Goal: Task Accomplishment & Management: Complete application form

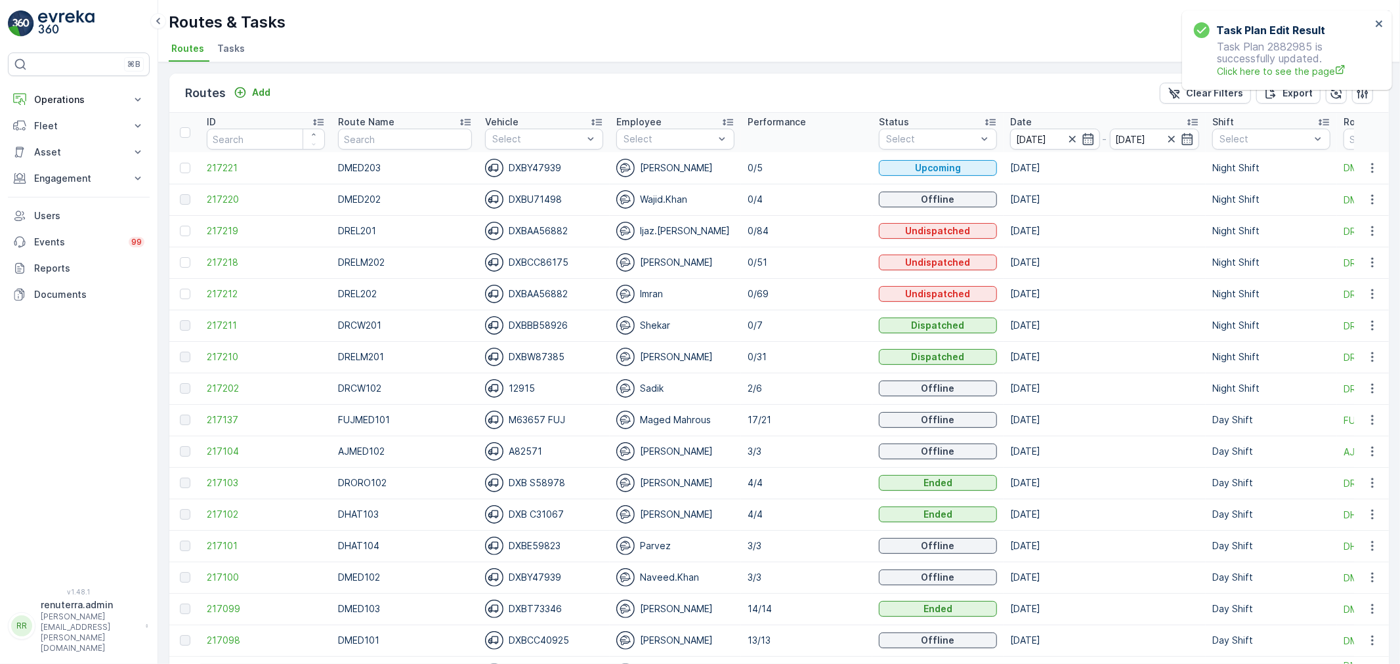
click at [226, 50] on span "Tasks" at bounding box center [231, 48] width 28 height 13
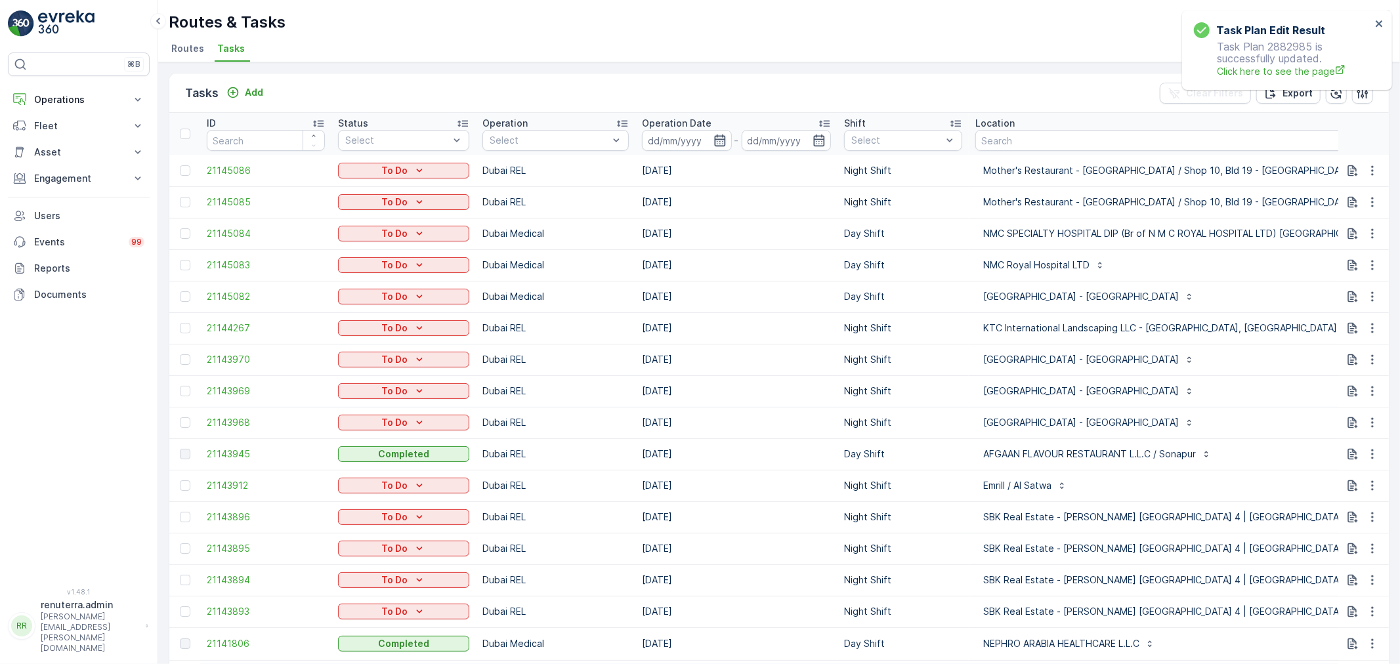
click at [717, 139] on icon "button" at bounding box center [719, 141] width 11 height 12
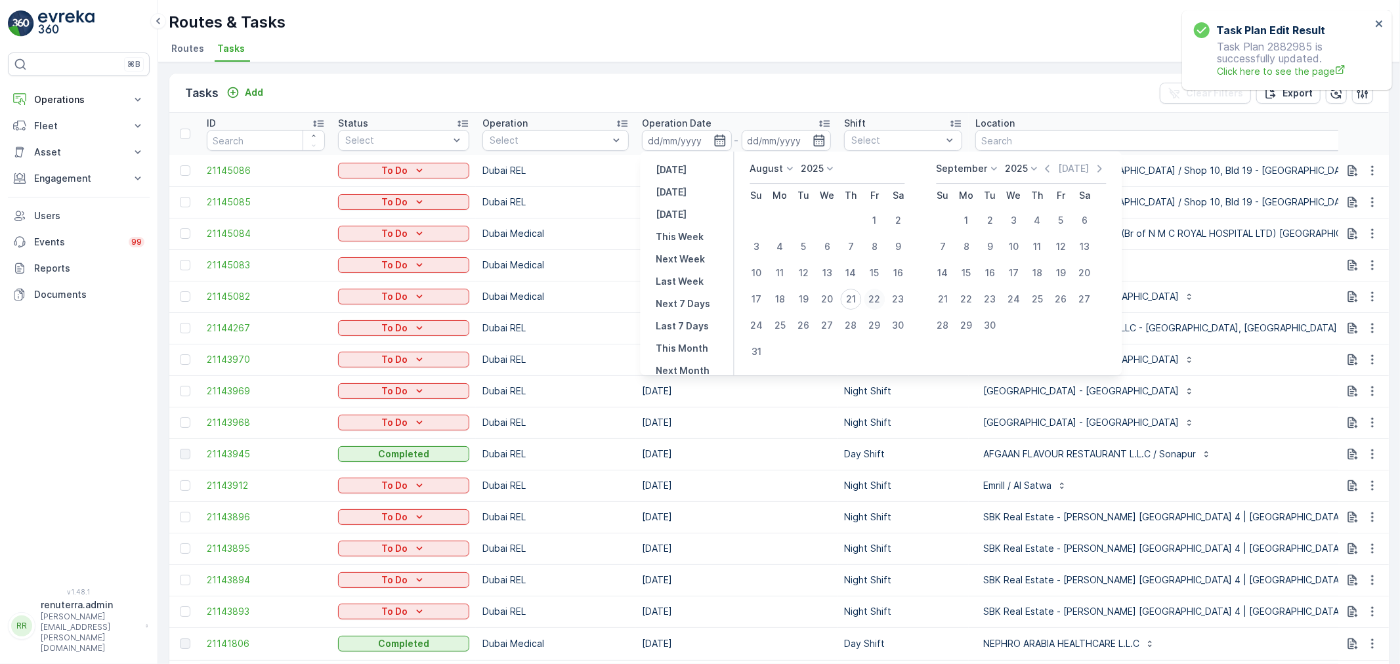
click at [871, 295] on div "22" at bounding box center [875, 299] width 21 height 21
type input "[DATE]"
click at [871, 295] on div "22" at bounding box center [875, 299] width 21 height 21
type input "[DATE]"
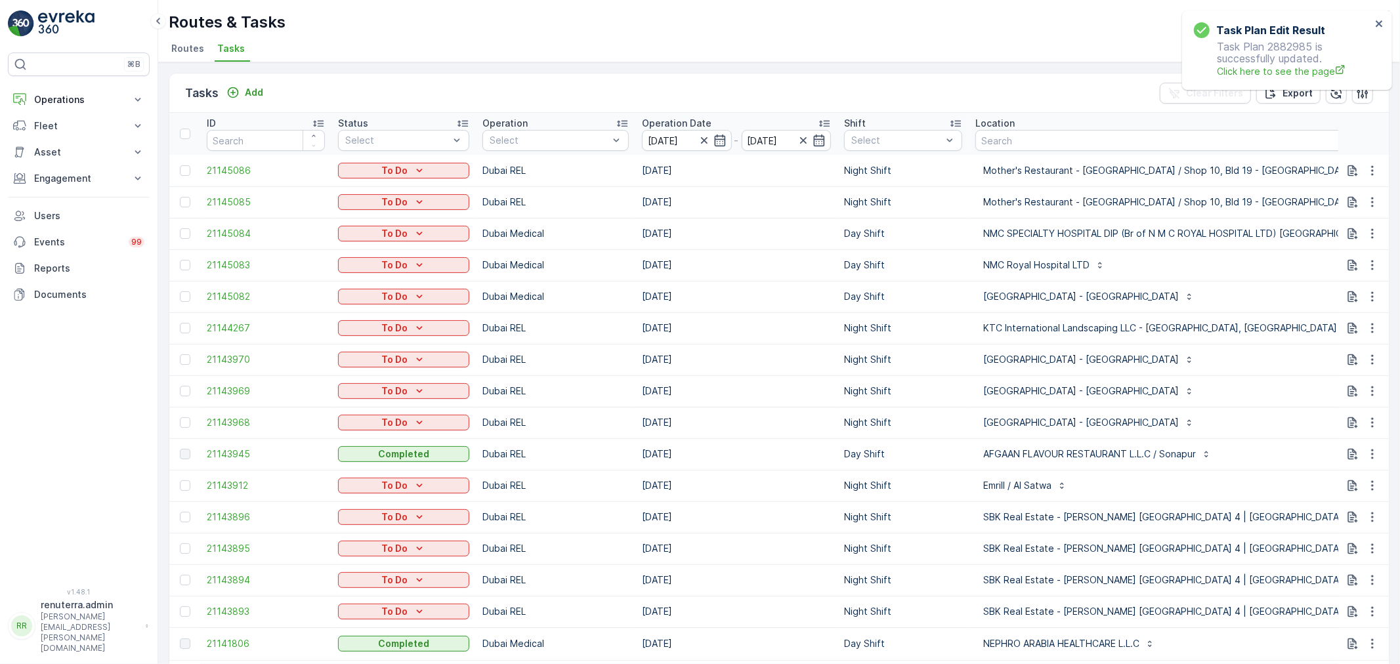
click at [483, 43] on ul "Routes Tasks" at bounding box center [774, 50] width 1211 height 22
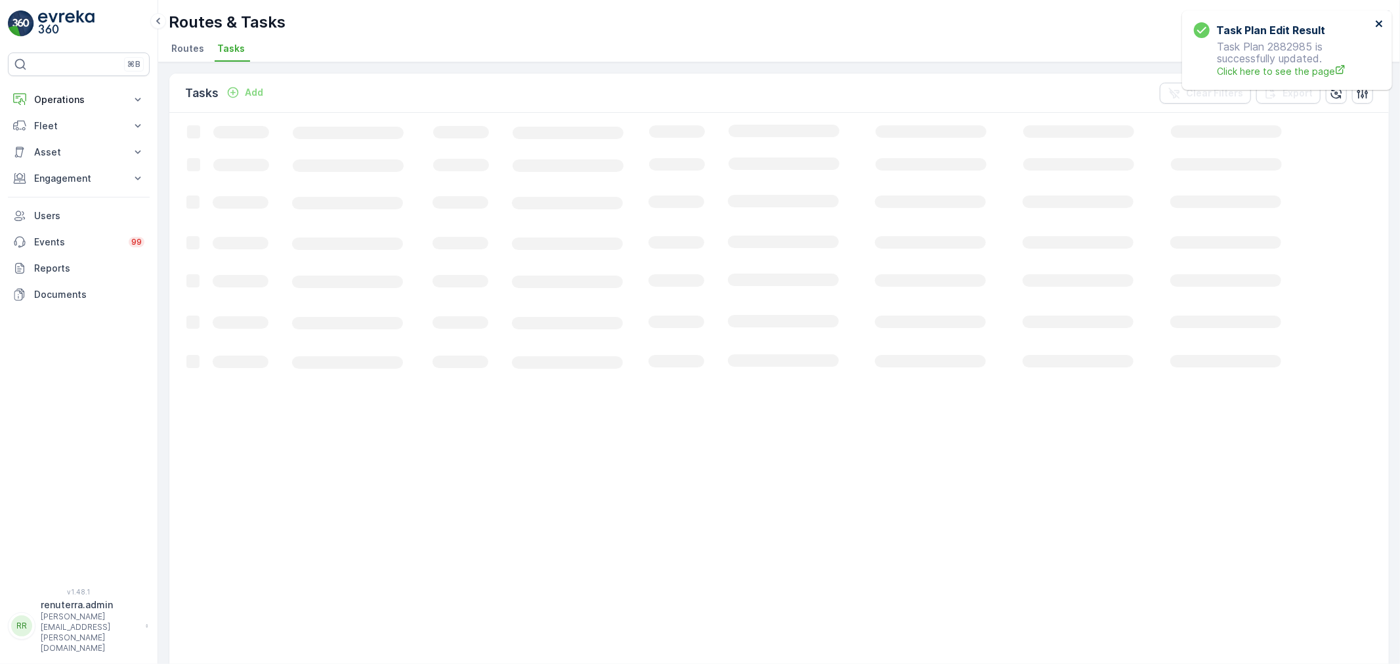
click at [1381, 22] on icon "close" at bounding box center [1379, 23] width 7 height 7
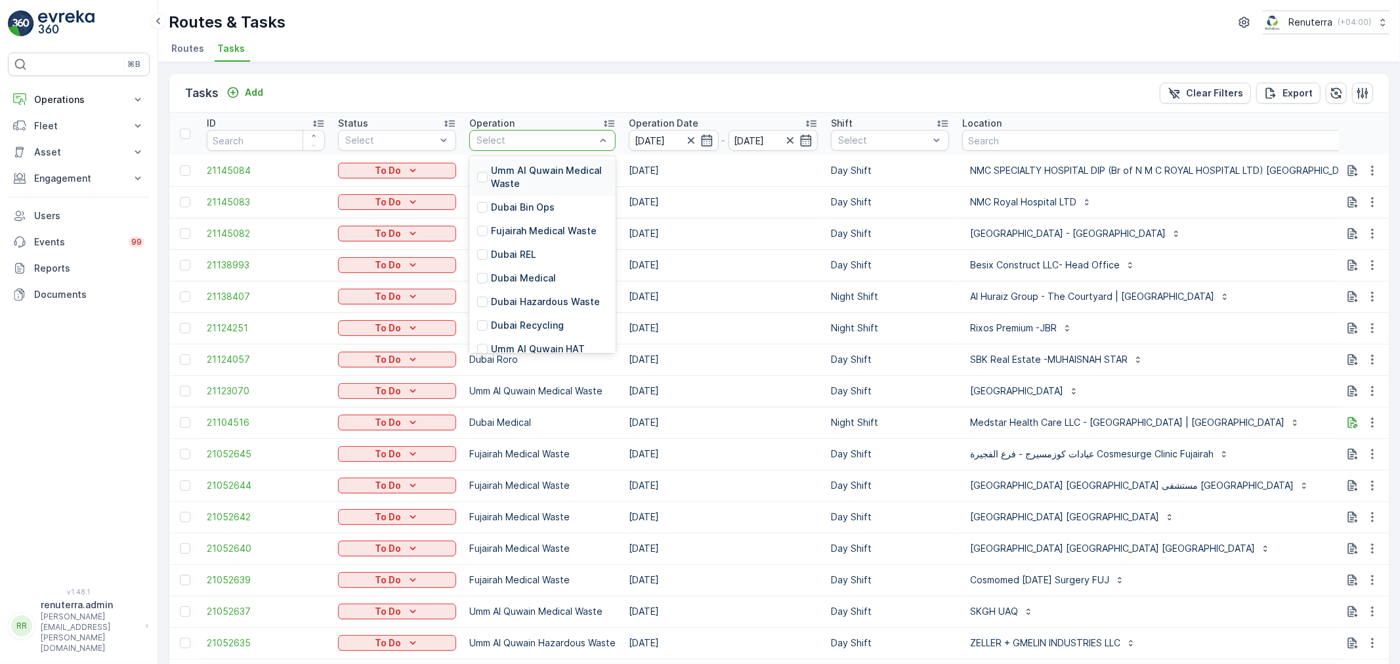
click at [553, 140] on div at bounding box center [535, 140] width 121 height 11
click at [520, 298] on p "Dubai HAT" at bounding box center [549, 306] width 117 height 26
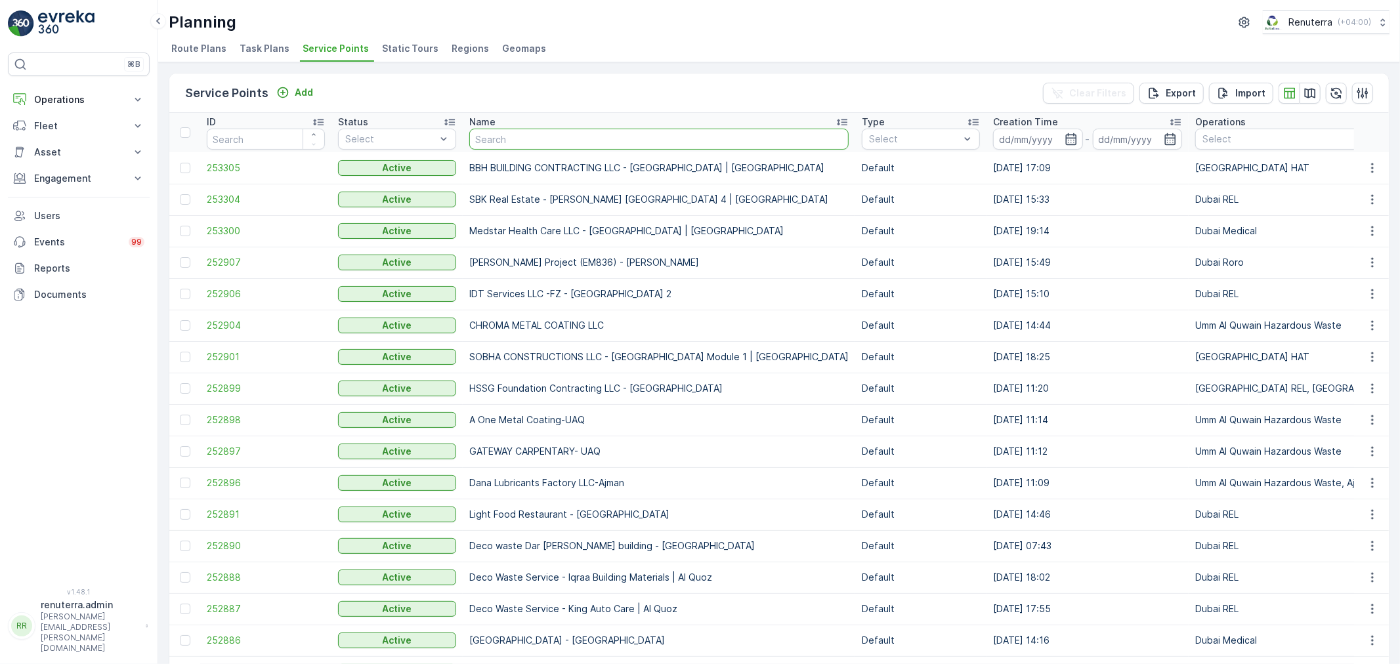
click at [555, 142] on input "text" at bounding box center [658, 139] width 379 height 21
paste input "Dupod Industires LLC"
type input "Dupod Industires LLC"
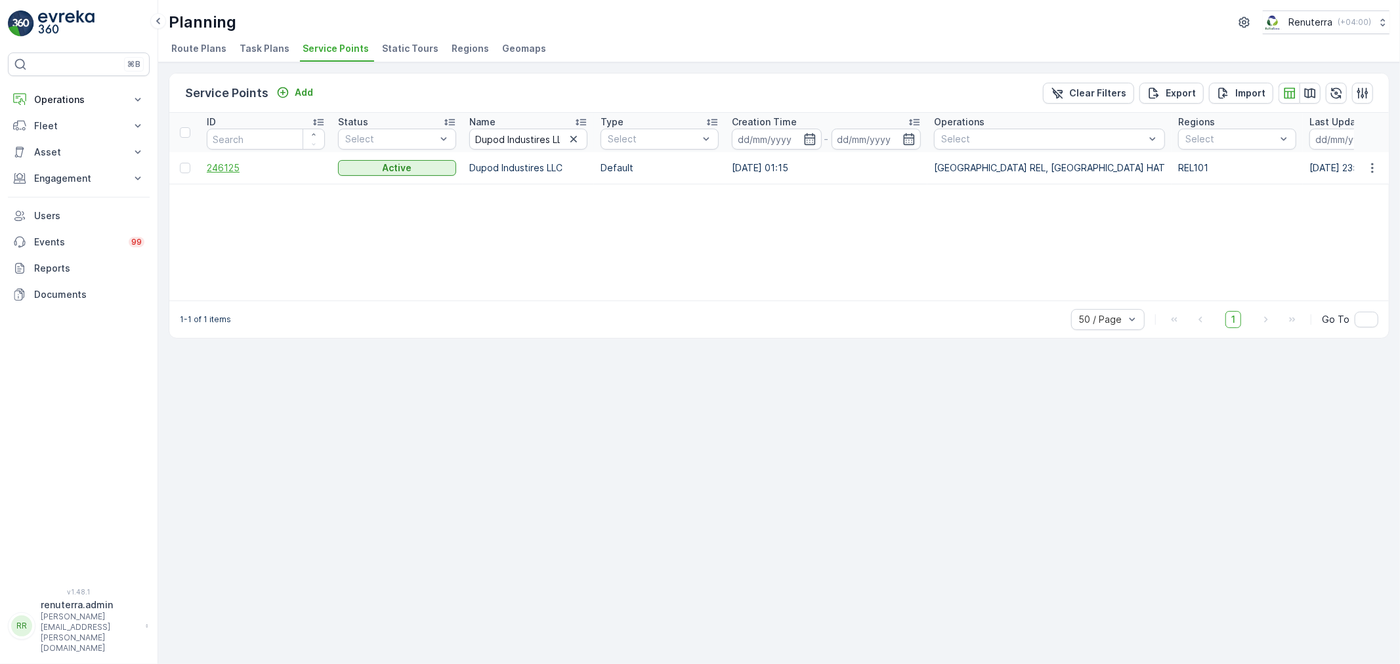
click at [227, 162] on span "246125" at bounding box center [266, 168] width 118 height 13
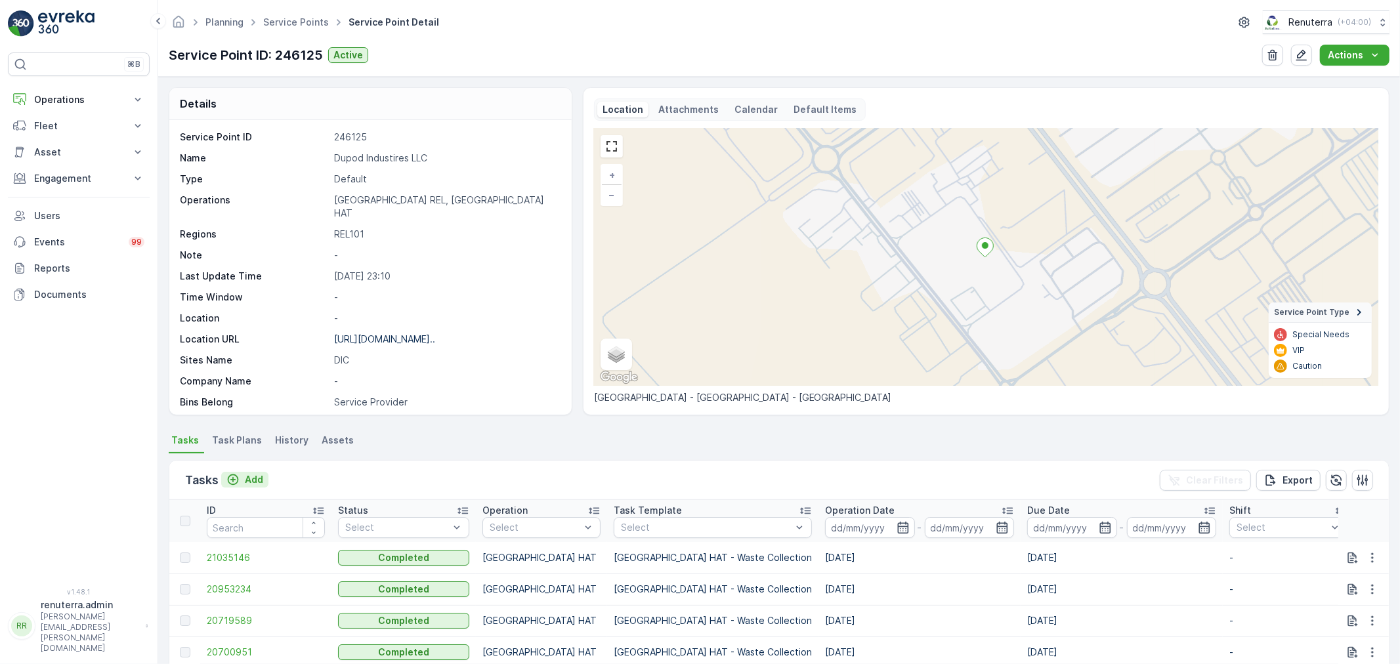
click at [256, 476] on p "Add" at bounding box center [254, 479] width 18 height 13
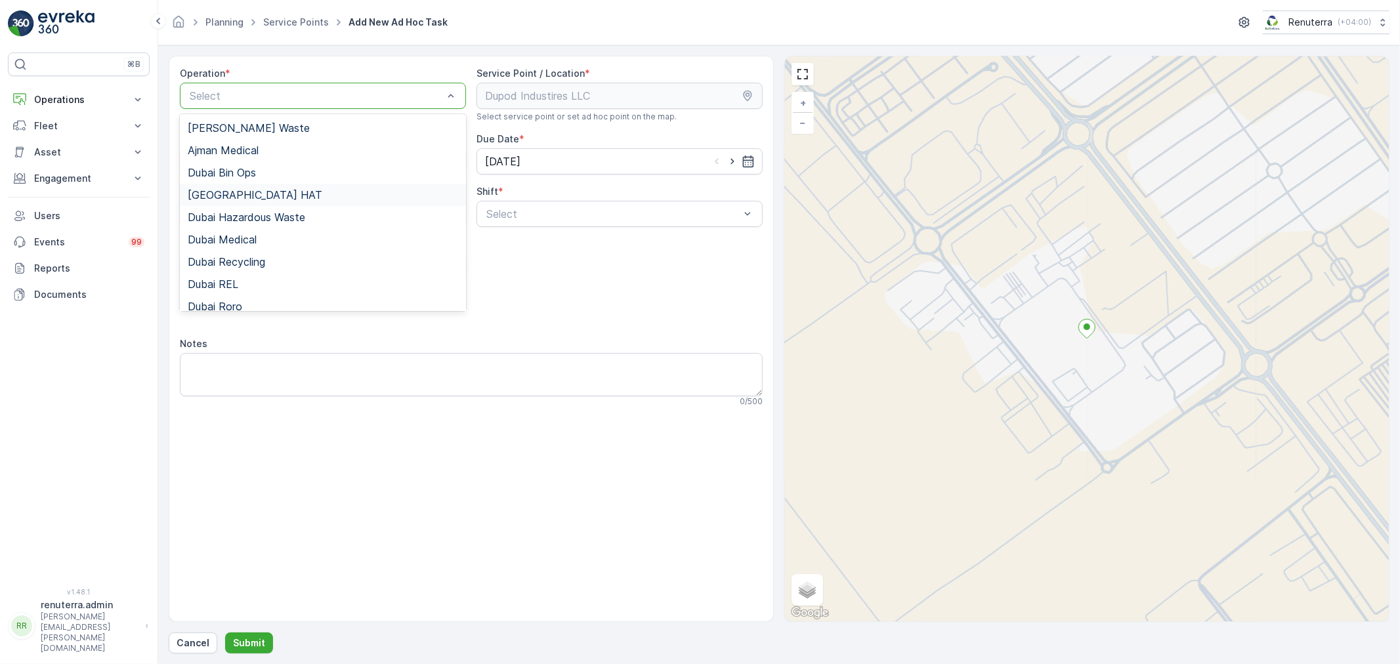
click at [242, 194] on div "Dubai HAT" at bounding box center [323, 195] width 271 height 12
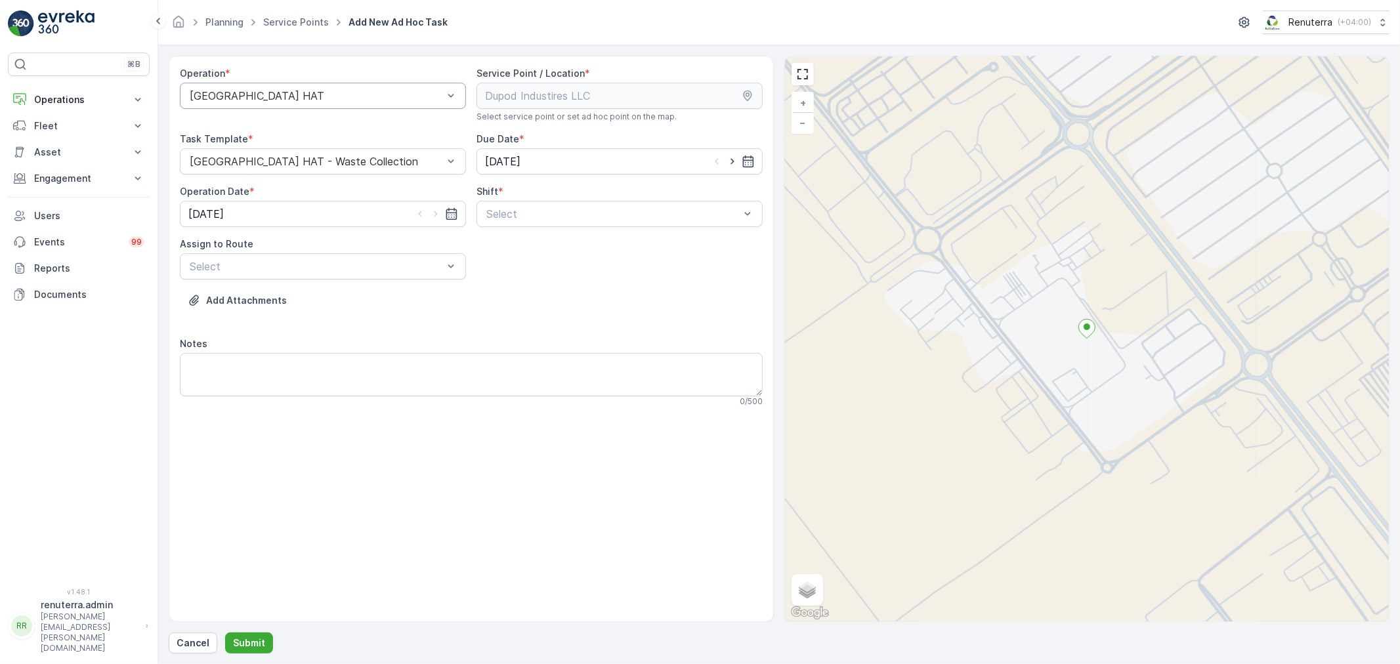
drag, startPoint x: 729, startPoint y: 165, endPoint x: 659, endPoint y: 186, distance: 74.1
click at [729, 163] on icon "button" at bounding box center [732, 161] width 13 height 13
type input "[DATE]"
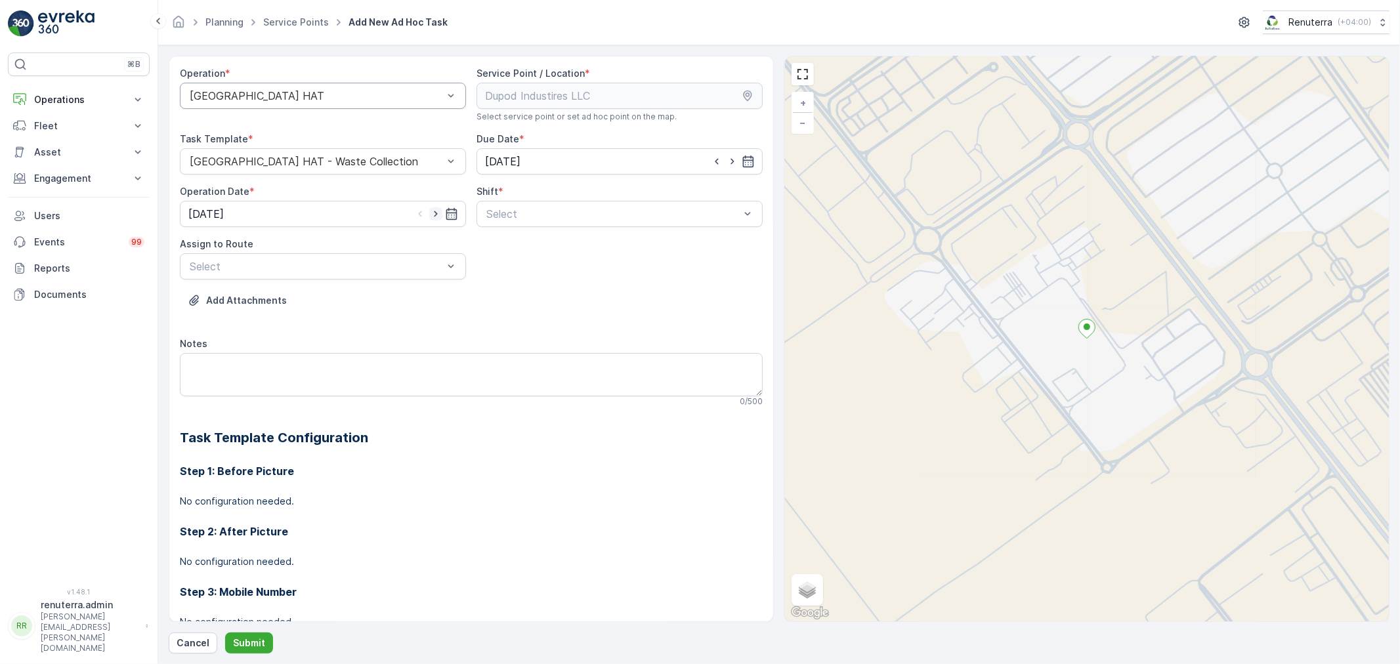
click at [437, 210] on icon "button" at bounding box center [435, 213] width 13 height 13
type input "[DATE]"
click at [558, 212] on div at bounding box center [613, 214] width 256 height 12
click at [513, 248] on span "Day Shift" at bounding box center [508, 246] width 47 height 12
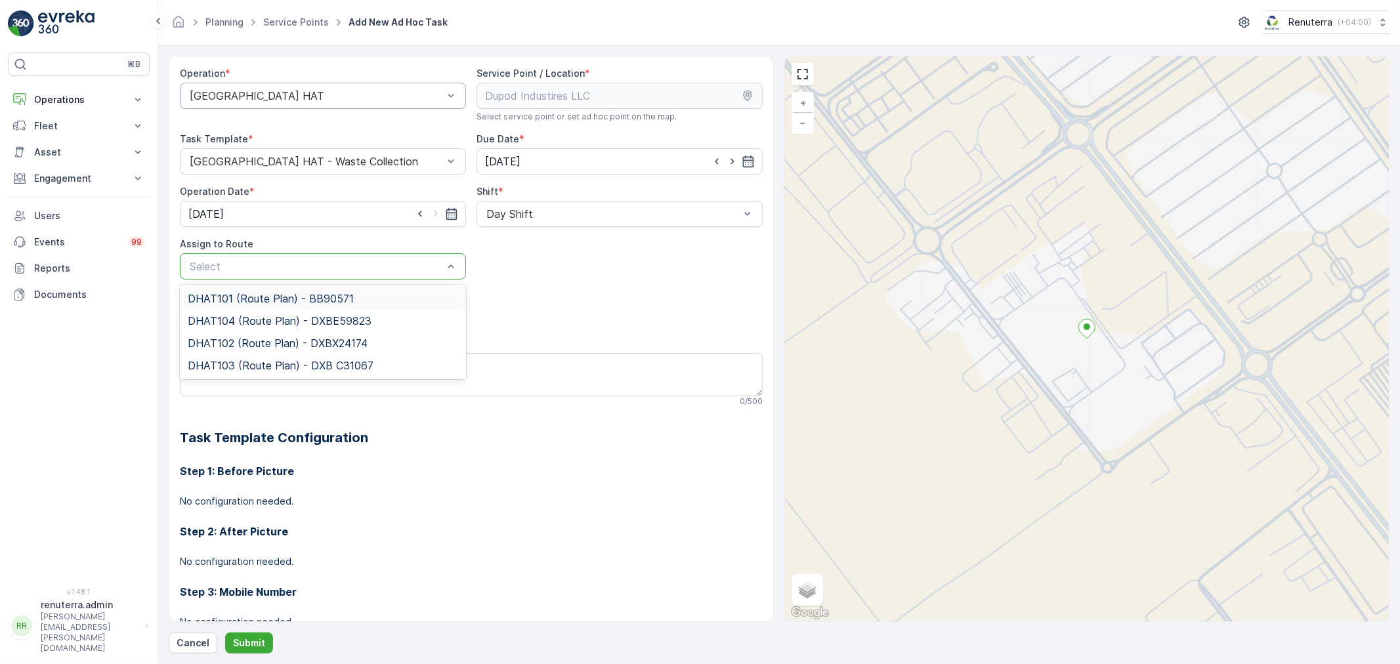
click at [349, 270] on div at bounding box center [316, 267] width 256 height 12
click at [261, 301] on span "DHAT101 (Route Plan) - BB90571" at bounding box center [271, 299] width 166 height 12
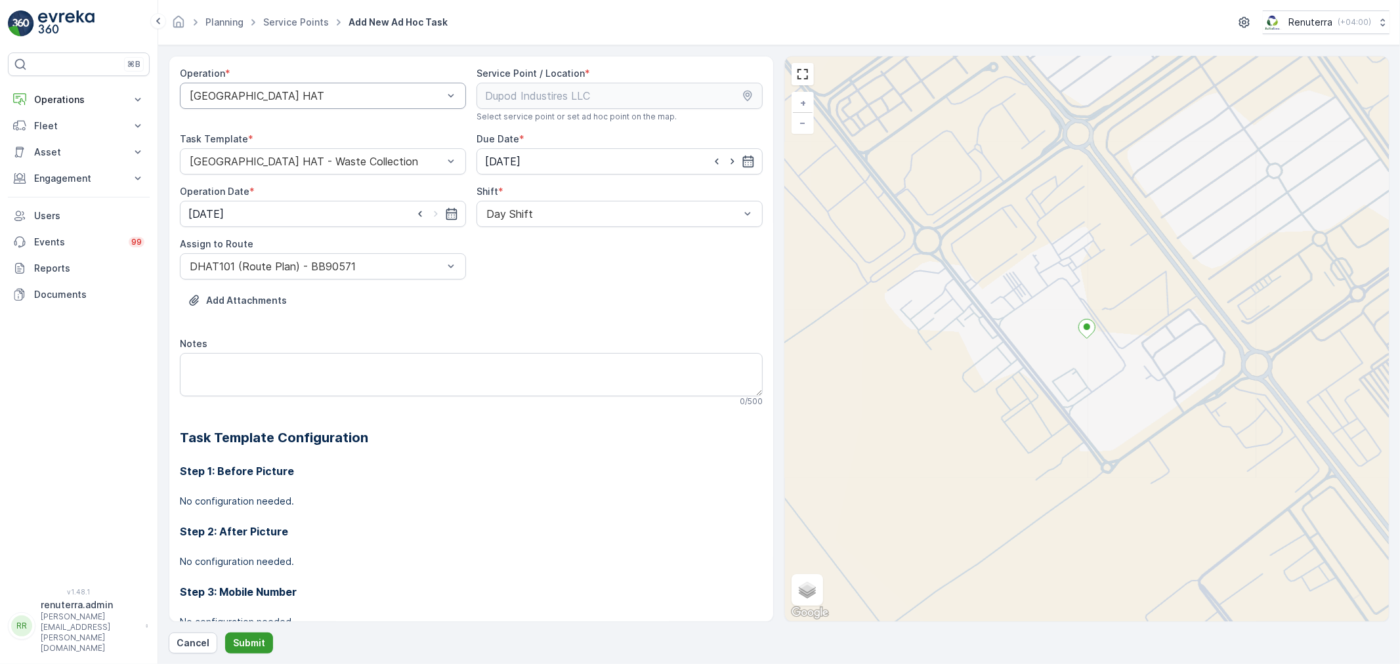
click at [249, 637] on p "Submit" at bounding box center [249, 643] width 32 height 13
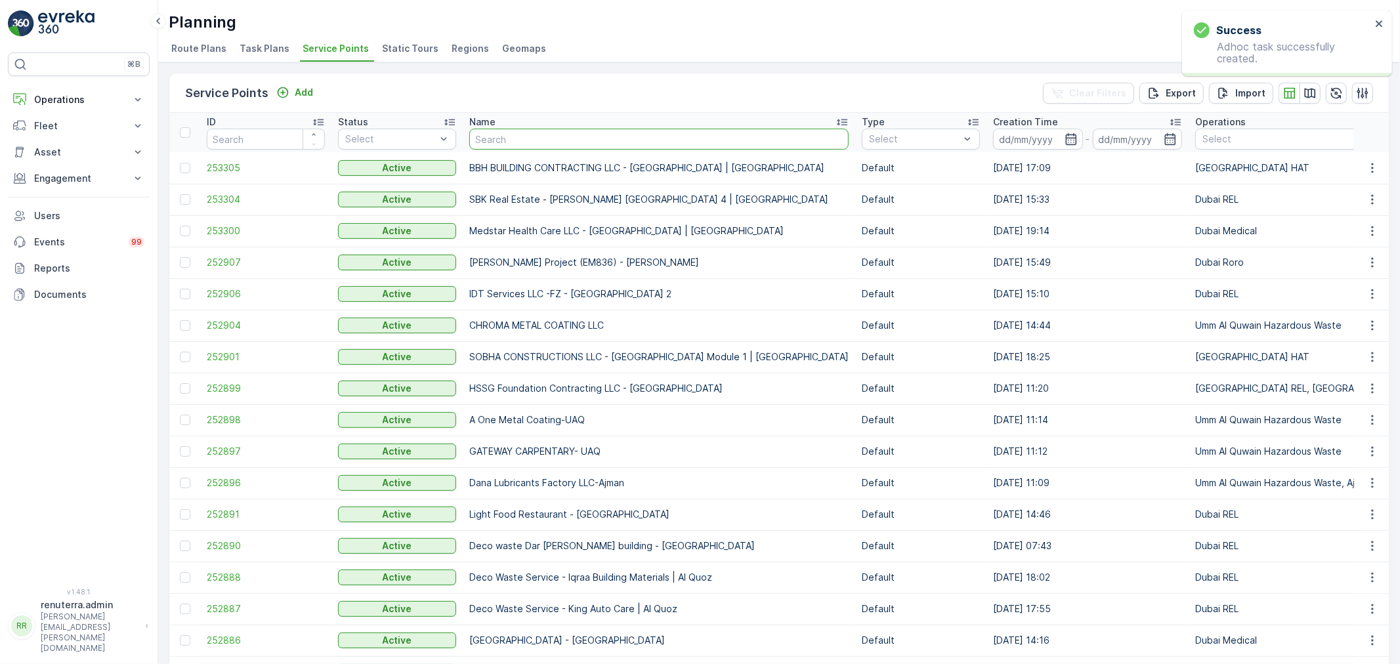
click at [508, 140] on input "text" at bounding box center [658, 139] width 379 height 21
paste input "Dubox precast products industrial LLC"
type input "Dubox precast products industrial LLC"
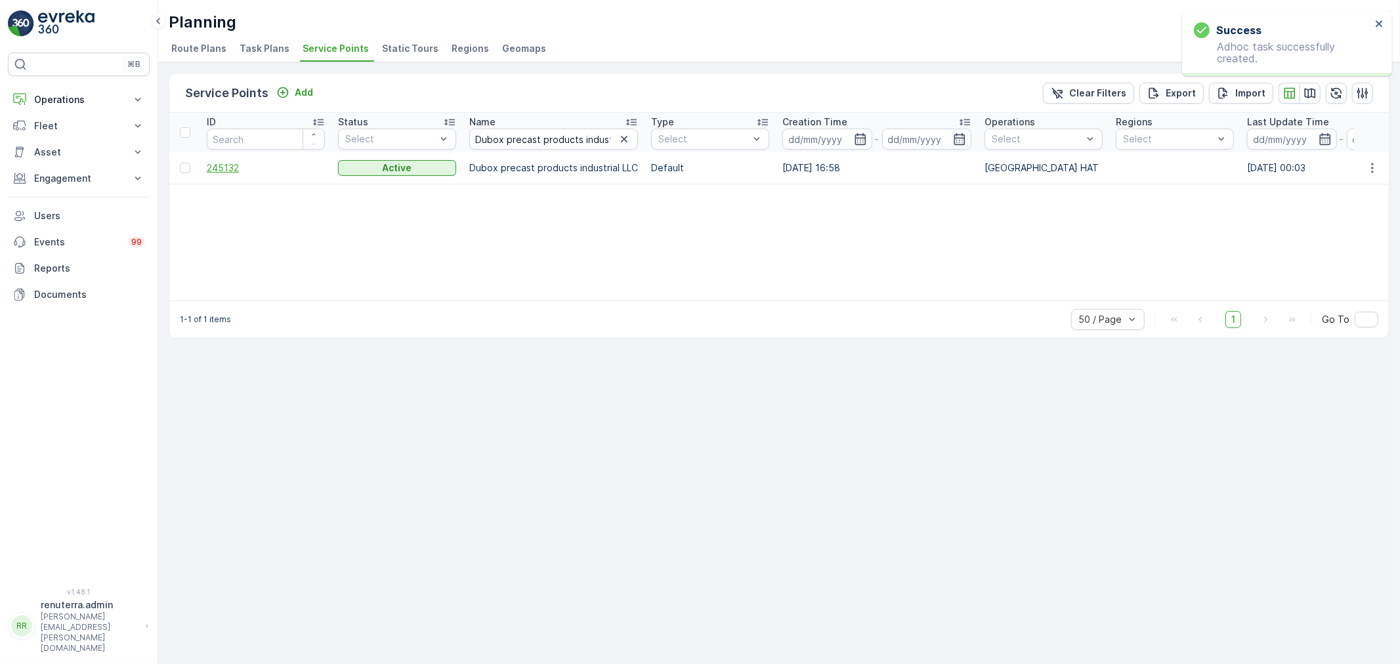
click at [228, 168] on span "245132" at bounding box center [266, 168] width 118 height 13
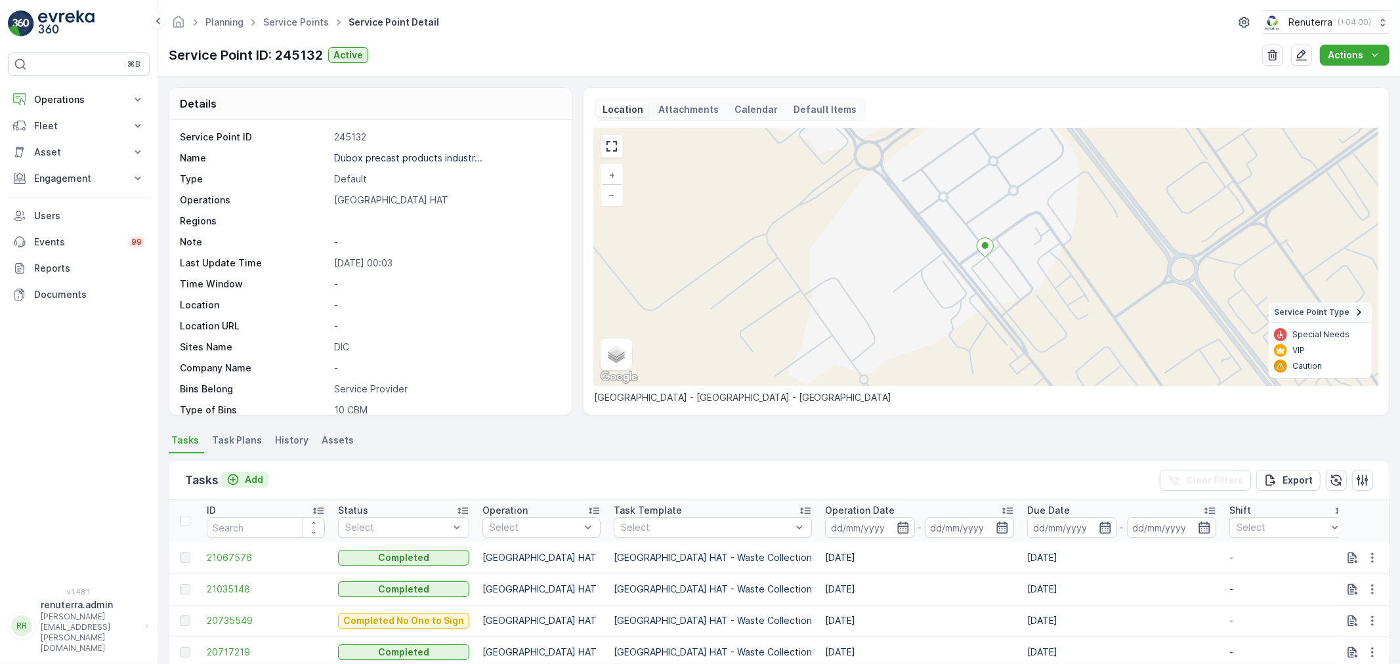
click at [257, 477] on p "Add" at bounding box center [254, 479] width 18 height 13
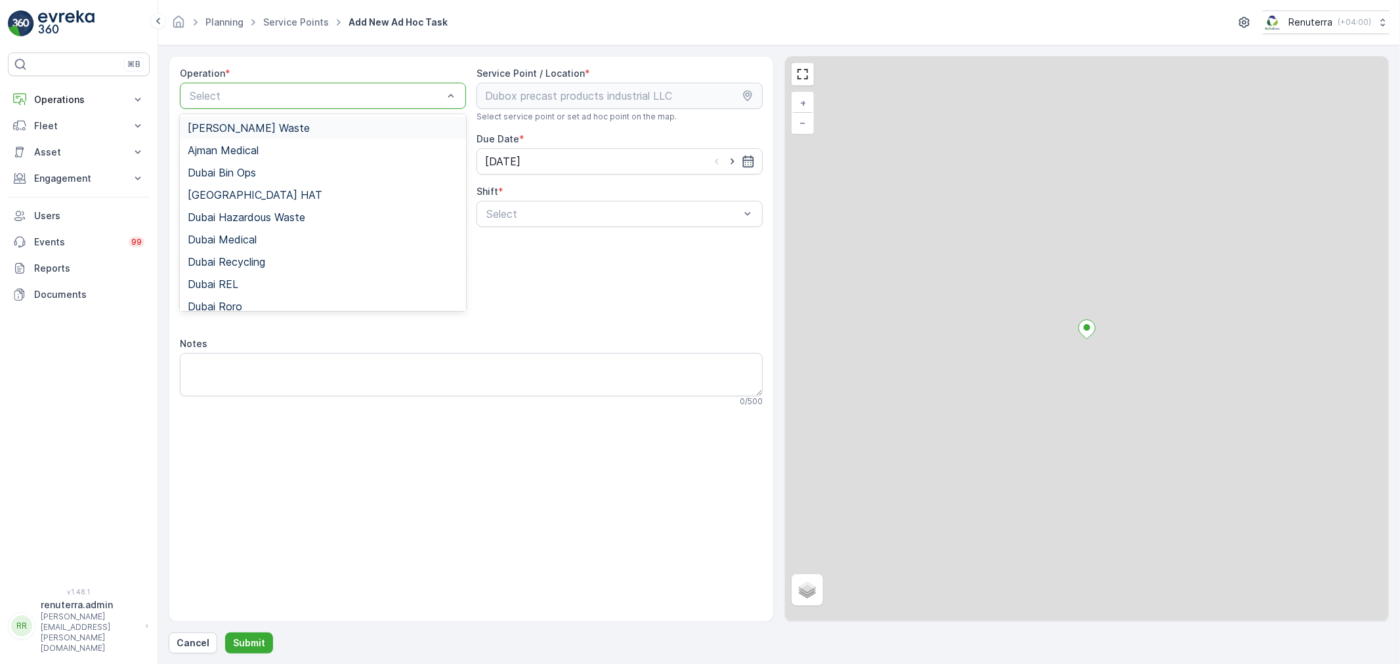
click at [362, 96] on div at bounding box center [316, 96] width 256 height 12
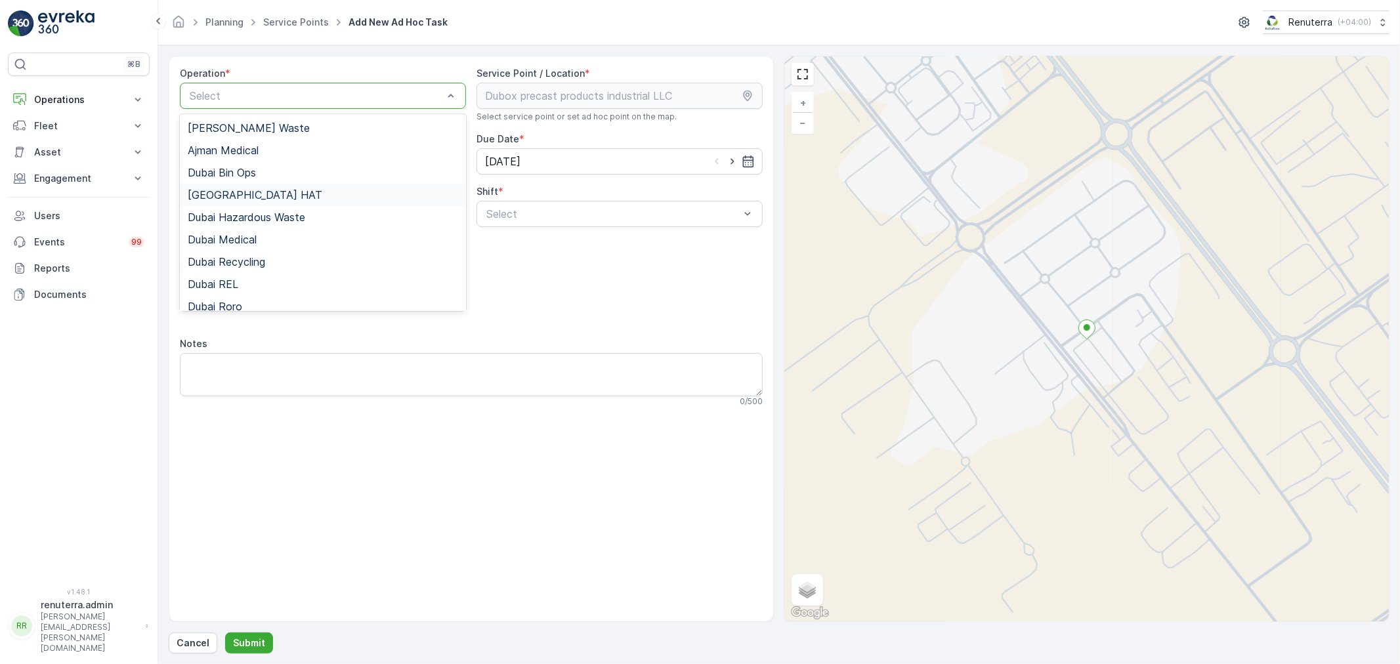
click at [246, 189] on div "Dubai HAT" at bounding box center [323, 195] width 271 height 12
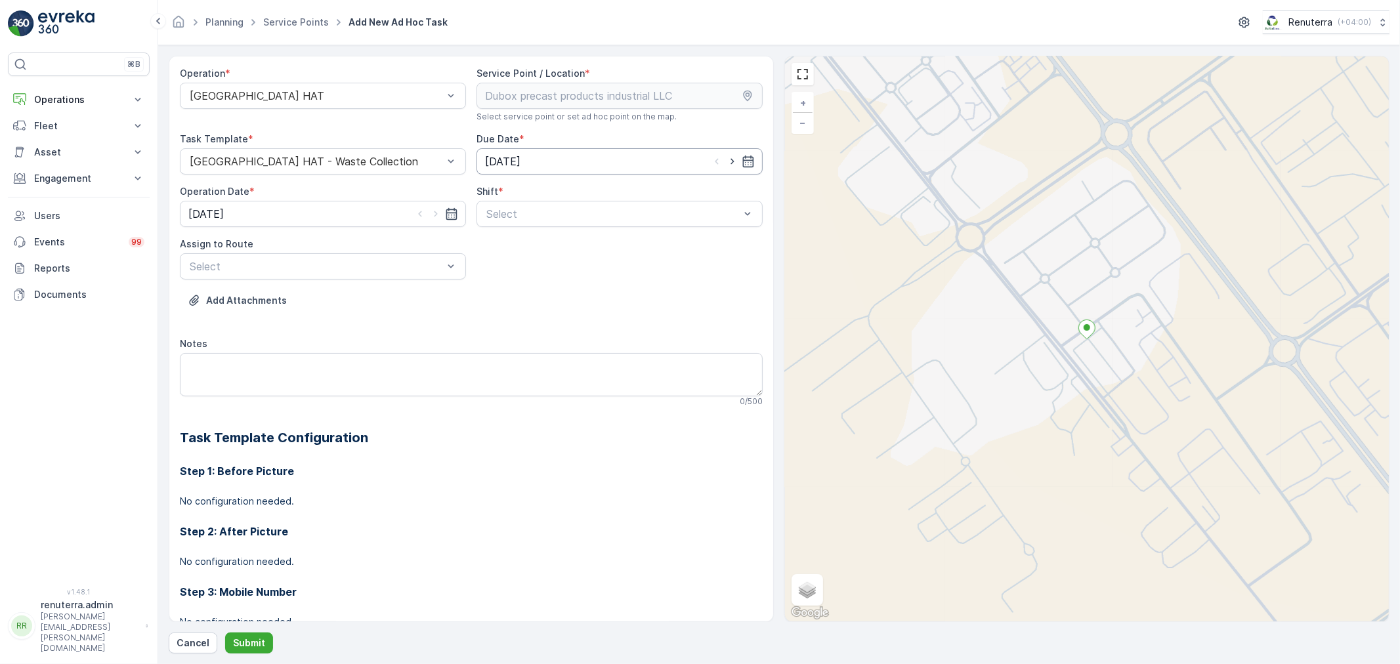
click at [729, 154] on input "21.08.2025" at bounding box center [620, 161] width 286 height 26
click at [613, 322] on div "22" at bounding box center [615, 324] width 21 height 21
type input "[DATE]"
click at [433, 213] on icon "button" at bounding box center [435, 213] width 13 height 13
type input "[DATE]"
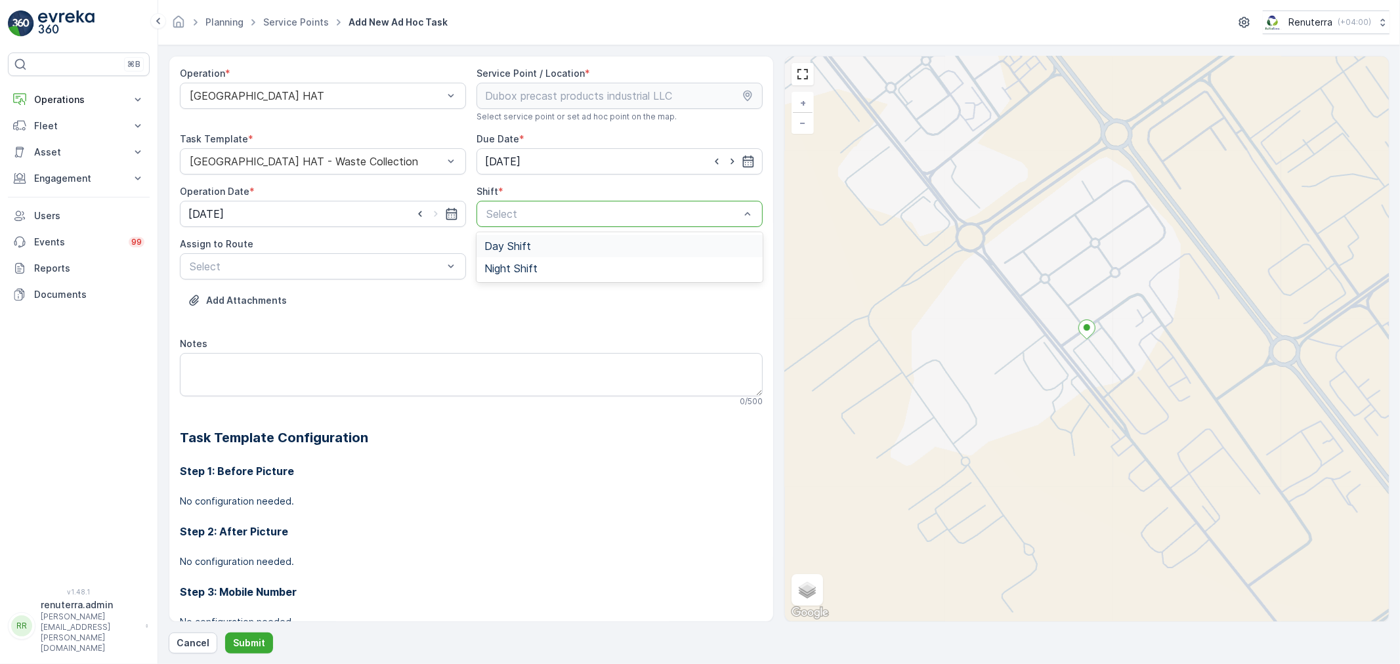
click at [565, 219] on div at bounding box center [613, 214] width 256 height 12
click at [510, 248] on span "Day Shift" at bounding box center [508, 246] width 47 height 12
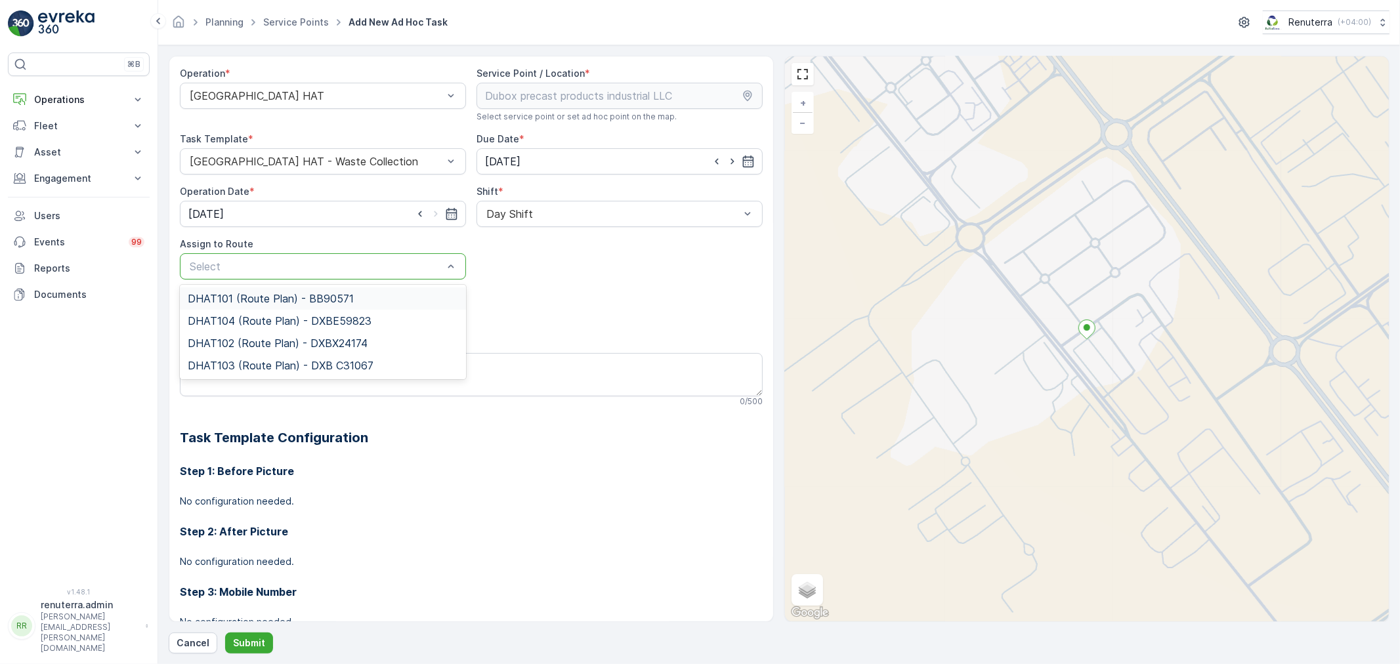
click at [357, 263] on div at bounding box center [316, 267] width 256 height 12
click at [265, 295] on span "DHAT101 (Route Plan) - BB90571" at bounding box center [271, 299] width 166 height 12
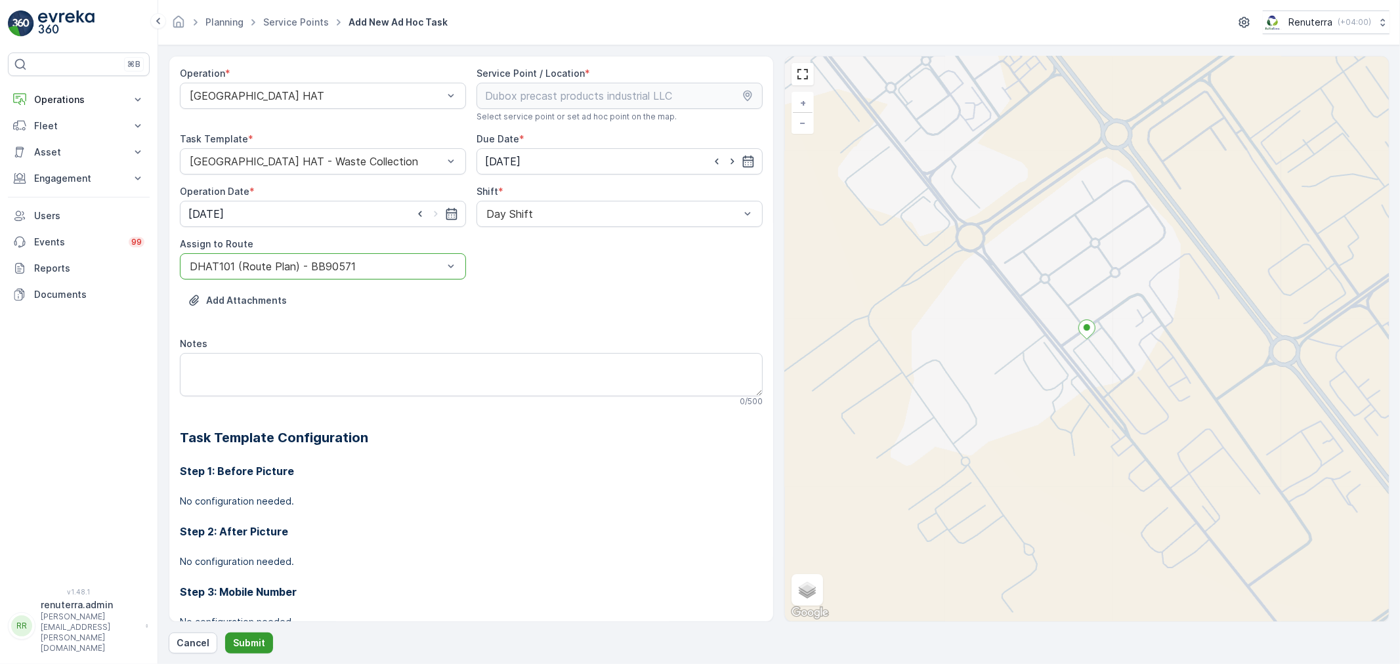
click at [253, 640] on p "Submit" at bounding box center [249, 643] width 32 height 13
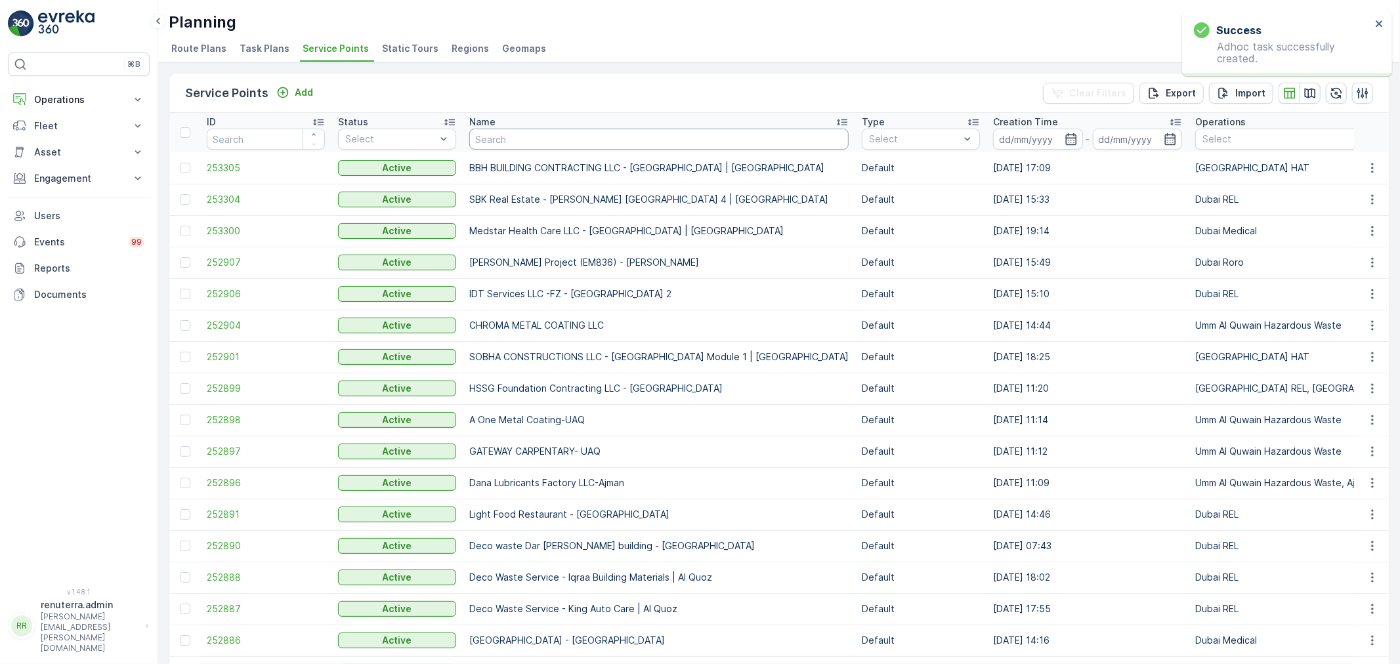
click at [500, 130] on input "text" at bounding box center [658, 139] width 379 height 21
paste input "Bombay Contracting -LV-51"
type input "Bombay Contracting -LV-51"
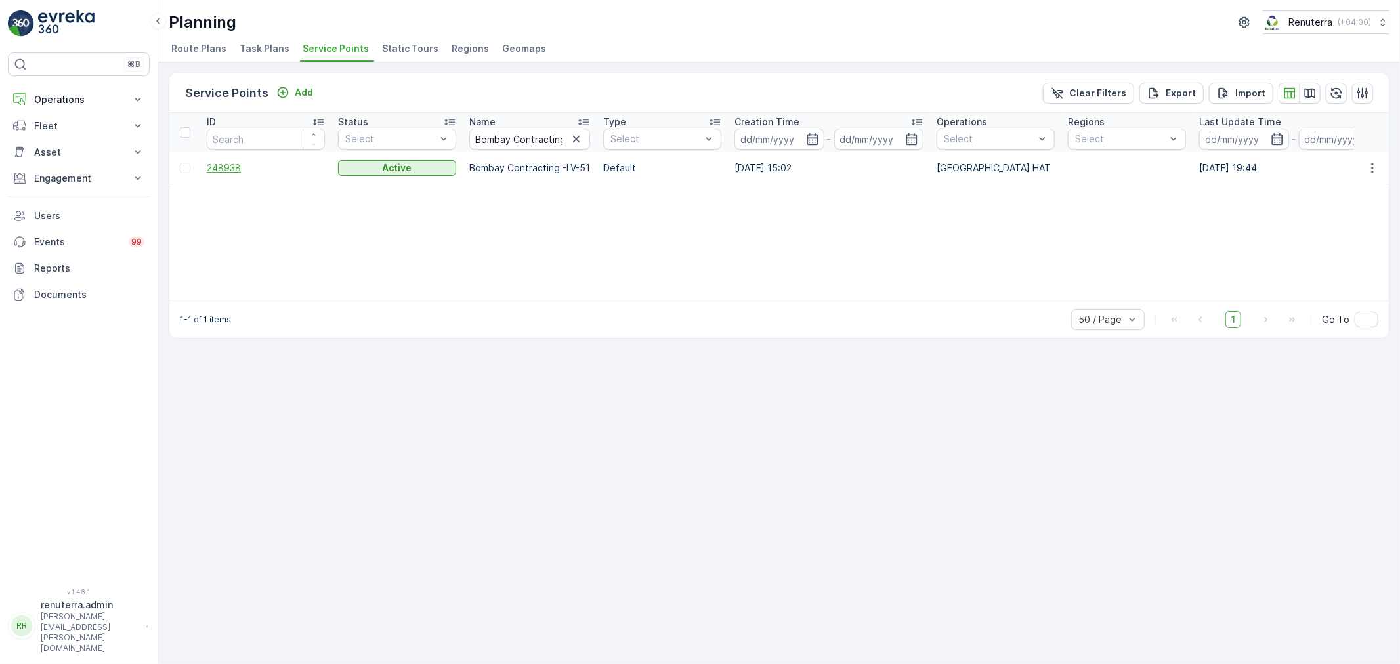
click at [224, 167] on span "248938" at bounding box center [266, 168] width 118 height 13
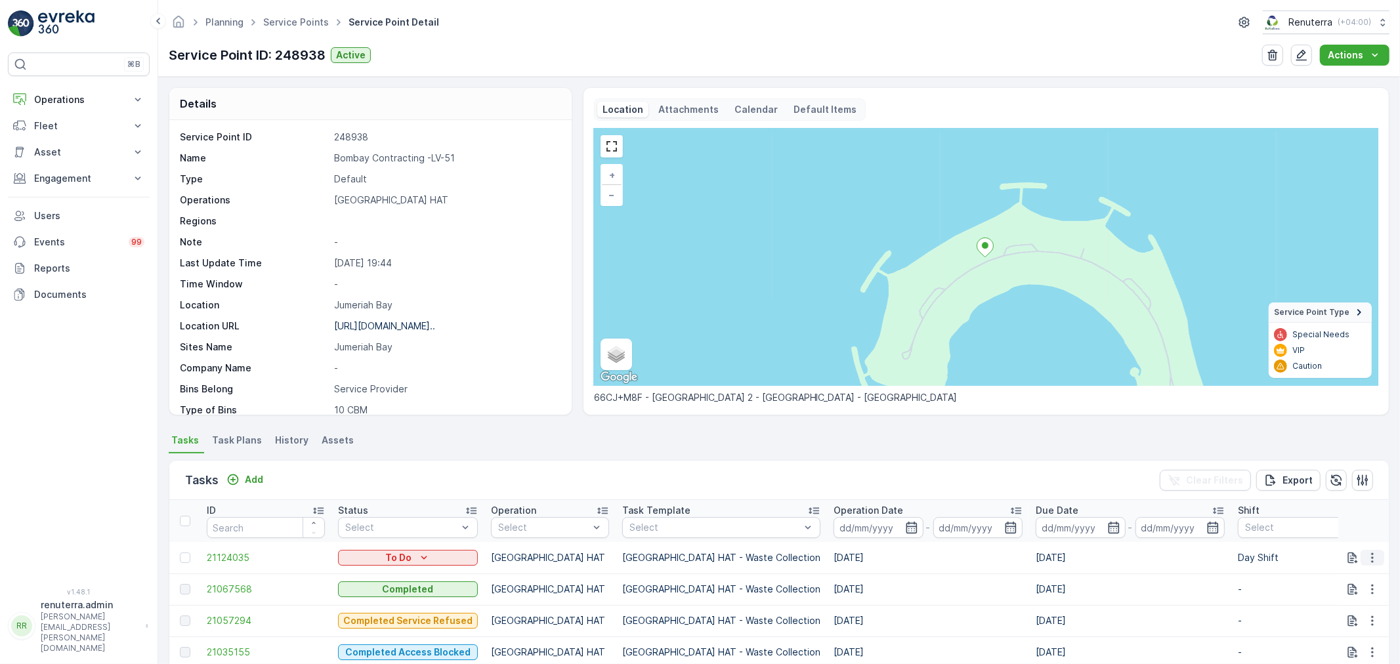
click at [1367, 554] on icon "button" at bounding box center [1372, 558] width 13 height 13
click at [1359, 494] on span "Change Route" at bounding box center [1339, 494] width 64 height 13
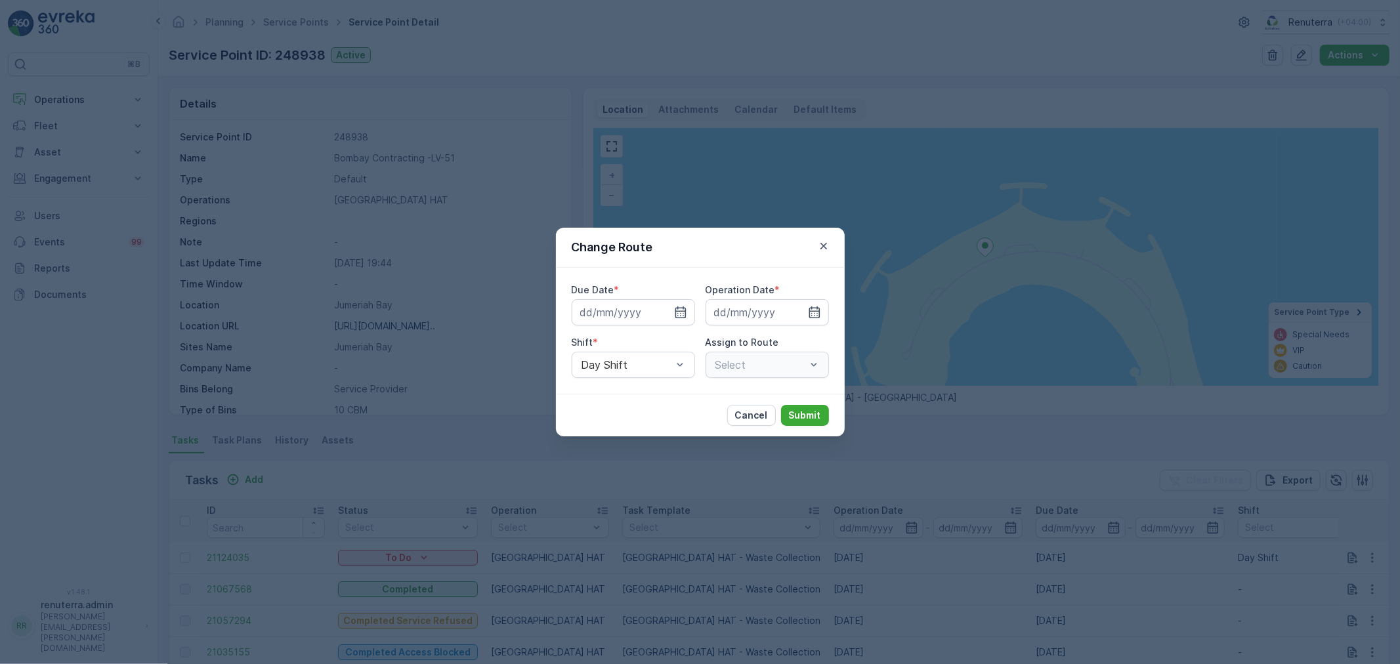
type input "21.08.2025"
click at [664, 311] on icon "button" at bounding box center [665, 312] width 13 height 13
type input "[DATE]"
click at [801, 313] on icon "button" at bounding box center [798, 312] width 13 height 13
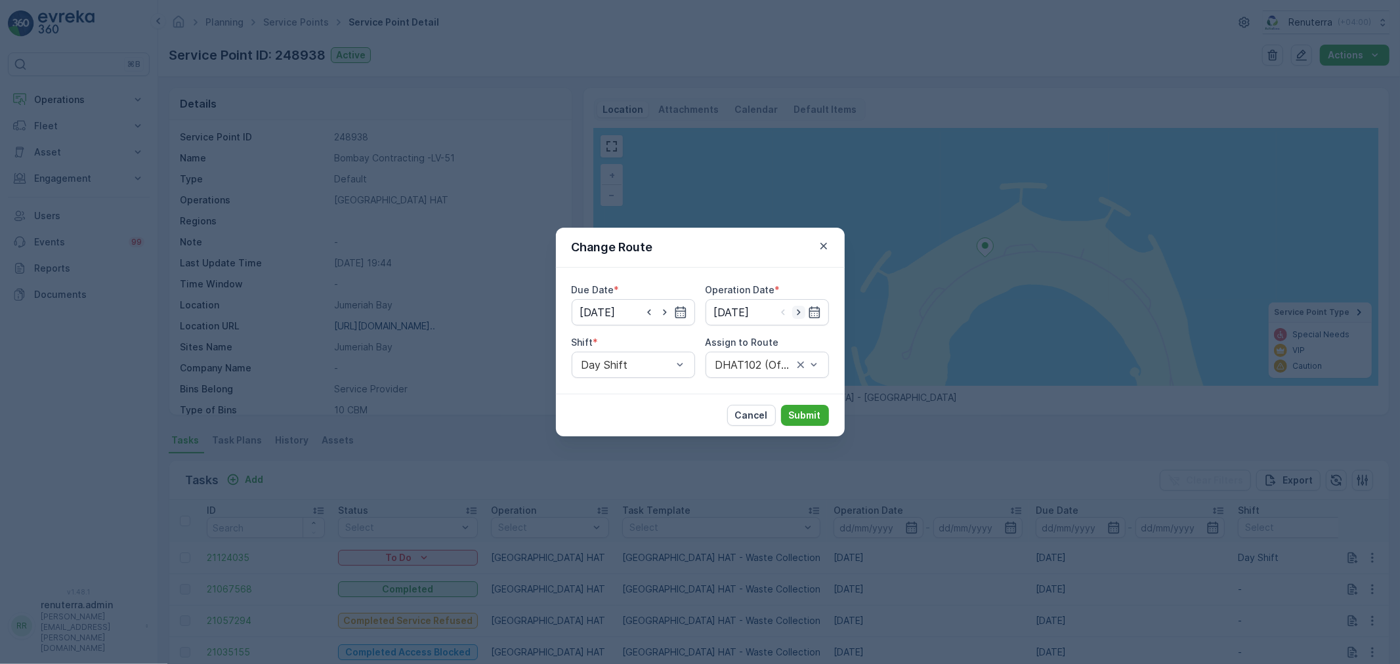
type input "[DATE]"
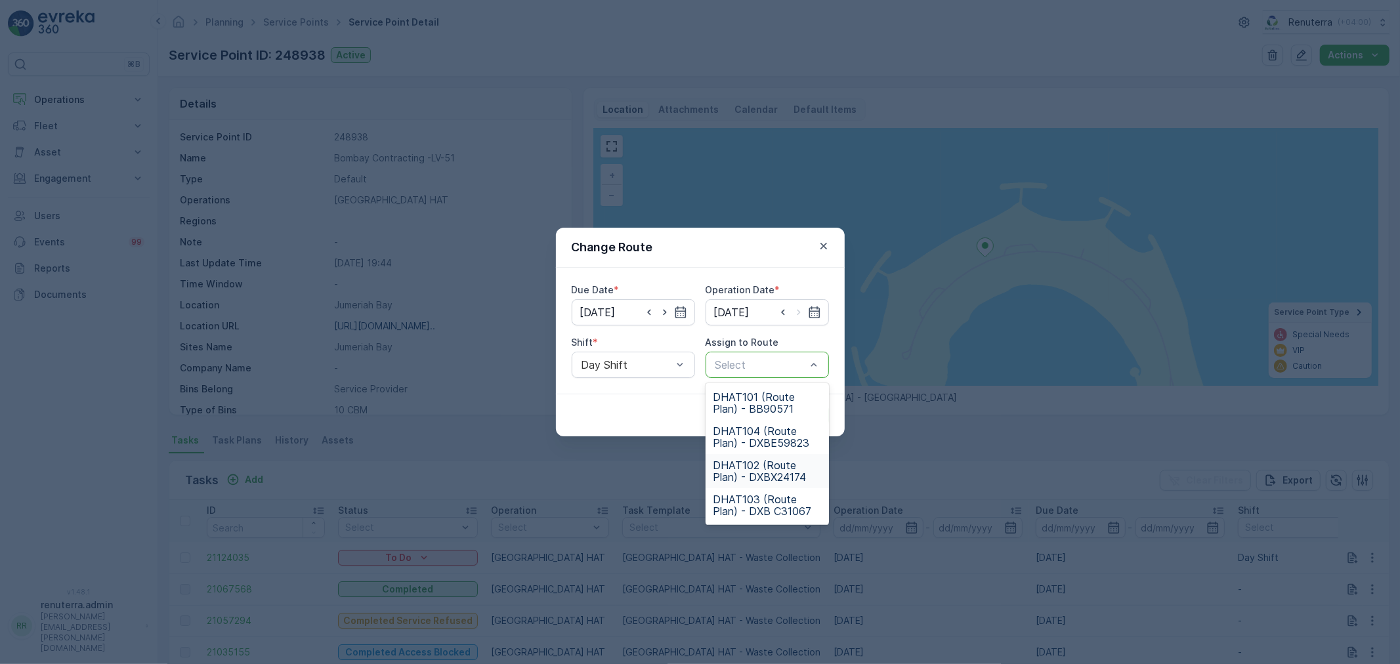
click at [758, 466] on span "DHAT102 (Route Plan) - DXBX24174" at bounding box center [768, 472] width 108 height 24
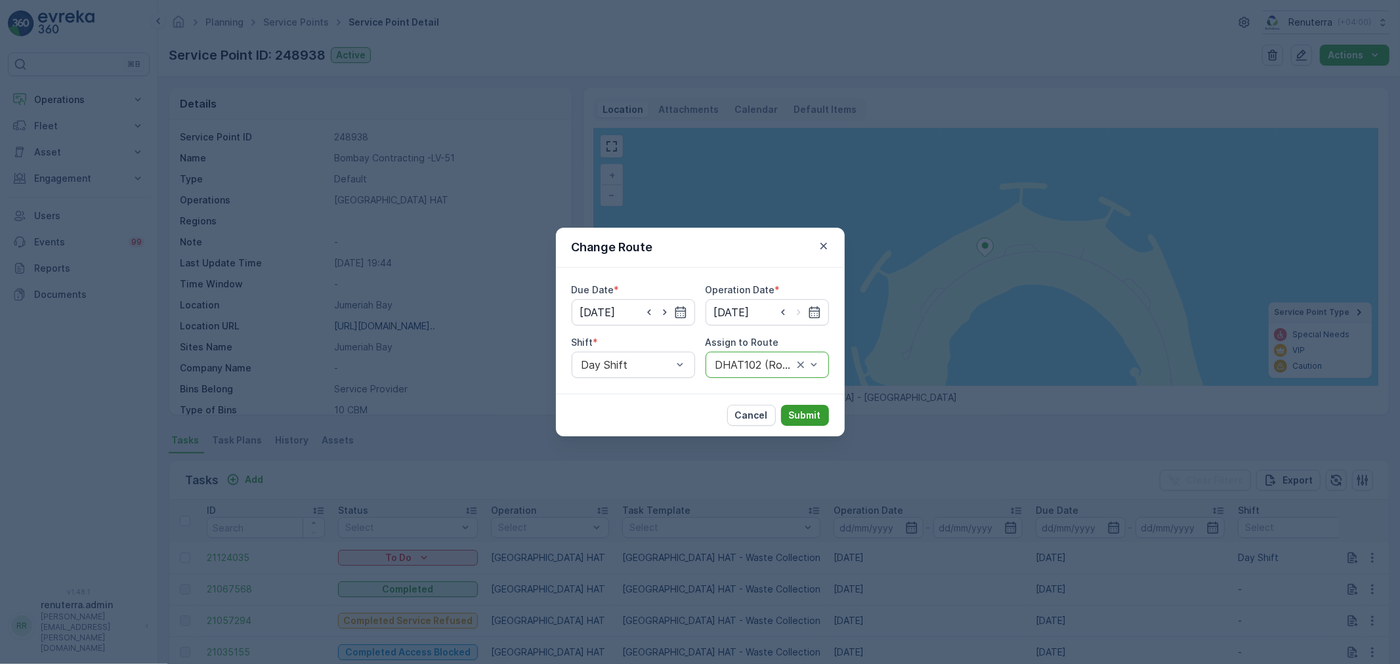
click at [806, 416] on p "Submit" at bounding box center [805, 415] width 32 height 13
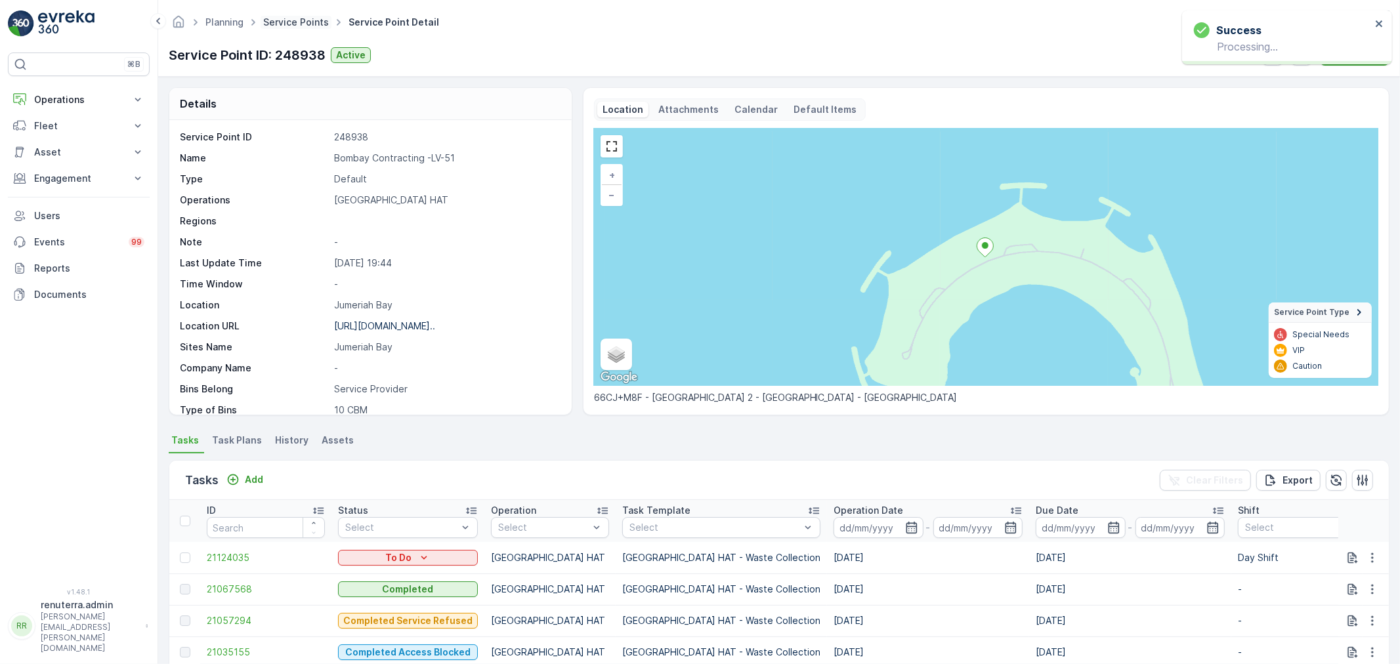
click at [292, 20] on link "Service Points" at bounding box center [296, 21] width 66 height 11
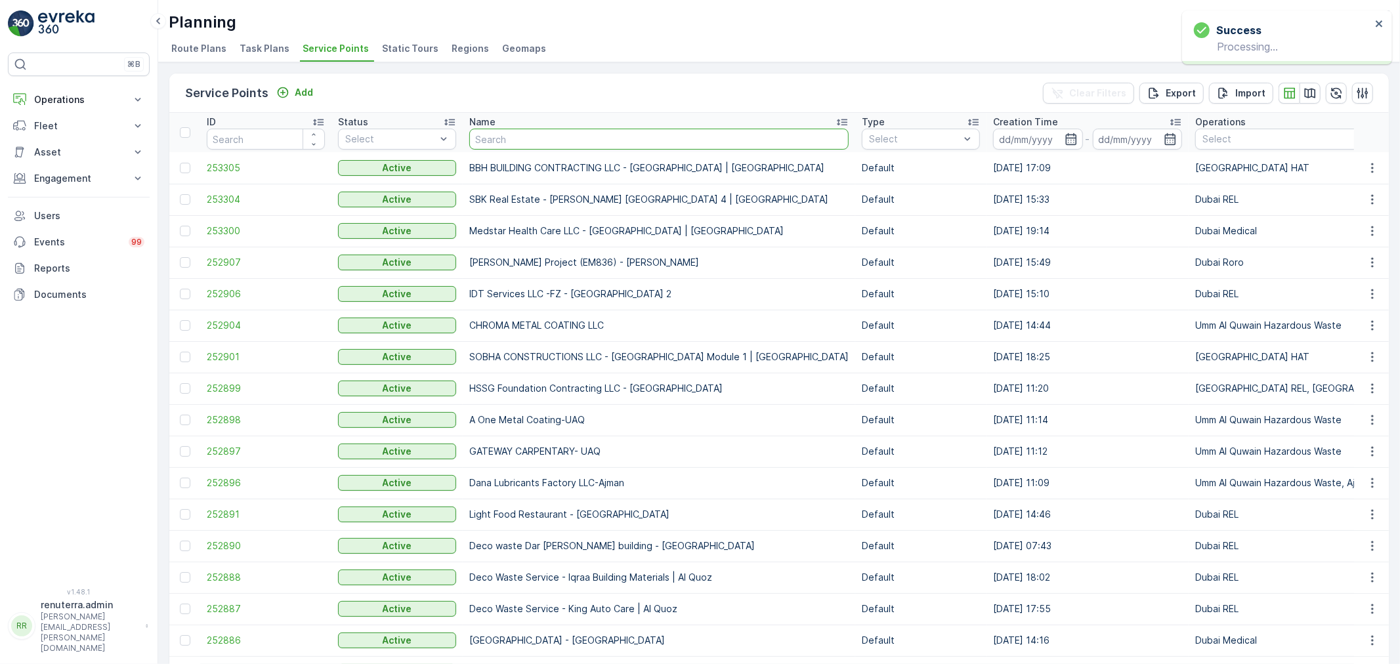
click at [528, 141] on input "text" at bounding box center [658, 139] width 379 height 21
type input "Al Tayer Stocks (L.L.C.) - Umm Ramool"
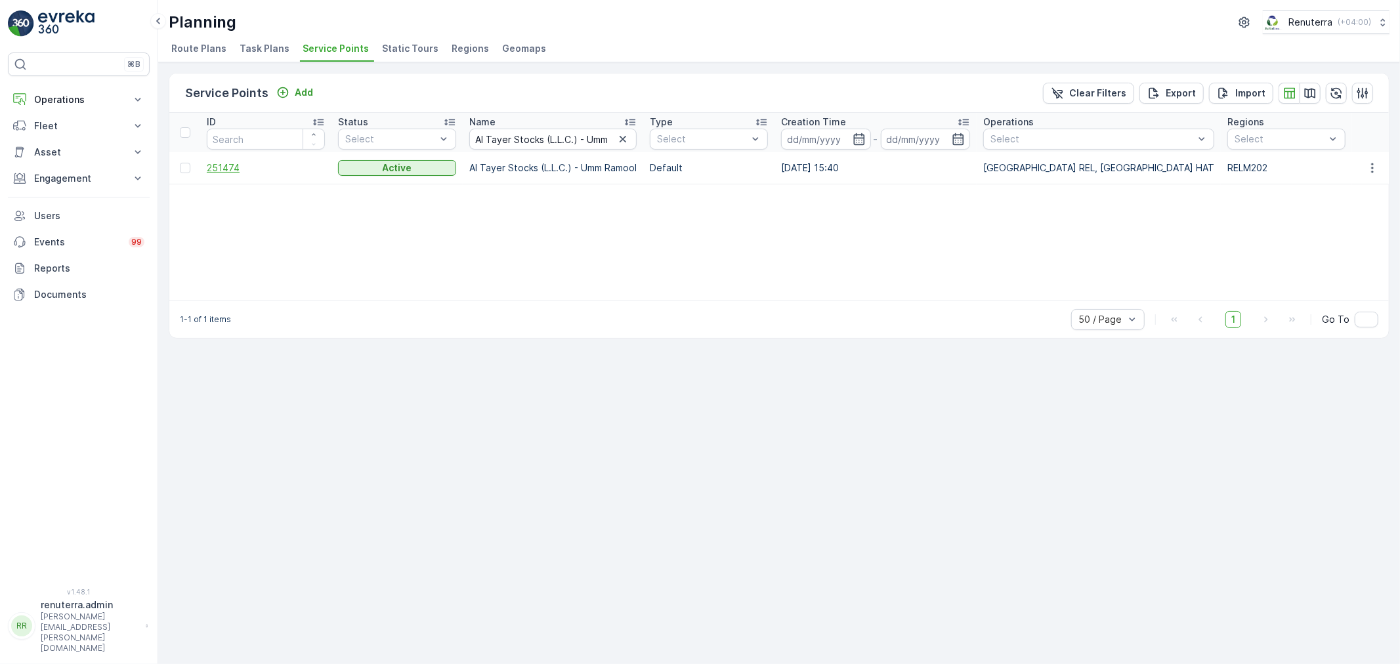
click at [234, 169] on span "251474" at bounding box center [266, 168] width 118 height 13
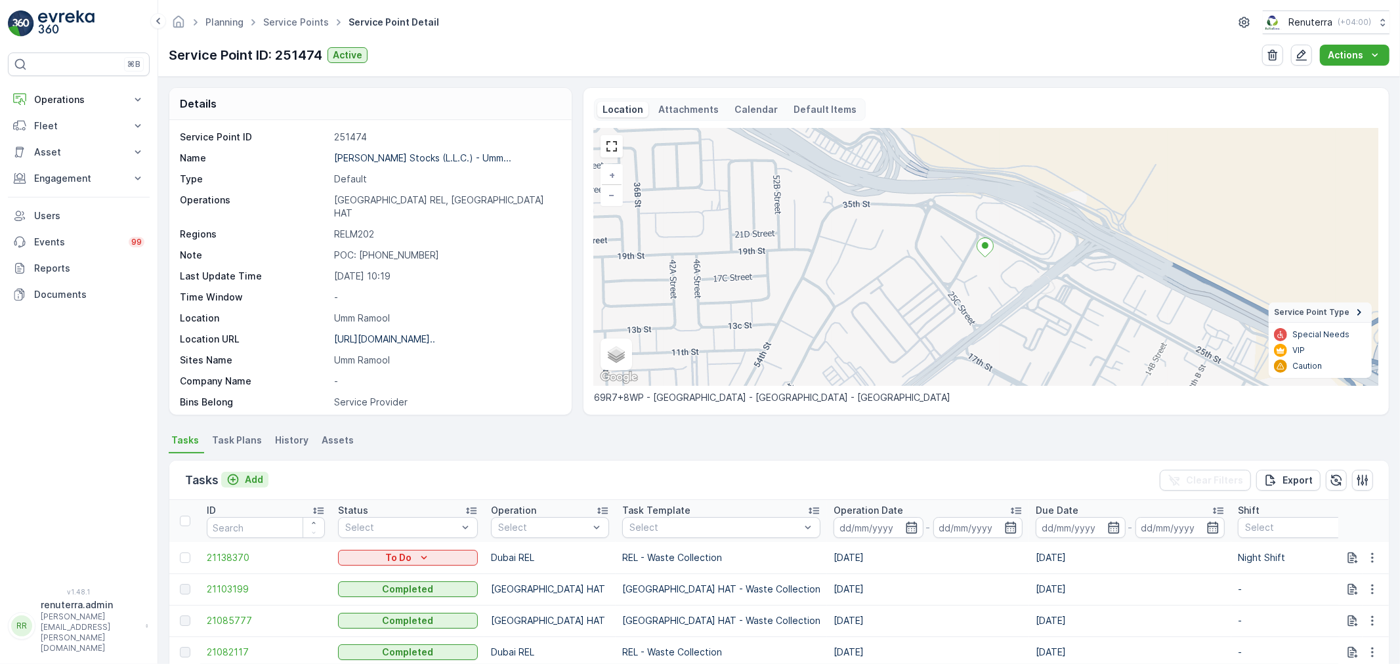
click at [252, 481] on p "Add" at bounding box center [254, 479] width 18 height 13
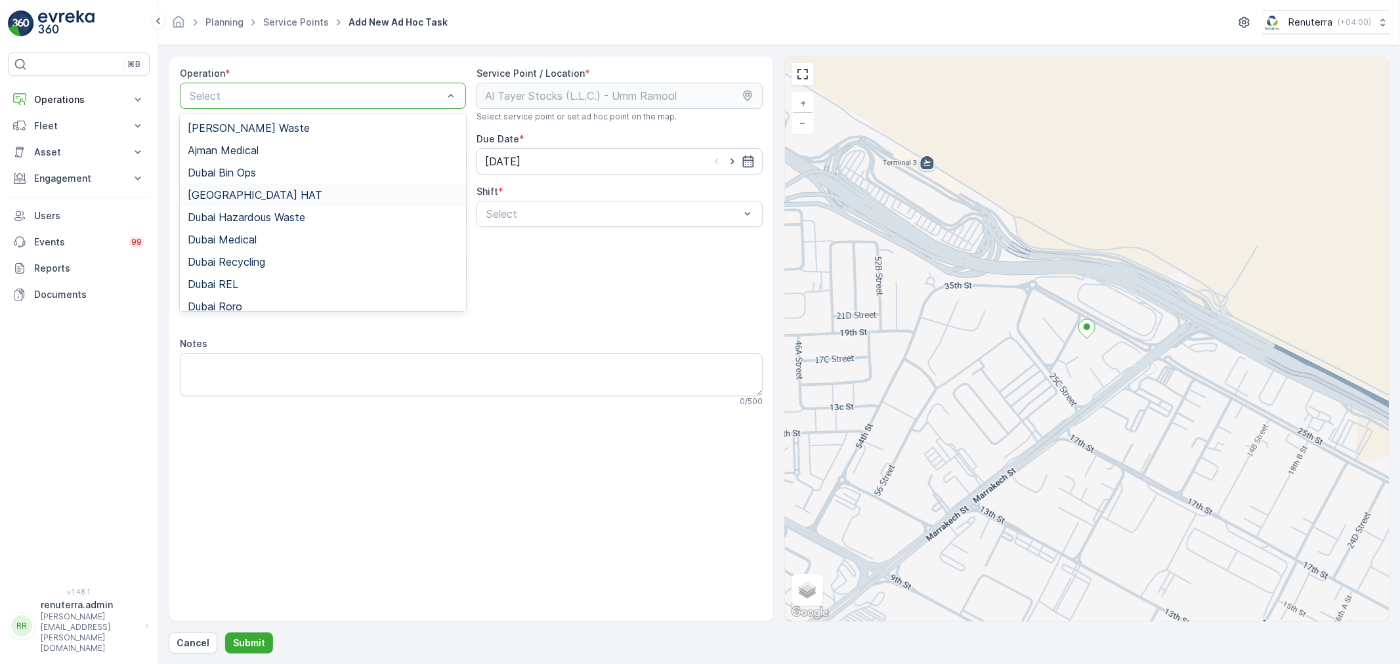
click at [240, 194] on span "Dubai HAT" at bounding box center [255, 195] width 135 height 12
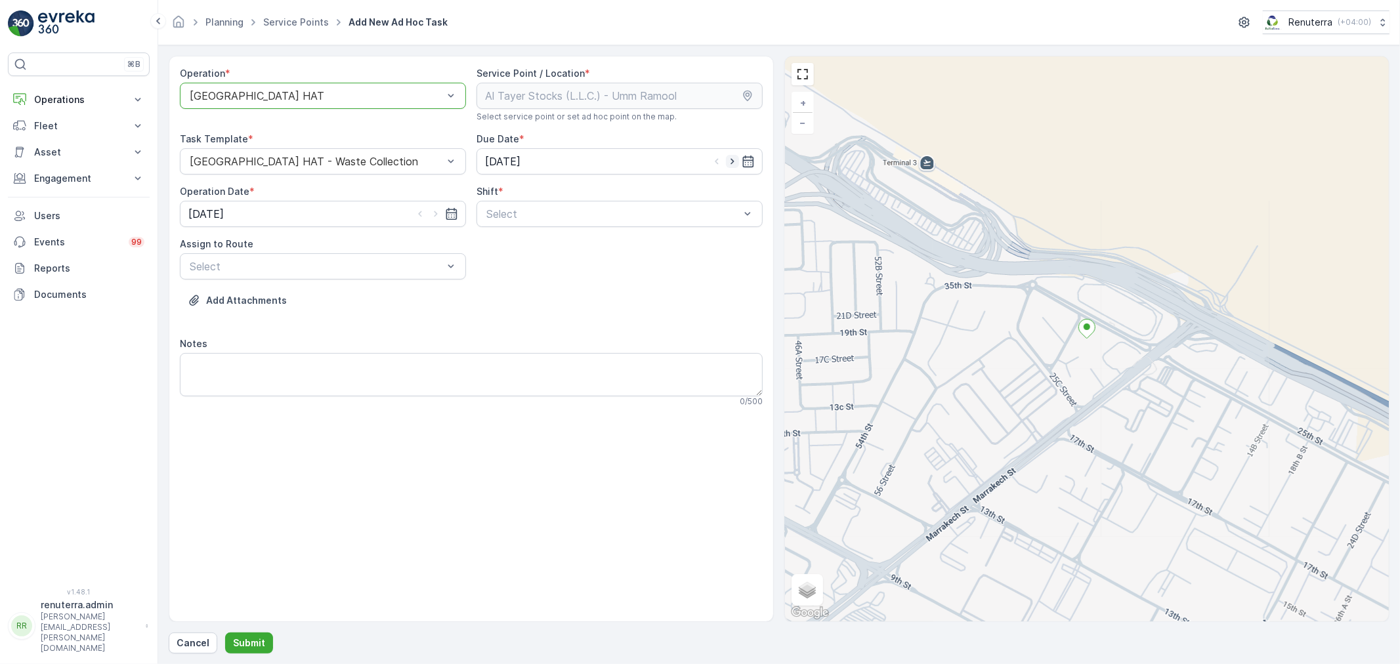
click at [730, 156] on icon "button" at bounding box center [732, 161] width 13 height 13
type input "[DATE]"
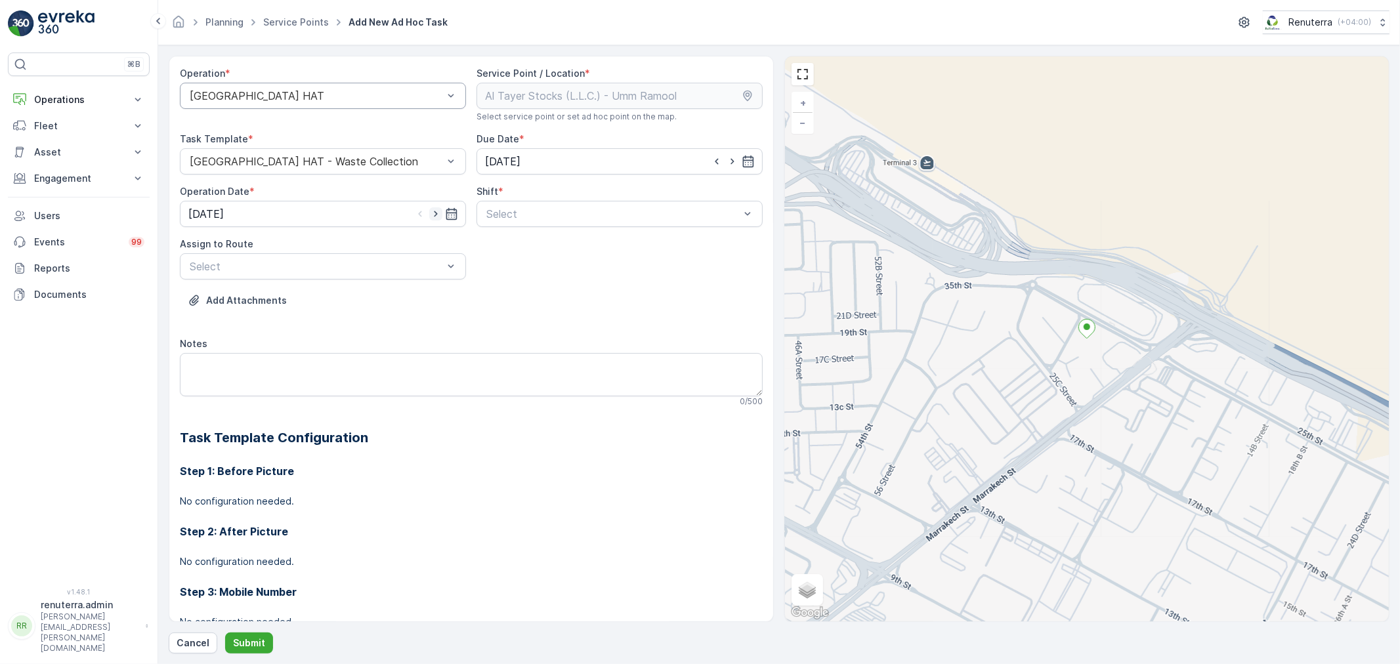
click at [436, 213] on icon "button" at bounding box center [435, 213] width 13 height 13
type input "[DATE]"
click at [521, 215] on div at bounding box center [613, 214] width 256 height 12
click at [500, 251] on span "Day Shift" at bounding box center [508, 246] width 47 height 12
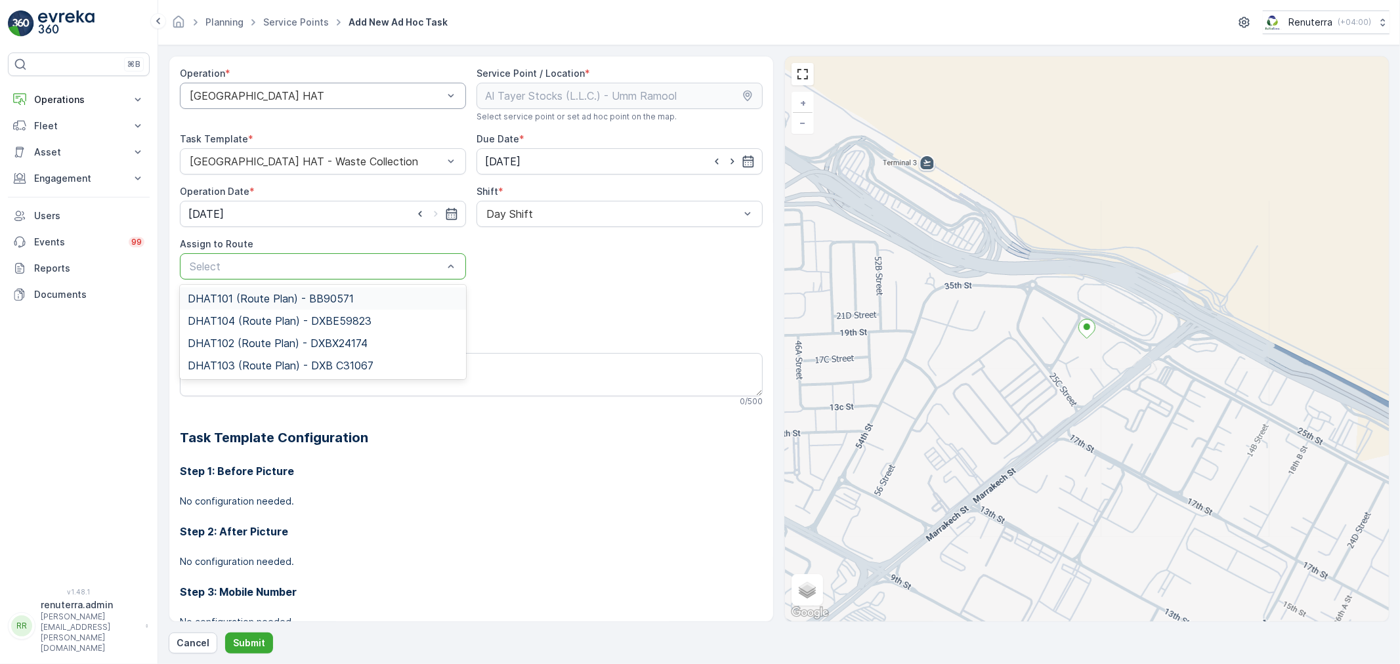
drag, startPoint x: 408, startPoint y: 267, endPoint x: 402, endPoint y: 270, distance: 6.8
click at [408, 267] on div at bounding box center [316, 267] width 256 height 12
click at [219, 349] on span "DHAT102 (Route Plan) - DXBX24174" at bounding box center [278, 343] width 180 height 12
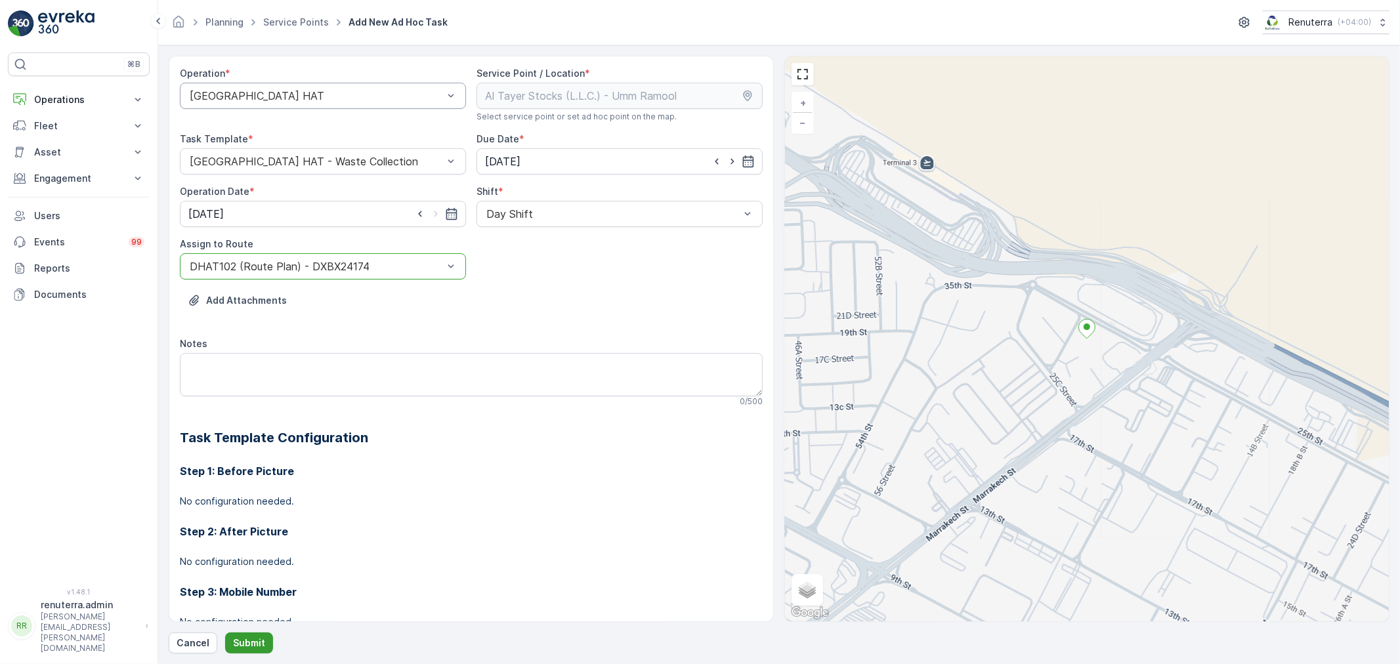
click at [253, 634] on button "Submit" at bounding box center [249, 643] width 48 height 21
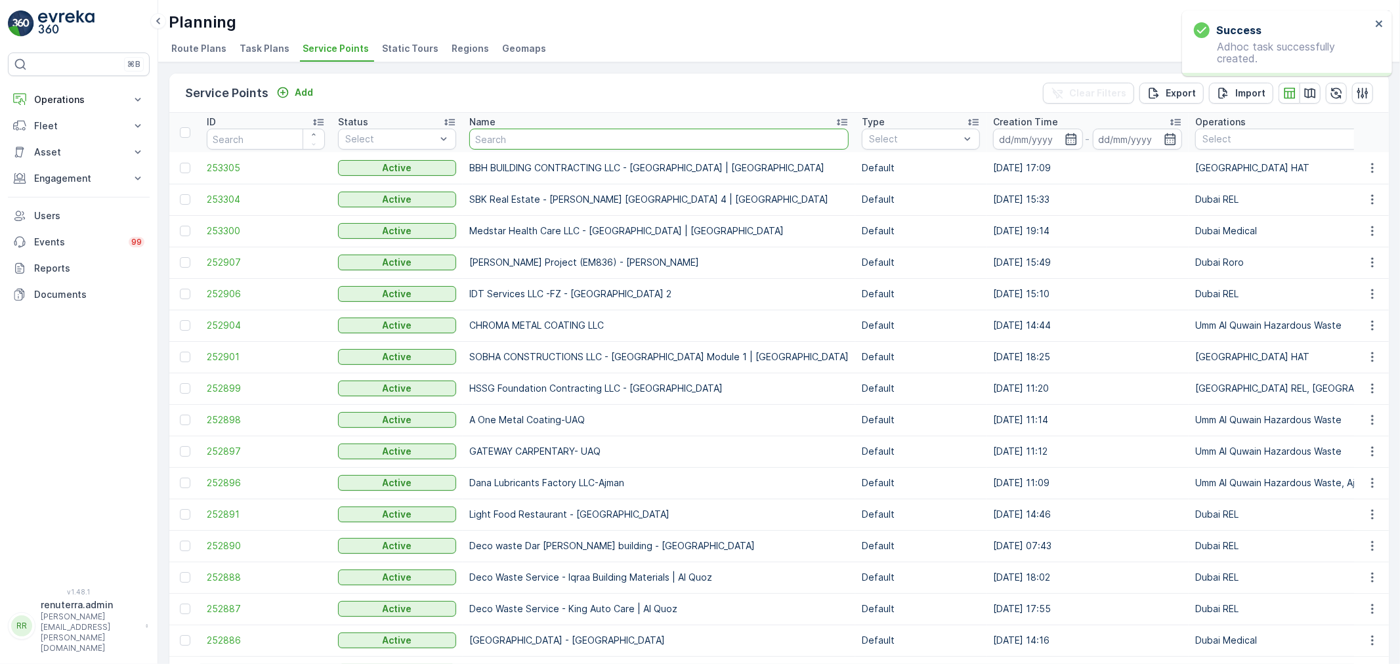
click at [523, 140] on input "text" at bounding box center [658, 139] width 379 height 21
paste input "OMEGA HOMES BUILDING CONTRACTING LLC - Dubai Hills"
type input "OMEGA HOMES BUILDING CONTRACTING LLC - Dubai Hills"
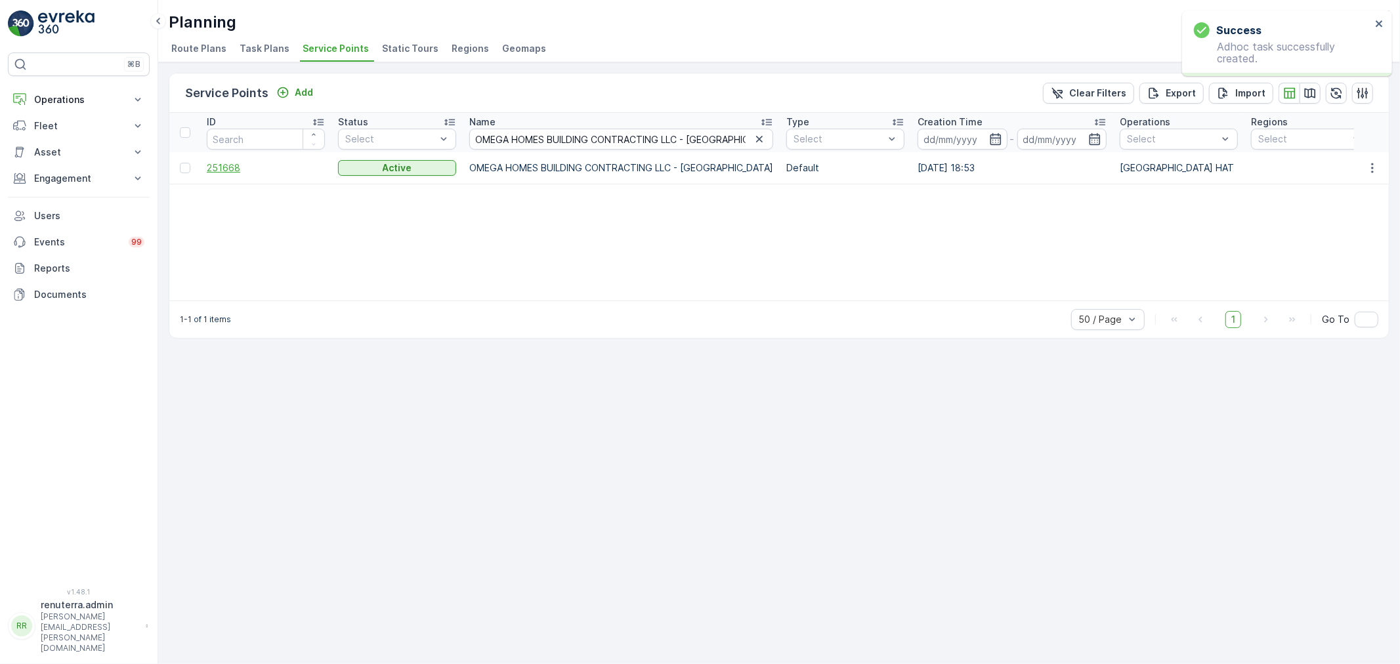
click at [230, 162] on span "251668" at bounding box center [266, 168] width 118 height 13
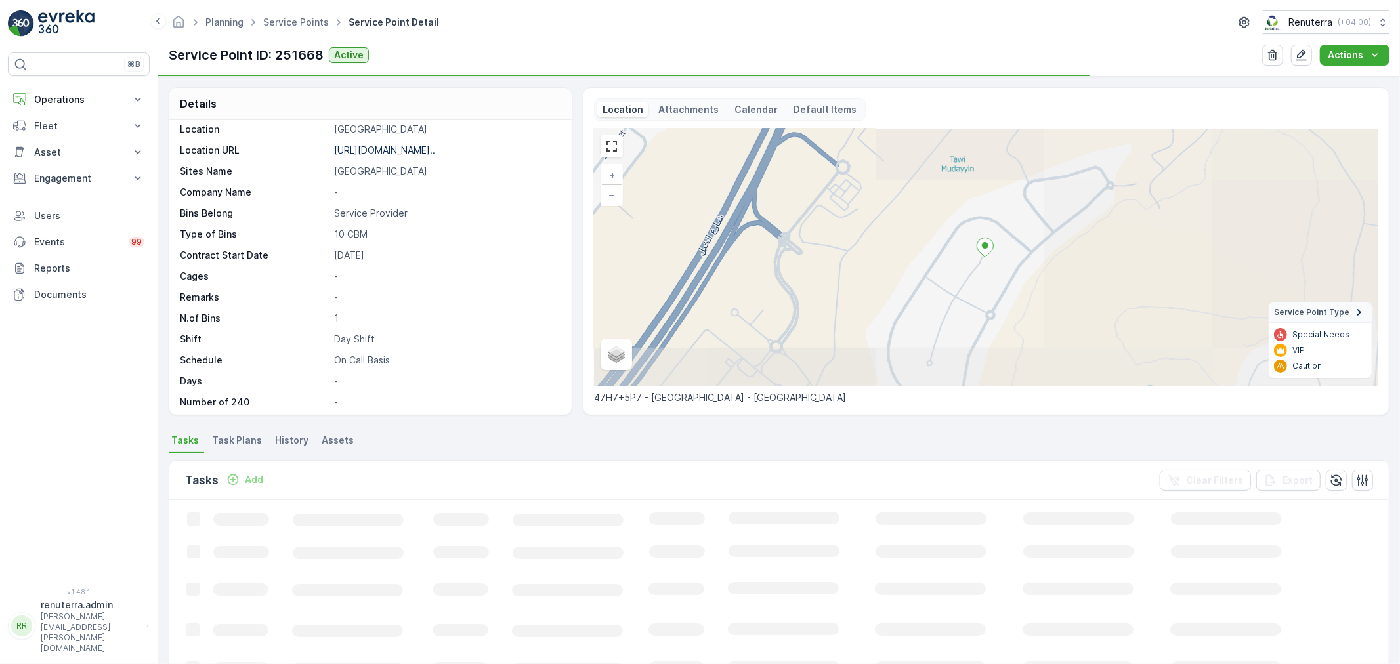
scroll to position [181, 0]
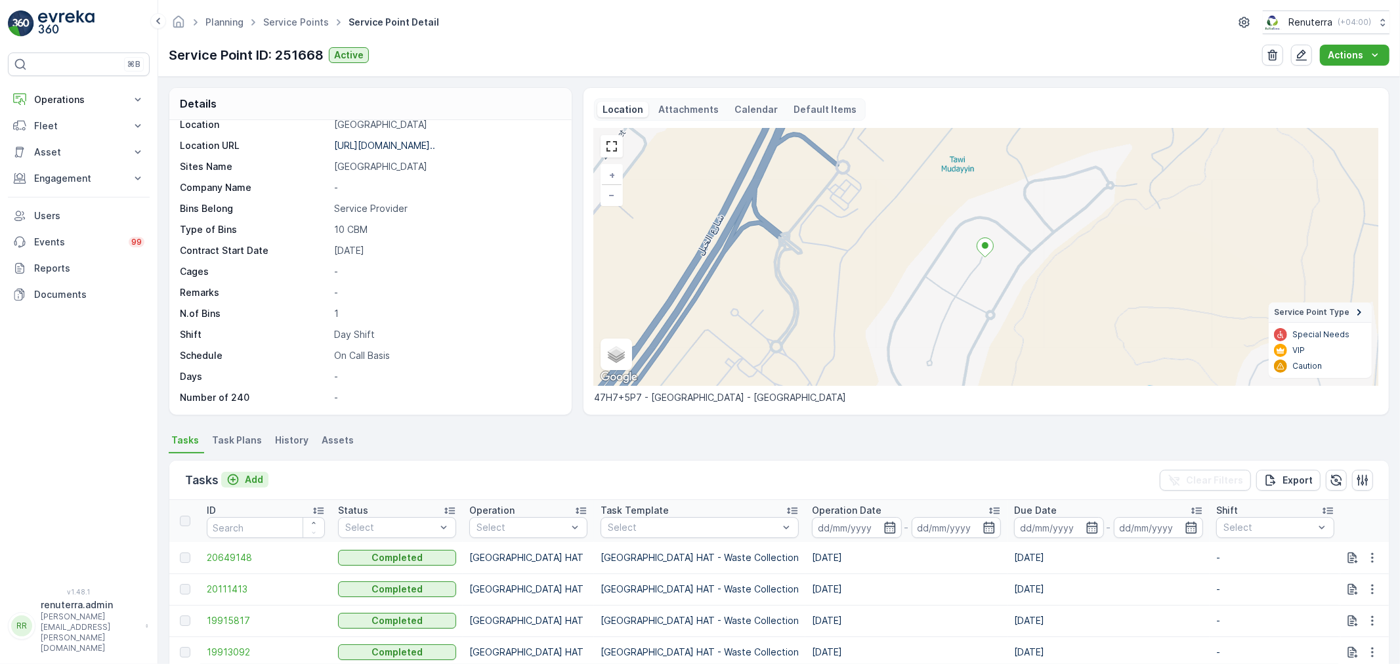
click at [248, 481] on p "Add" at bounding box center [254, 479] width 18 height 13
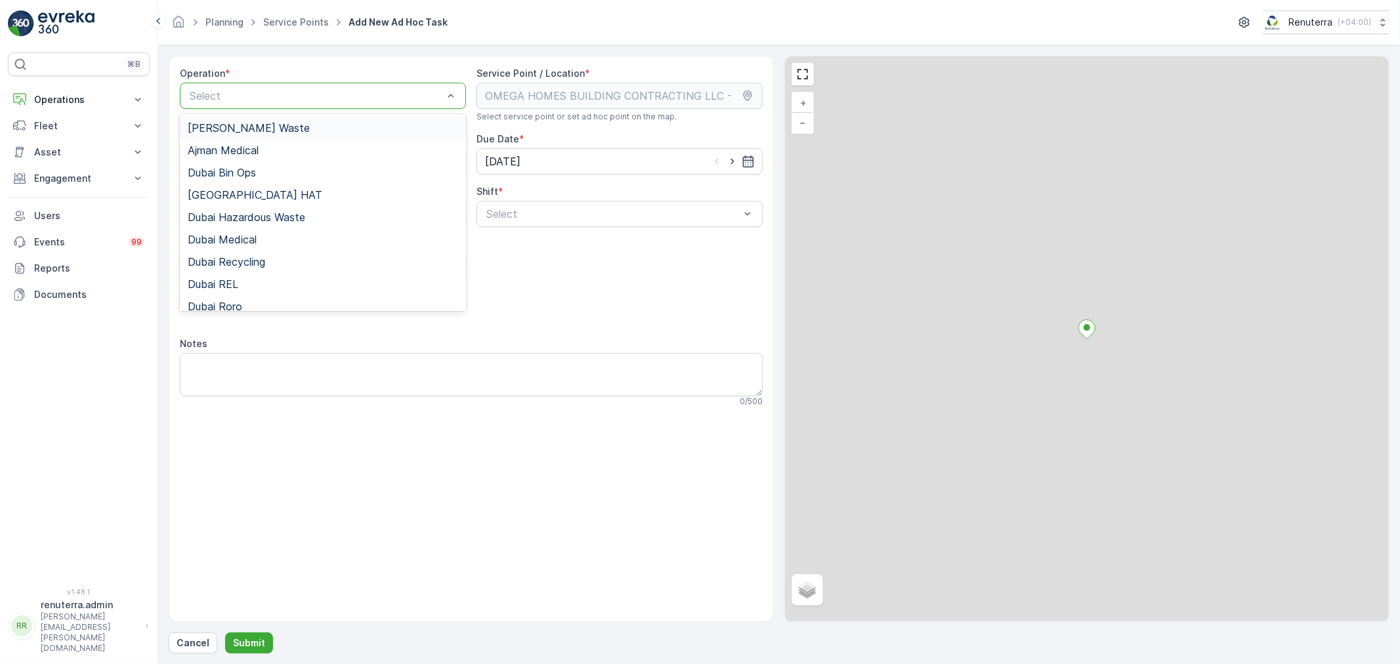
click at [313, 98] on div at bounding box center [316, 96] width 256 height 12
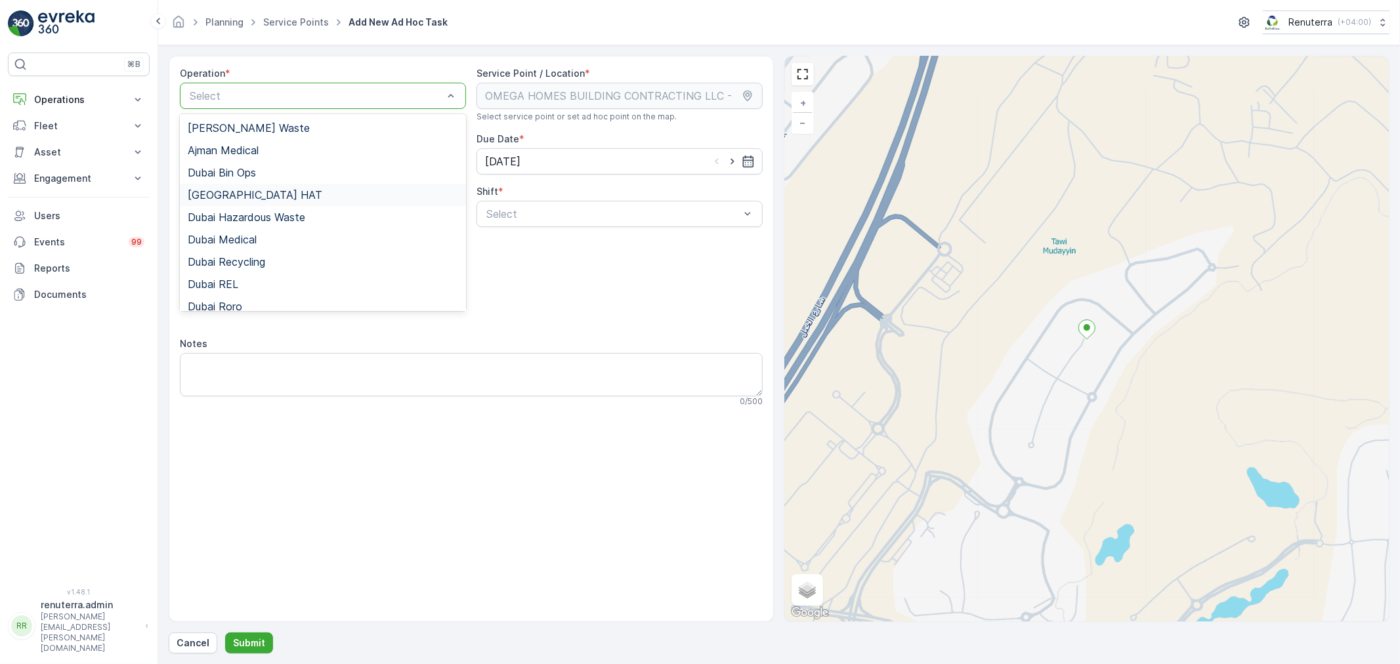
click at [246, 197] on div "Dubai HAT" at bounding box center [323, 195] width 271 height 12
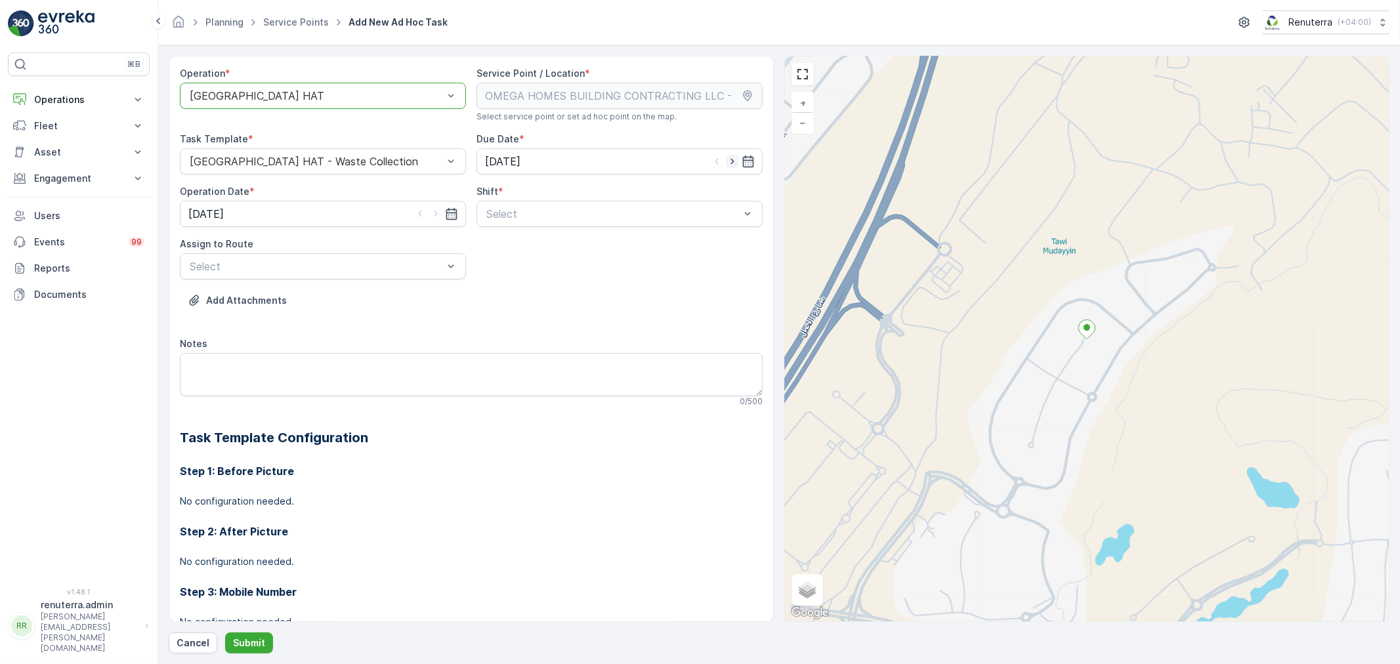
click at [731, 163] on icon "button" at bounding box center [732, 162] width 3 height 6
type input "[DATE]"
click at [435, 209] on icon "button" at bounding box center [435, 213] width 13 height 13
type input "[DATE]"
click at [561, 210] on div at bounding box center [613, 214] width 256 height 12
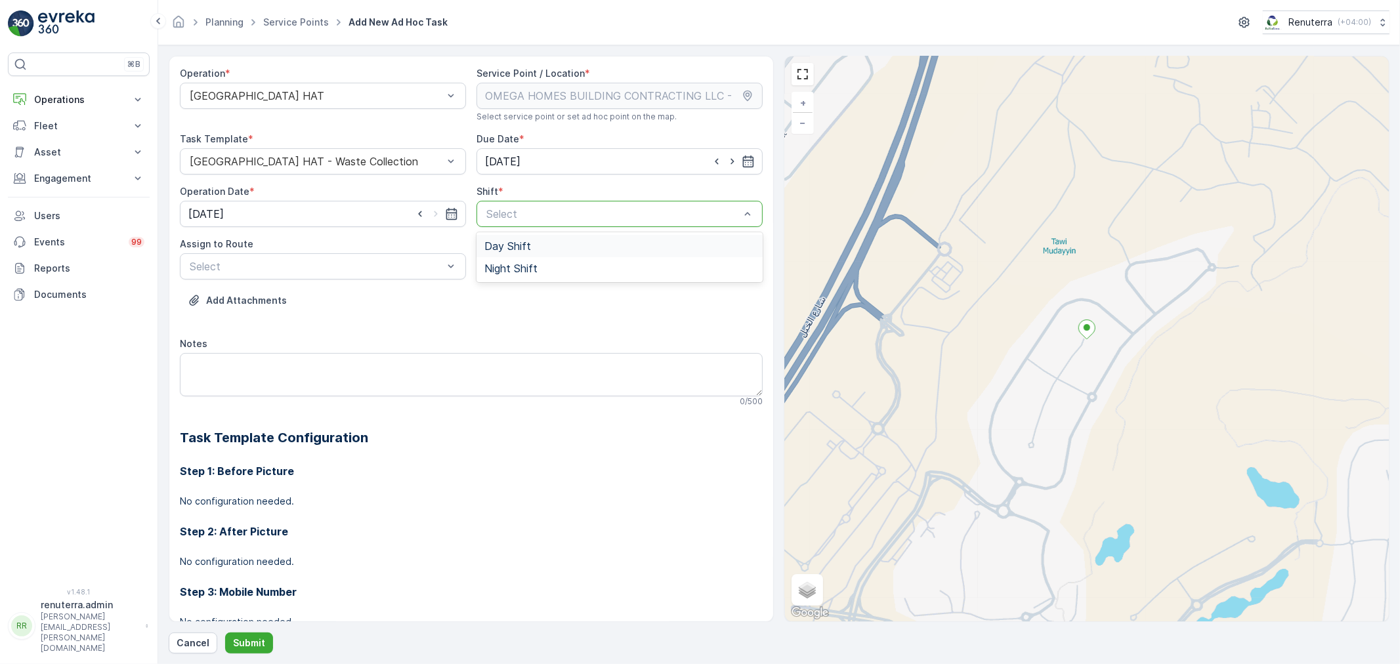
click at [506, 246] on span "Day Shift" at bounding box center [508, 246] width 47 height 12
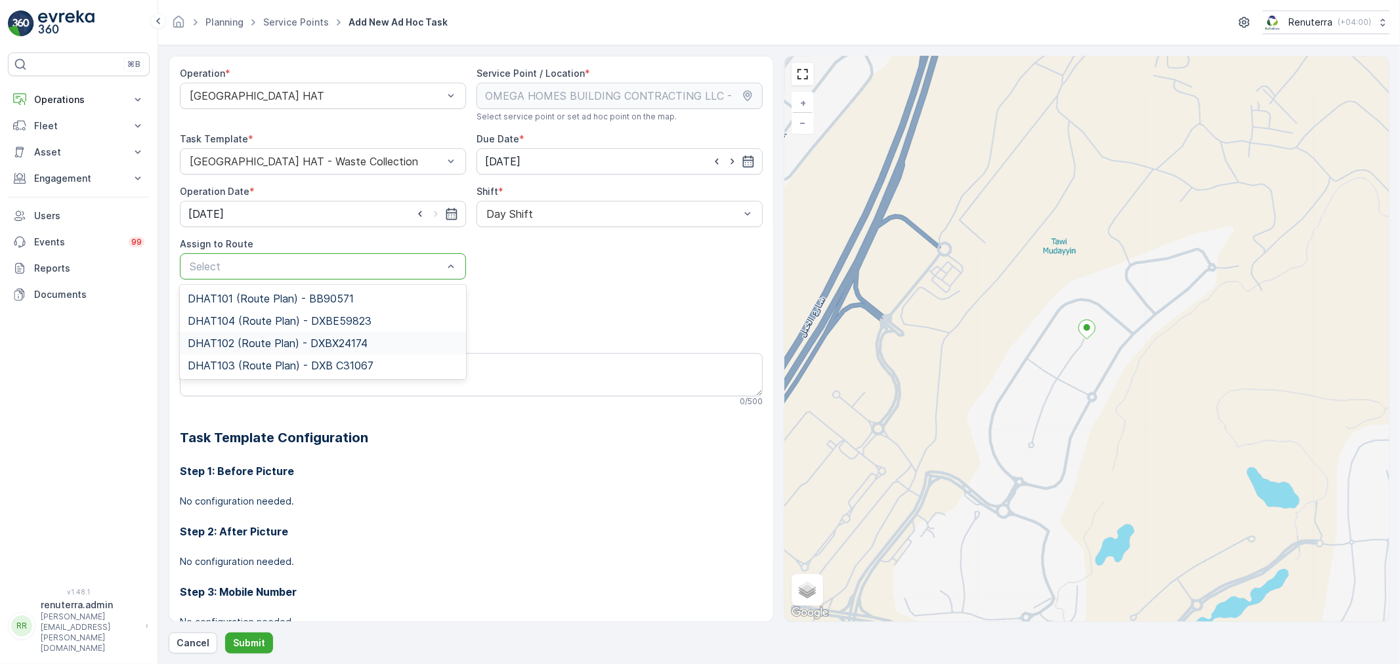
click at [238, 338] on span "DHAT102 (Route Plan) - DXBX24174" at bounding box center [278, 343] width 180 height 12
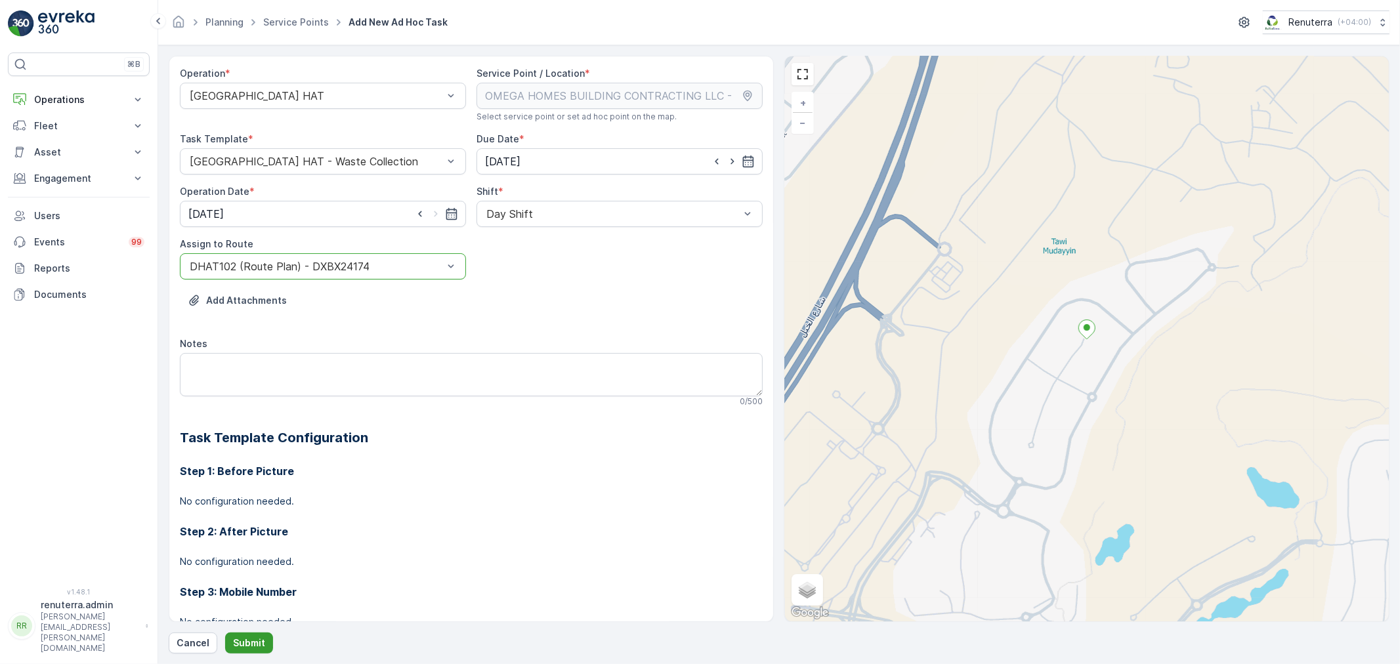
click at [256, 644] on p "Submit" at bounding box center [249, 643] width 32 height 13
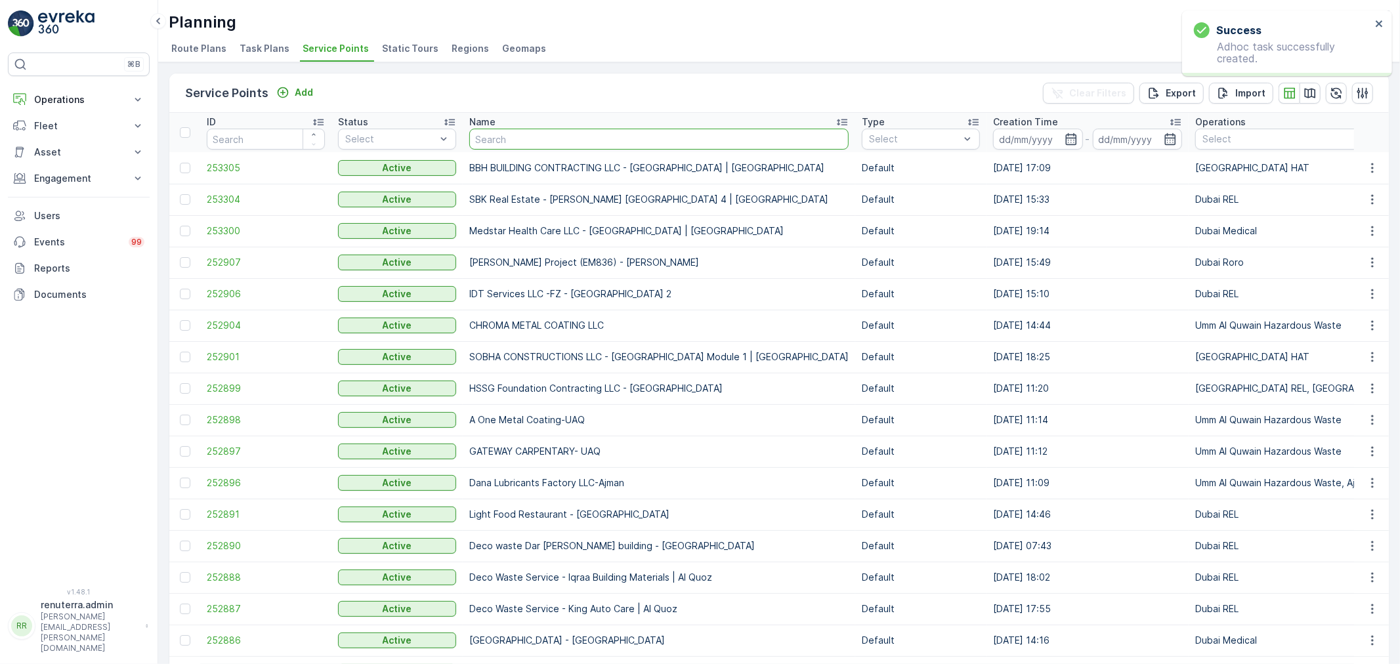
type input "NABC Building Contracting - Al Mamzar"
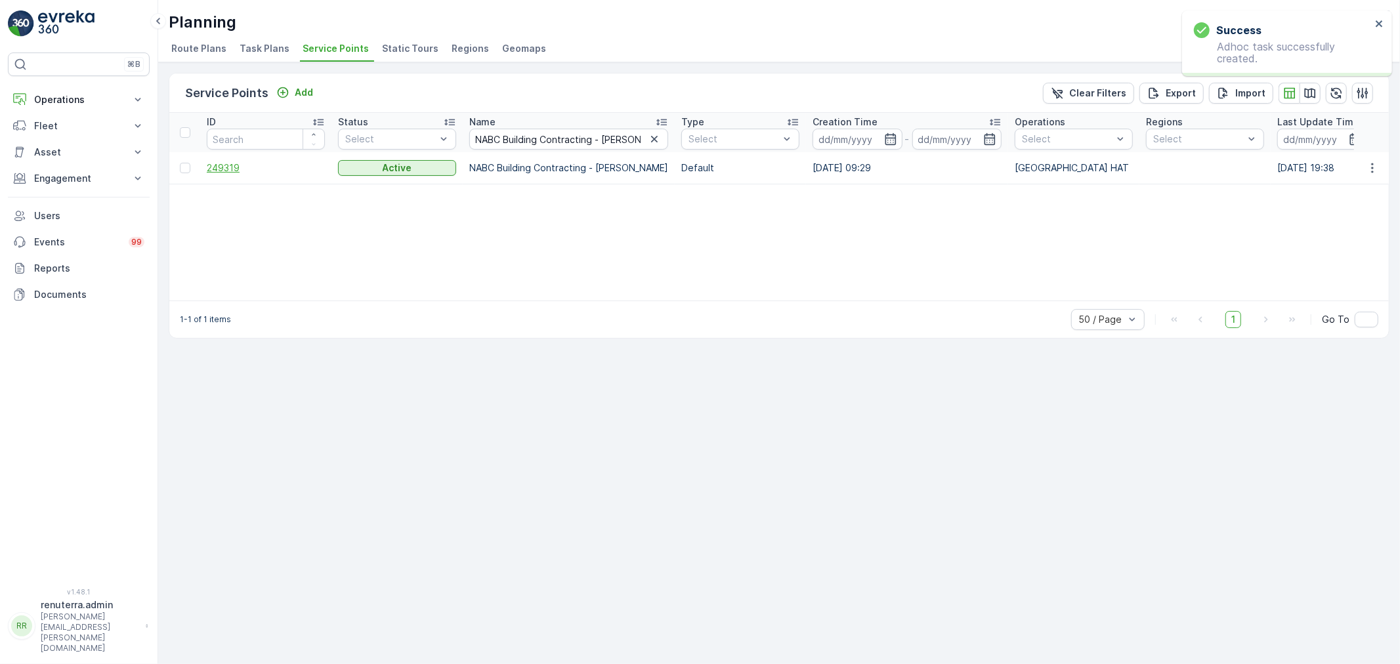
click at [218, 172] on span "249319" at bounding box center [266, 168] width 118 height 13
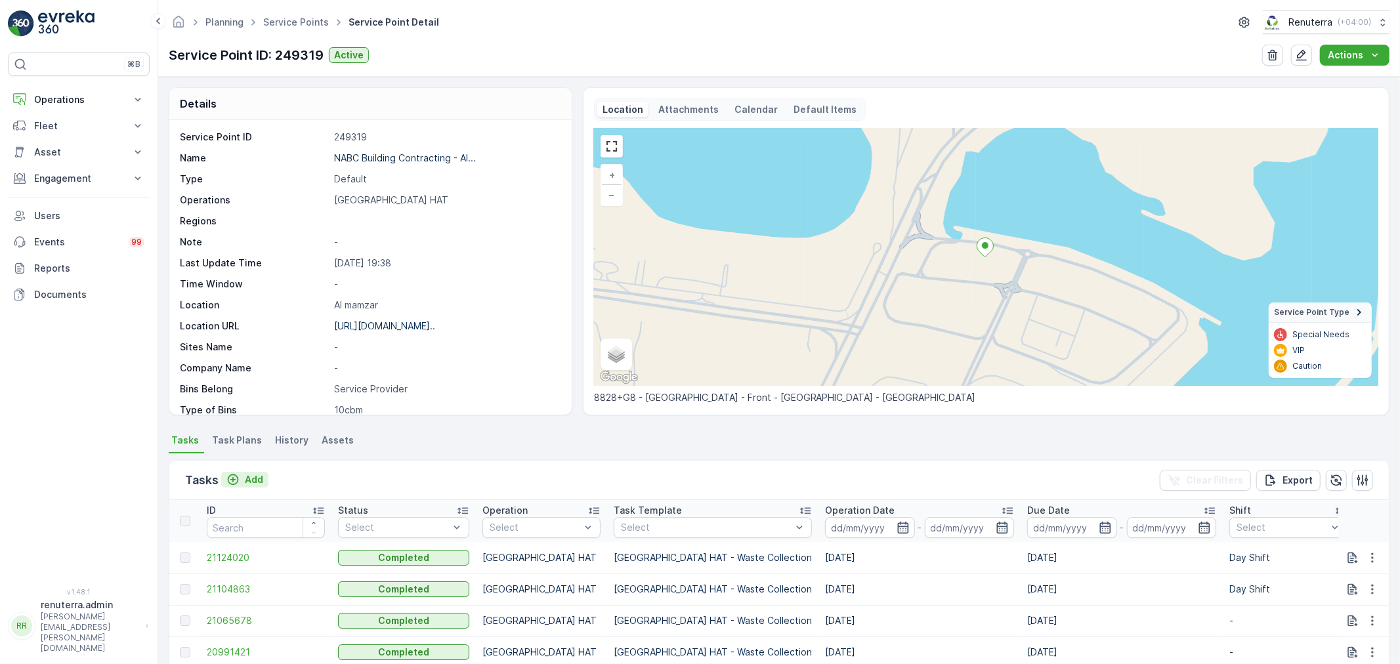
click at [253, 476] on p "Add" at bounding box center [254, 479] width 18 height 13
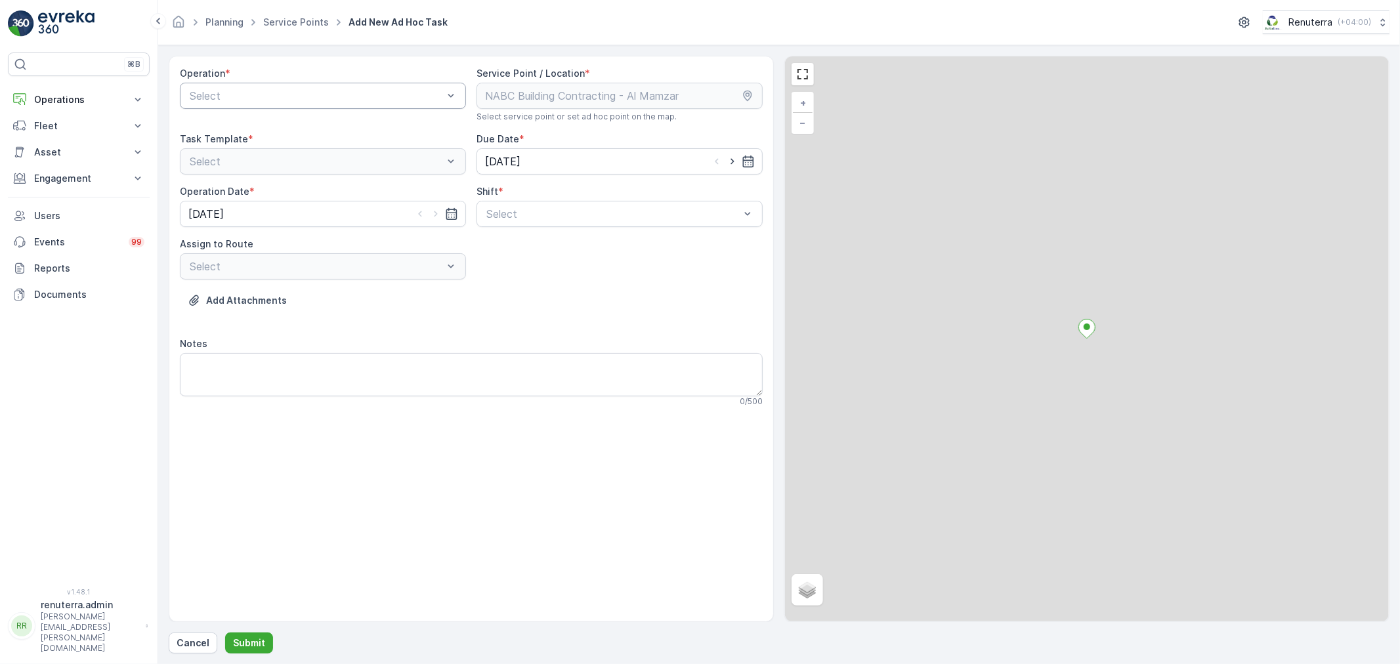
click at [299, 100] on div at bounding box center [316, 96] width 256 height 12
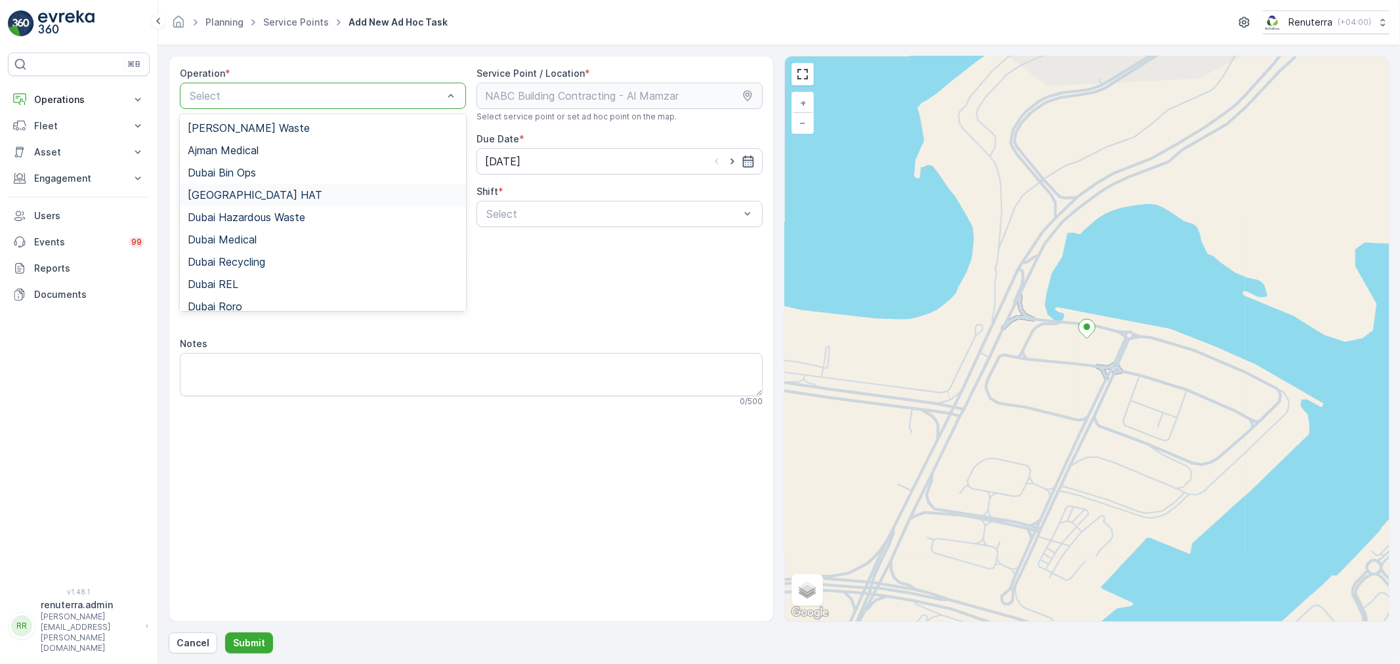
click at [241, 198] on div "Dubai HAT" at bounding box center [323, 195] width 271 height 12
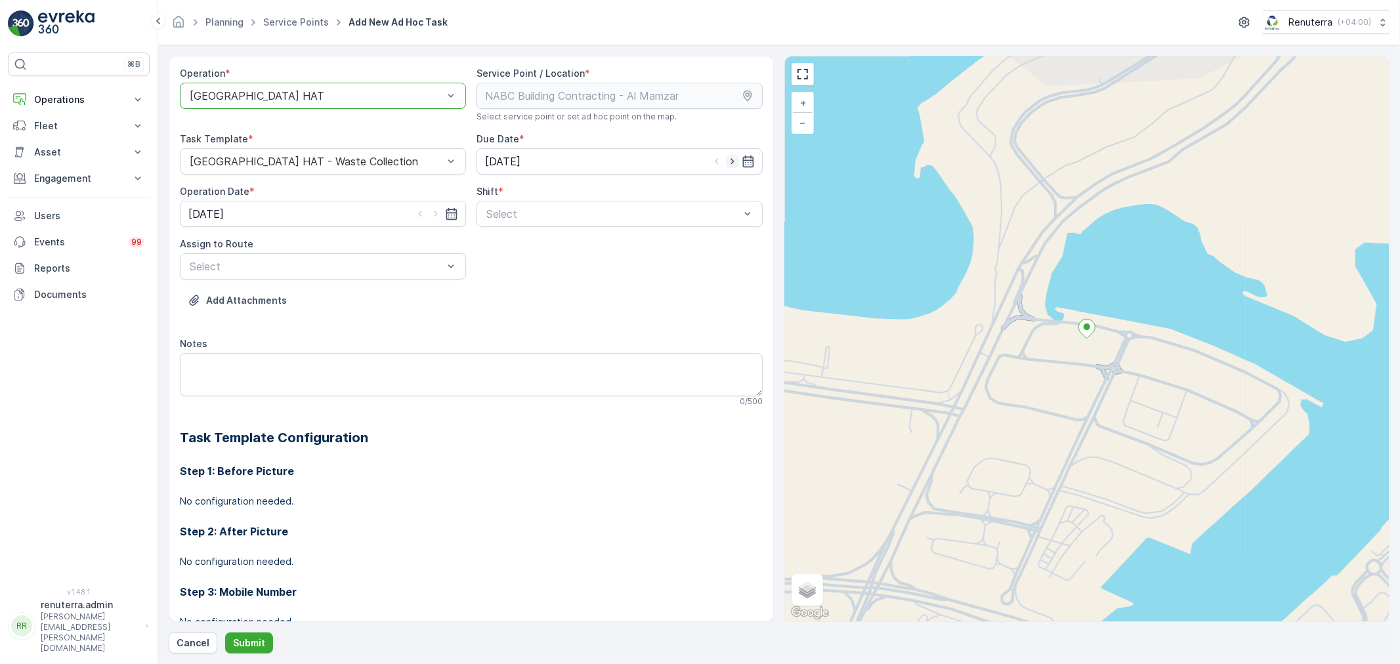
click at [732, 165] on icon "button" at bounding box center [732, 161] width 13 height 13
type input "[DATE]"
click at [435, 213] on icon "button" at bounding box center [435, 213] width 13 height 13
type input "[DATE]"
click at [561, 213] on div at bounding box center [613, 214] width 256 height 12
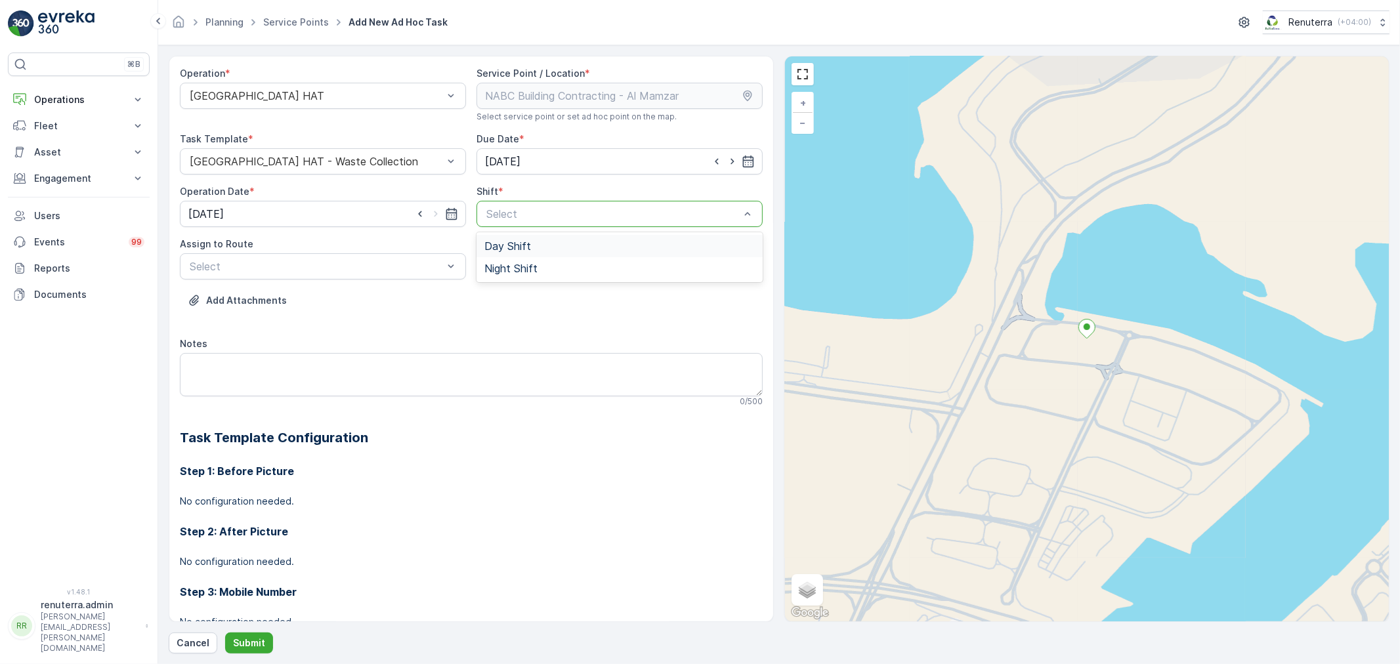
click at [509, 245] on span "Day Shift" at bounding box center [508, 246] width 47 height 12
click at [364, 266] on div at bounding box center [316, 267] width 256 height 12
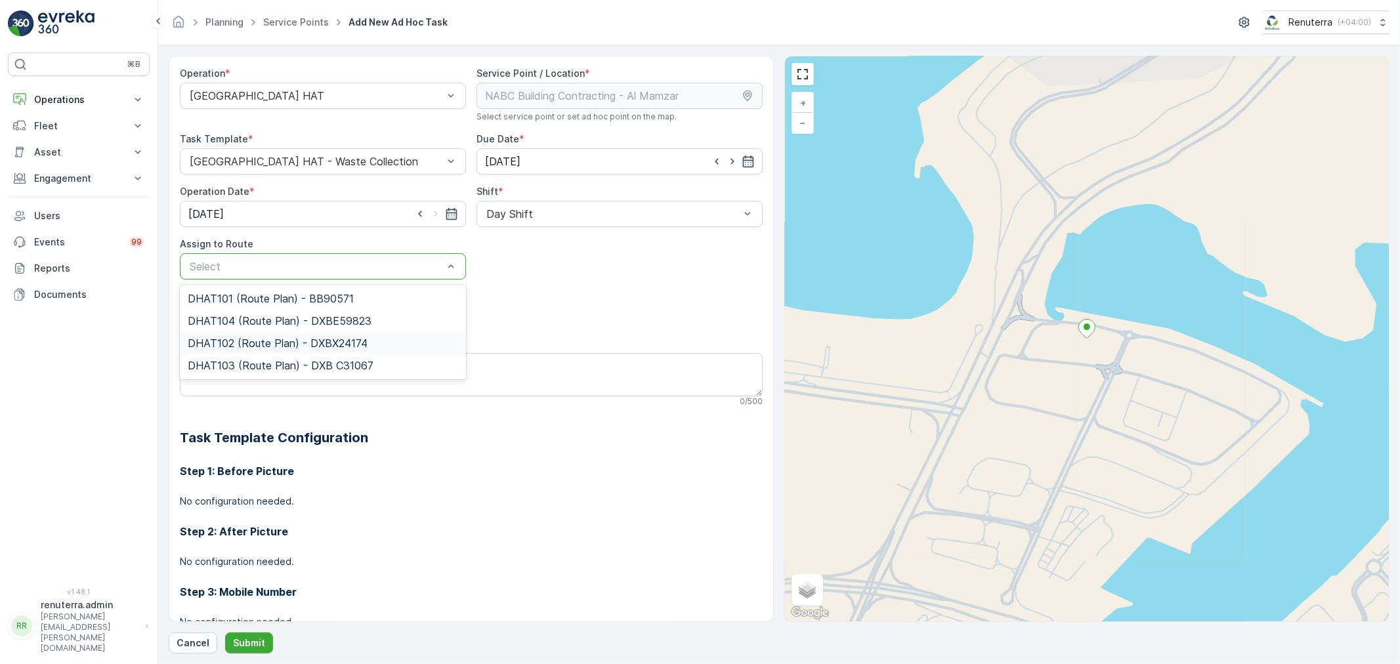
click at [247, 341] on span "DHAT102 (Route Plan) - DXBX24174" at bounding box center [278, 343] width 180 height 12
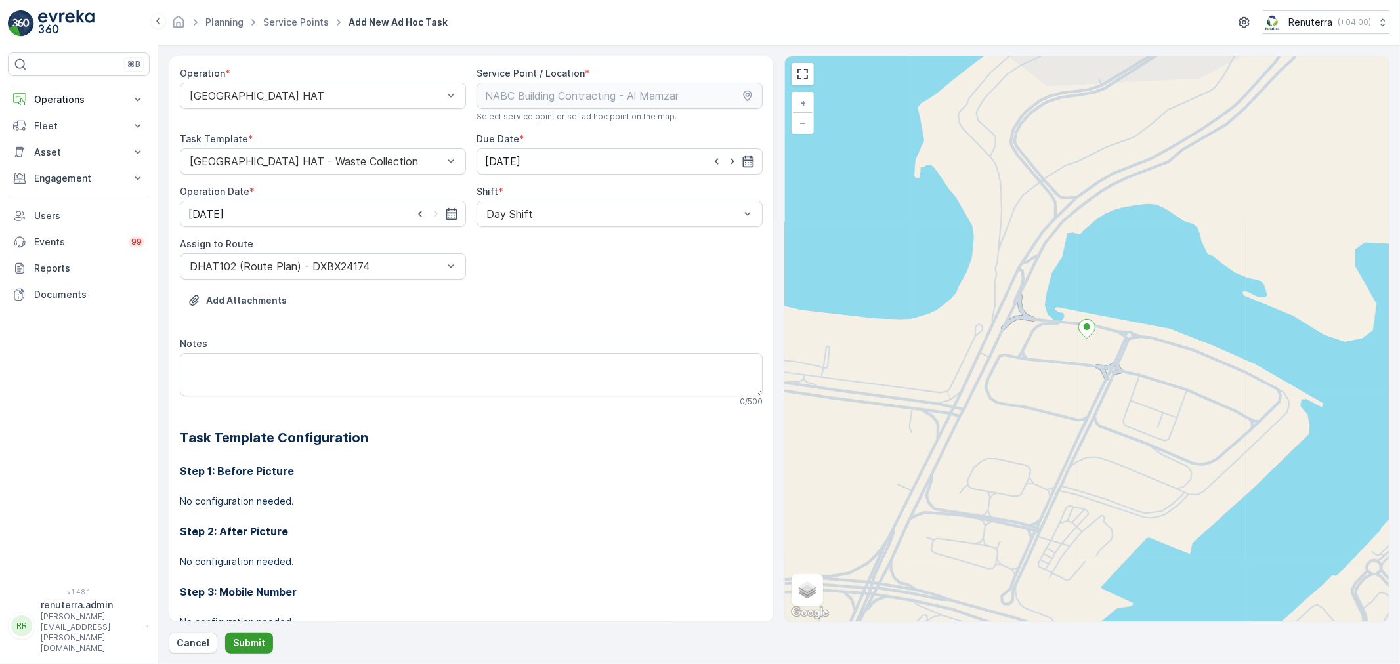
click at [253, 645] on p "Submit" at bounding box center [249, 643] width 32 height 13
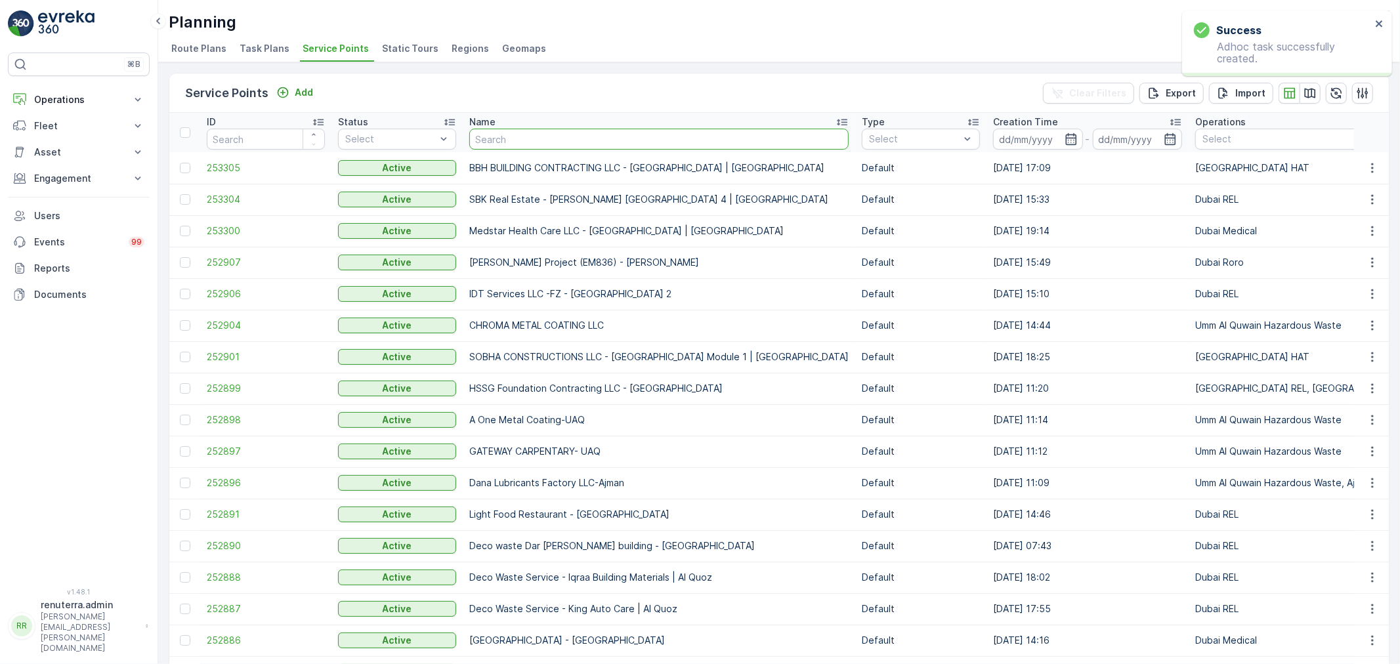
click at [488, 142] on input "text" at bounding box center [658, 139] width 379 height 21
paste input "Madar Emirates for Building Materials"
type input "Madar Emirates for Building Materials"
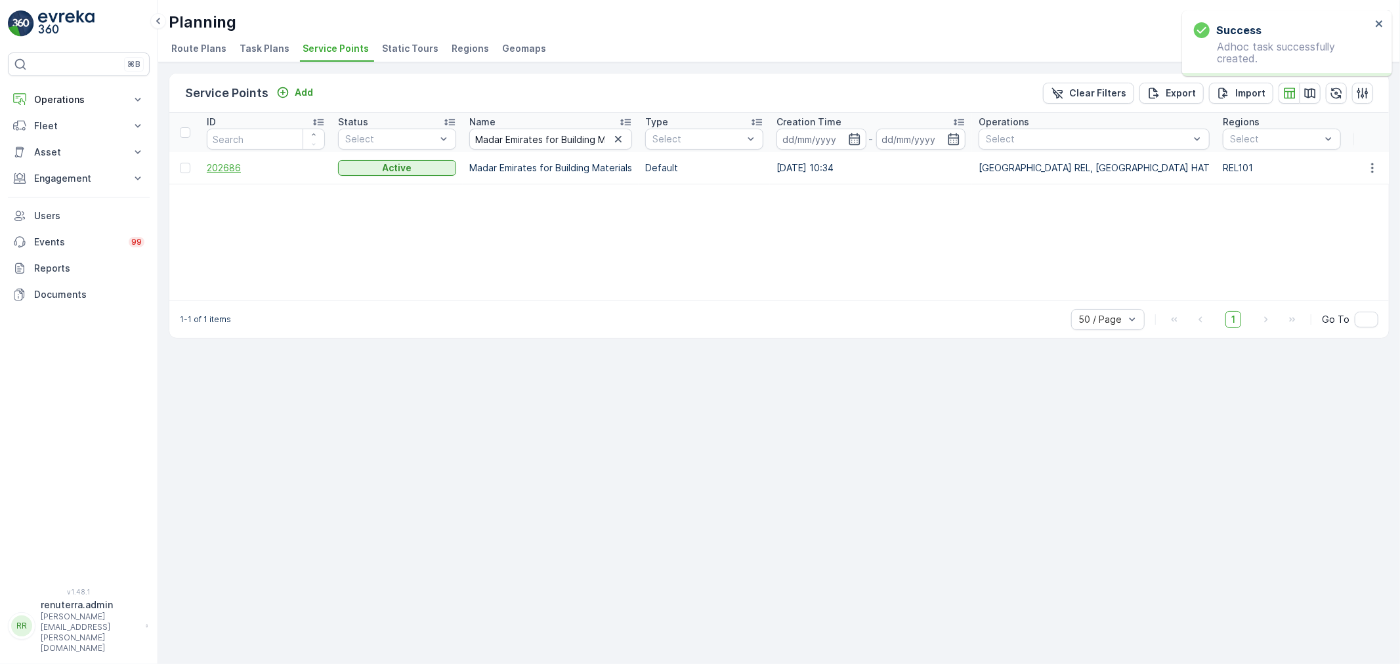
click at [220, 166] on span "202686" at bounding box center [266, 168] width 118 height 13
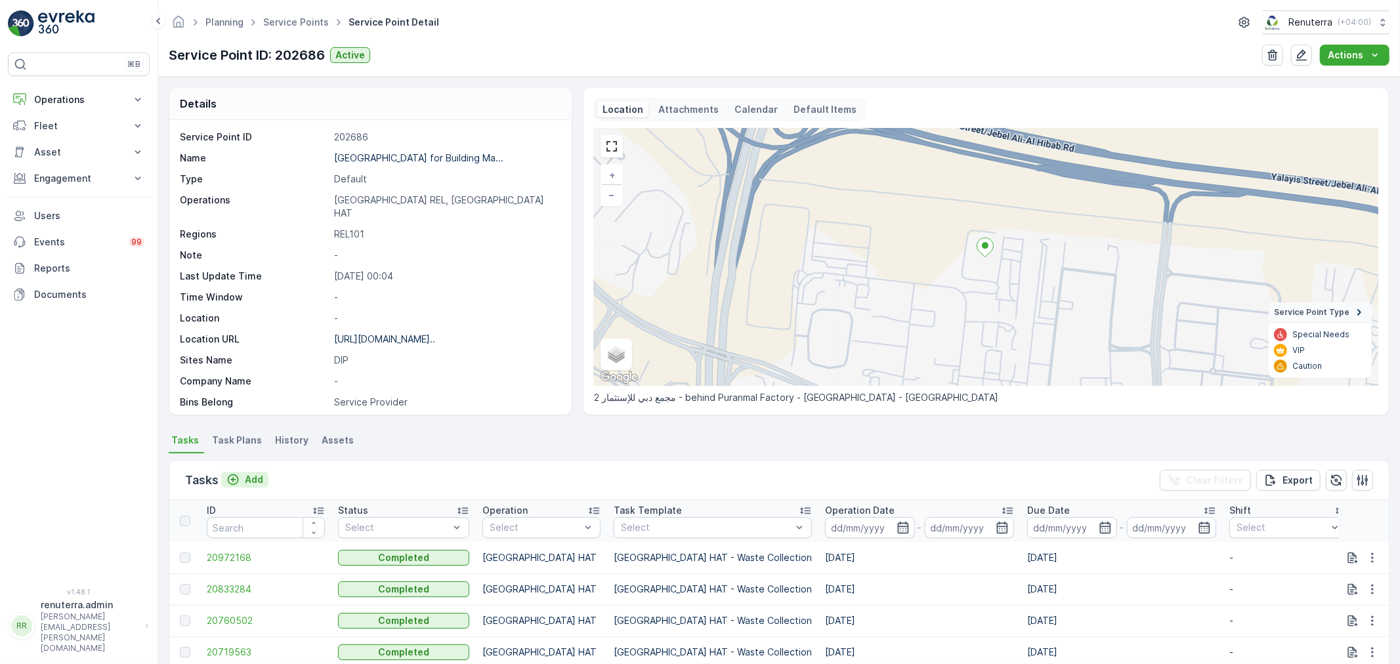
click at [255, 477] on p "Add" at bounding box center [254, 479] width 18 height 13
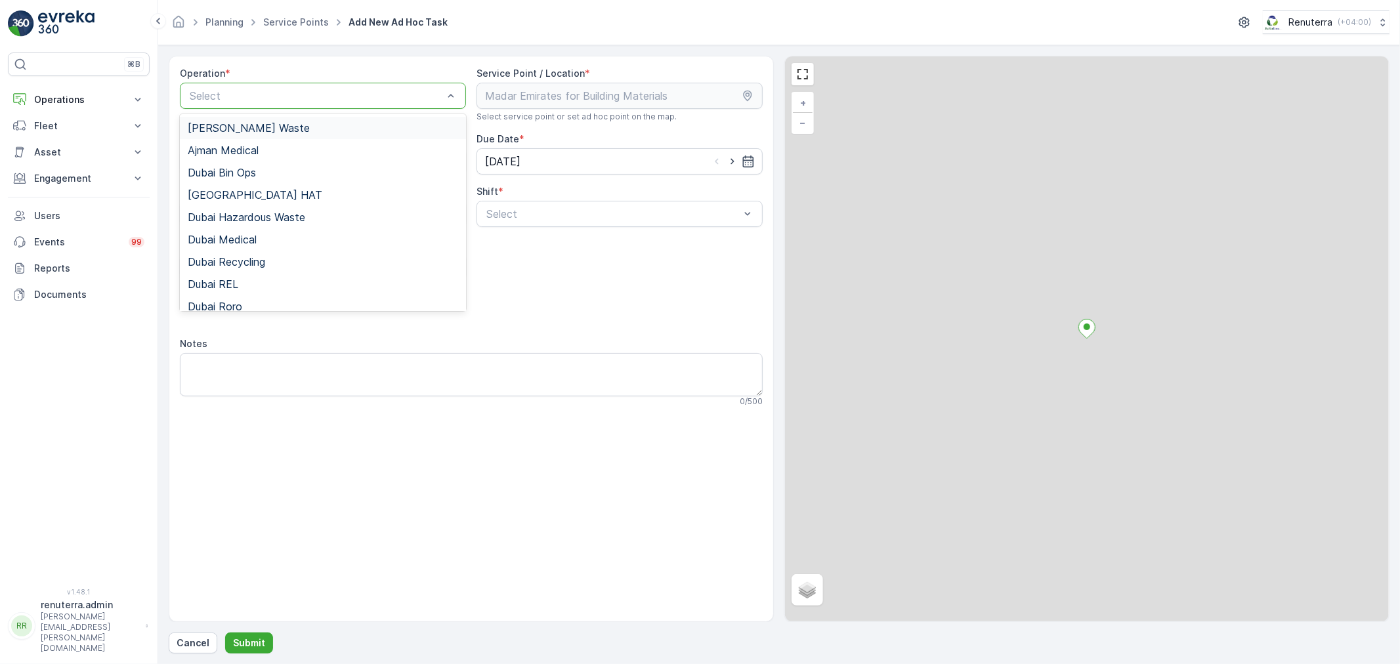
click at [300, 97] on div at bounding box center [316, 96] width 256 height 12
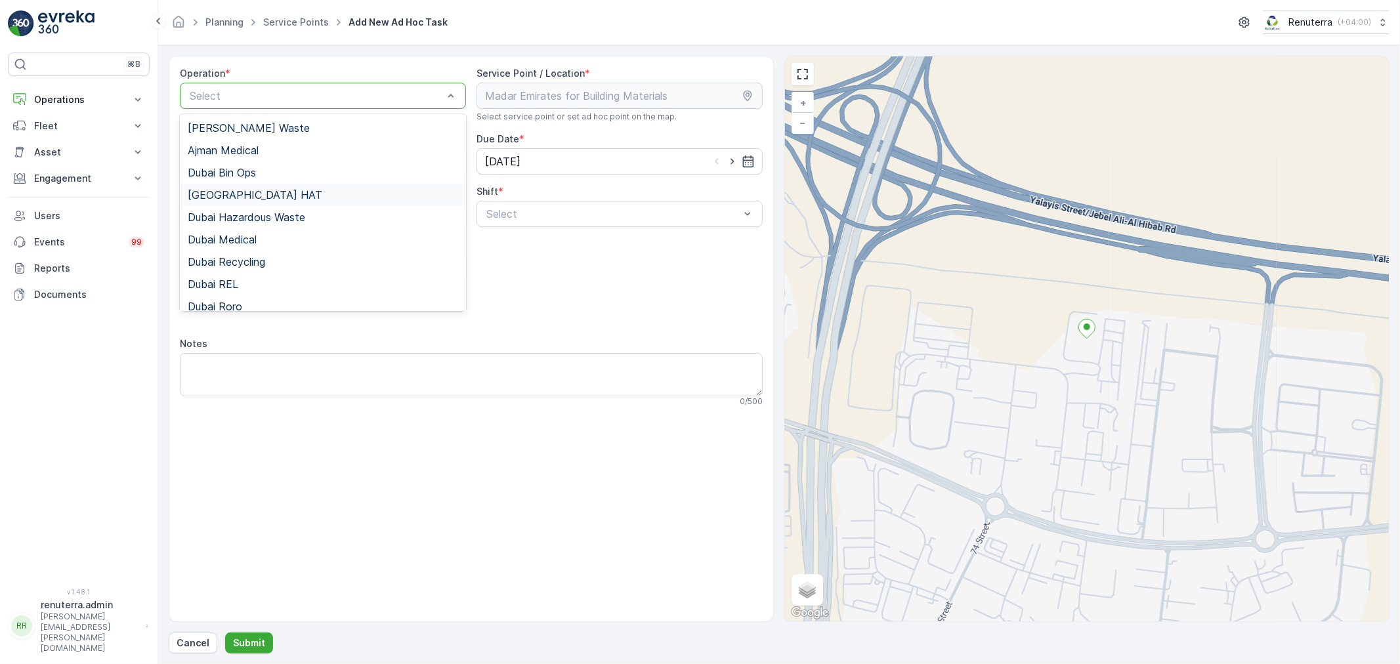
click at [240, 194] on span "Dubai HAT" at bounding box center [255, 195] width 135 height 12
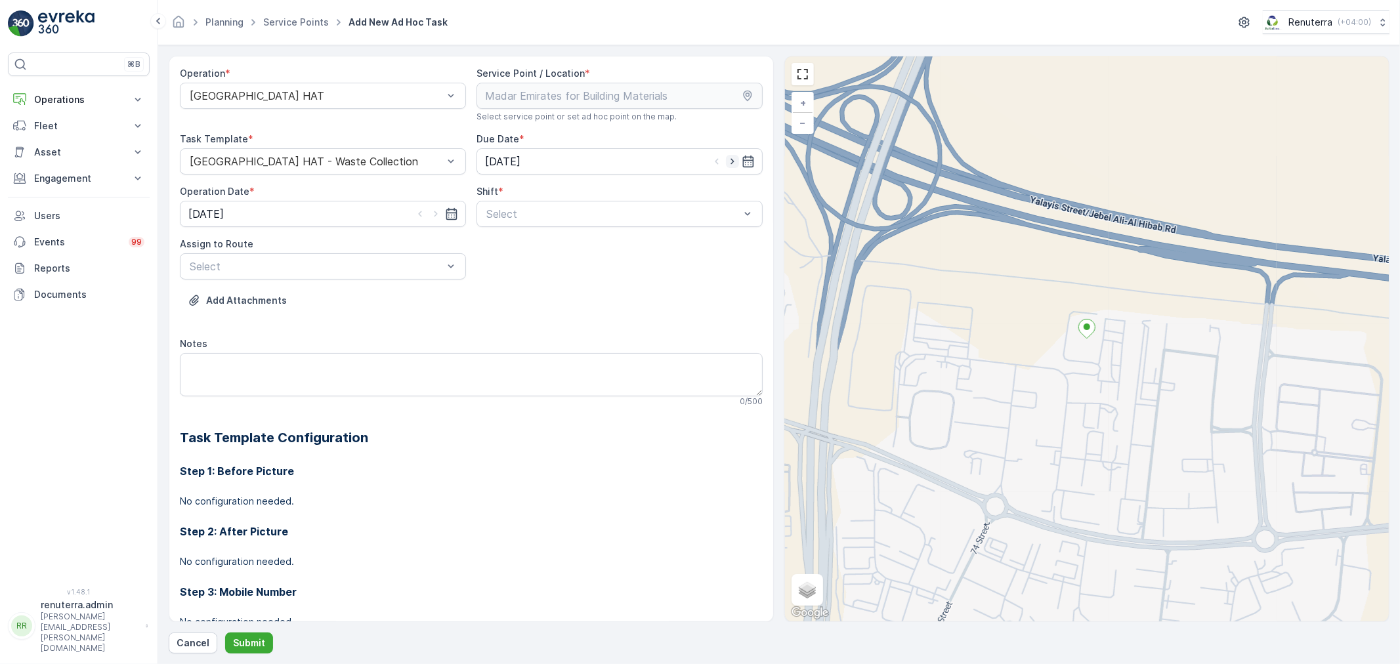
click at [726, 162] on icon "button" at bounding box center [732, 161] width 13 height 13
type input "[DATE]"
click at [430, 207] on icon "button" at bounding box center [435, 213] width 13 height 13
type input "[DATE]"
click at [533, 215] on div at bounding box center [613, 214] width 256 height 12
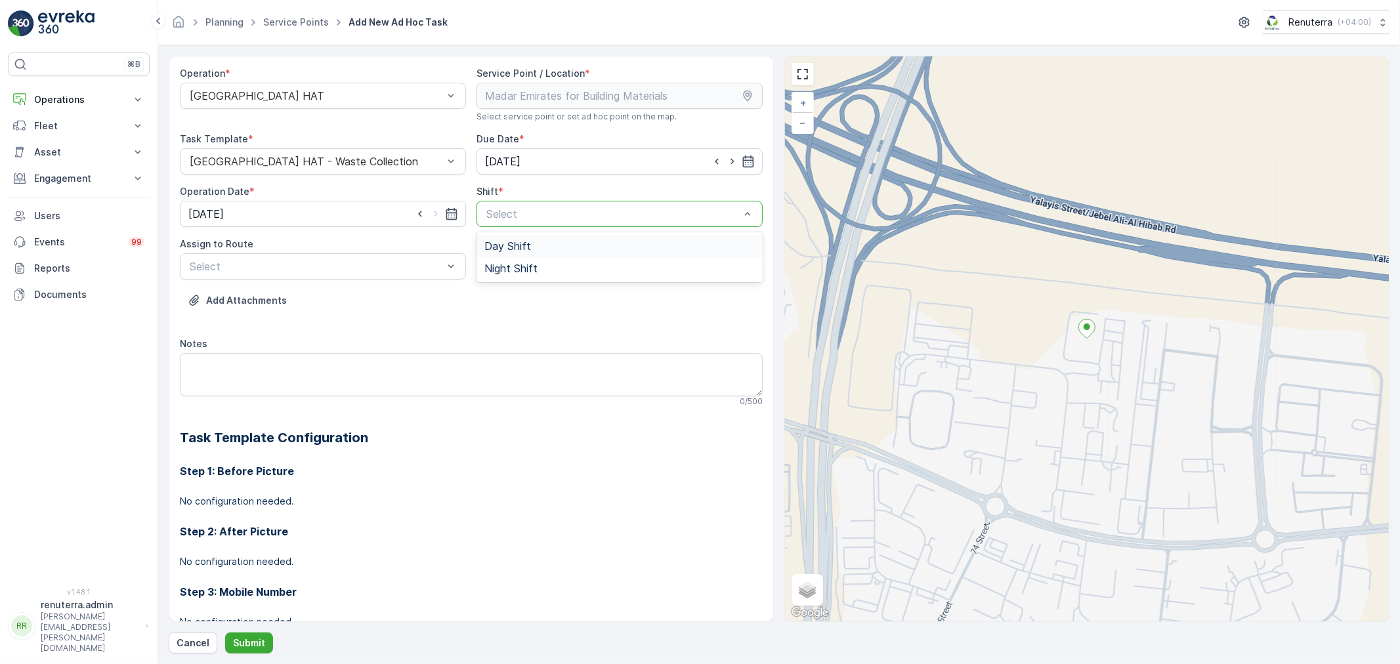
click at [500, 244] on span "Day Shift" at bounding box center [508, 246] width 47 height 12
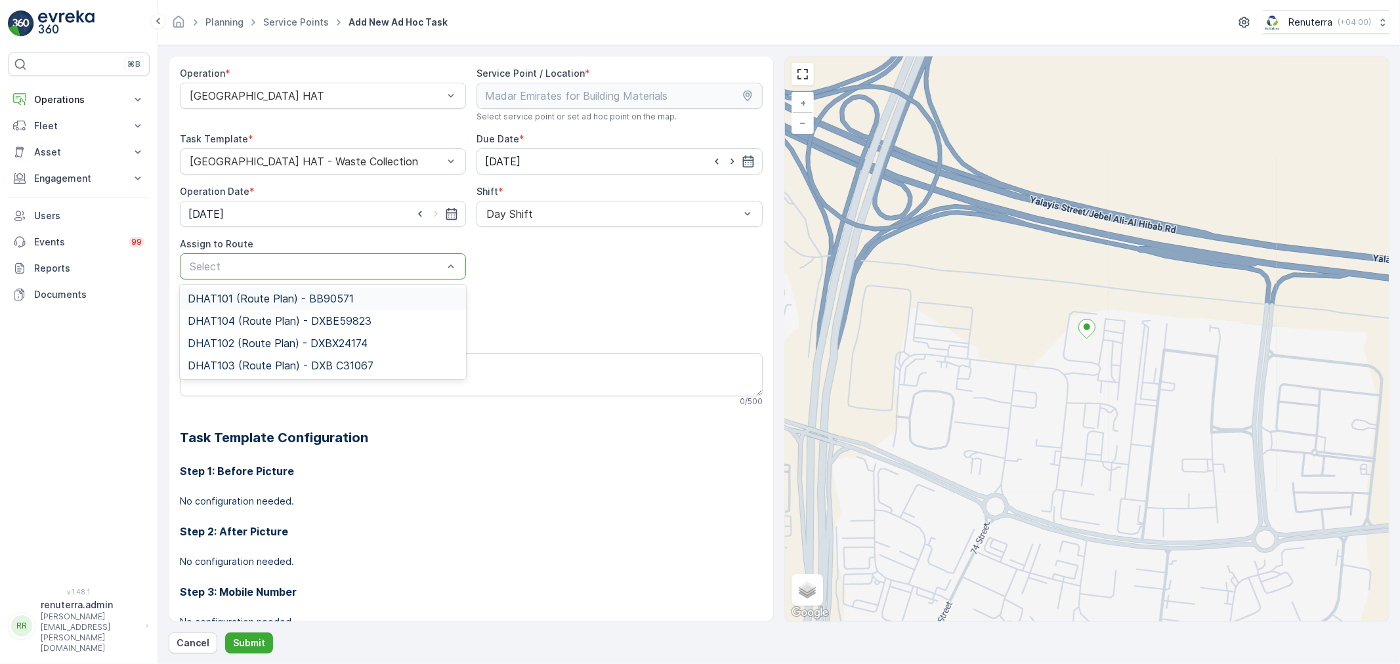
click at [391, 261] on div at bounding box center [316, 267] width 256 height 12
click at [230, 357] on div "DHAT103 (Route Plan) - DXB C31067" at bounding box center [323, 366] width 286 height 22
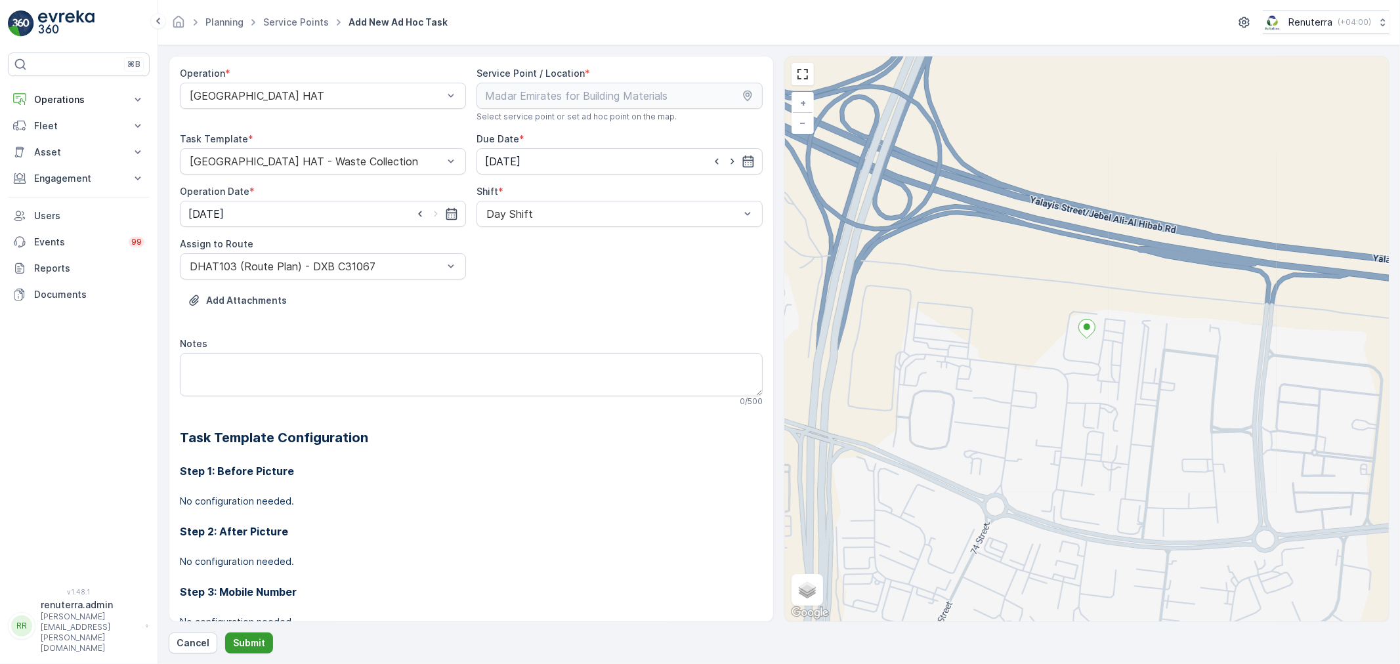
click at [258, 636] on button "Submit" at bounding box center [249, 643] width 48 height 21
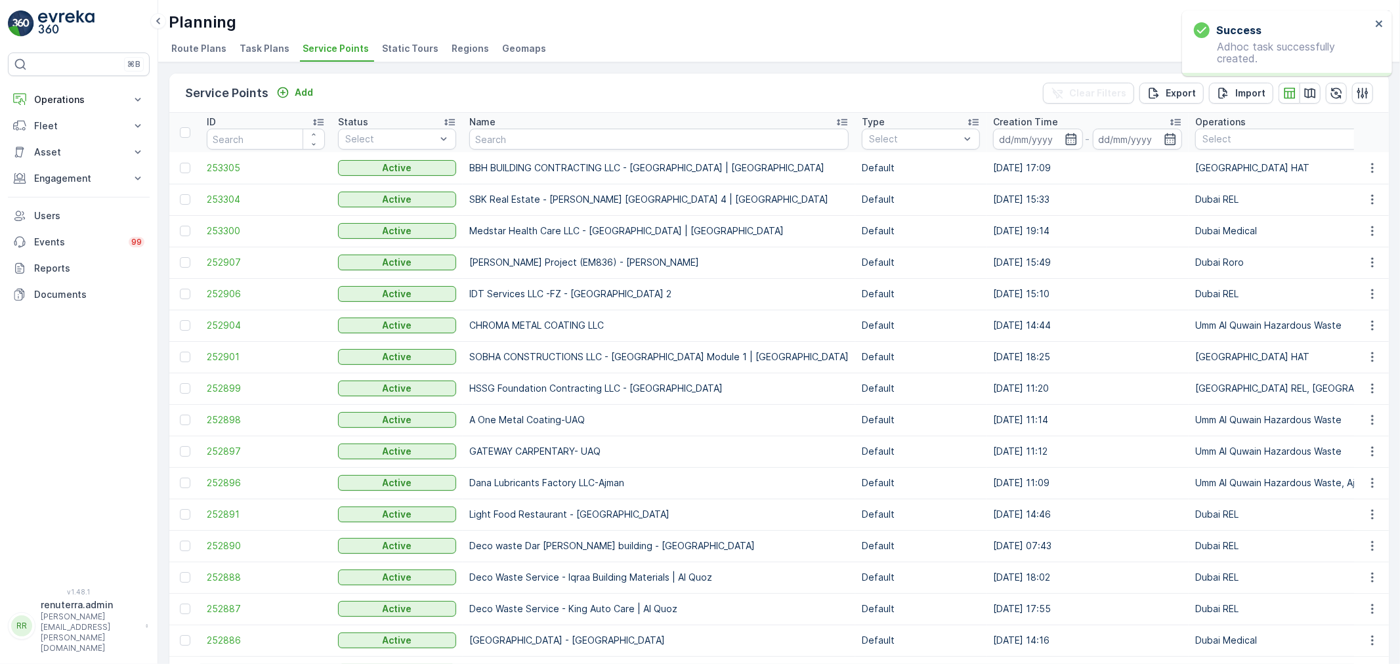
click at [527, 138] on input "text" at bounding box center [658, 139] width 379 height 21
paste input "Mubarik Abdul Majeed Scrap & Metal Waste -Mirdif"
type input "Mubarik Abdul Majeed Scrap & Metal Waste -Mirdif"
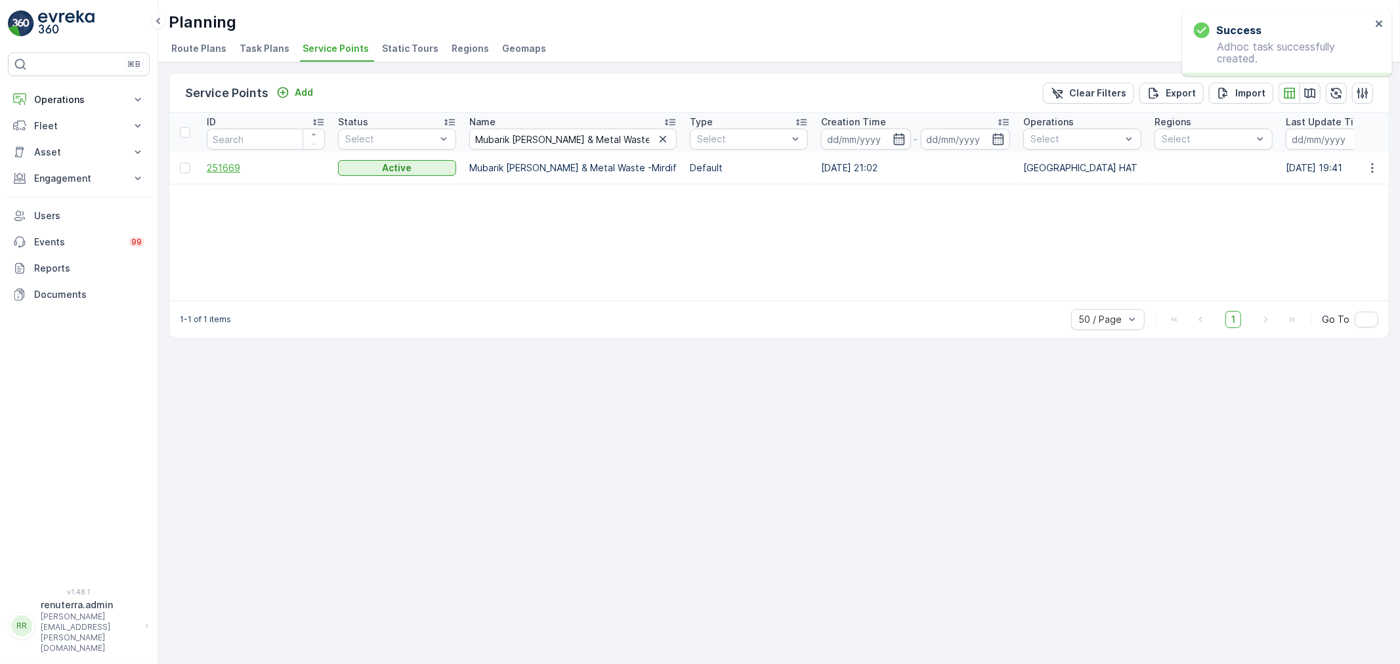
click at [211, 165] on span "251669" at bounding box center [266, 168] width 118 height 13
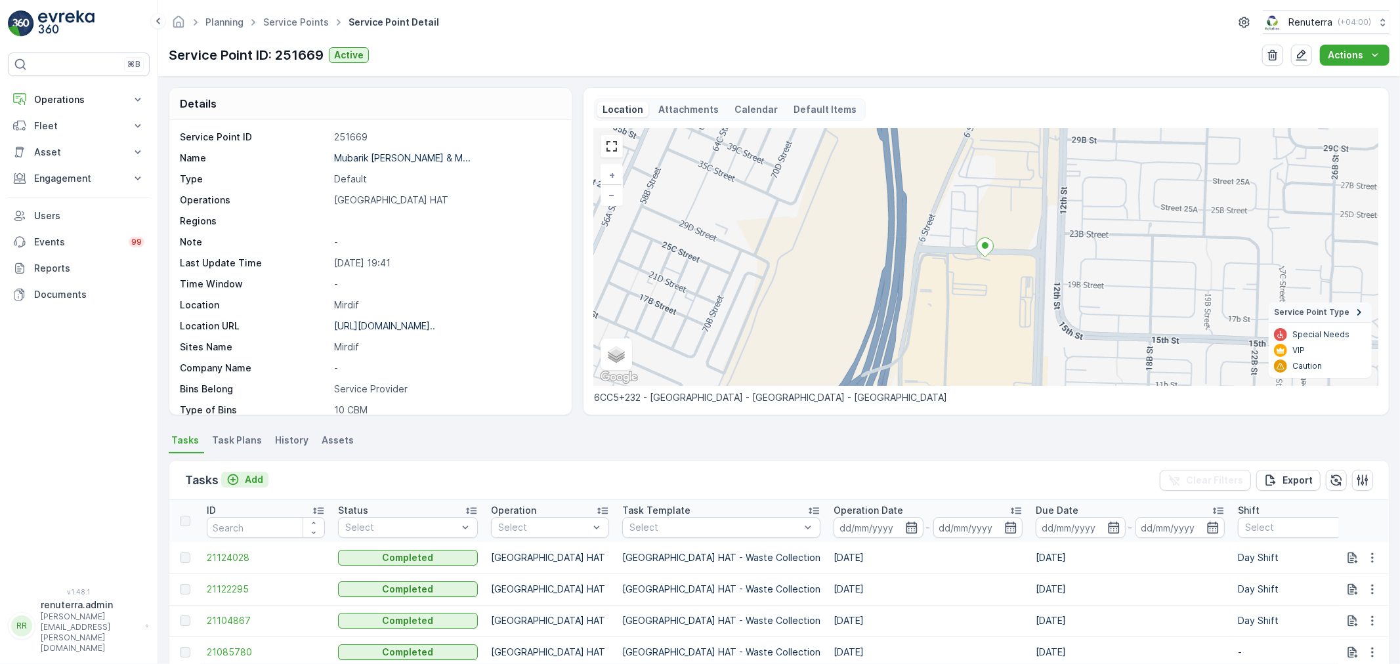
click at [247, 480] on p "Add" at bounding box center [254, 479] width 18 height 13
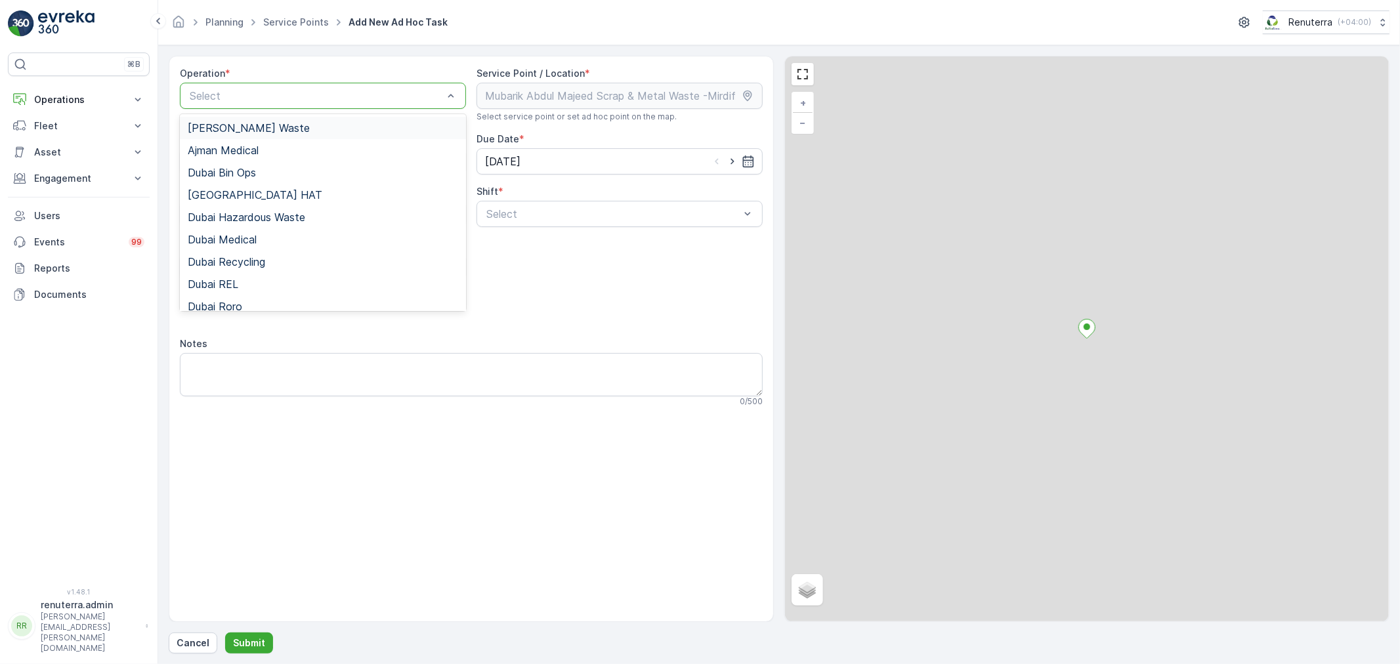
click at [285, 91] on div at bounding box center [316, 96] width 256 height 12
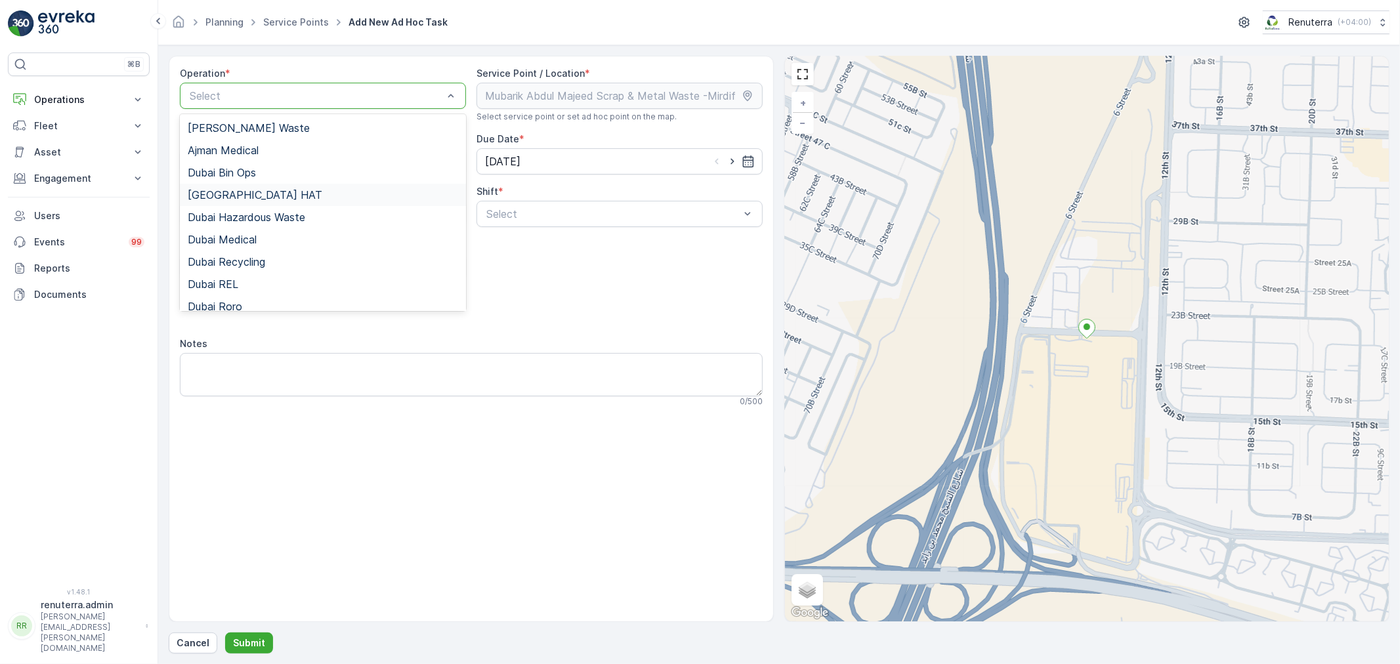
click at [224, 192] on span "Dubai HAT" at bounding box center [255, 195] width 135 height 12
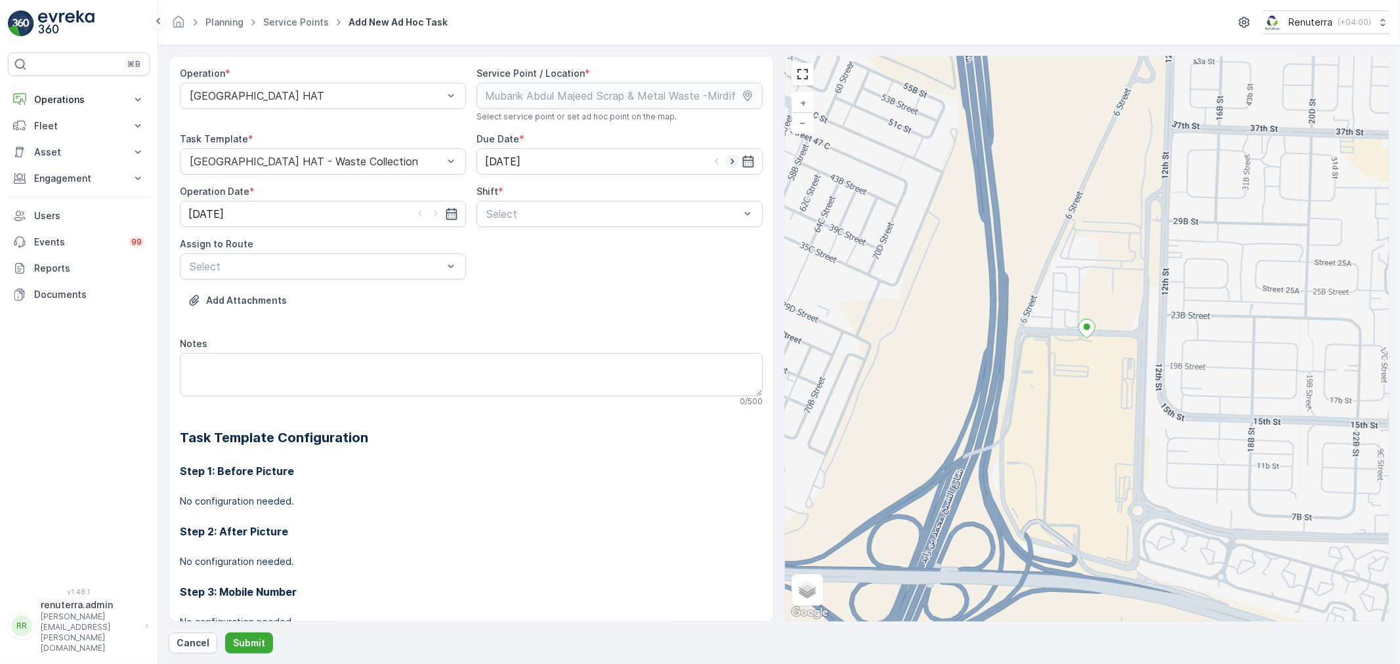
click at [726, 160] on icon "button" at bounding box center [732, 161] width 13 height 13
type input "[DATE]"
click at [437, 210] on icon "button" at bounding box center [435, 213] width 13 height 13
type input "[DATE]"
click at [535, 211] on div at bounding box center [613, 214] width 256 height 12
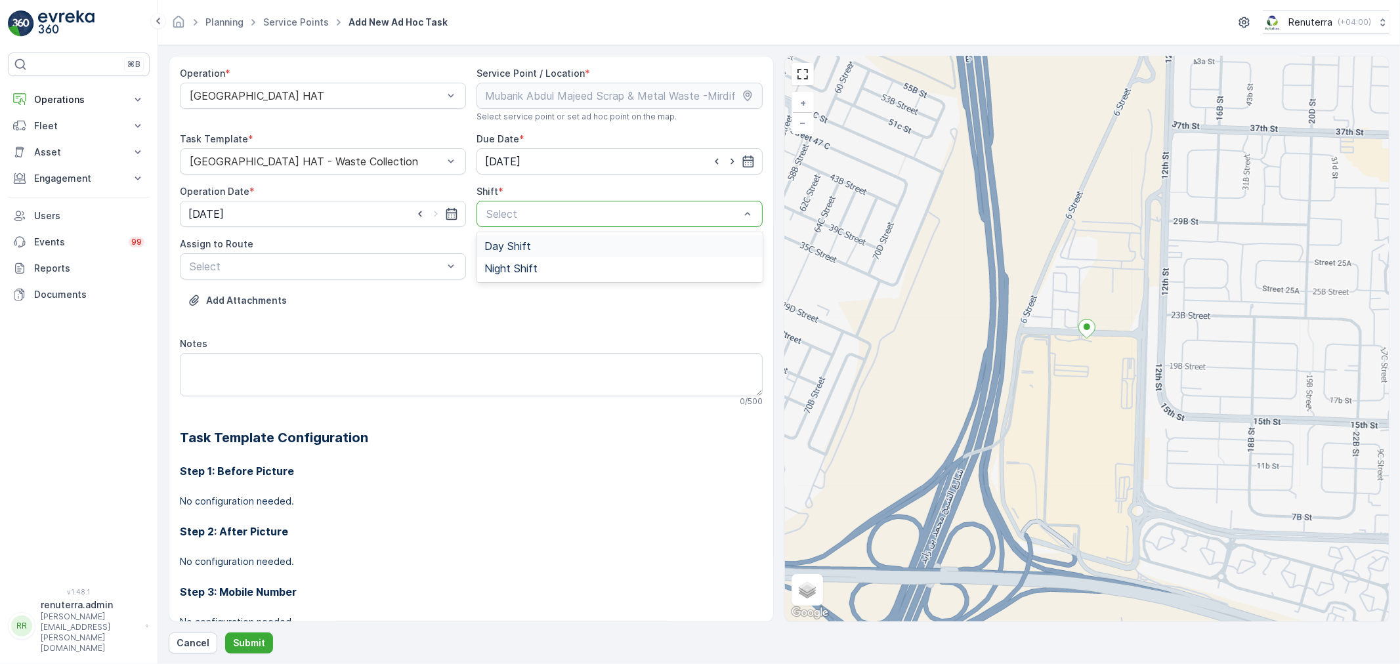
click at [515, 244] on span "Day Shift" at bounding box center [508, 246] width 47 height 12
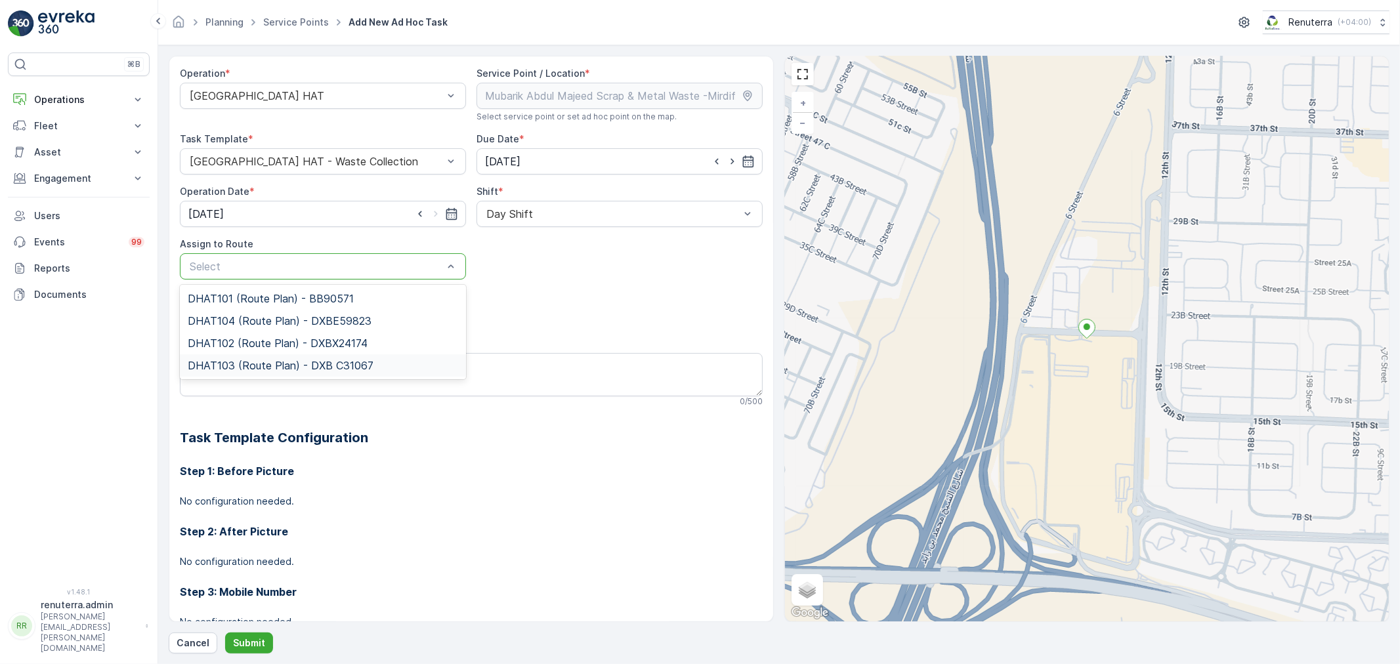
click at [260, 364] on span "DHAT103 (Route Plan) - DXB C31067" at bounding box center [281, 366] width 186 height 12
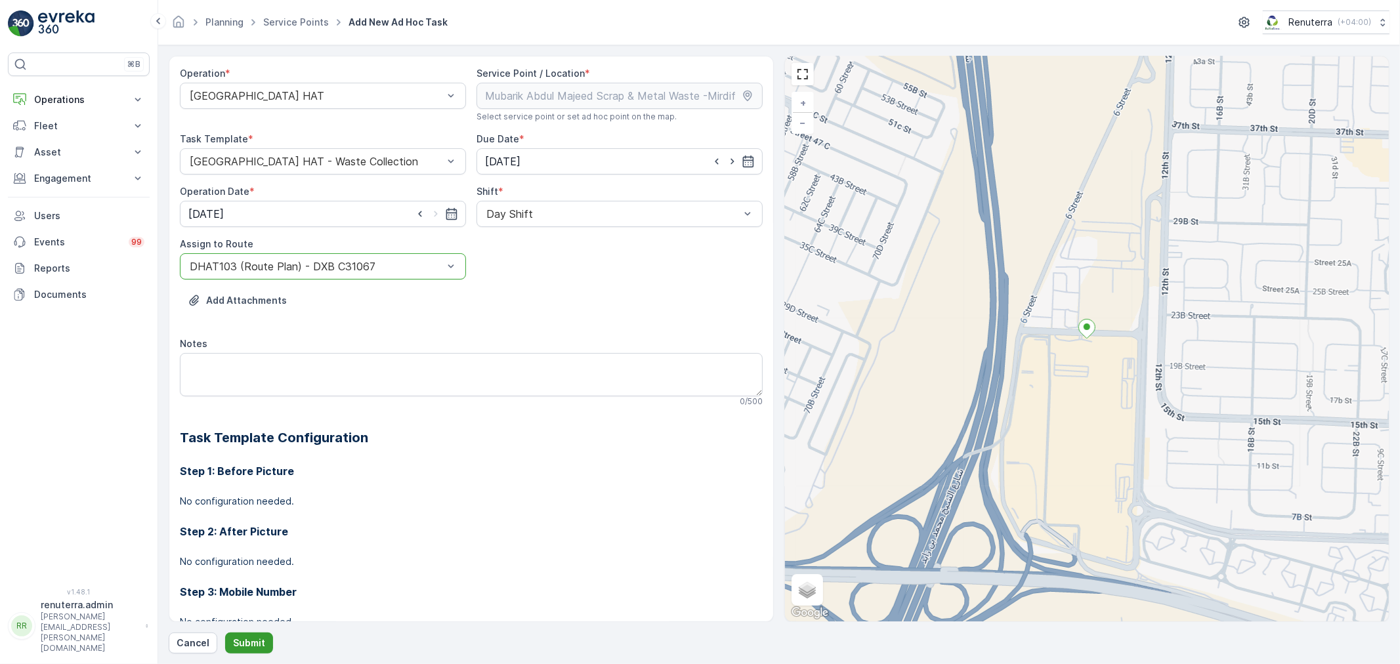
click at [265, 638] on button "Submit" at bounding box center [249, 643] width 48 height 21
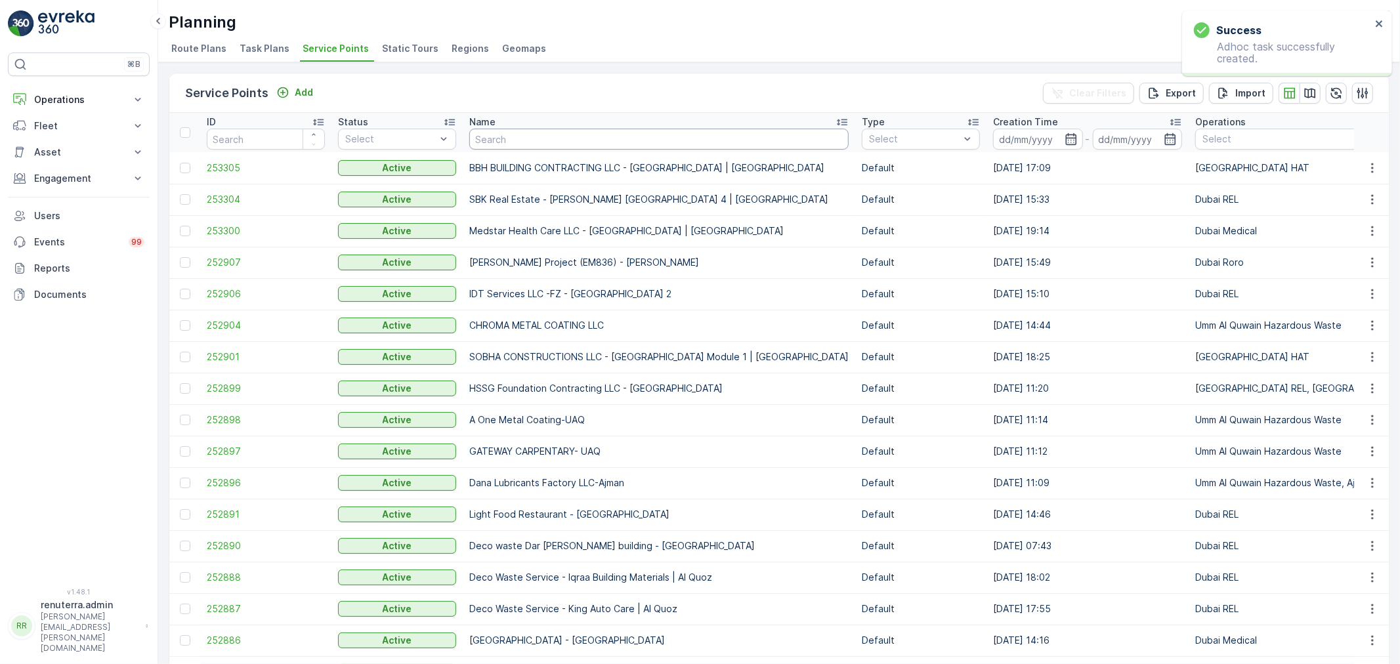
click at [498, 138] on input "text" at bounding box center [658, 139] width 379 height 21
paste input "DELTA AL WADI CONTRACTING (L.L.C)"
type input "DELTA AL WADI CONTRACTING (L.L.C)"
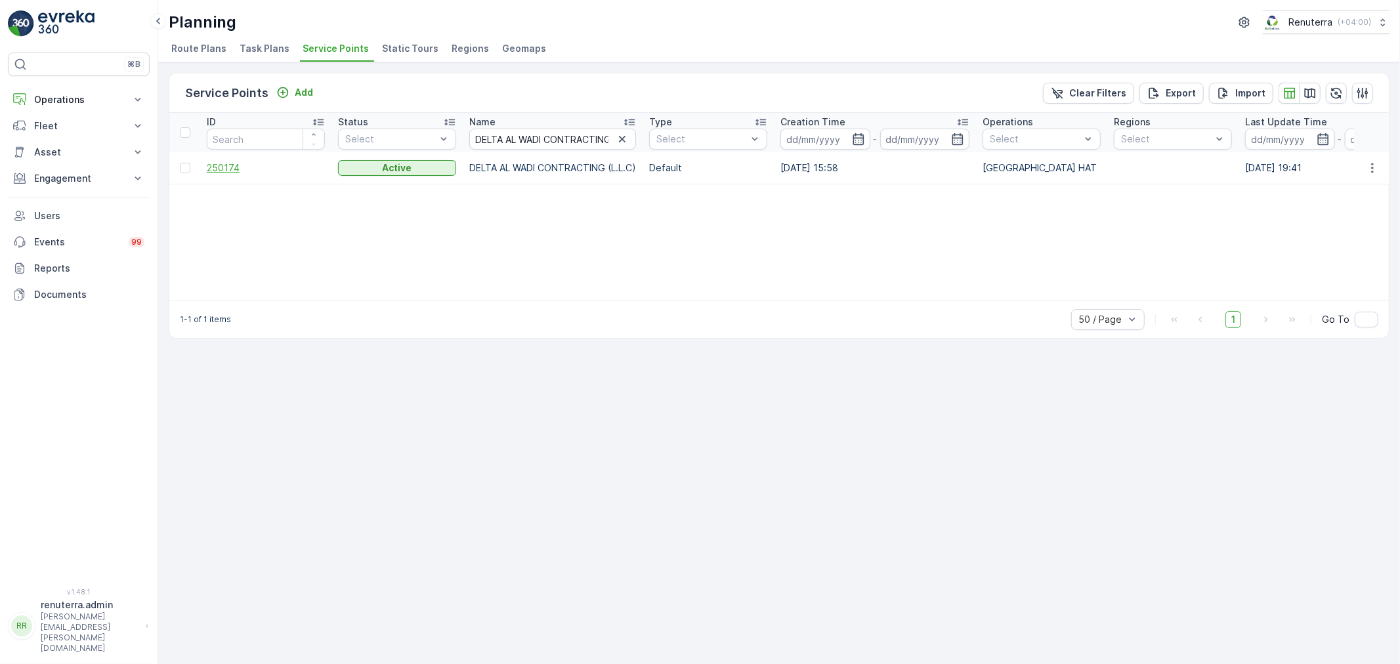
click at [217, 168] on span "250174" at bounding box center [266, 168] width 118 height 13
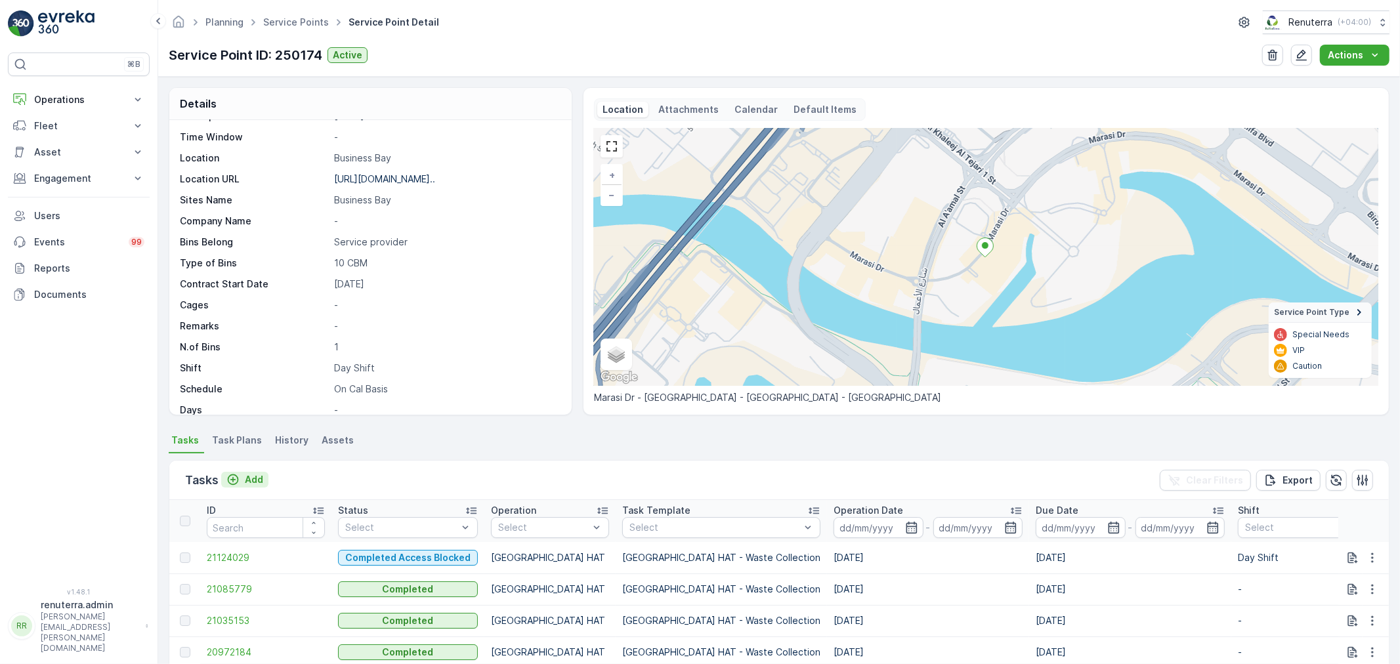
scroll to position [181, 0]
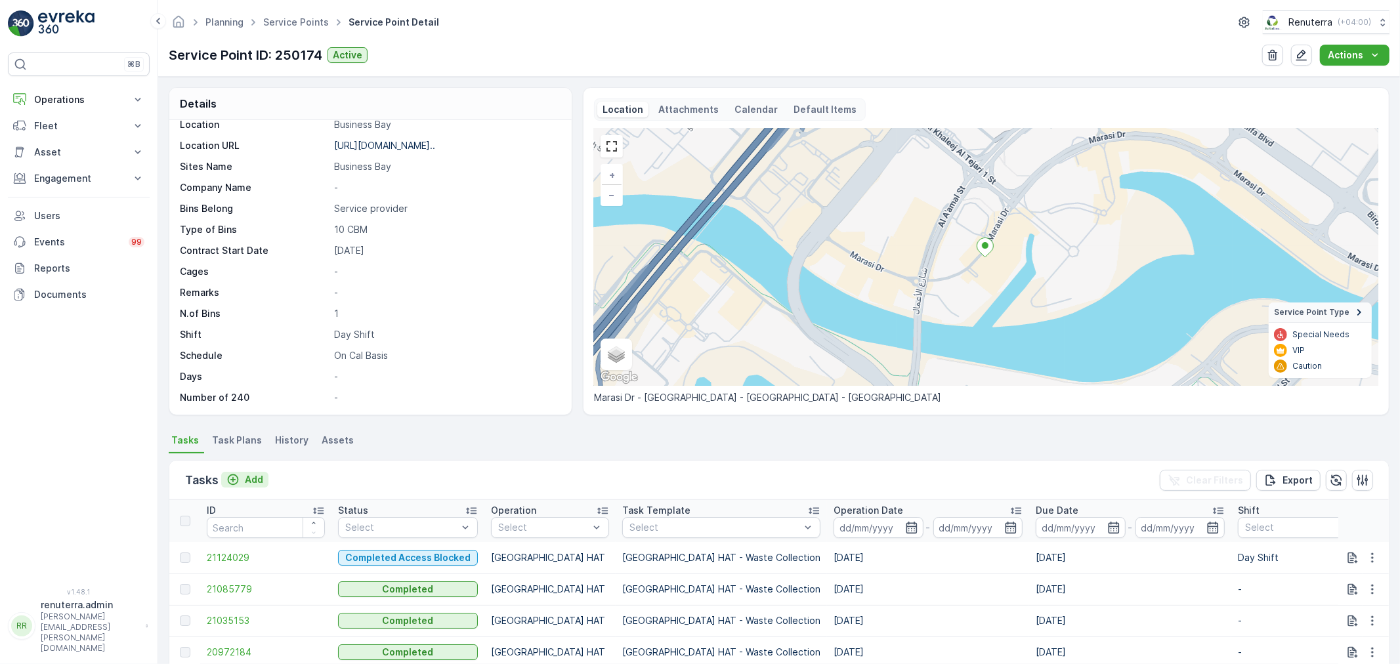
click at [259, 475] on p "Add" at bounding box center [254, 479] width 18 height 13
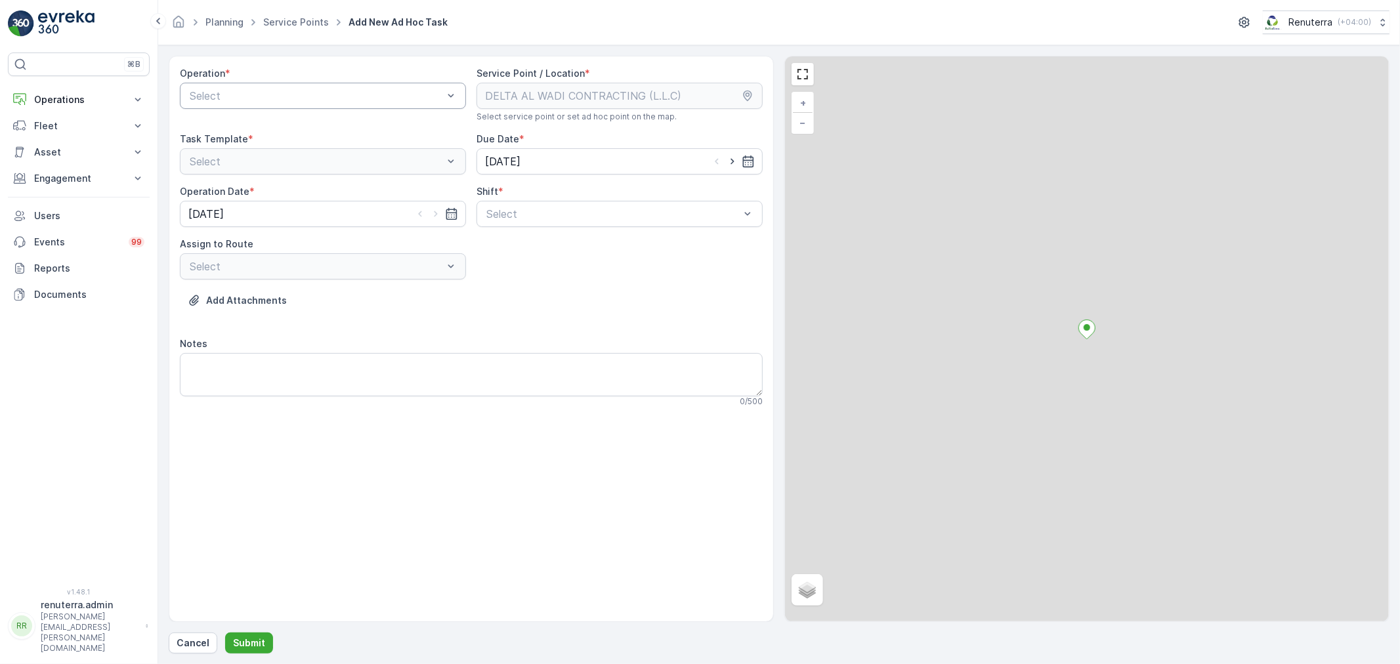
click at [371, 95] on div at bounding box center [316, 96] width 256 height 12
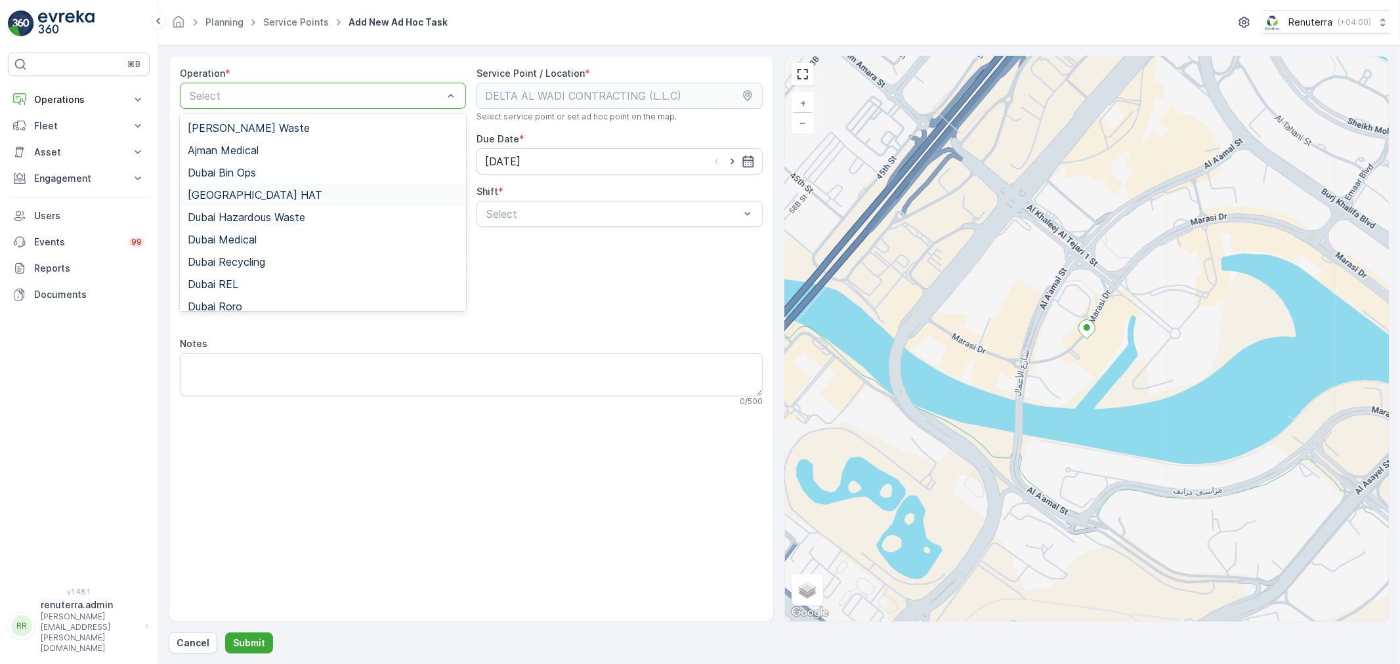
click at [245, 194] on div "Dubai HAT" at bounding box center [323, 195] width 271 height 12
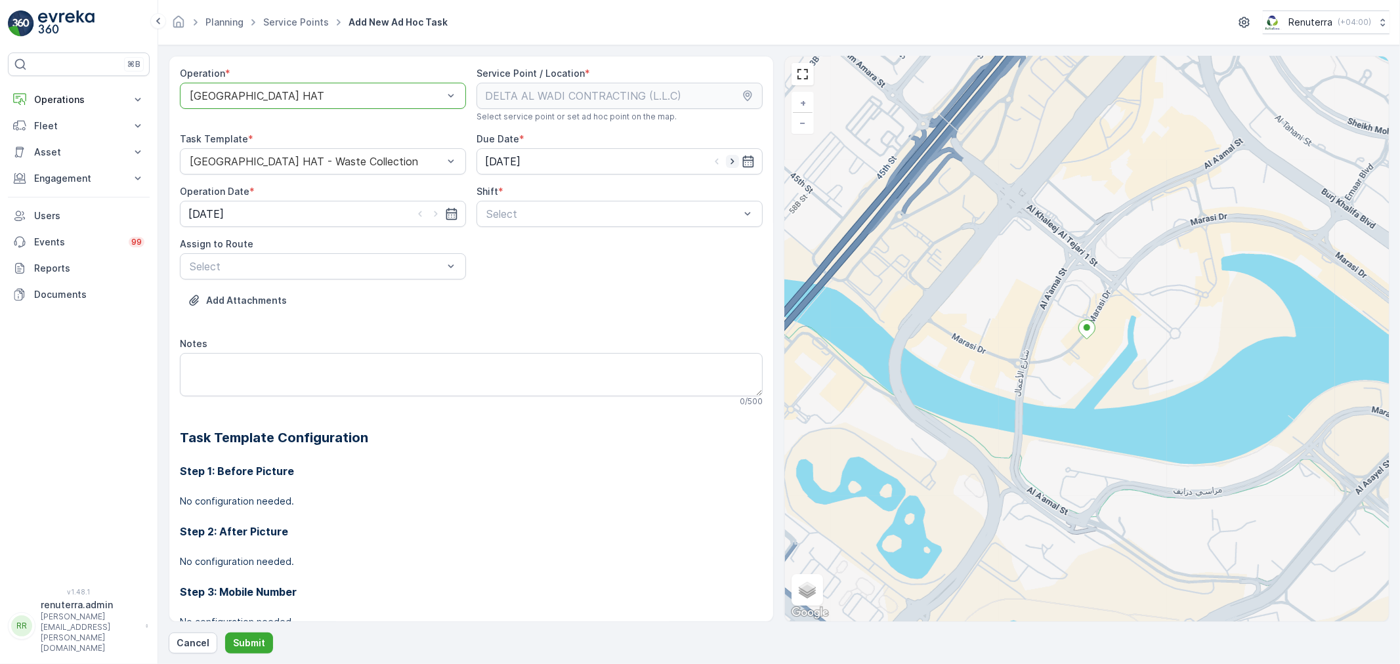
click at [732, 159] on icon "button" at bounding box center [732, 161] width 13 height 13
type input "[DATE]"
click at [434, 214] on icon "button" at bounding box center [435, 213] width 13 height 13
type input "[DATE]"
click at [550, 211] on div at bounding box center [613, 214] width 256 height 12
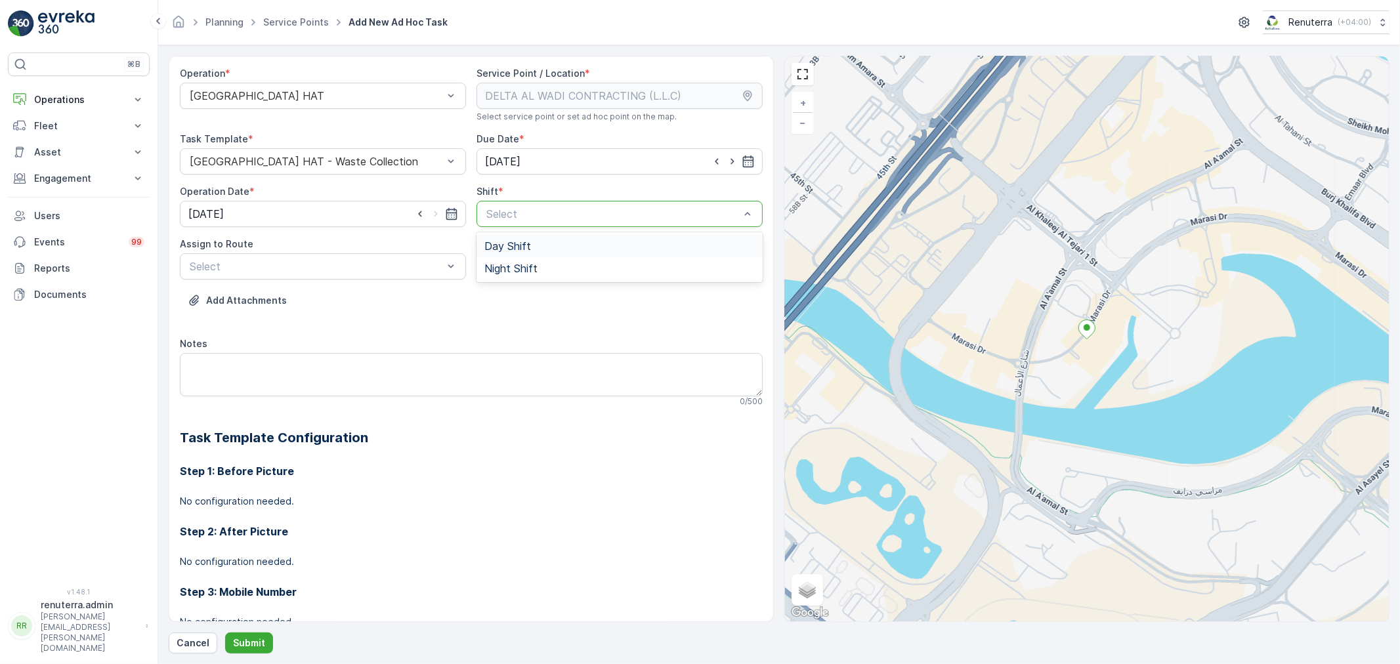
click at [529, 251] on div "Day Shift" at bounding box center [620, 246] width 271 height 12
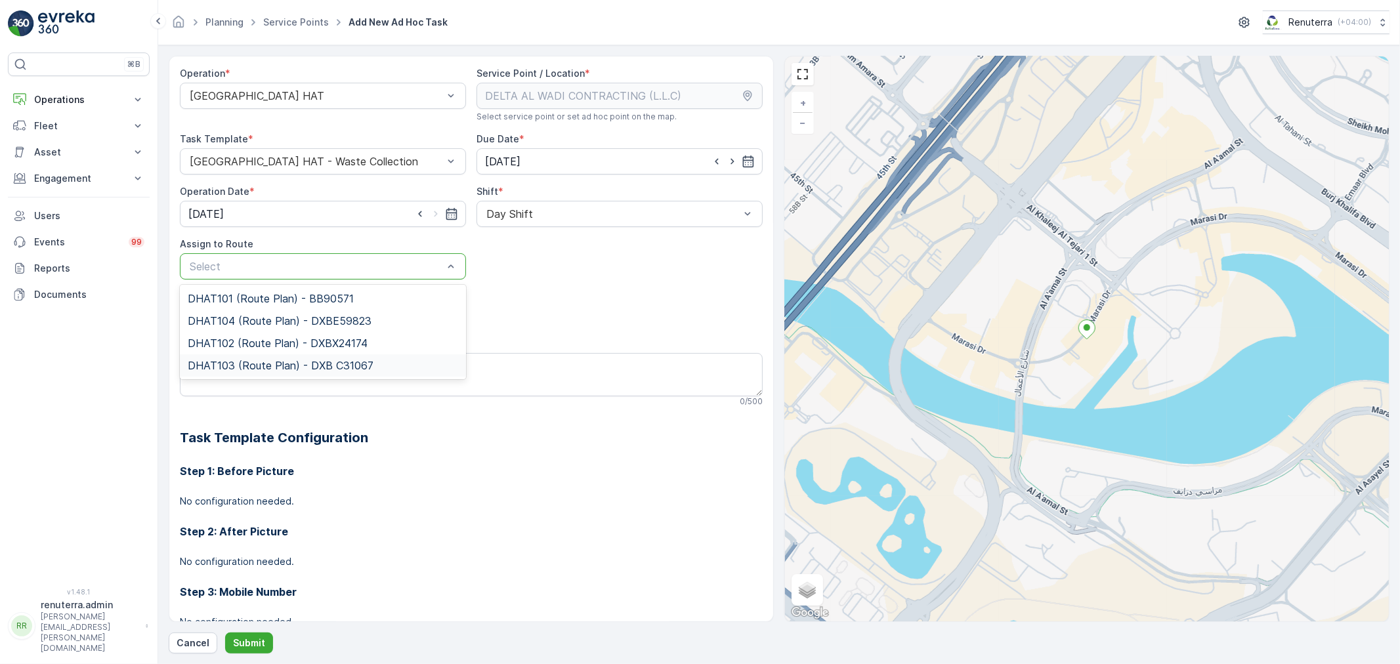
click at [248, 365] on span "DHAT103 (Route Plan) - DXB C31067" at bounding box center [281, 366] width 186 height 12
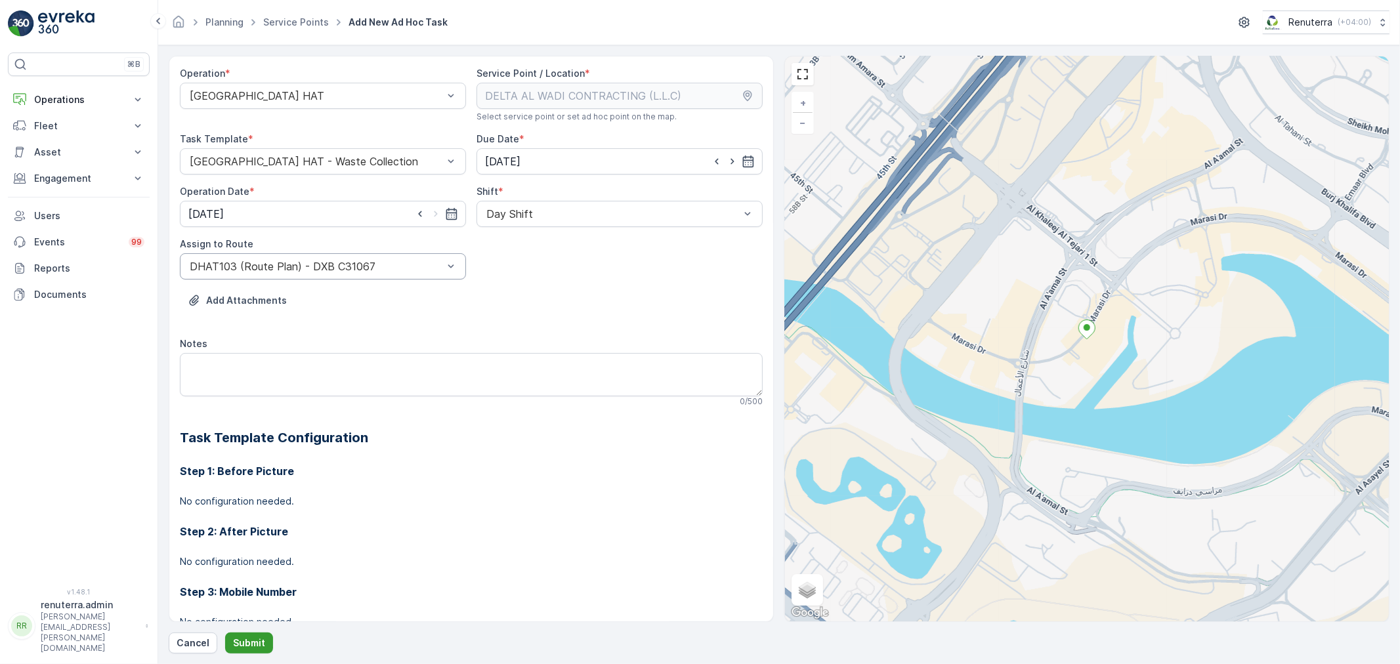
click at [240, 641] on p "Submit" at bounding box center [249, 643] width 32 height 13
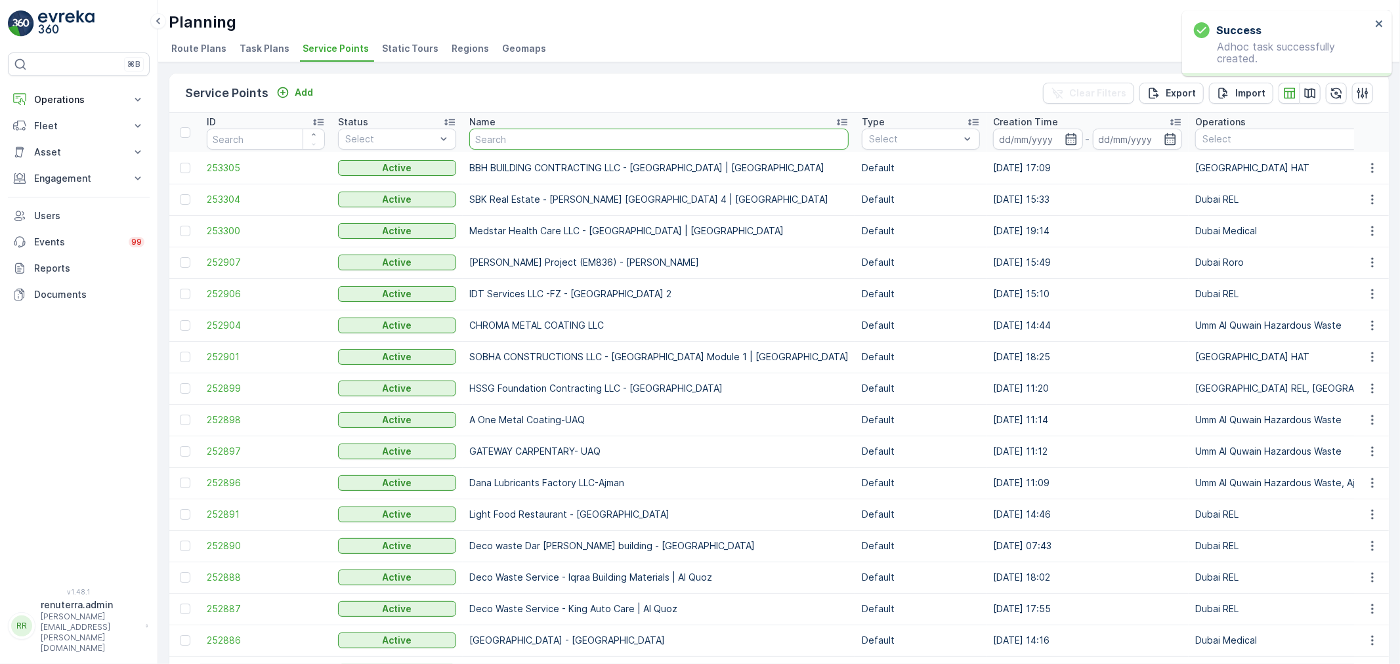
click at [511, 139] on input "text" at bounding box center [658, 139] width 379 height 21
paste input "Besix Construct LLC- Head Office"
type input "Besix Construct LLC- Head Office"
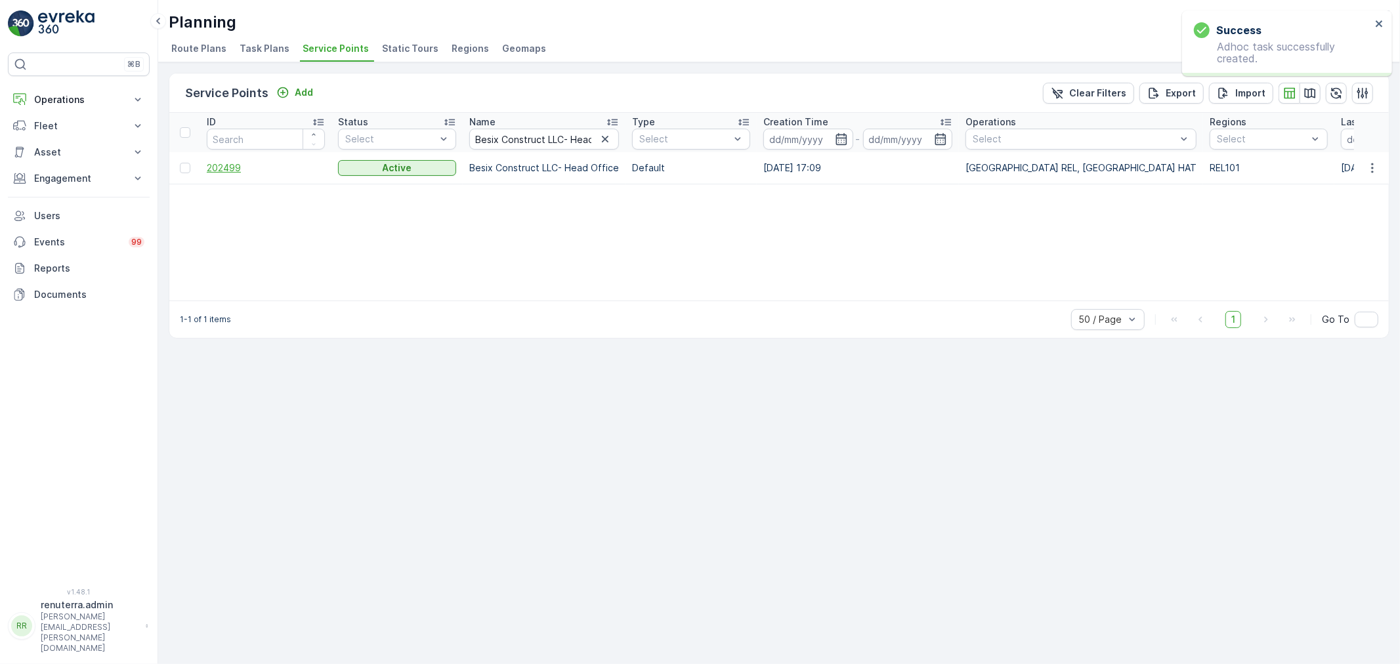
click at [222, 165] on span "202499" at bounding box center [266, 168] width 118 height 13
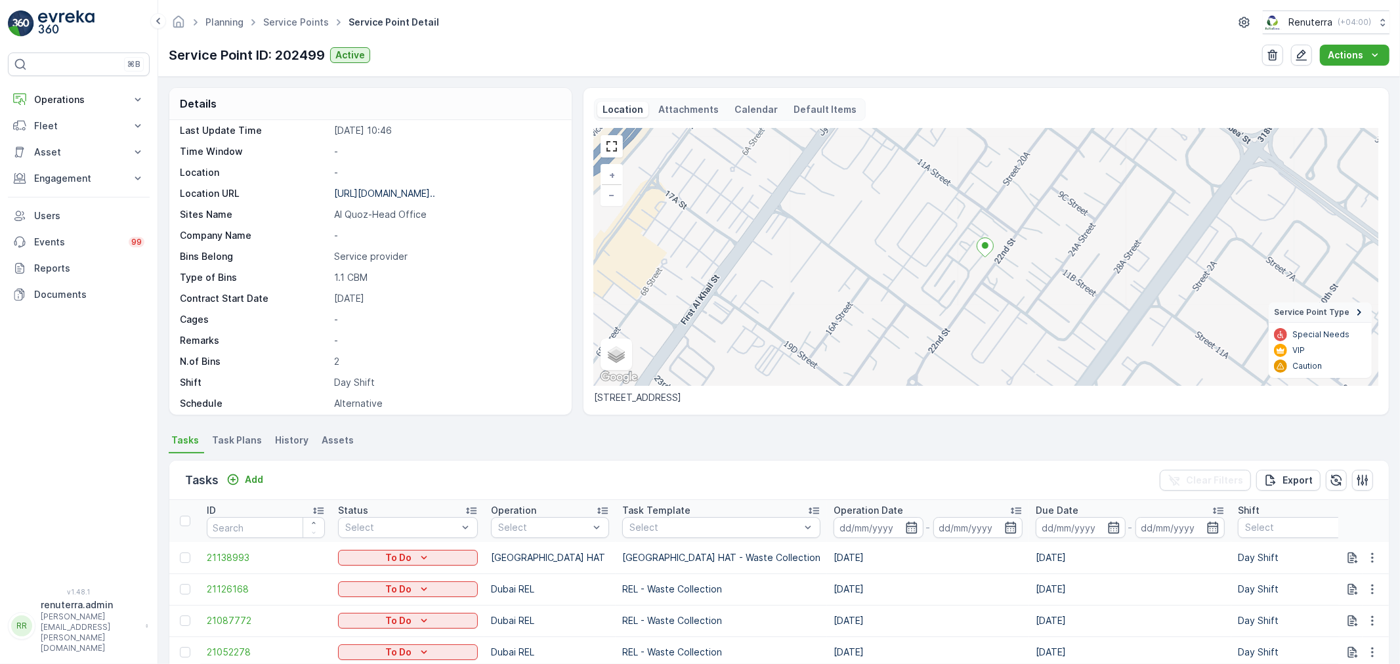
scroll to position [181, 0]
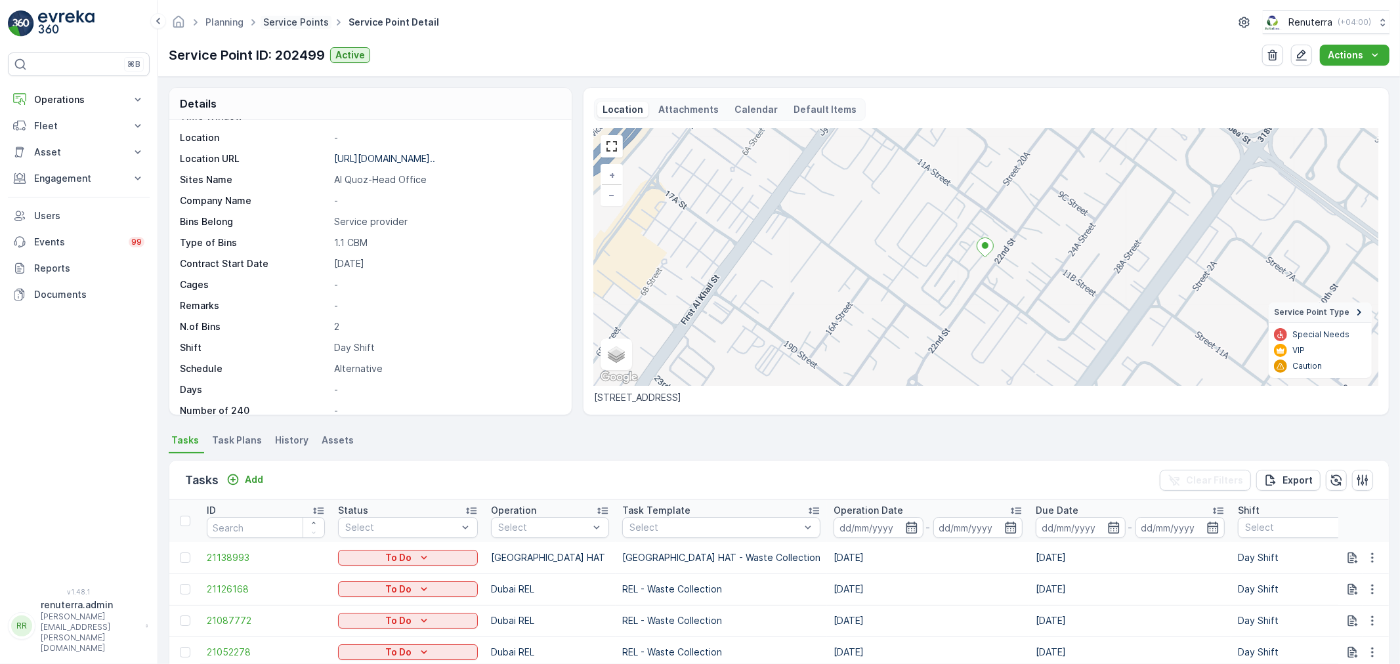
click at [294, 18] on link "Service Points" at bounding box center [296, 21] width 66 height 11
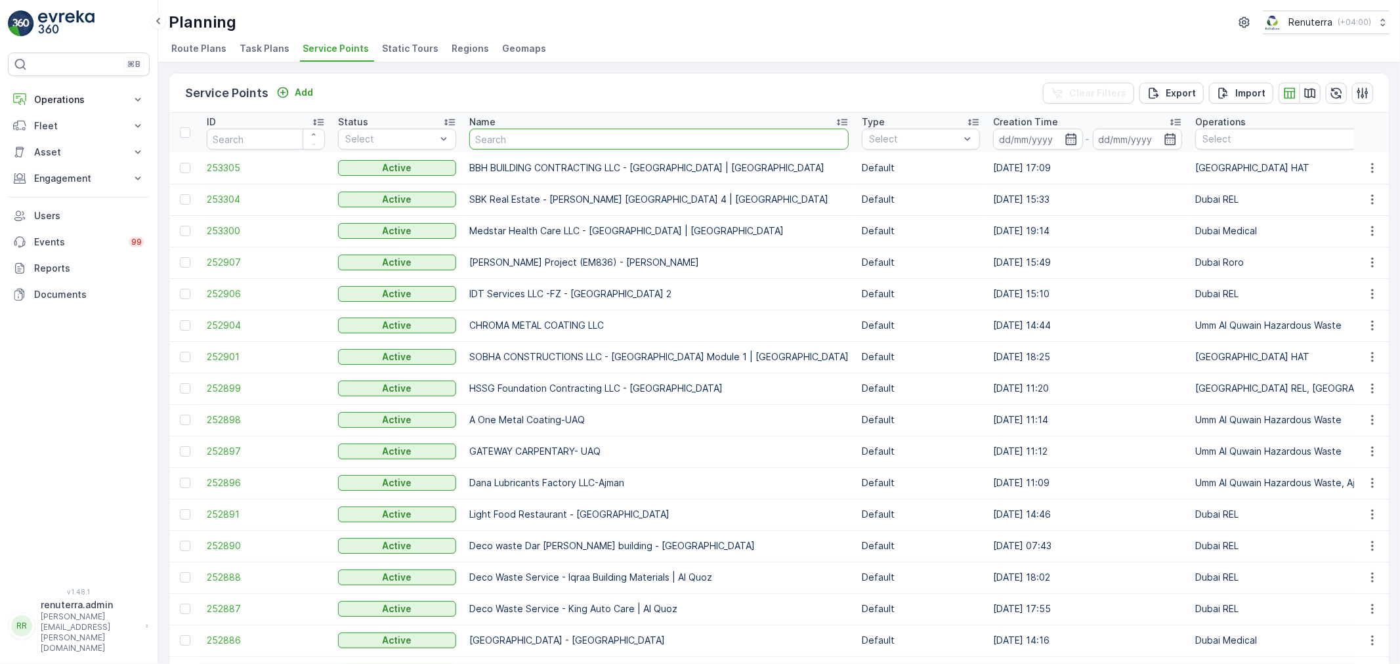
click at [523, 142] on input "text" at bounding box center [658, 139] width 379 height 21
paste input "HSSG - Deira"
type input "HSSG - Deira"
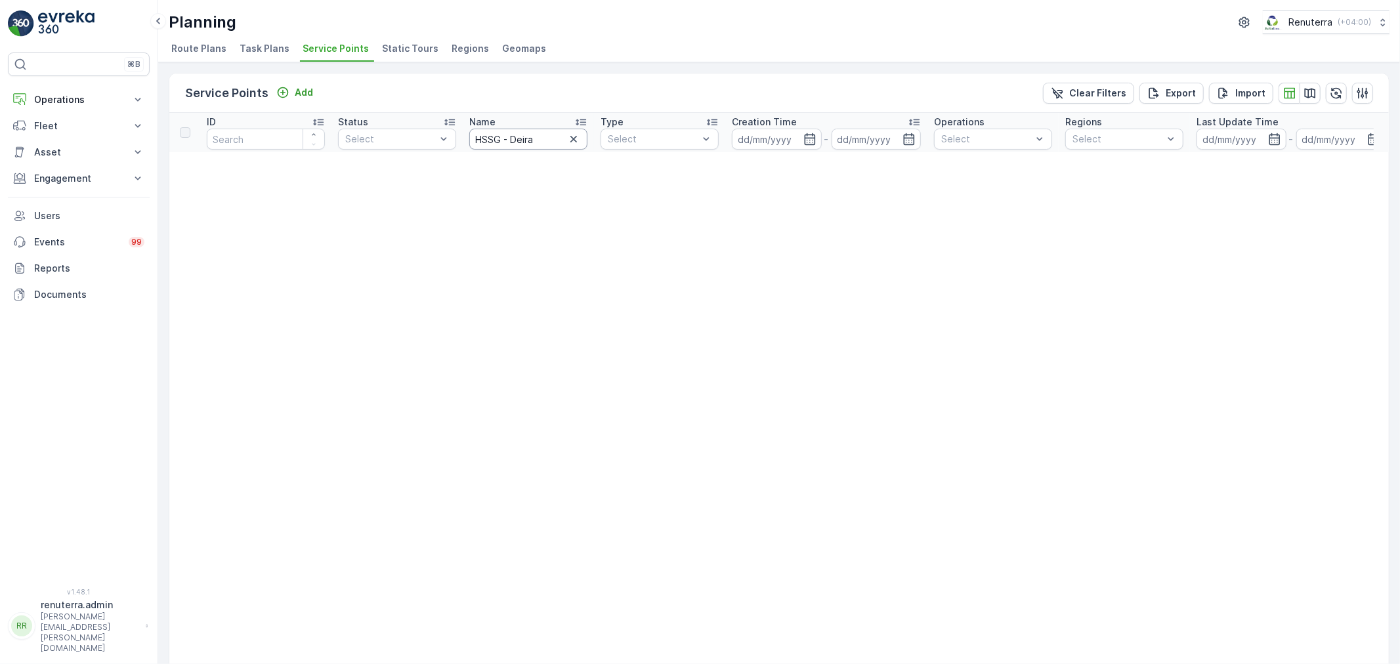
click at [536, 142] on input "HSSG - Deira" at bounding box center [528, 139] width 118 height 21
type input "HSSG"
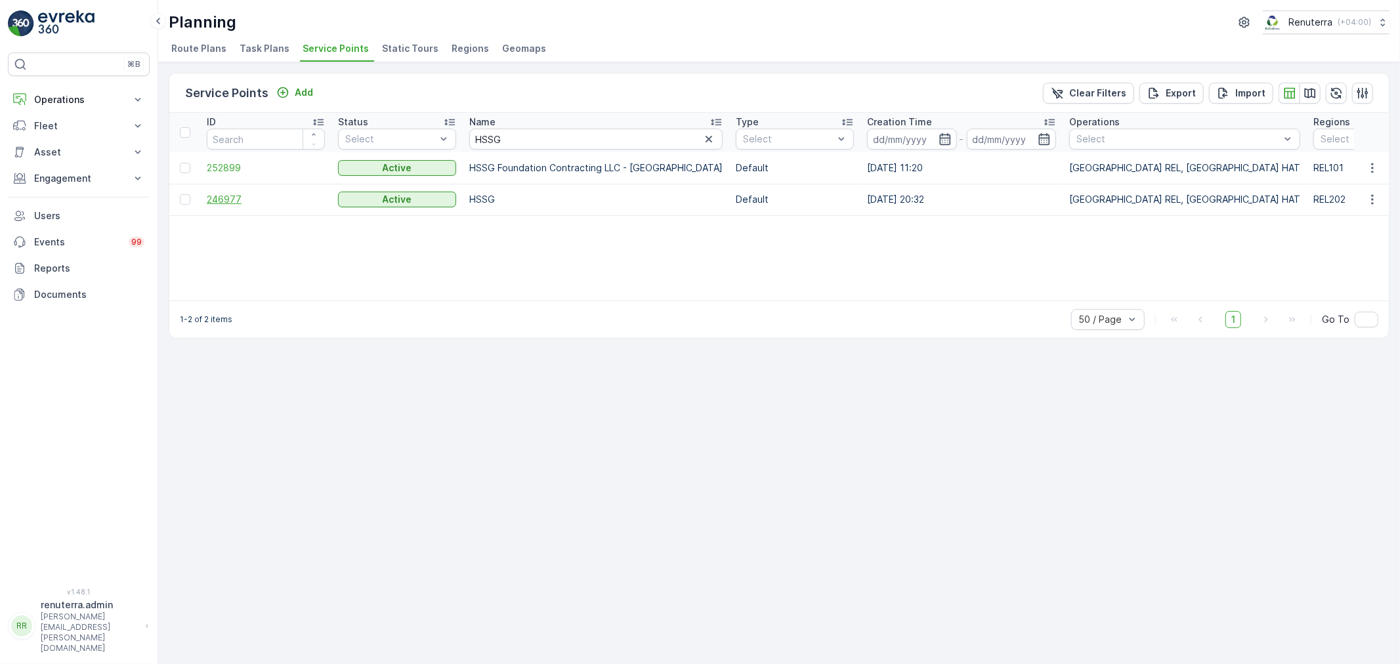
click at [230, 193] on span "246977" at bounding box center [266, 199] width 118 height 13
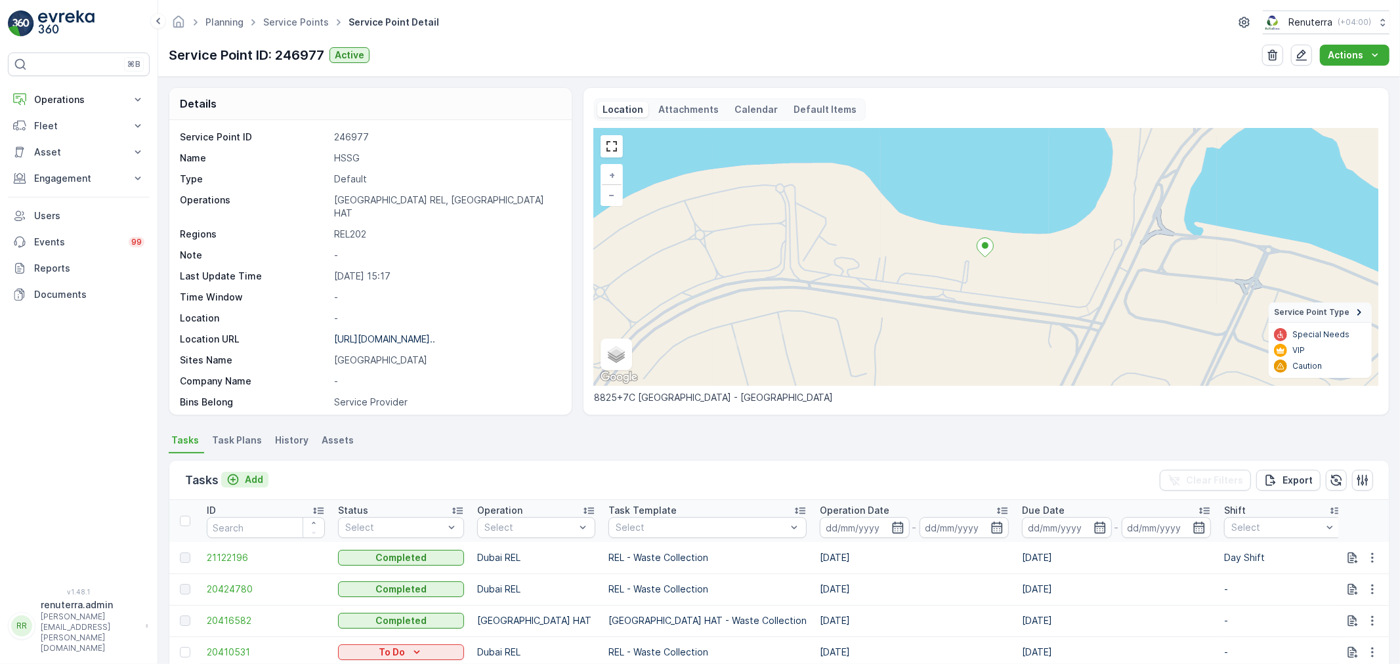
click at [253, 479] on p "Add" at bounding box center [254, 479] width 18 height 13
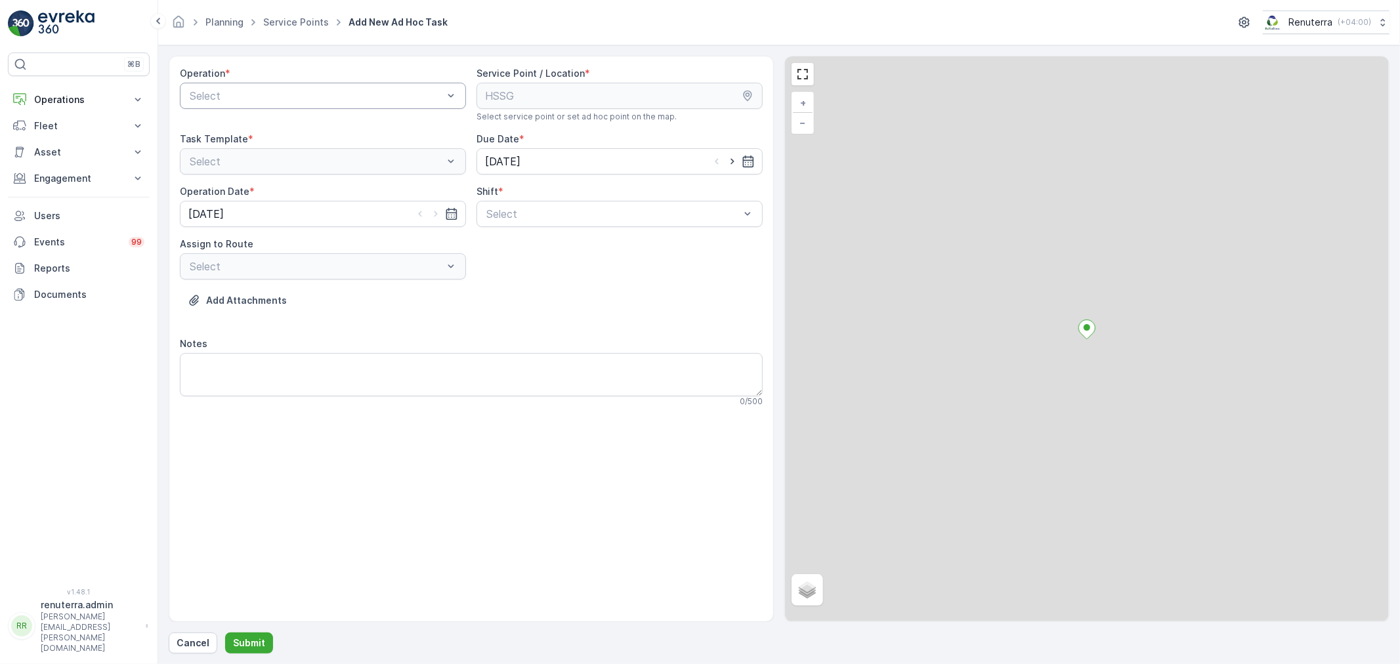
click at [301, 91] on div at bounding box center [316, 96] width 256 height 12
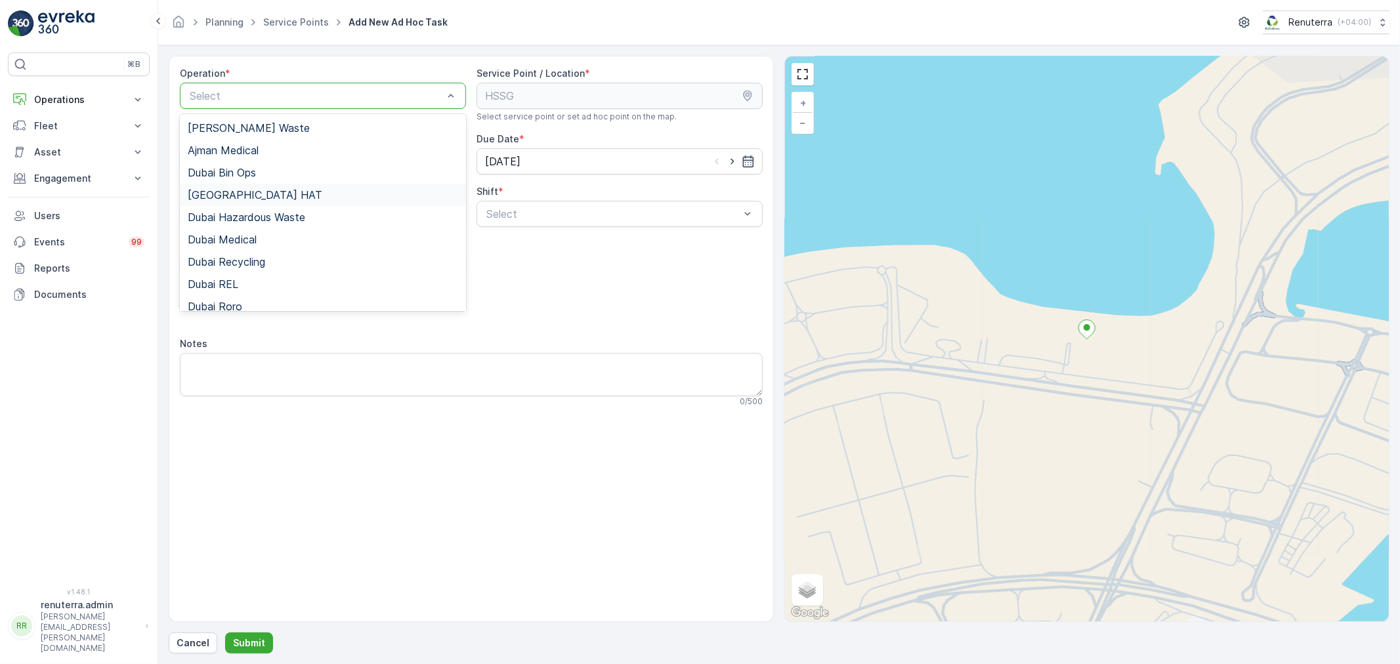
click at [245, 191] on div "Dubai HAT" at bounding box center [323, 195] width 271 height 12
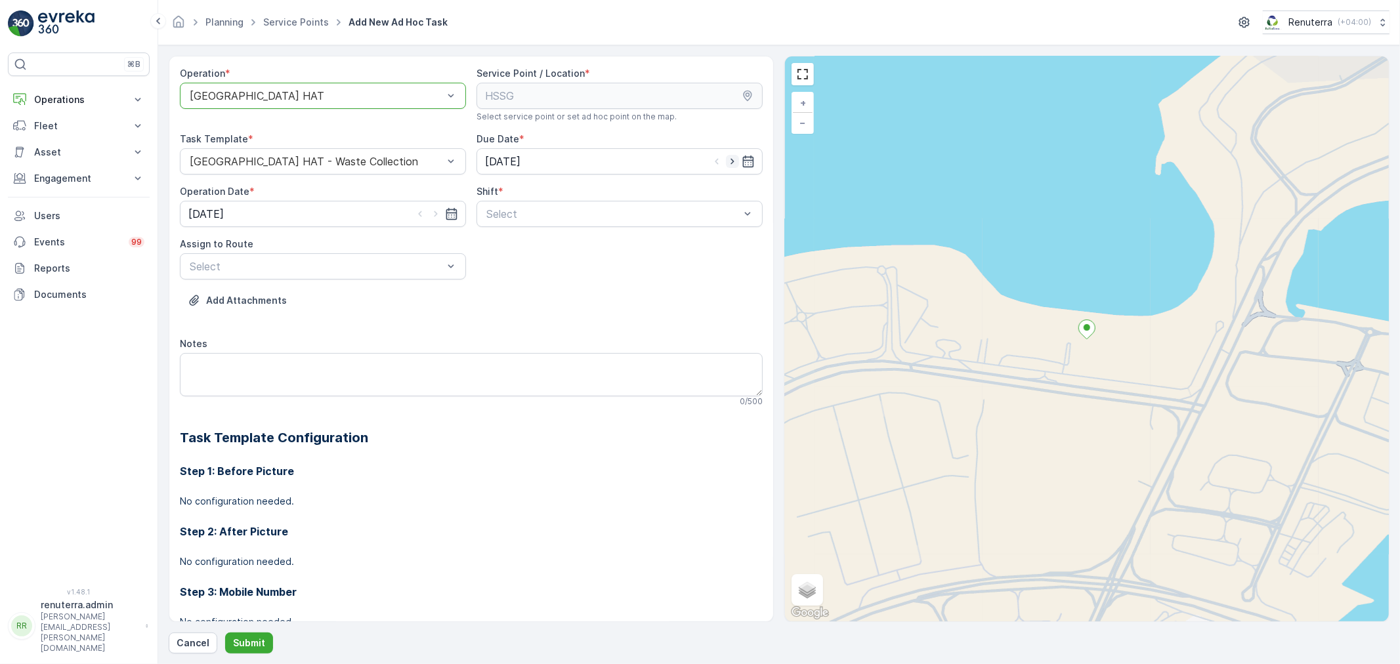
click at [729, 158] on icon "button" at bounding box center [732, 161] width 13 height 13
type input "[DATE]"
click at [429, 213] on icon "button" at bounding box center [435, 213] width 13 height 13
type input "[DATE]"
click at [522, 213] on div at bounding box center [613, 214] width 256 height 12
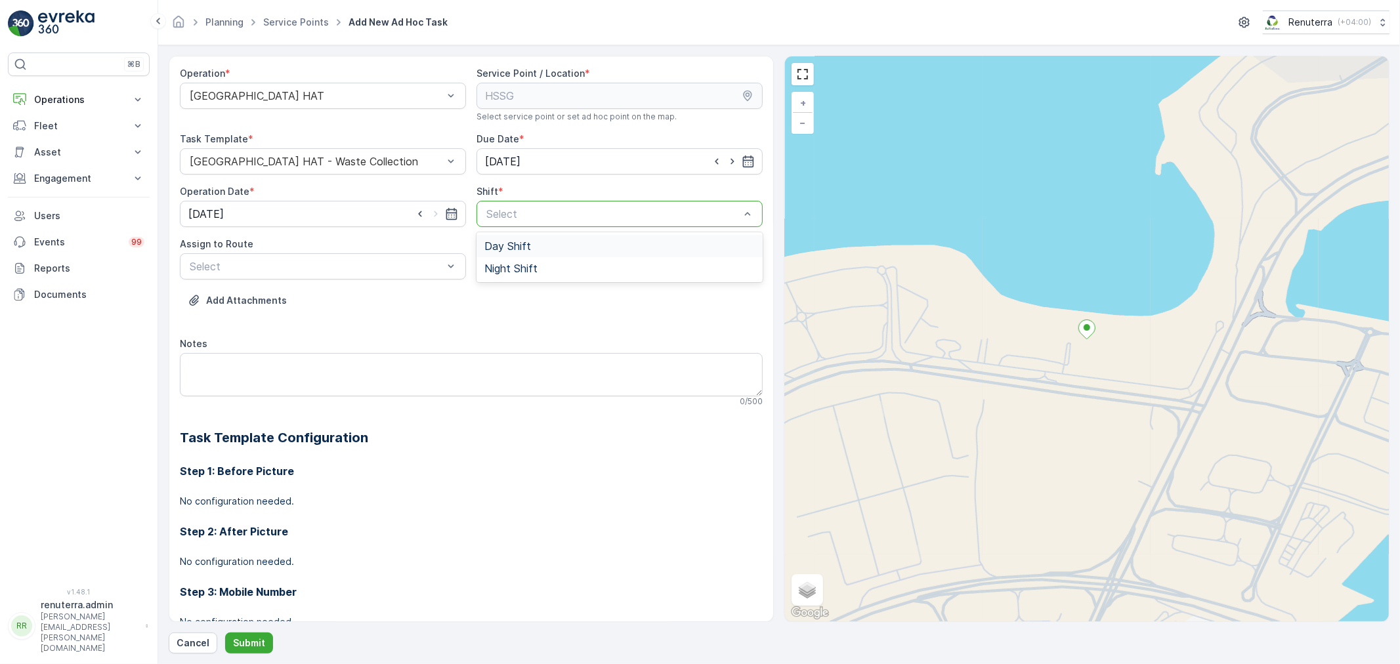
click at [500, 250] on span "Day Shift" at bounding box center [508, 246] width 47 height 12
click at [382, 267] on div at bounding box center [316, 267] width 256 height 12
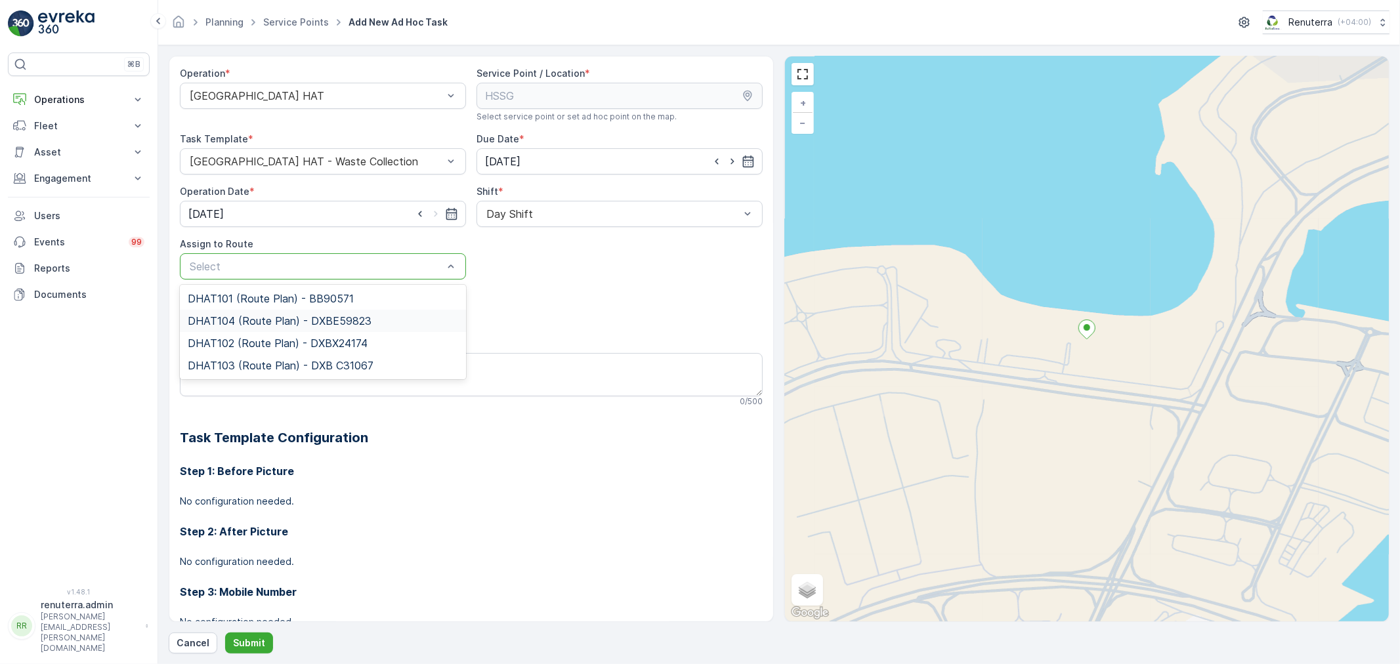
click at [277, 320] on span "DHAT104 (Route Plan) - DXBE59823" at bounding box center [280, 321] width 184 height 12
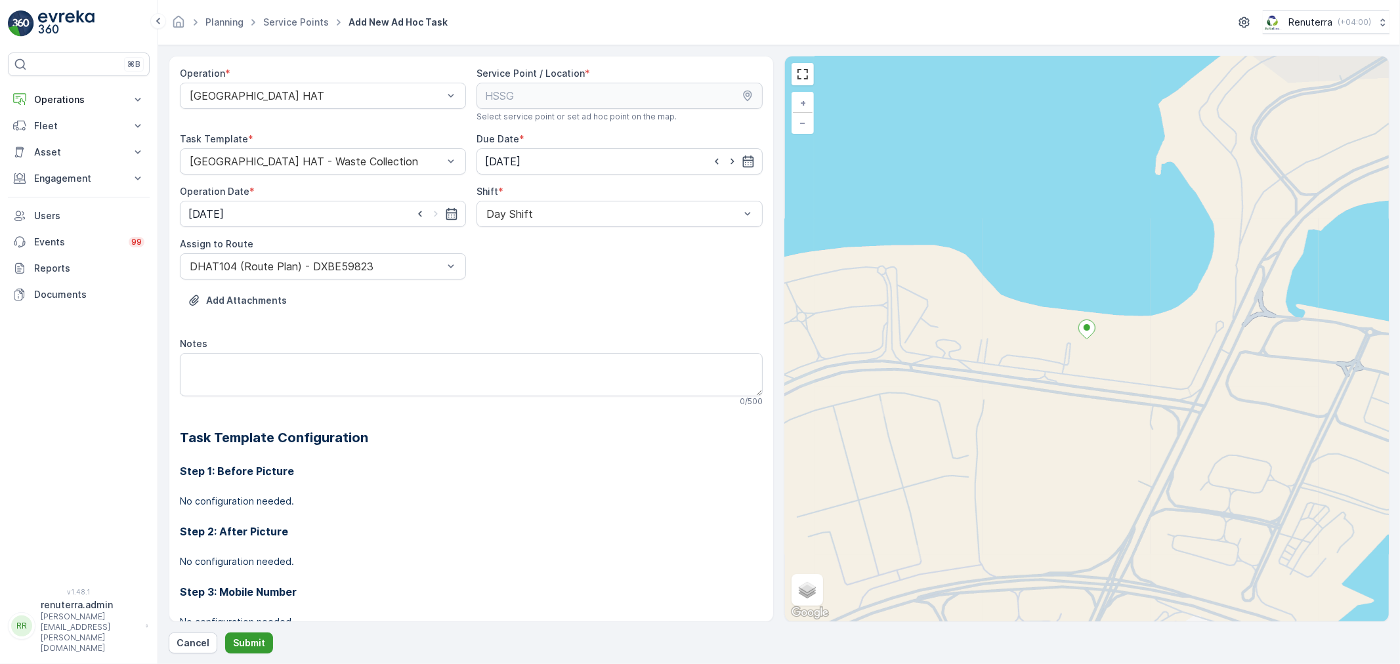
click at [246, 634] on button "Submit" at bounding box center [249, 643] width 48 height 21
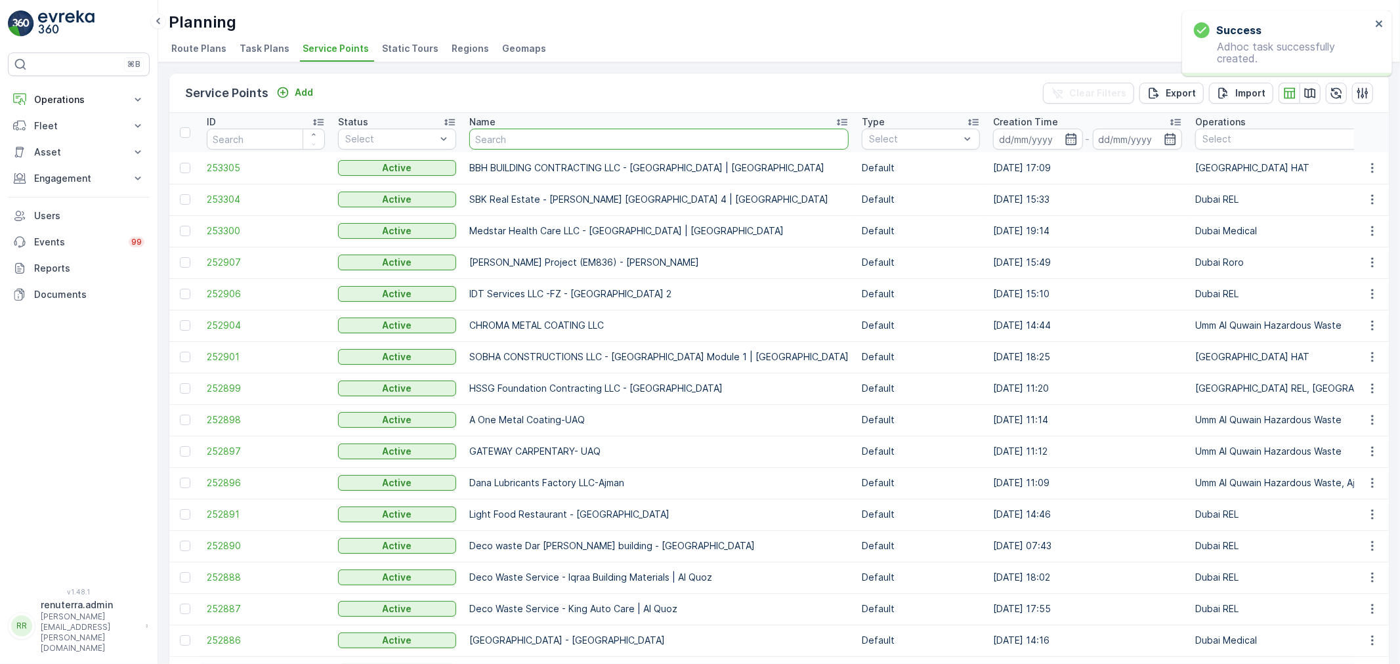
click at [502, 141] on input "text" at bounding box center [658, 139] width 379 height 21
paste input "Curoscape Landscaping & Pools"
type input "Curoscape Landscaping & Pools"
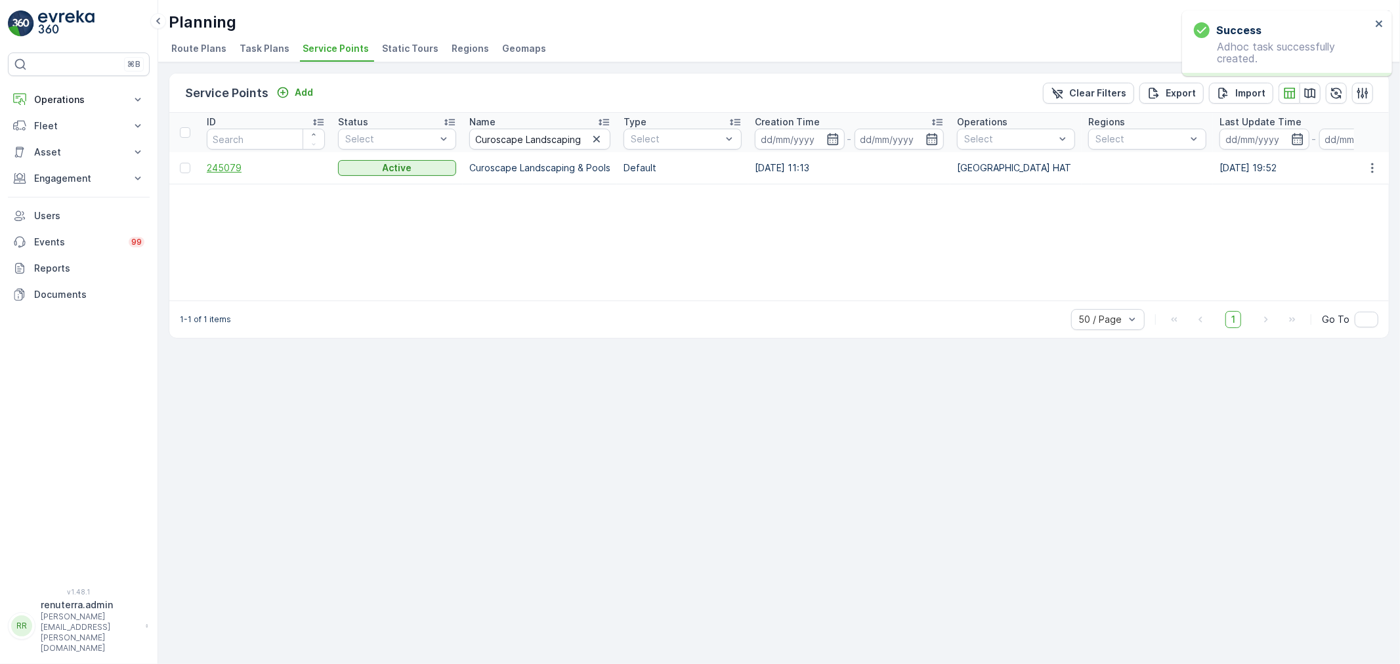
click at [224, 169] on span "245079" at bounding box center [266, 168] width 118 height 13
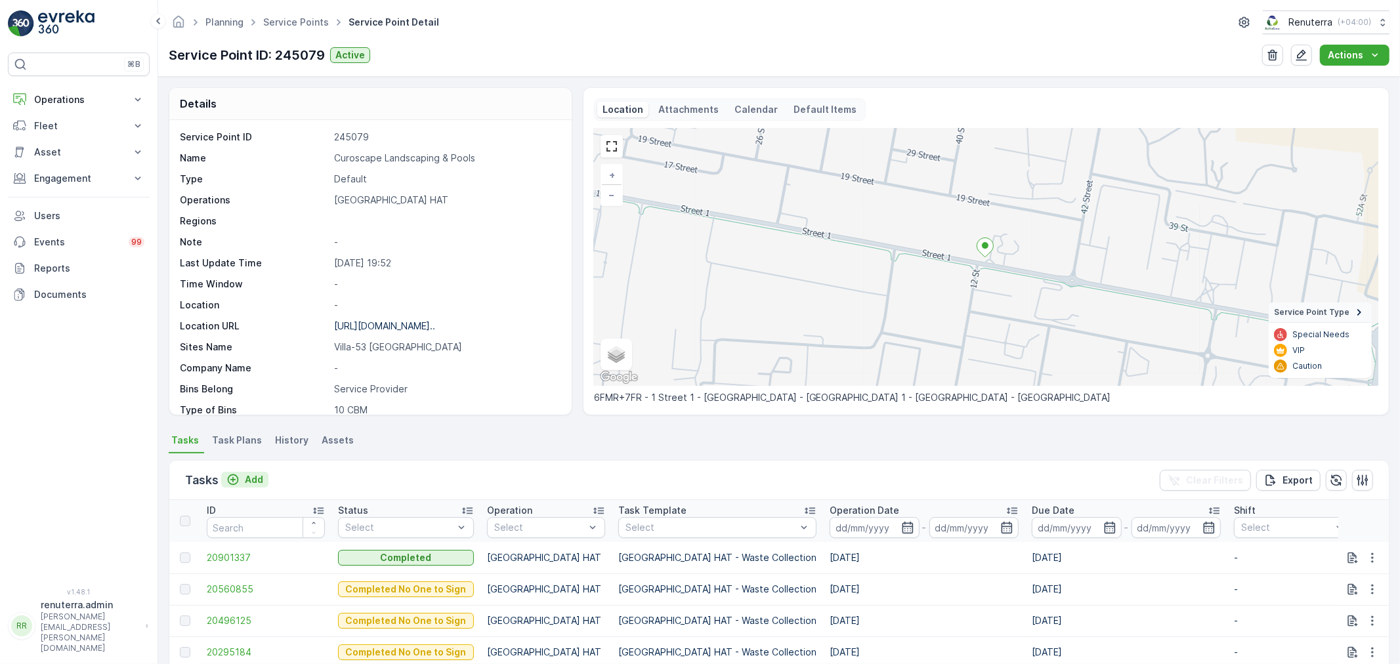
click at [250, 481] on p "Add" at bounding box center [254, 479] width 18 height 13
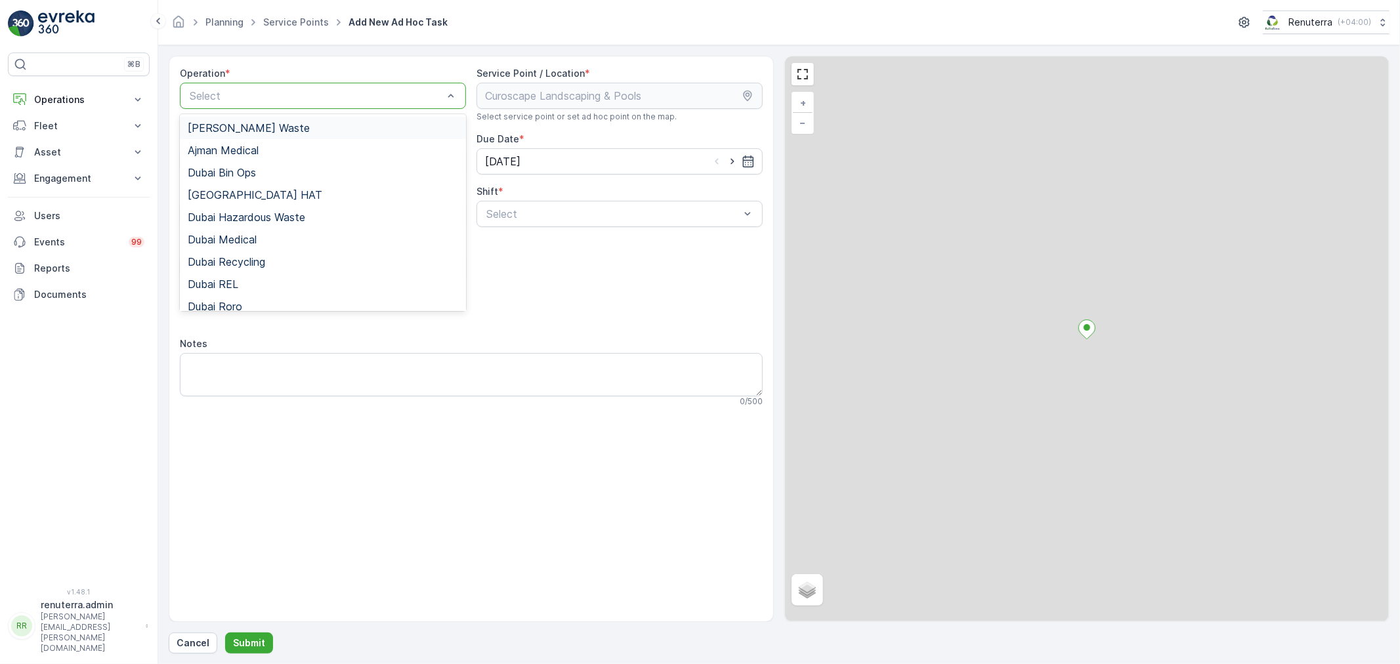
click at [278, 95] on div at bounding box center [316, 96] width 256 height 12
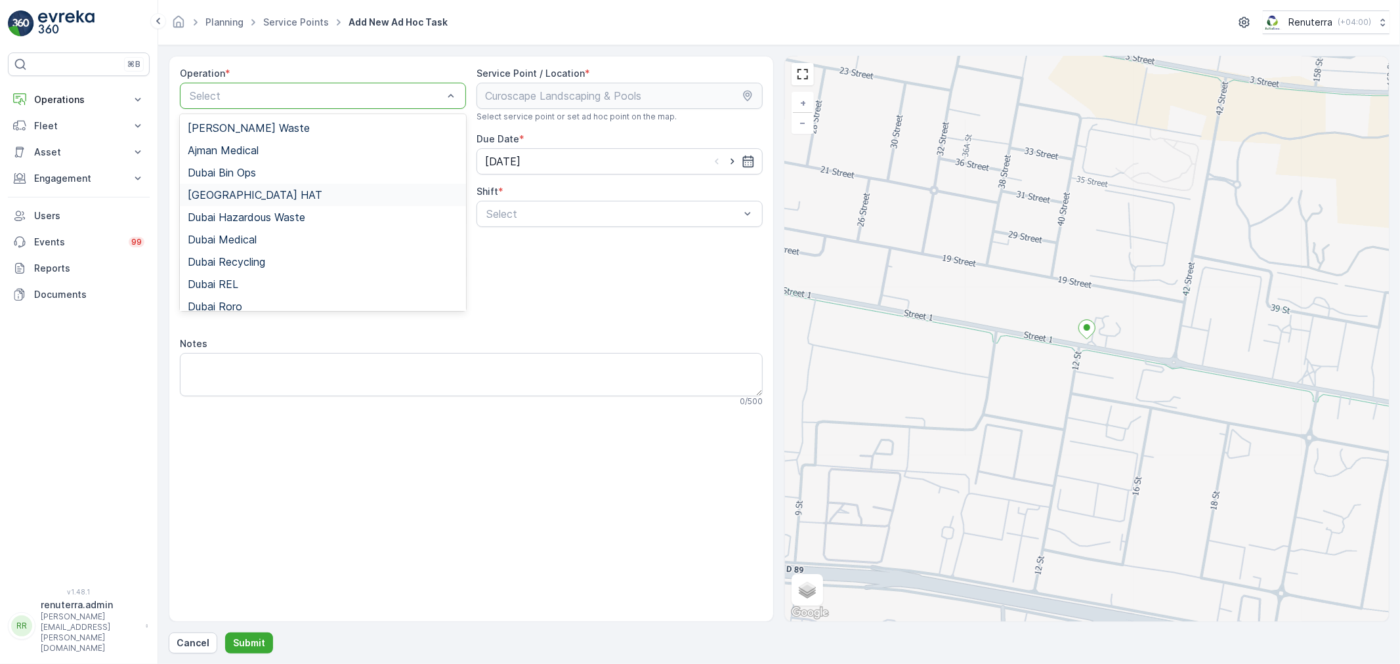
click at [234, 194] on span "Dubai HAT" at bounding box center [255, 195] width 135 height 12
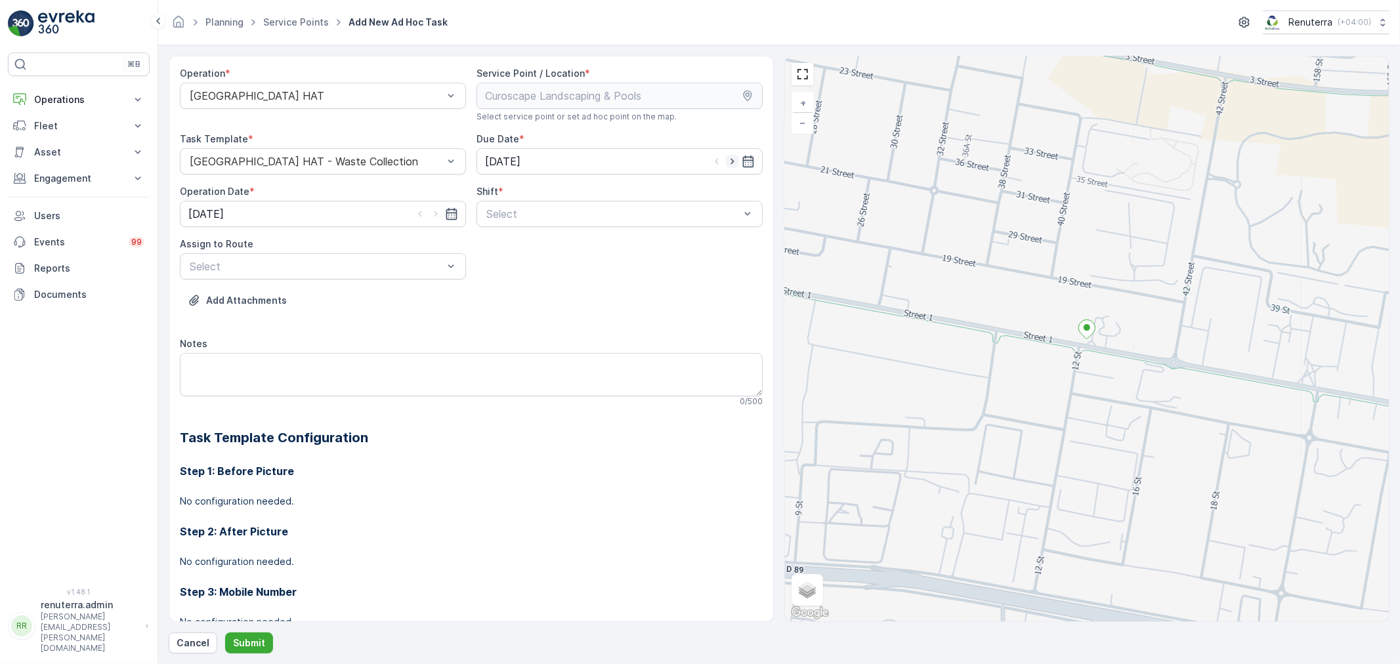
click at [731, 156] on icon "button" at bounding box center [732, 161] width 13 height 13
type input "[DATE]"
click at [432, 210] on icon "button" at bounding box center [435, 213] width 13 height 13
type input "[DATE]"
click at [543, 213] on div at bounding box center [613, 214] width 256 height 12
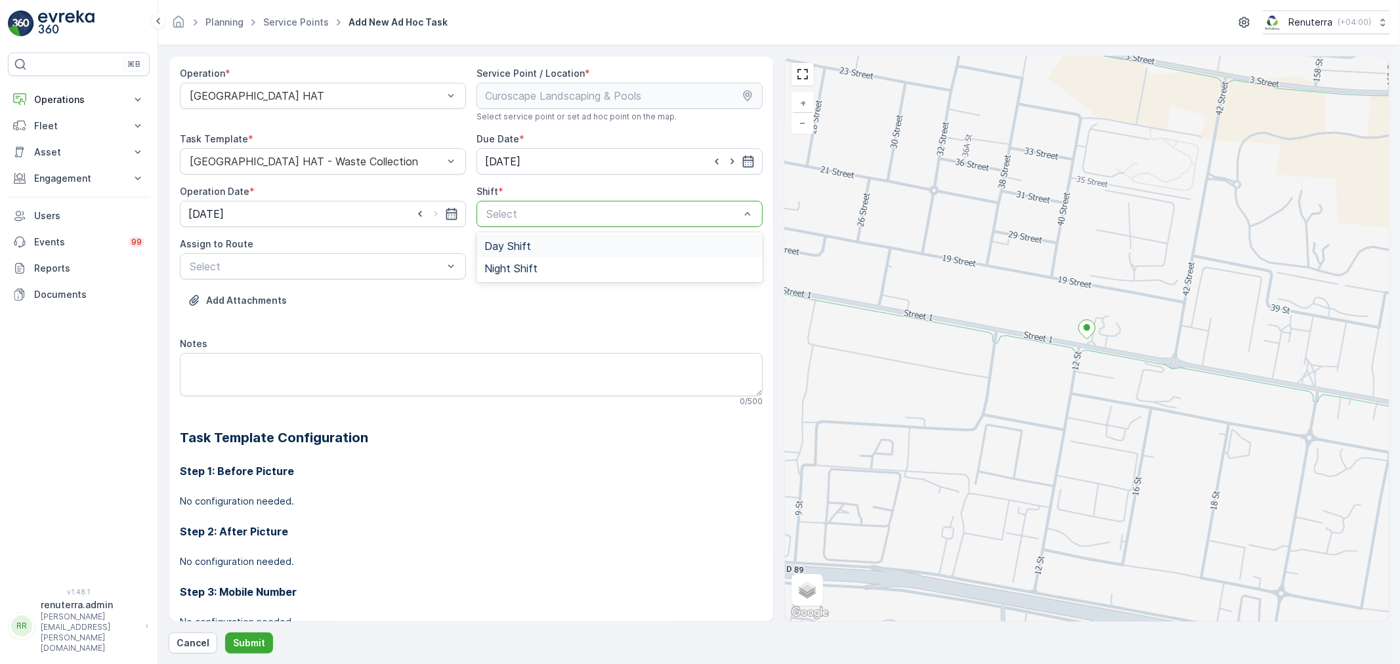
click at [502, 247] on span "Day Shift" at bounding box center [508, 246] width 47 height 12
click at [404, 270] on div at bounding box center [316, 267] width 256 height 12
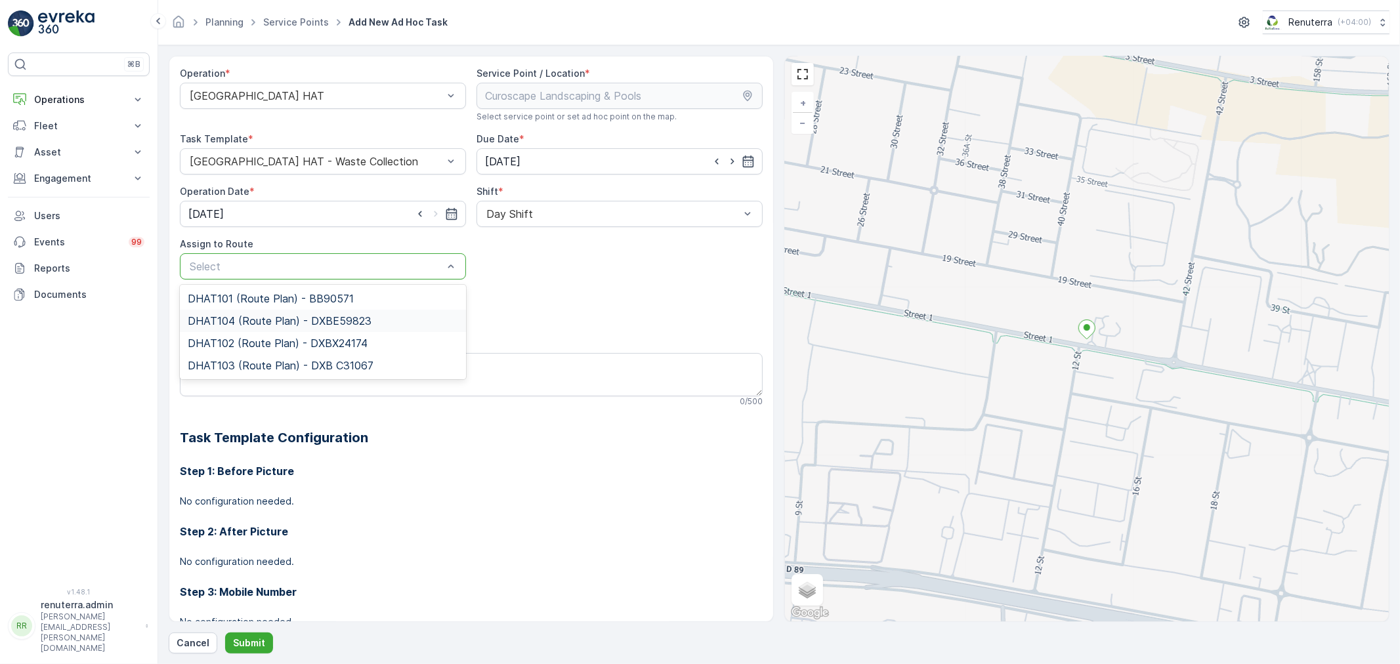
click at [247, 320] on span "DHAT104 (Route Plan) - DXBE59823" at bounding box center [280, 321] width 184 height 12
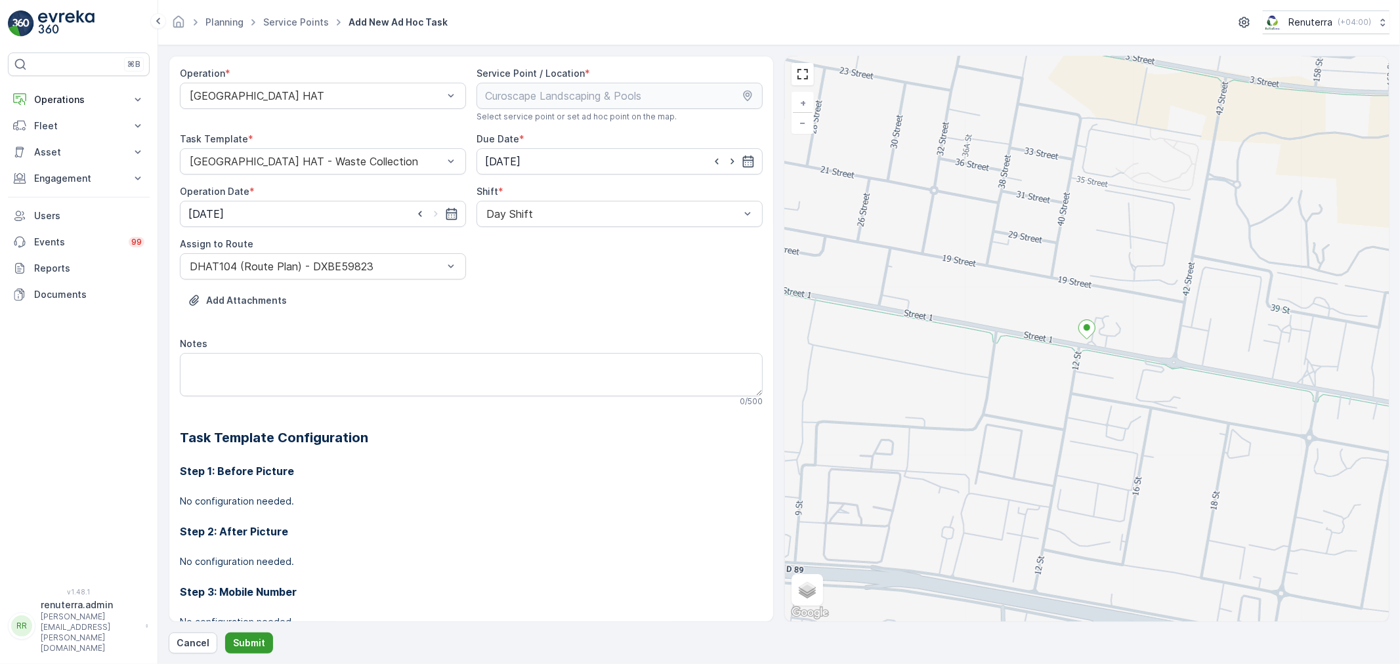
click at [252, 634] on button "Submit" at bounding box center [249, 643] width 48 height 21
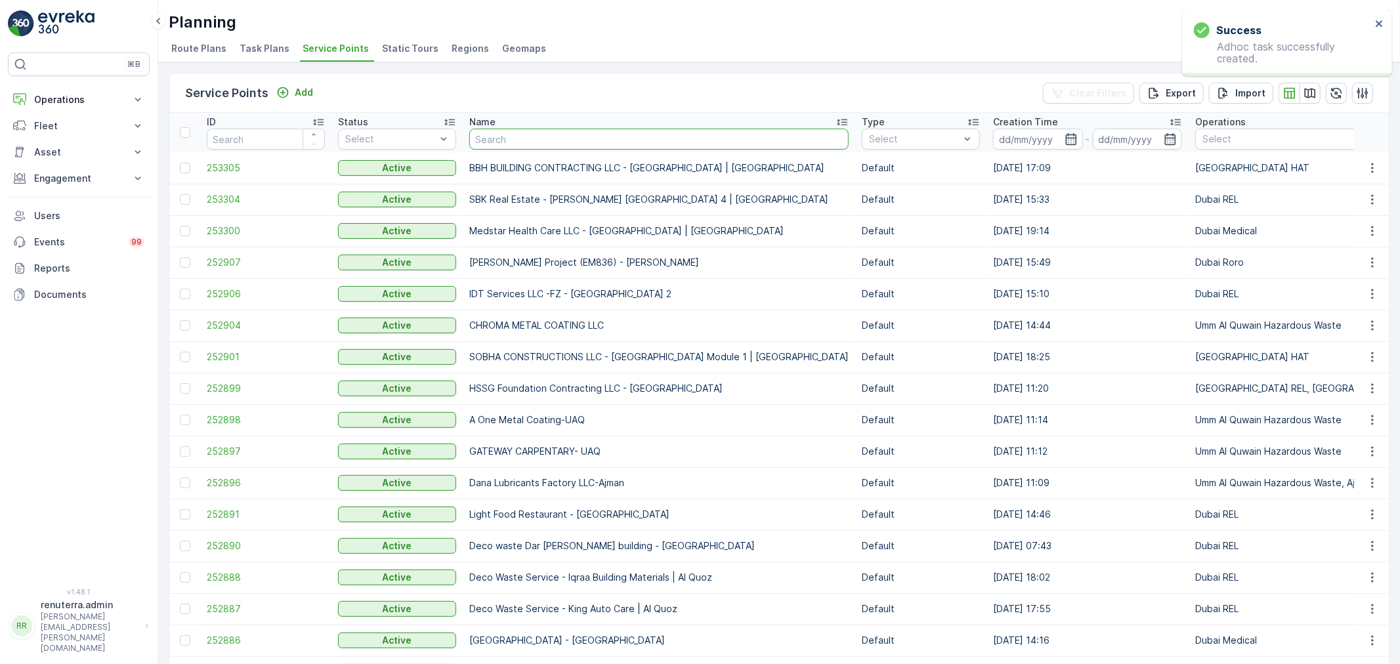
click at [520, 142] on input "text" at bounding box center [658, 139] width 379 height 21
paste input "Emirates gases"
type input "Emirates gases"
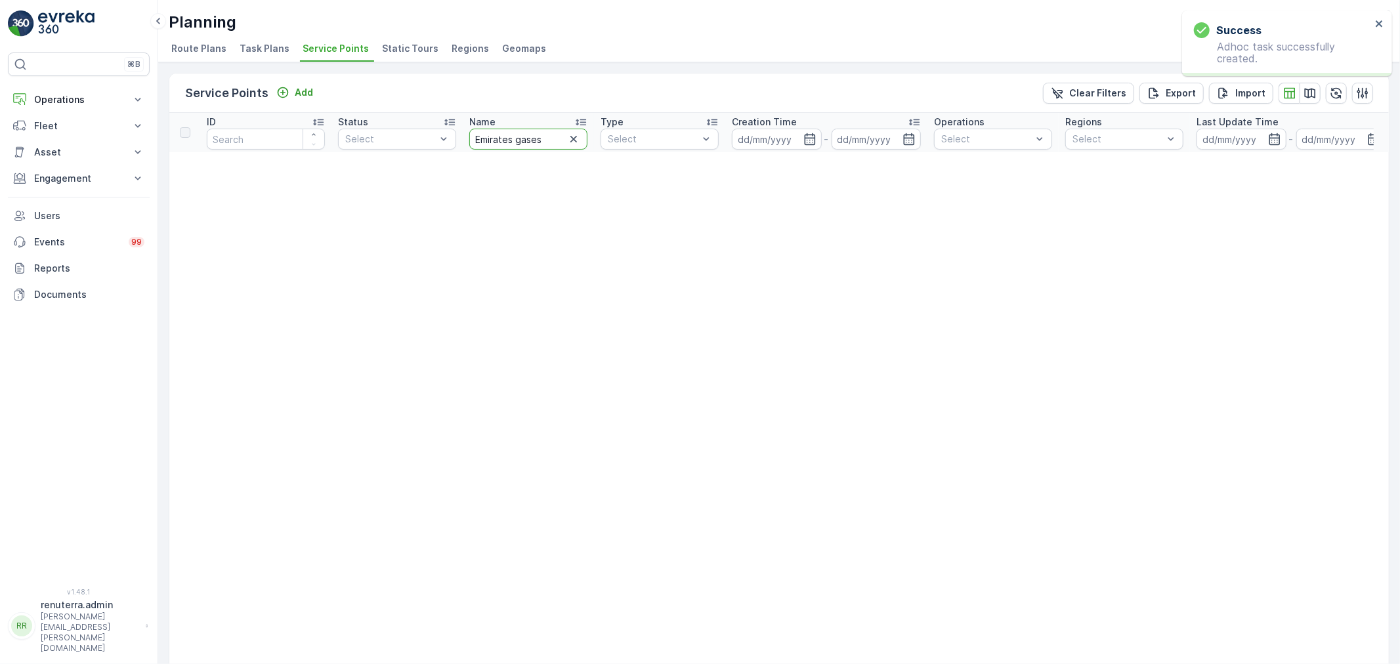
click at [546, 138] on input "Emirates gases" at bounding box center [528, 139] width 118 height 21
type input "Emirates gases"
drag, startPoint x: 515, startPoint y: 137, endPoint x: 581, endPoint y: 146, distance: 66.3
click at [581, 146] on div "Emirates gases" at bounding box center [528, 139] width 118 height 21
type input "Emirates"
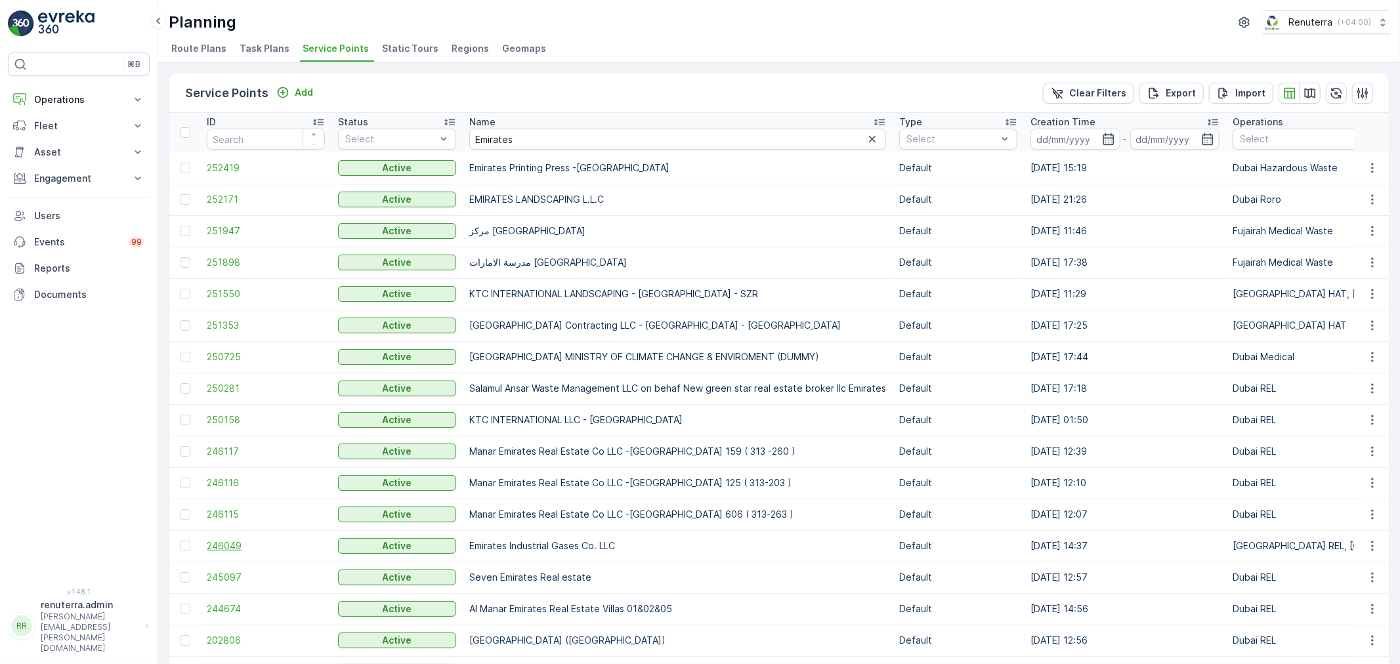
click at [226, 546] on span "246049" at bounding box center [266, 546] width 118 height 13
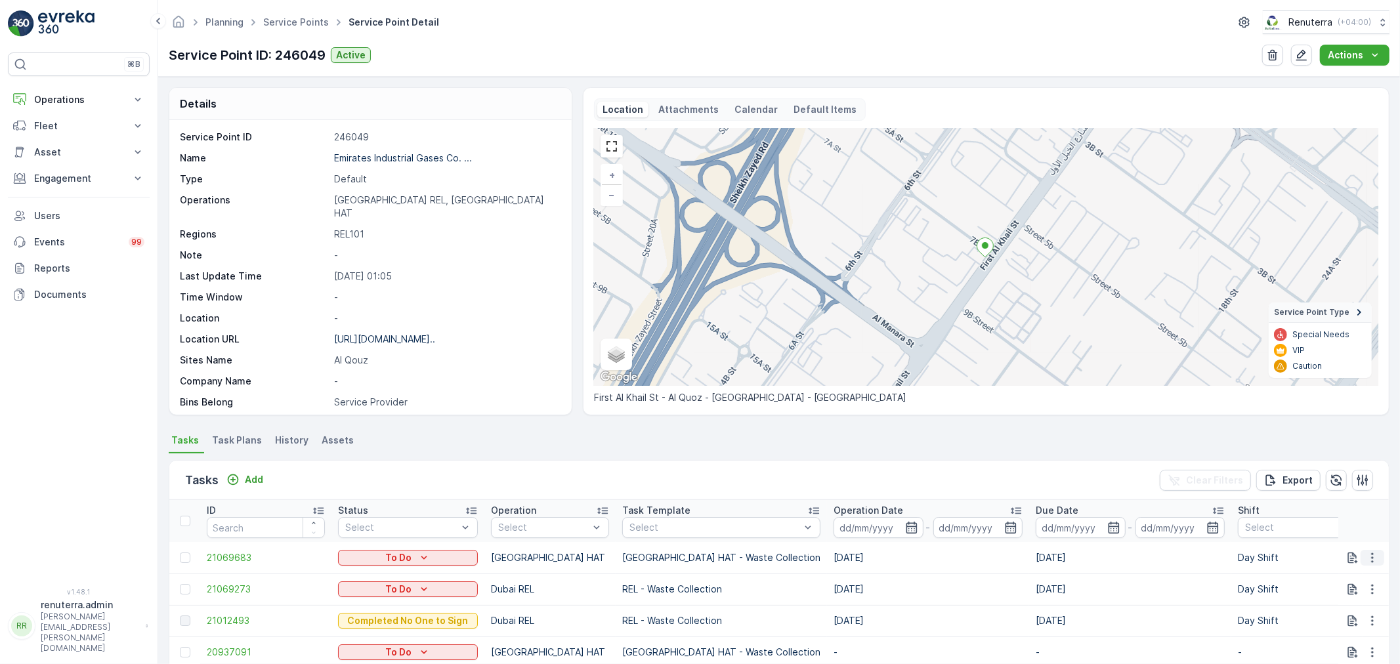
click at [1368, 554] on icon "button" at bounding box center [1372, 558] width 13 height 13
click at [1328, 493] on span "Change Route" at bounding box center [1339, 494] width 64 height 13
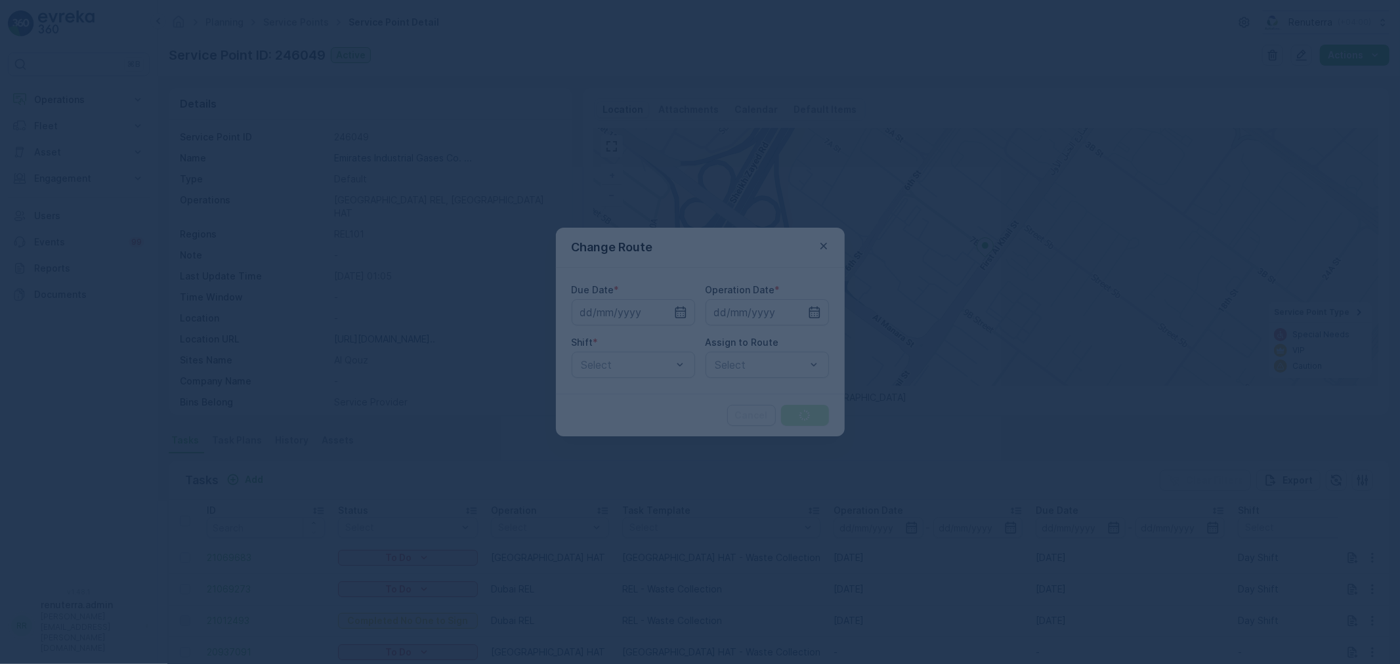
type input "23.08.2025"
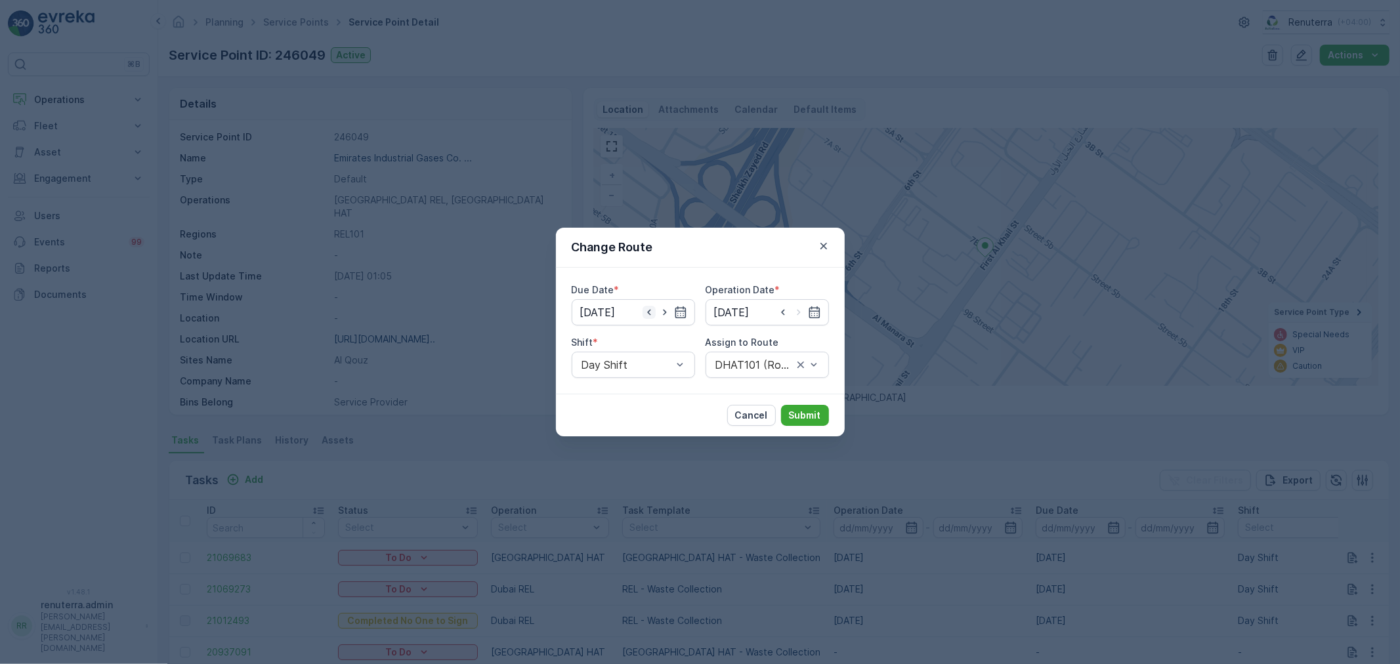
click at [653, 311] on icon "button" at bounding box center [649, 312] width 13 height 13
type input "[DATE]"
click at [808, 309] on icon "button" at bounding box center [814, 312] width 13 height 13
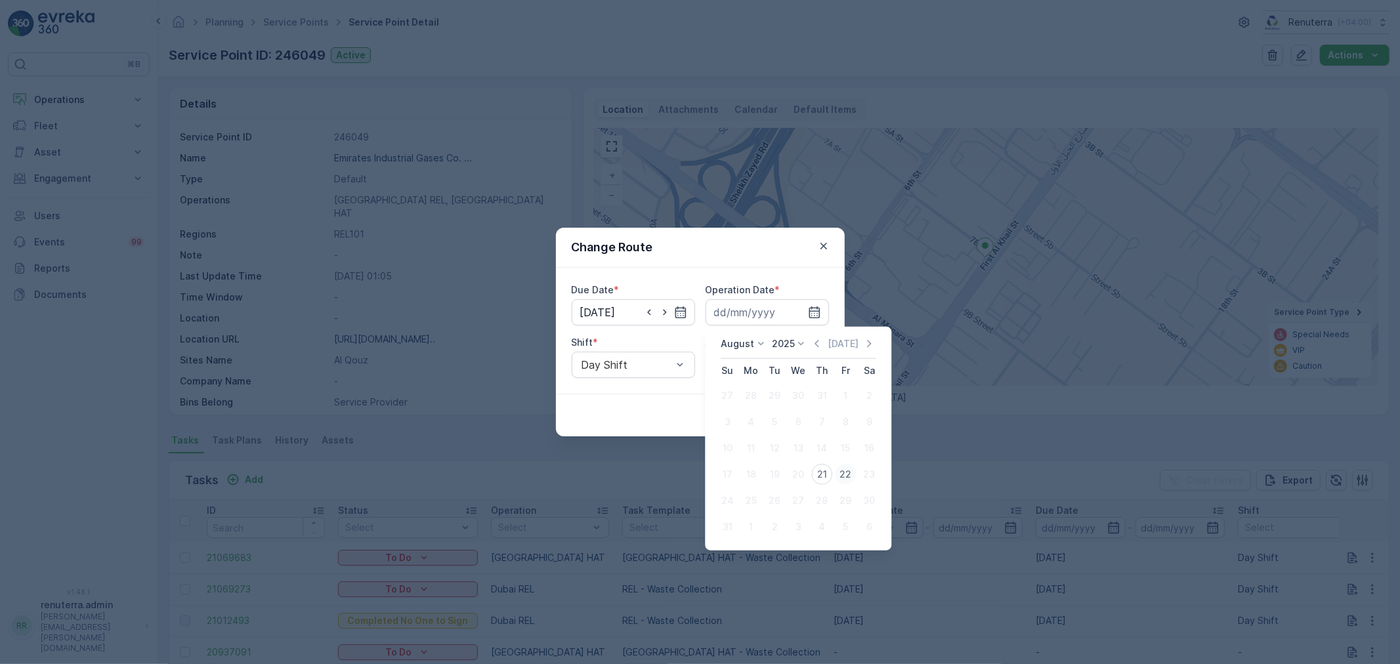
click at [848, 473] on div "22" at bounding box center [845, 474] width 21 height 21
type input "[DATE]"
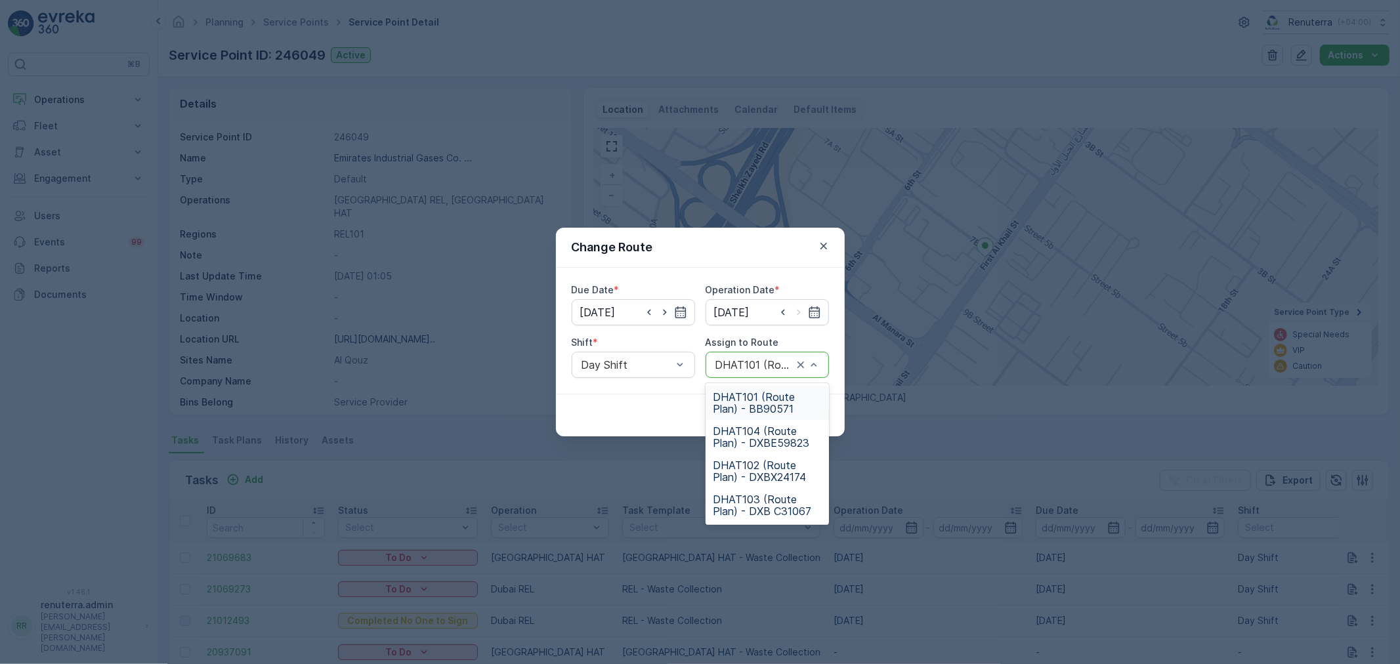
click at [737, 364] on div at bounding box center [754, 365] width 80 height 12
click at [758, 429] on span "DHAT104 (Route Plan) - DXBE59823" at bounding box center [768, 437] width 108 height 24
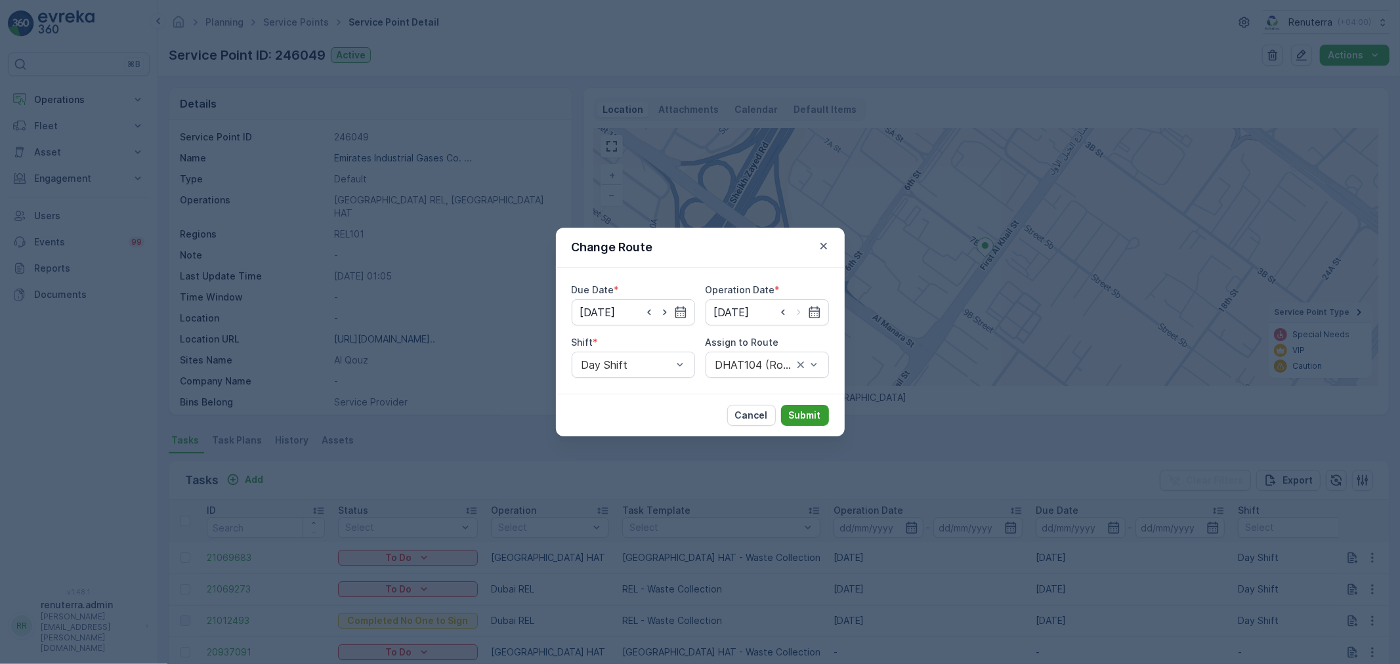
click at [792, 410] on p "Submit" at bounding box center [805, 415] width 32 height 13
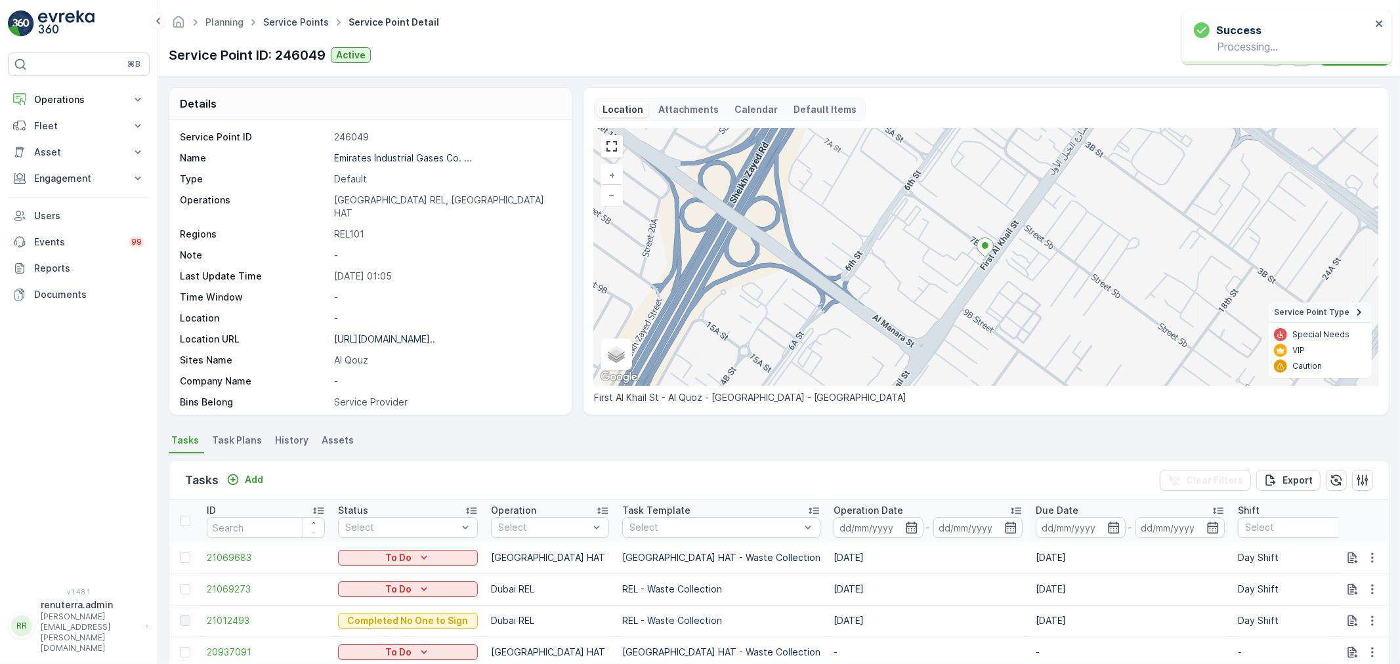
click at [267, 17] on link "Service Points" at bounding box center [296, 21] width 66 height 11
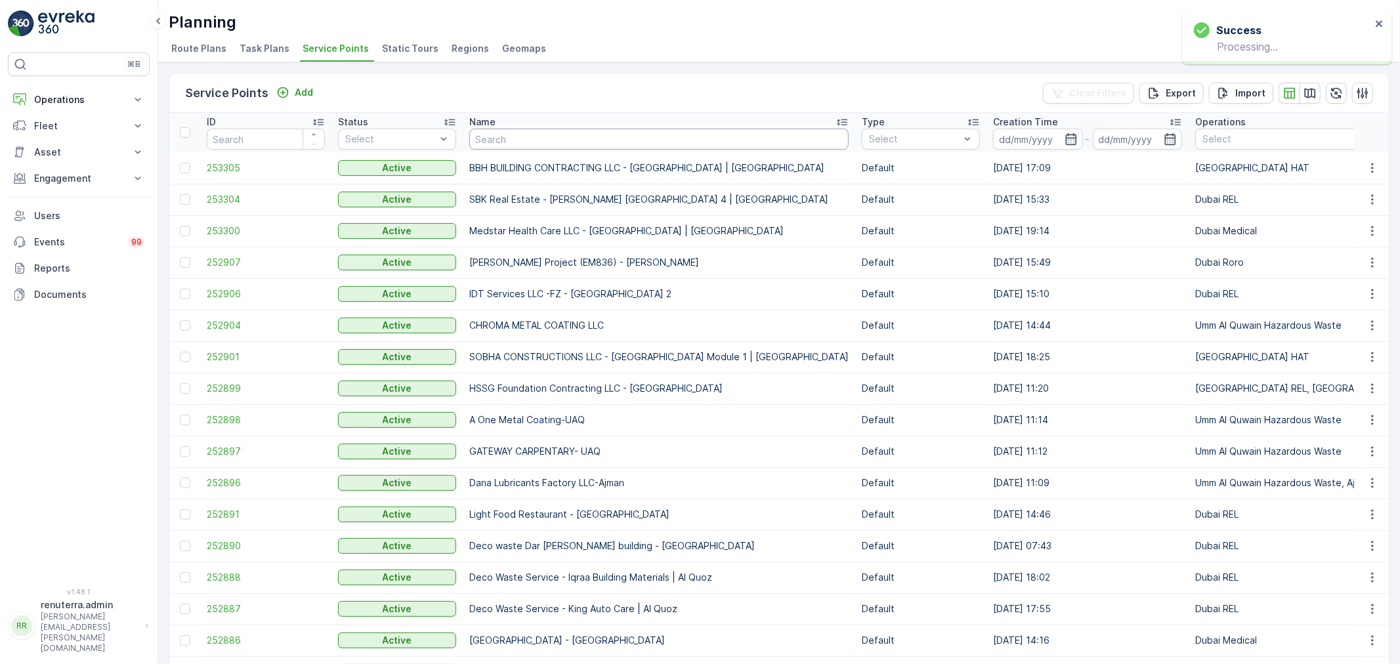
click at [546, 139] on input "text" at bounding box center [658, 139] width 379 height 21
paste input "SOBHA CONSTRUCTIONS LLC - RIVERSIDE CRESCENT Module 1 | Ras Al Khor"
type input "SOBHA CONSTRUCTIONS LLC - RIVERSIDE CRESCENT Module 1 | Ras Al Khor"
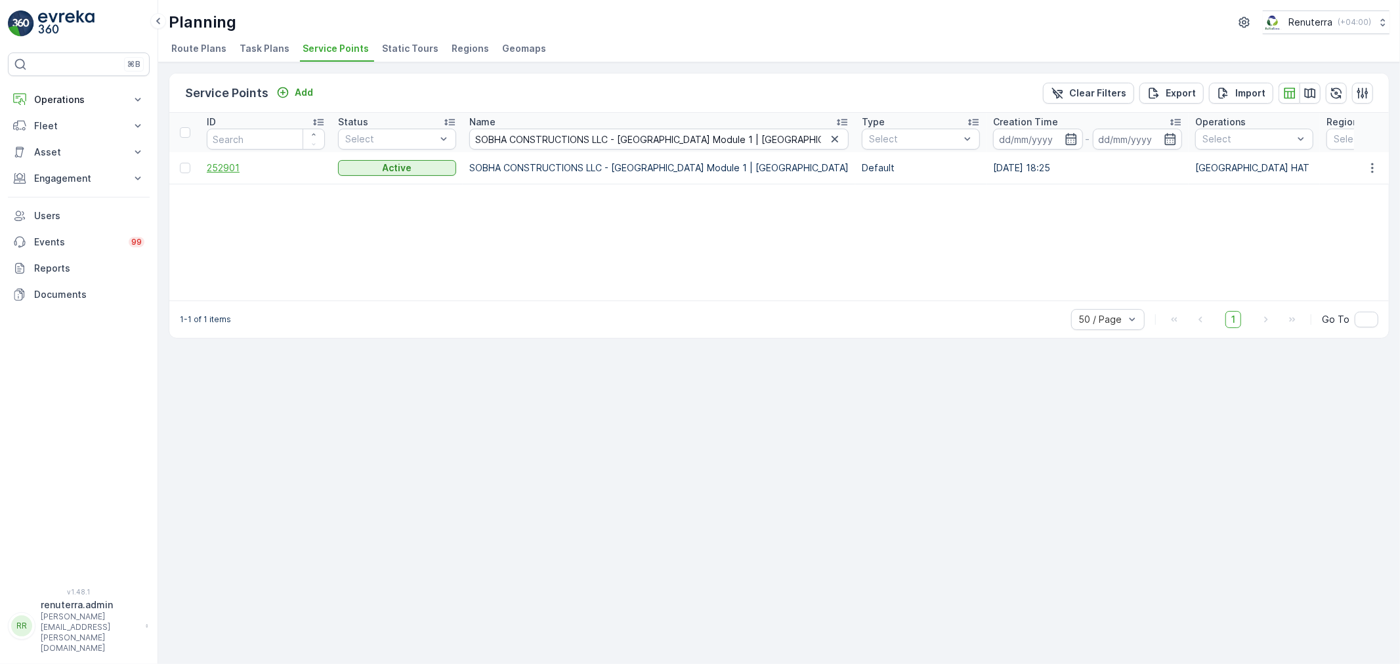
click at [225, 166] on span "252901" at bounding box center [266, 168] width 118 height 13
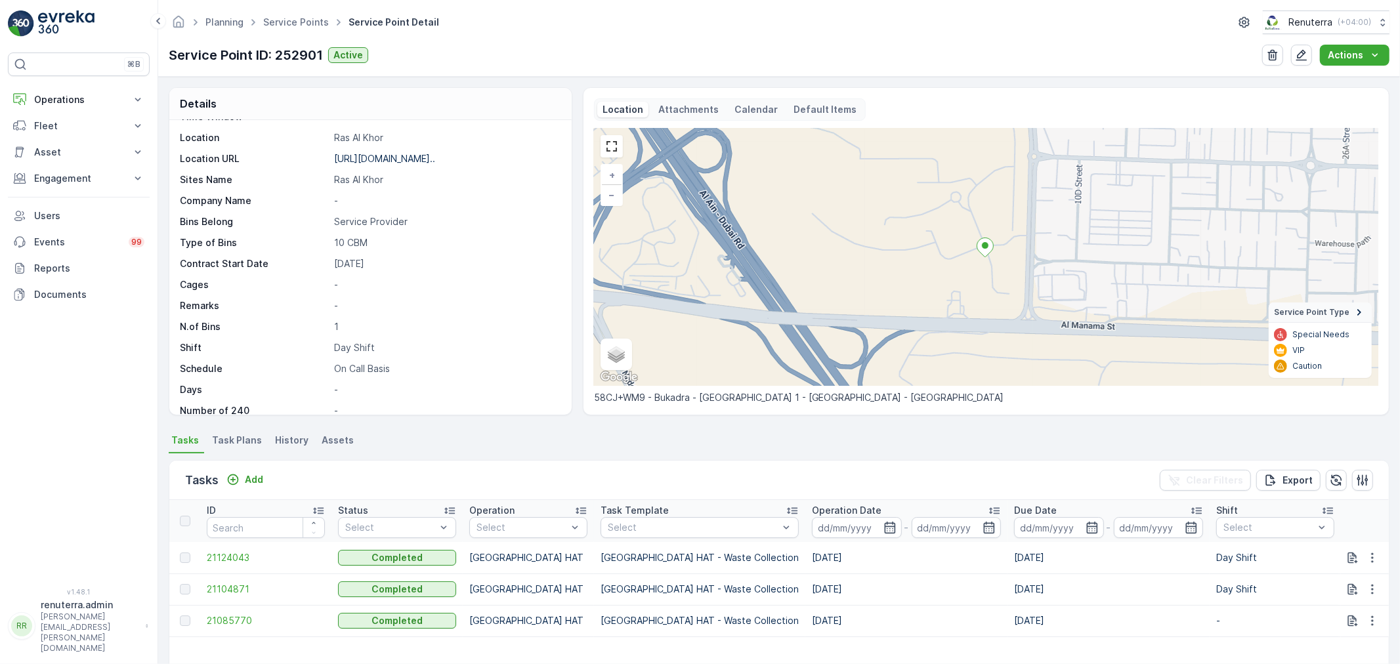
scroll to position [181, 0]
click at [240, 480] on div "Add" at bounding box center [245, 479] width 37 height 13
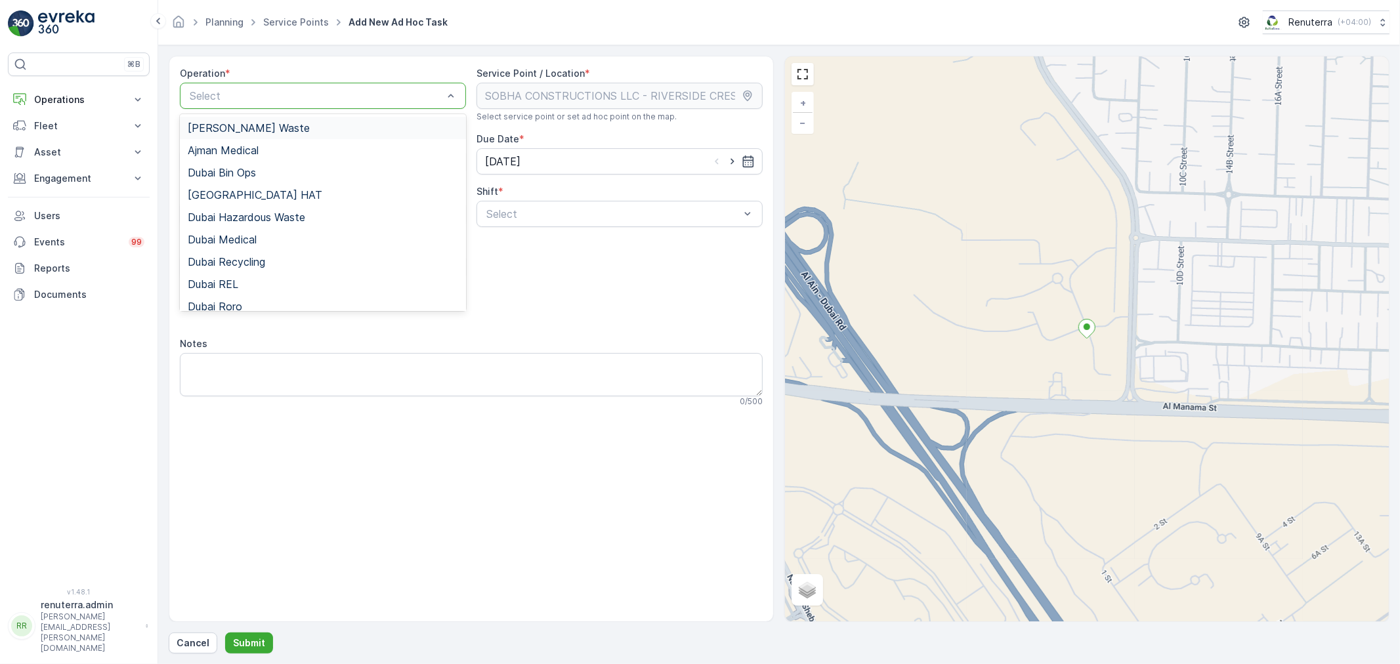
click at [361, 100] on div at bounding box center [316, 96] width 256 height 12
click at [252, 193] on div "Dubai HAT" at bounding box center [323, 195] width 271 height 12
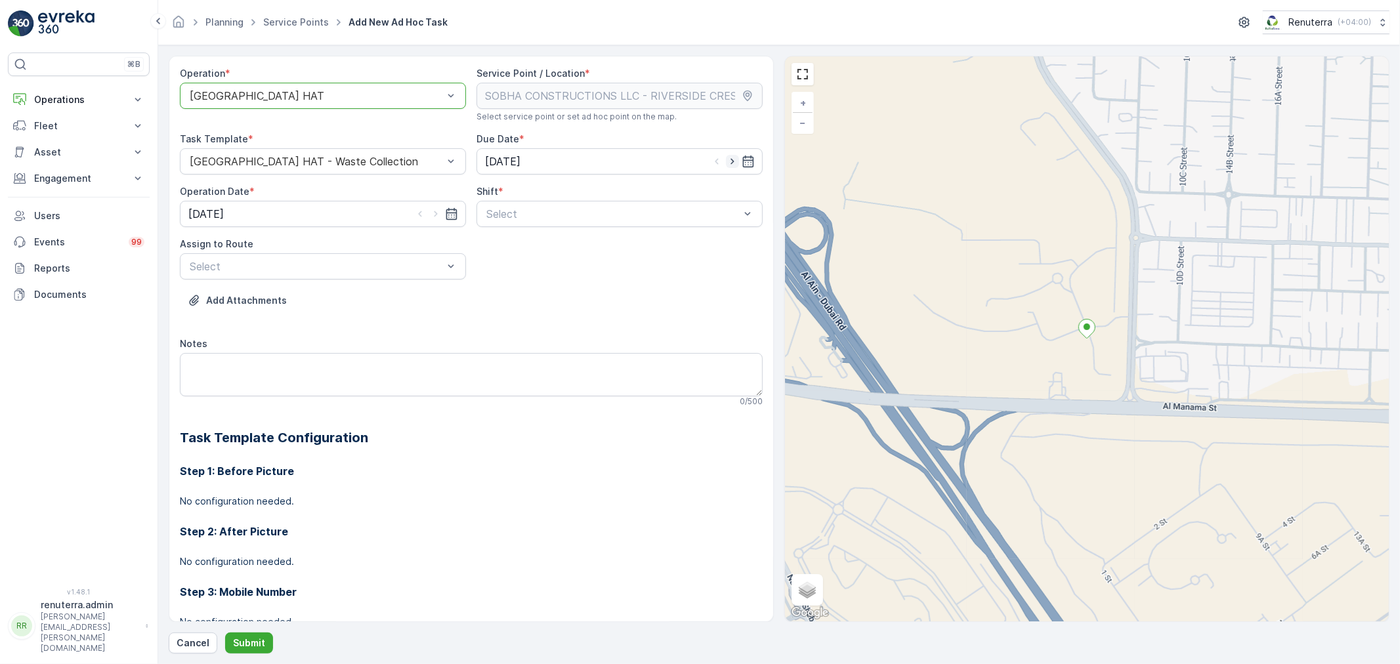
click at [726, 160] on icon "button" at bounding box center [732, 161] width 13 height 13
type input "[DATE]"
click at [435, 211] on icon "button" at bounding box center [435, 213] width 13 height 13
type input "[DATE]"
click at [553, 215] on div at bounding box center [613, 214] width 256 height 12
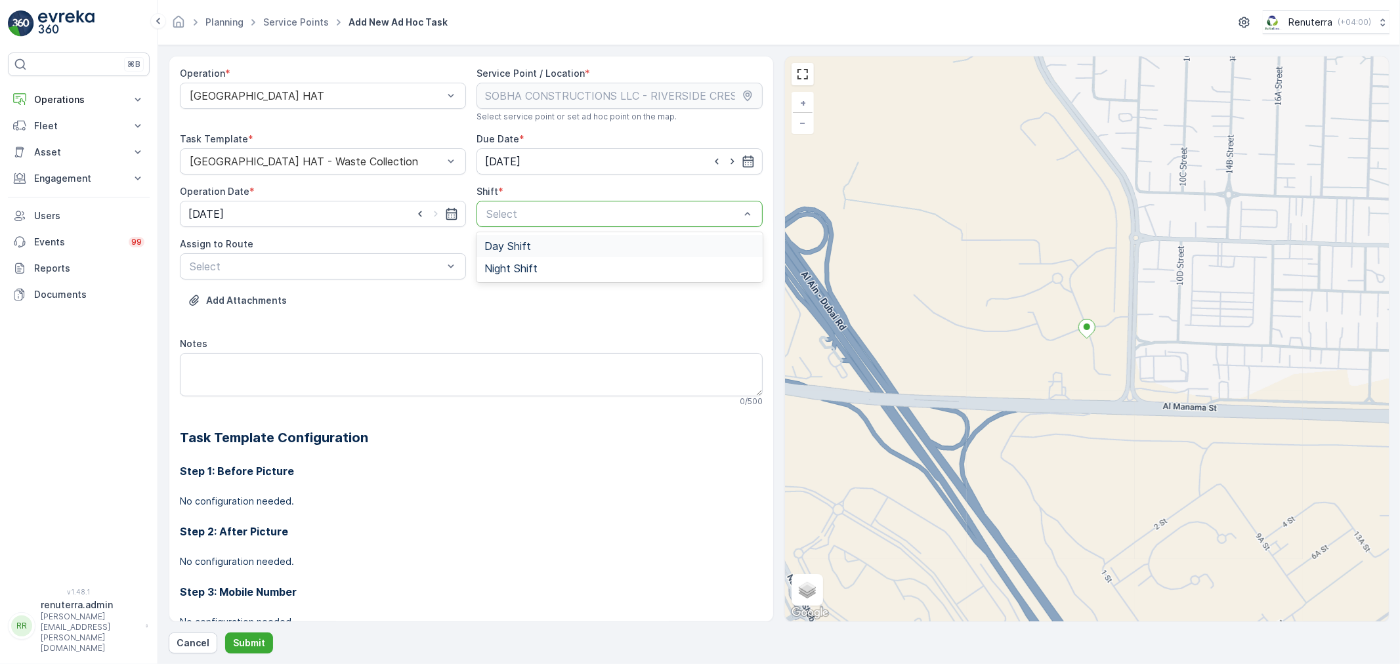
click at [515, 248] on span "Day Shift" at bounding box center [508, 246] width 47 height 12
click at [365, 270] on div at bounding box center [316, 267] width 256 height 12
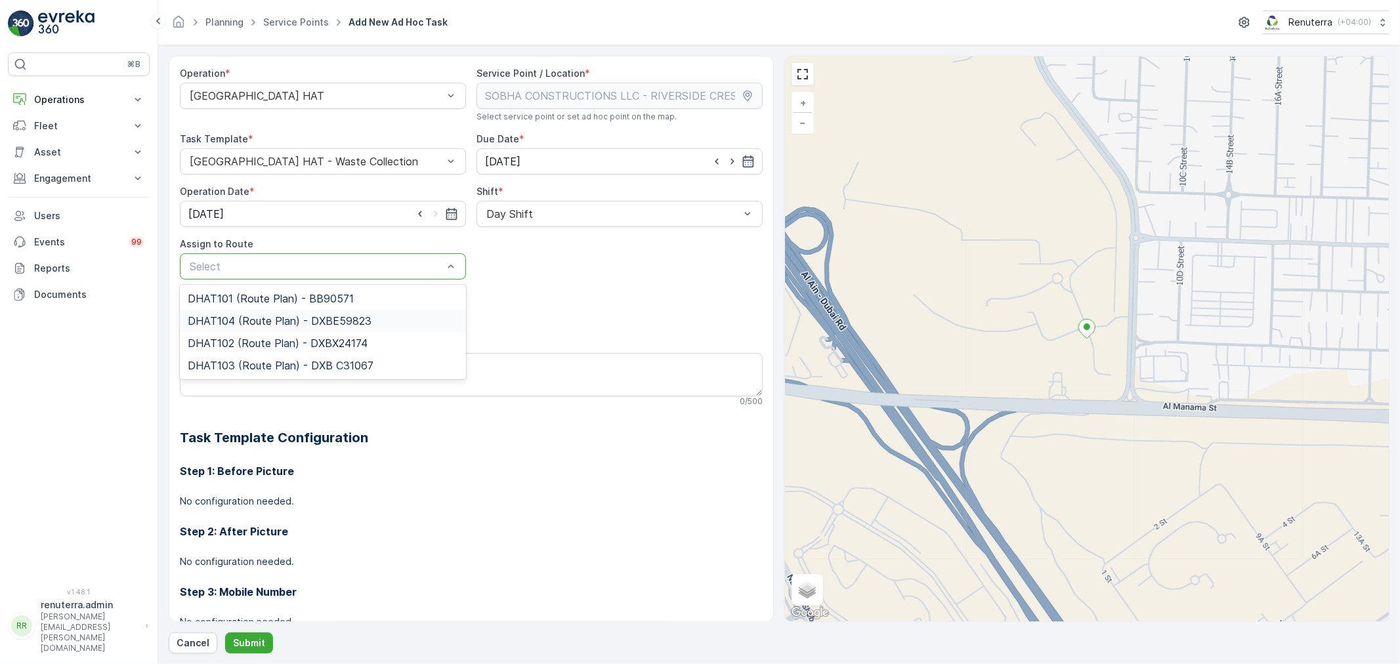
click at [252, 315] on span "DHAT104 (Route Plan) - DXBE59823" at bounding box center [280, 321] width 184 height 12
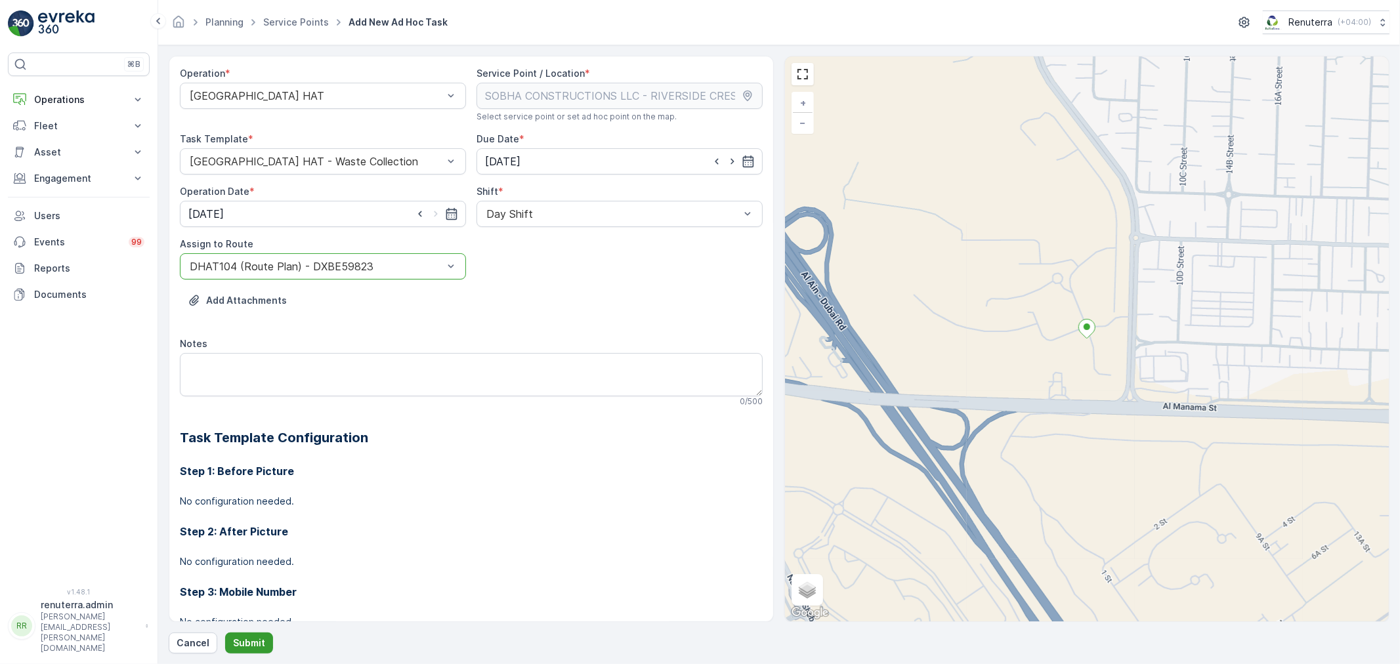
click at [246, 641] on p "Submit" at bounding box center [249, 643] width 32 height 13
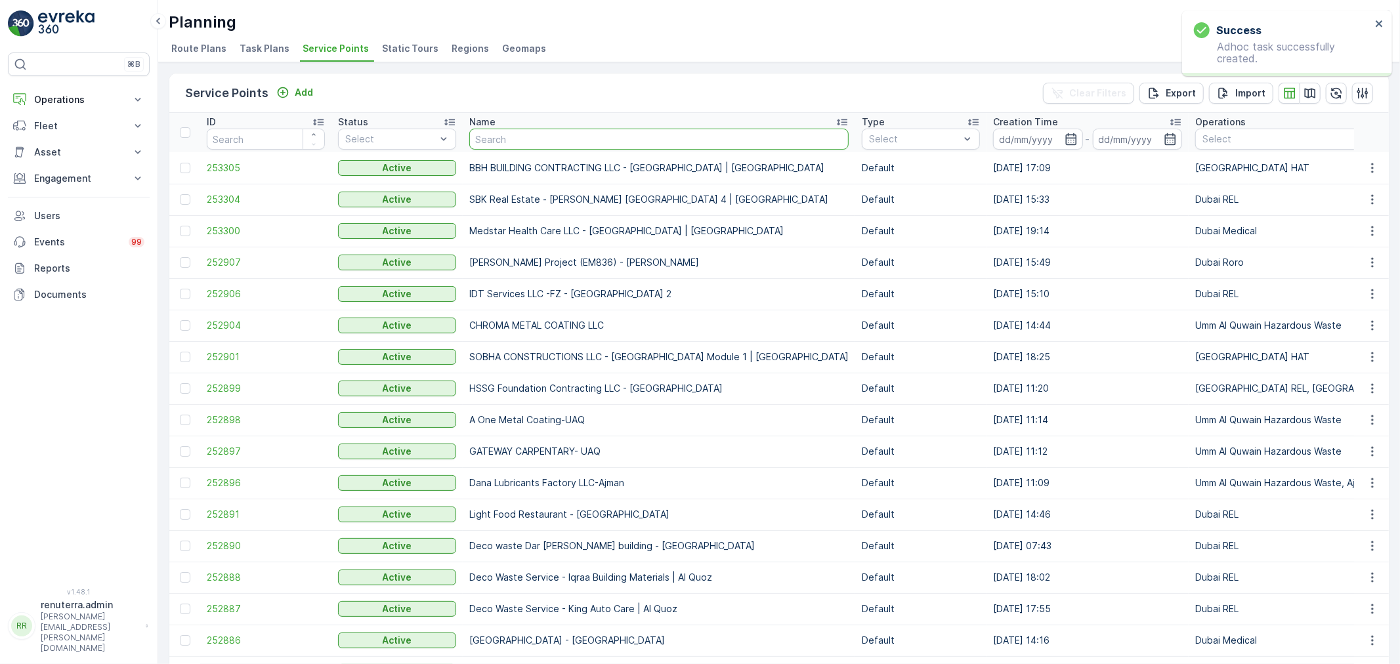
click at [515, 133] on input "text" at bounding box center [658, 139] width 379 height 21
paste input "ROTO PACKING METERIALS"
type input "ROTO PACKING METERIALS"
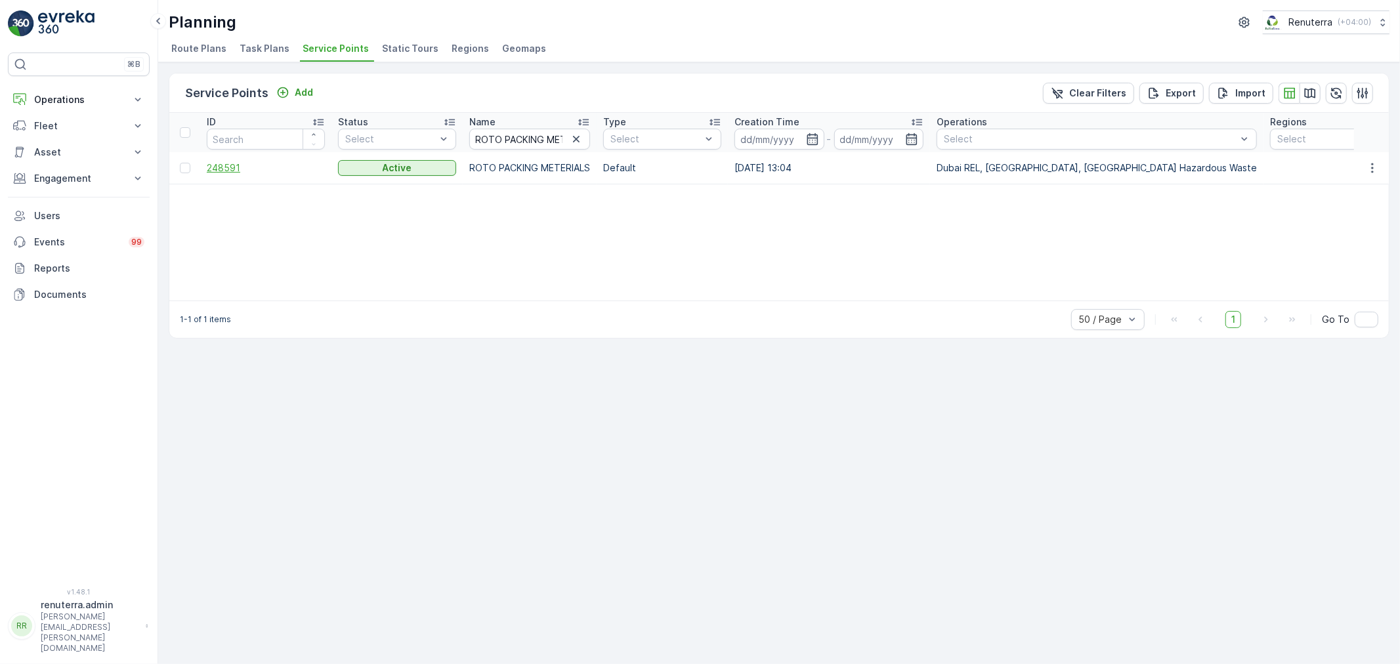
click at [230, 165] on span "248591" at bounding box center [266, 168] width 118 height 13
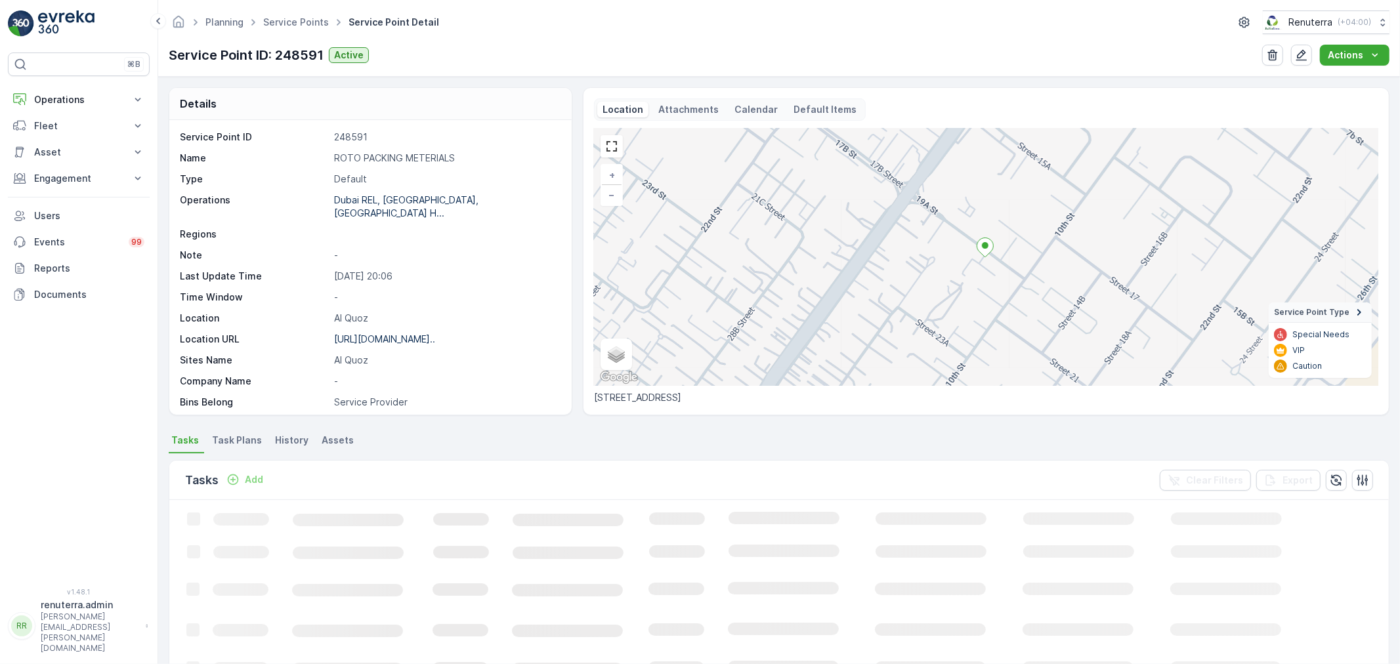
click at [254, 477] on p "Add" at bounding box center [254, 479] width 18 height 13
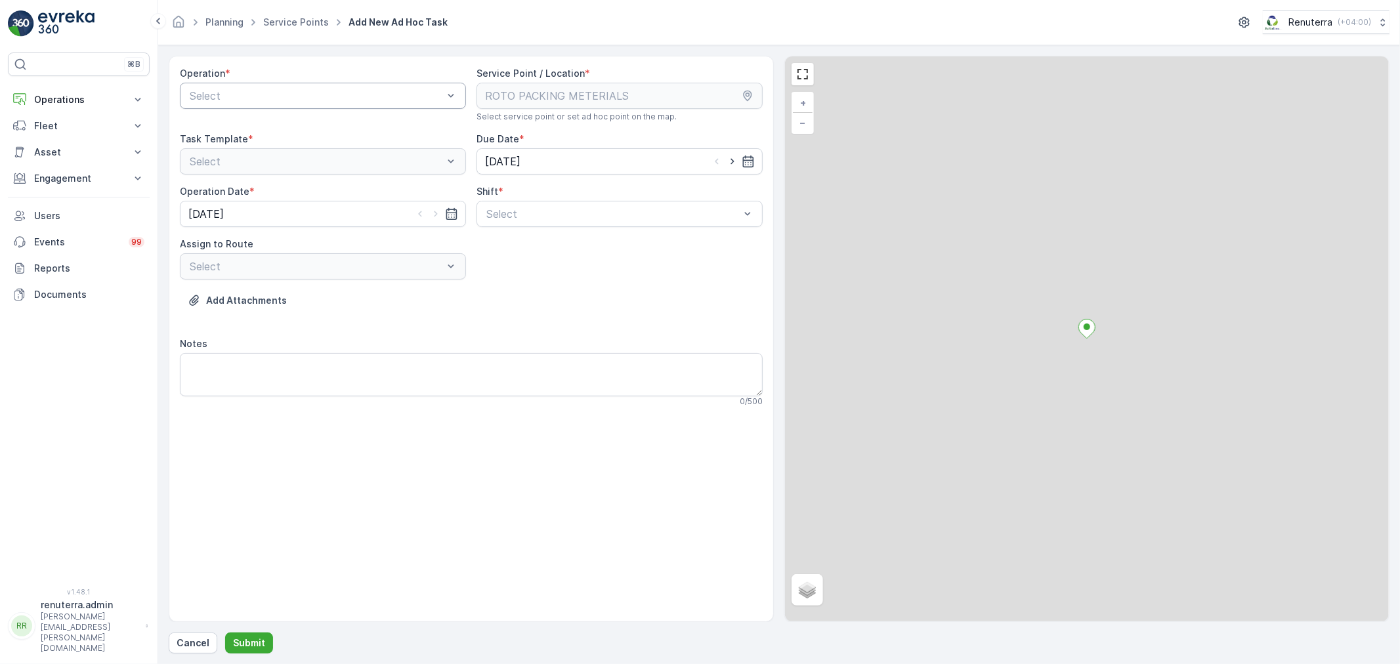
click at [290, 90] on div at bounding box center [316, 96] width 256 height 12
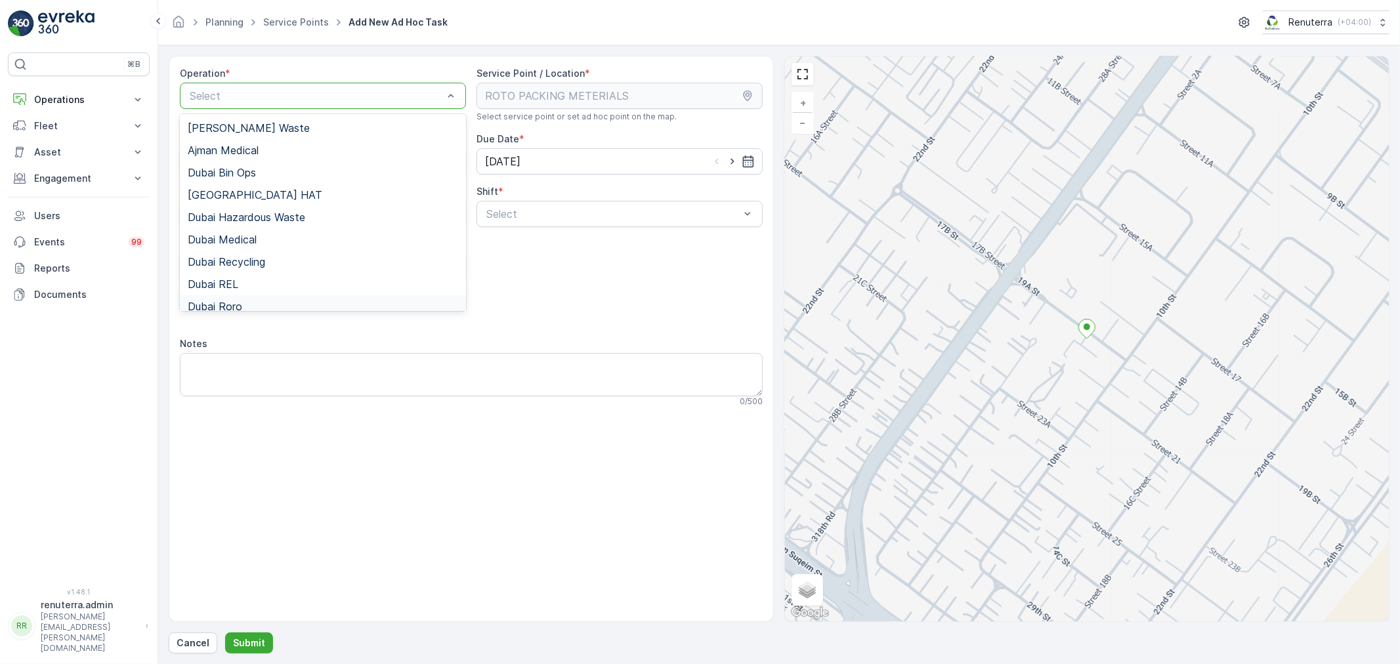
drag, startPoint x: 245, startPoint y: 192, endPoint x: 249, endPoint y: 301, distance: 108.4
click at [257, 307] on div "Ajman Hazardous Waste Ajman Medical Dubai Bin Ops Dubai HAT Dubai Hazardous Was…" at bounding box center [323, 212] width 286 height 197
click at [238, 301] on span "Dubai Roro" at bounding box center [215, 307] width 54 height 12
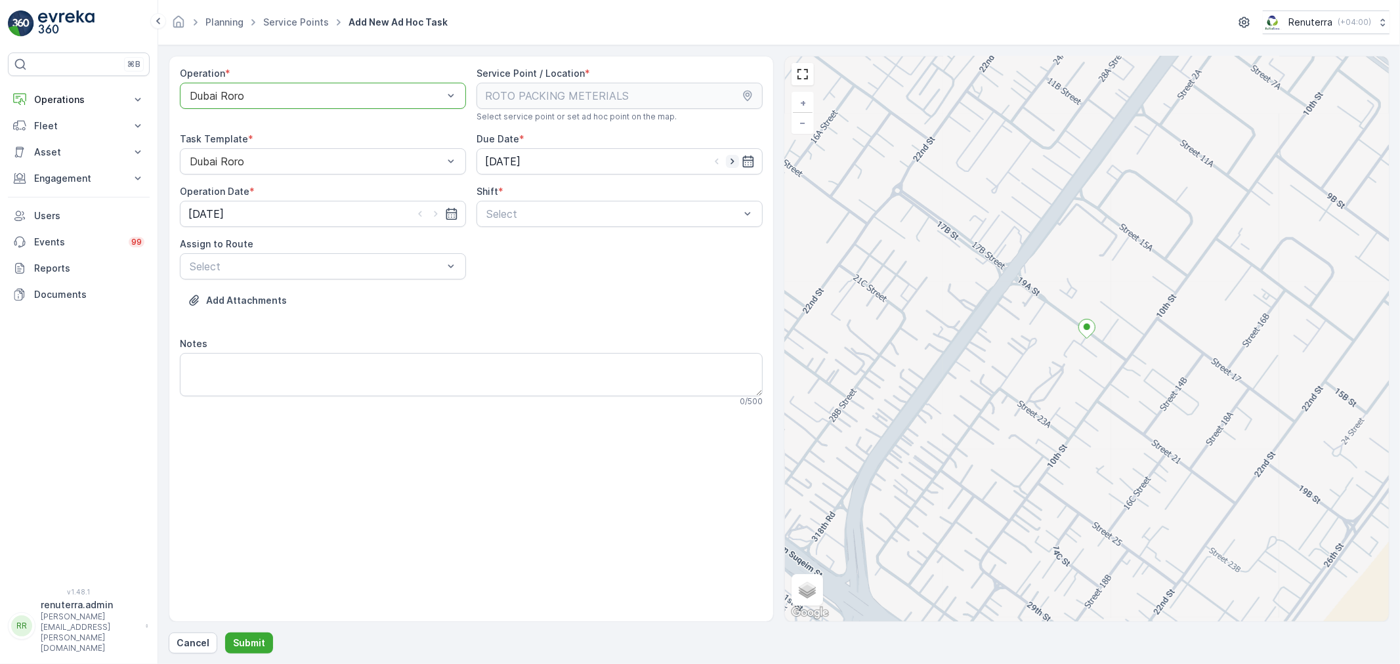
click at [734, 163] on icon "button" at bounding box center [732, 161] width 13 height 13
type input "[DATE]"
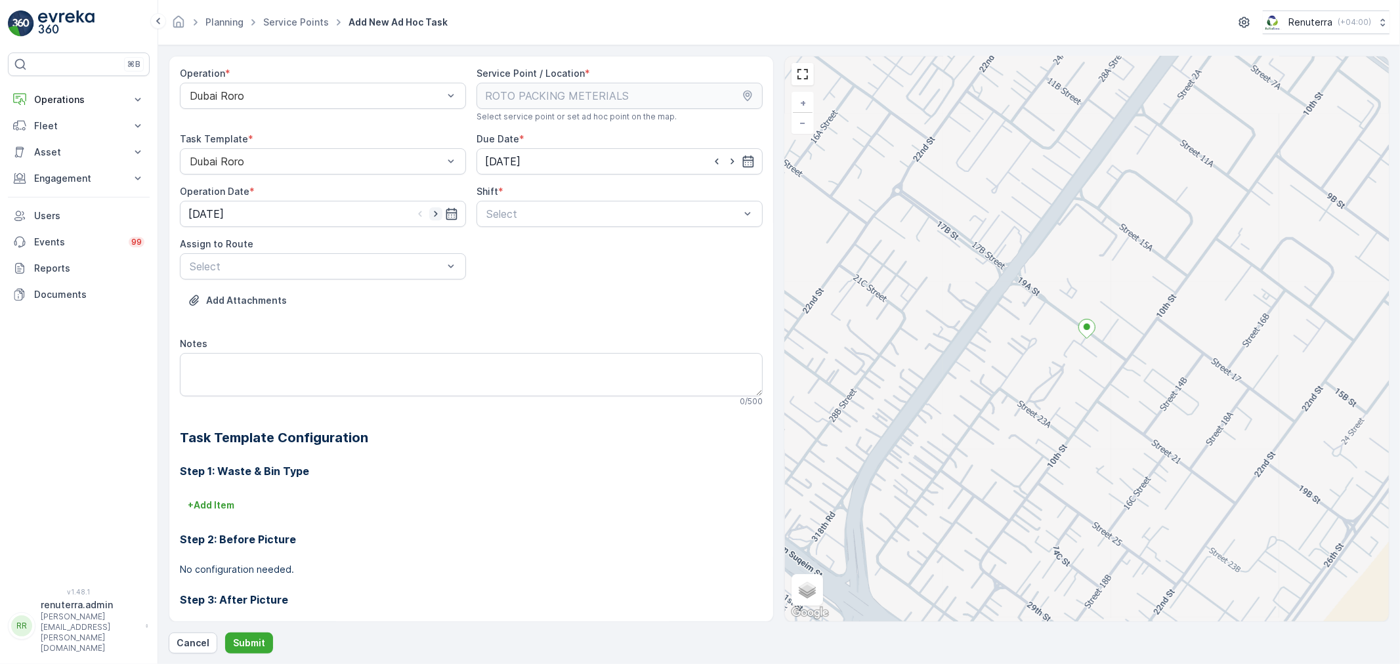
click at [437, 211] on icon "button" at bounding box center [435, 213] width 13 height 13
type input "[DATE]"
click at [529, 213] on div at bounding box center [613, 214] width 256 height 12
click at [504, 249] on span "Day Shift" at bounding box center [508, 246] width 47 height 12
click at [362, 266] on div at bounding box center [316, 267] width 256 height 12
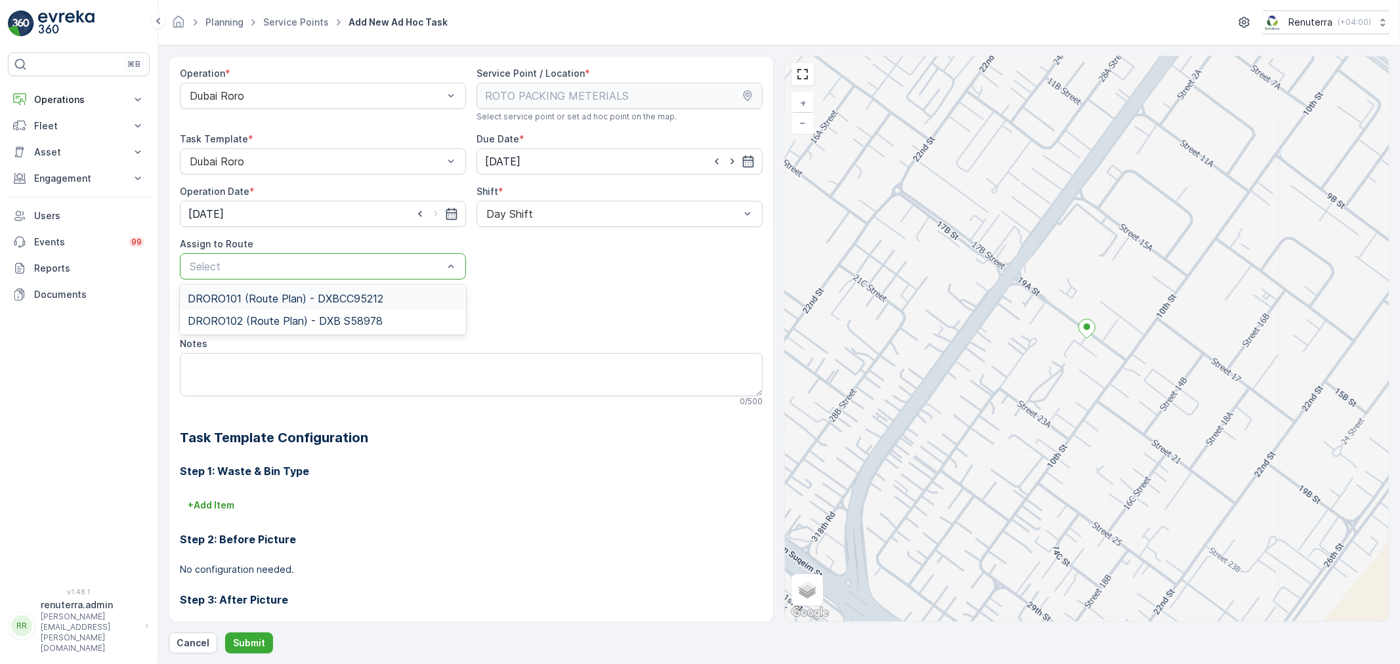
click at [251, 301] on span "DRORO101 (Route Plan) - DXBCC95212" at bounding box center [286, 299] width 196 height 12
click at [256, 642] on p "Submit" at bounding box center [249, 643] width 32 height 13
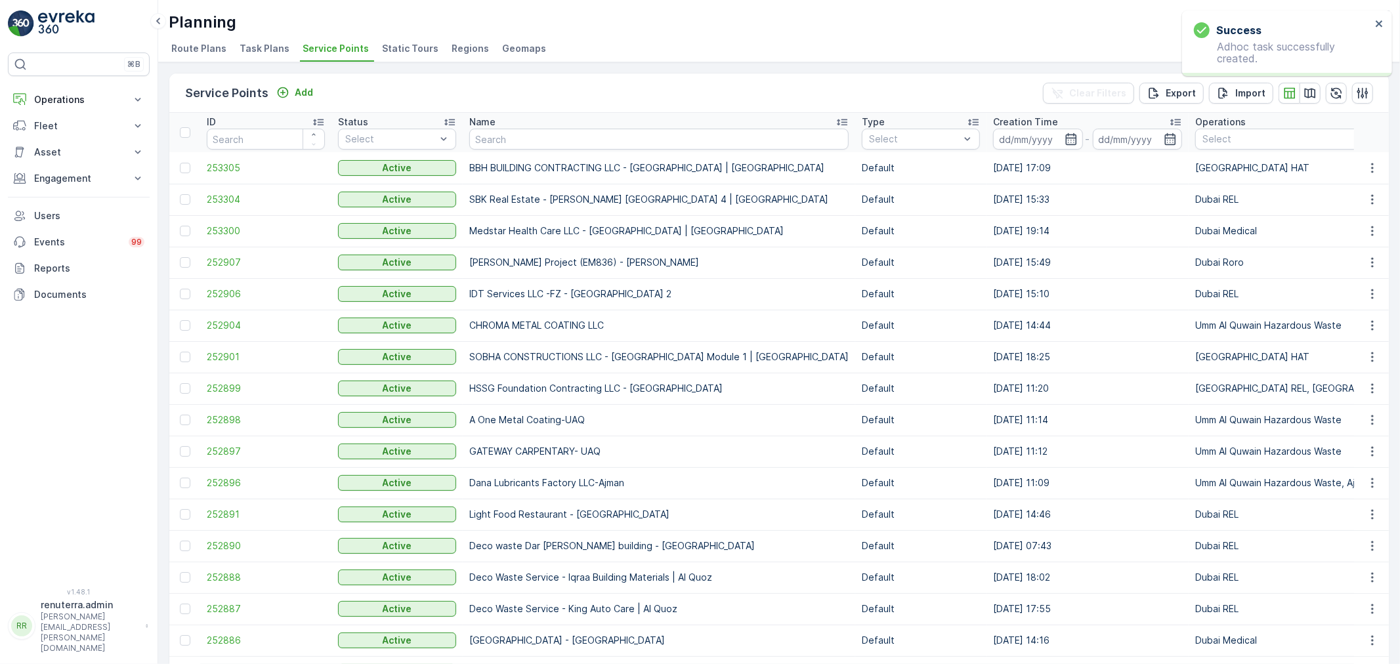
click at [526, 139] on input "text" at bounding box center [658, 139] width 379 height 21
paste input "Deco Waste Service - Shredex | Al Quoz"
type input "Deco Waste Service - Shredex | Al Quoz"
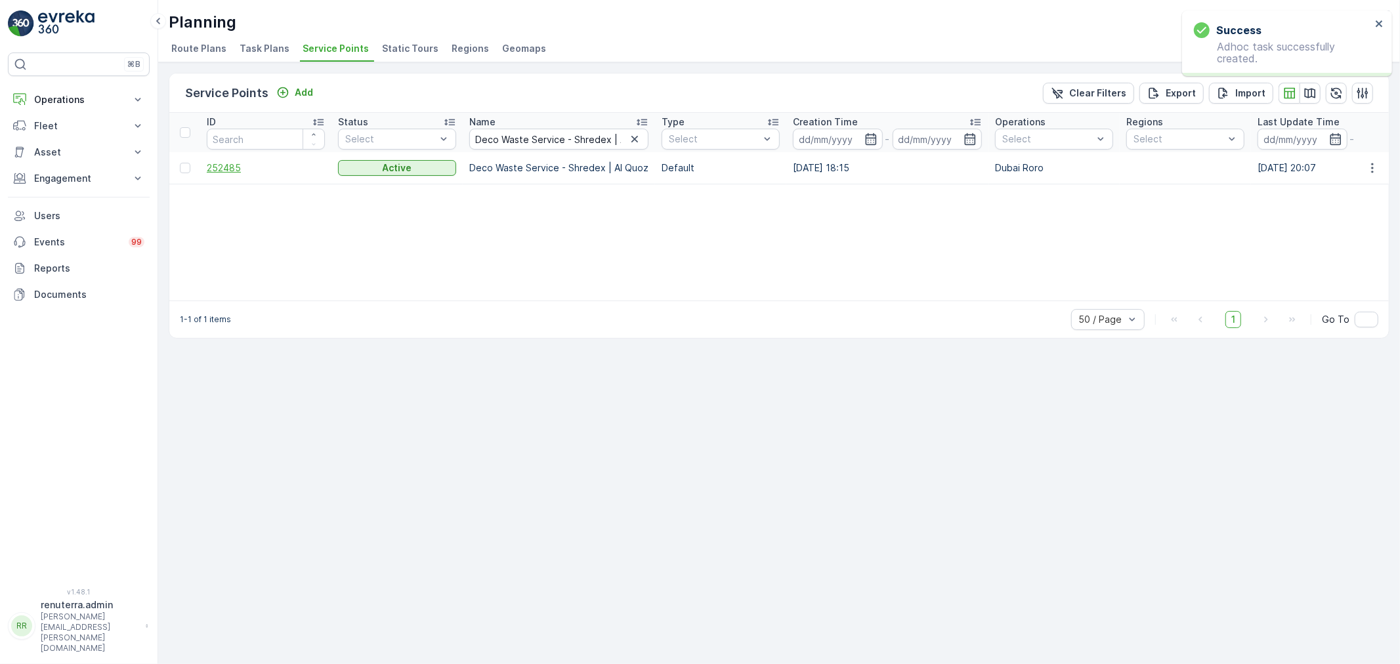
click at [230, 168] on span "252485" at bounding box center [266, 168] width 118 height 13
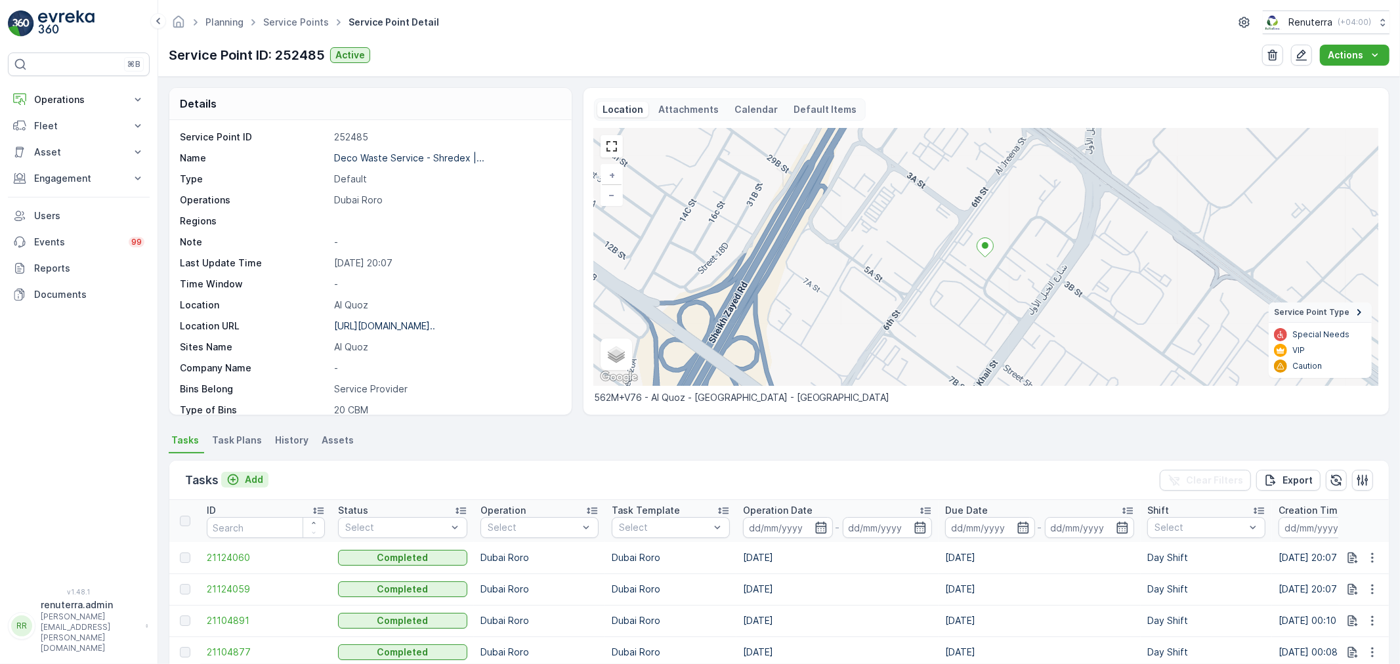
click at [257, 481] on p "Add" at bounding box center [254, 479] width 18 height 13
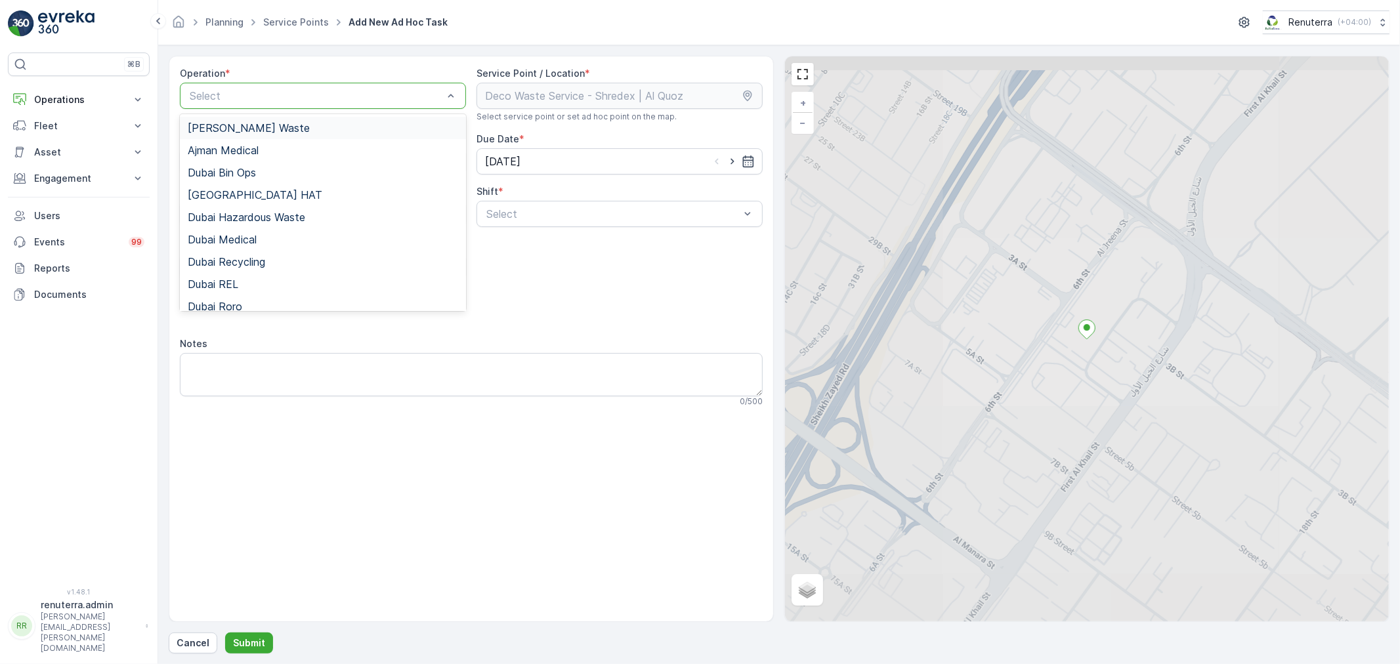
click at [388, 96] on div at bounding box center [316, 96] width 256 height 12
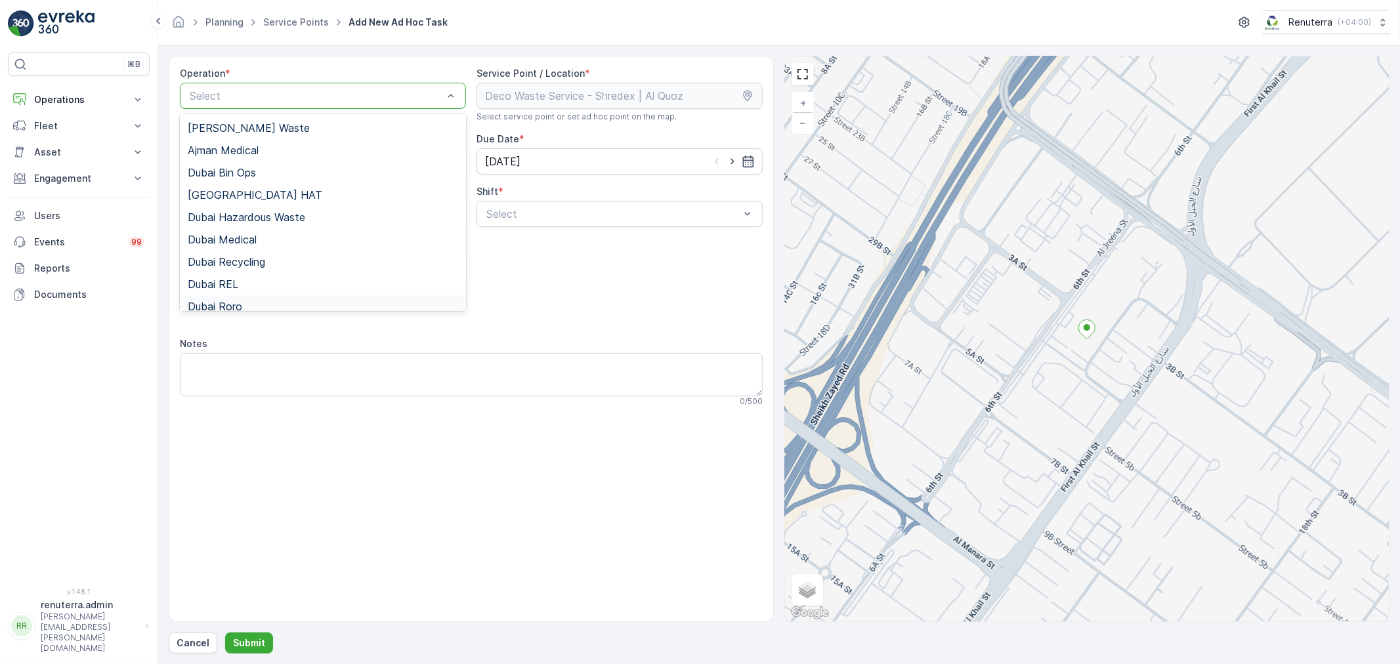
click at [239, 301] on span "Dubai Roro" at bounding box center [215, 307] width 54 height 12
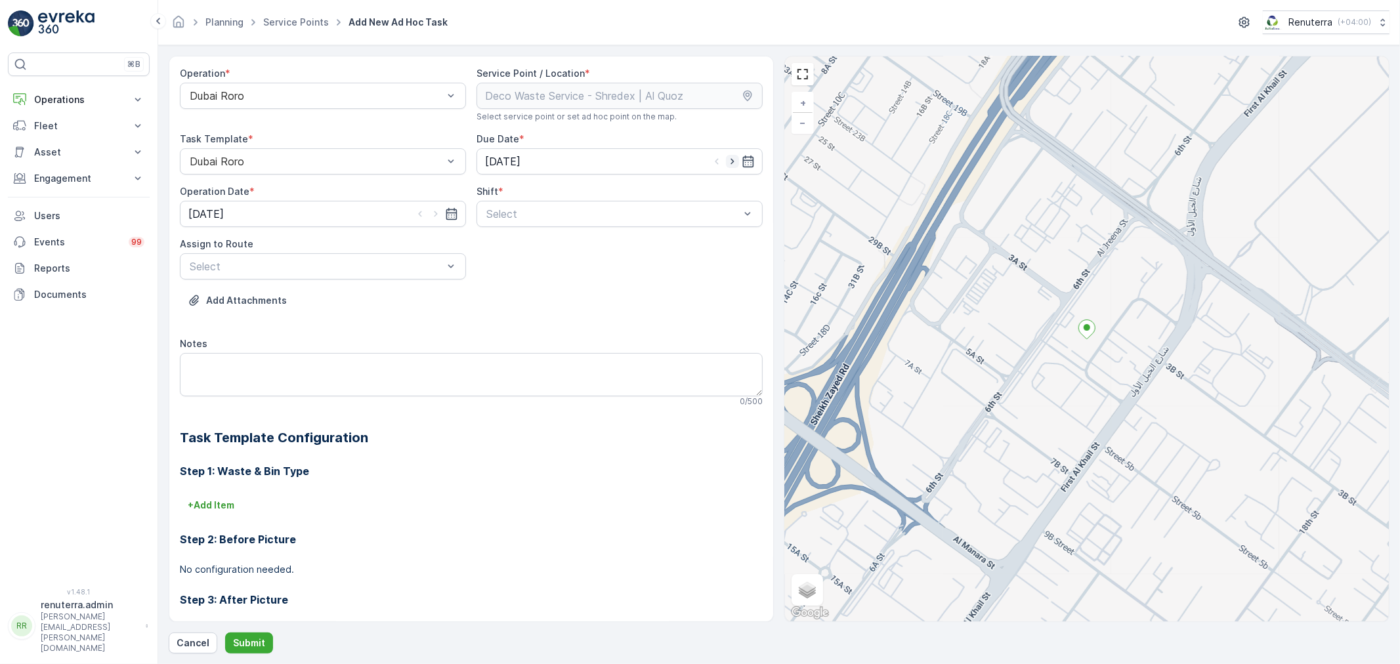
click at [731, 160] on icon "button" at bounding box center [732, 161] width 13 height 13
type input "[DATE]"
click at [432, 211] on icon "button" at bounding box center [435, 213] width 13 height 13
type input "[DATE]"
click at [555, 215] on div at bounding box center [613, 214] width 256 height 12
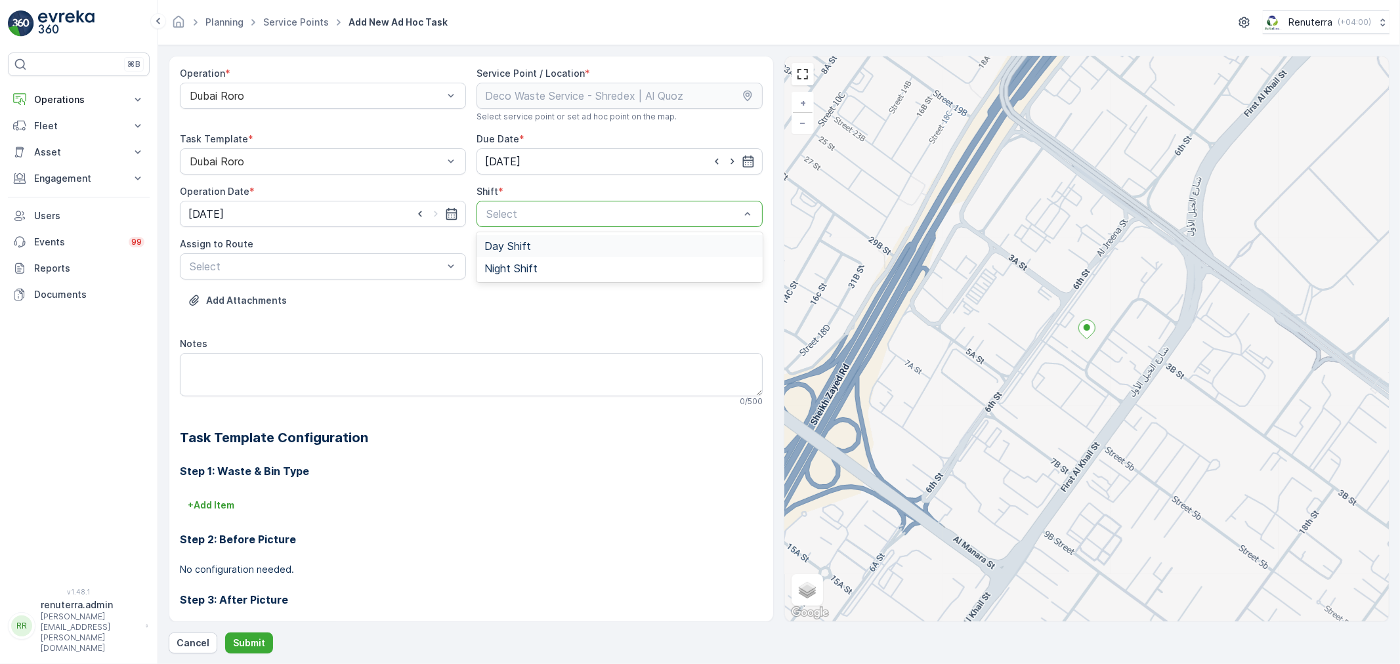
click at [497, 246] on span "Day Shift" at bounding box center [508, 246] width 47 height 12
click at [357, 270] on div at bounding box center [316, 267] width 256 height 12
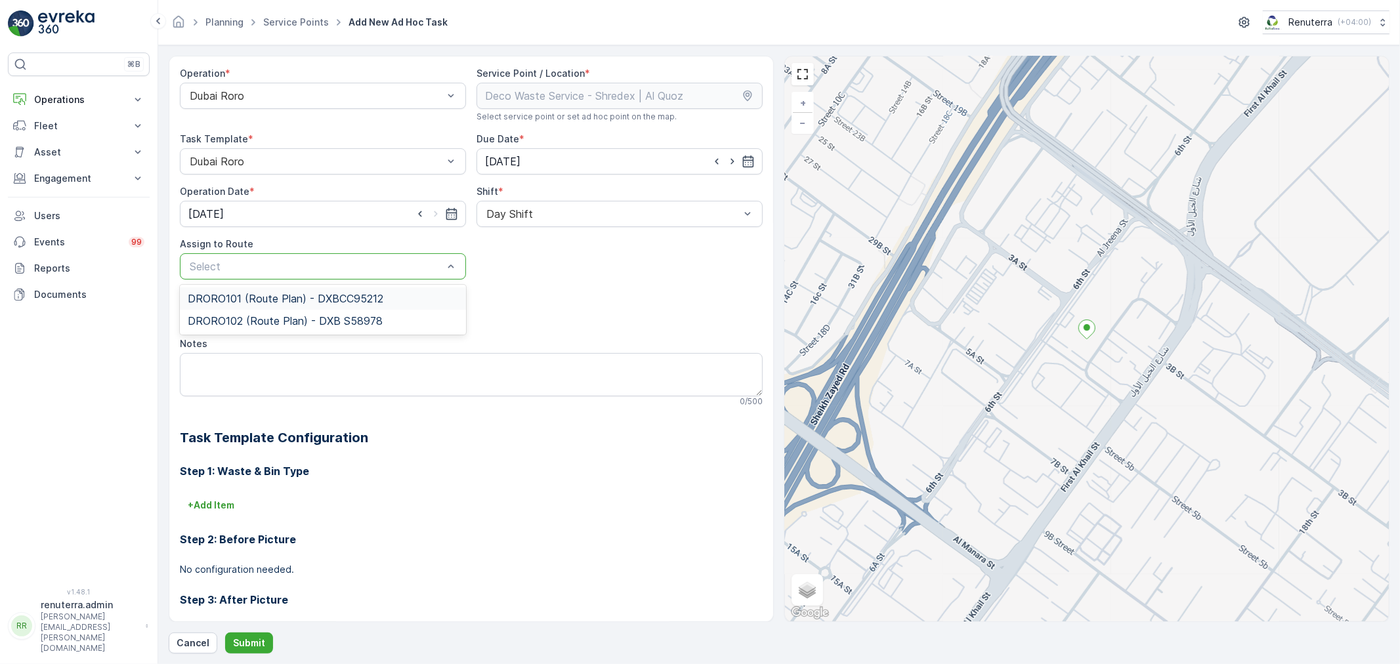
click at [246, 300] on span "DRORO101 (Route Plan) - DXBCC95212" at bounding box center [286, 299] width 196 height 12
click at [244, 642] on p "Submit" at bounding box center [249, 643] width 32 height 13
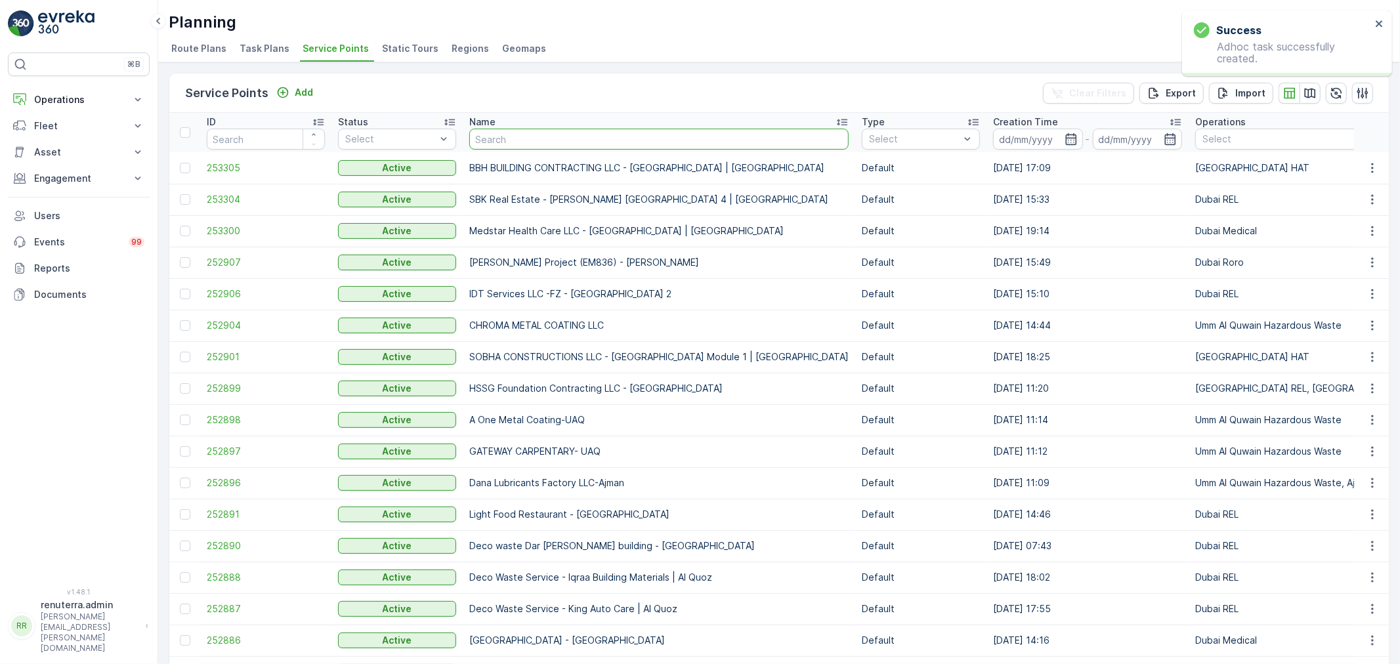
click at [541, 139] on input "text" at bounding box center [658, 139] width 379 height 21
type input "deco"
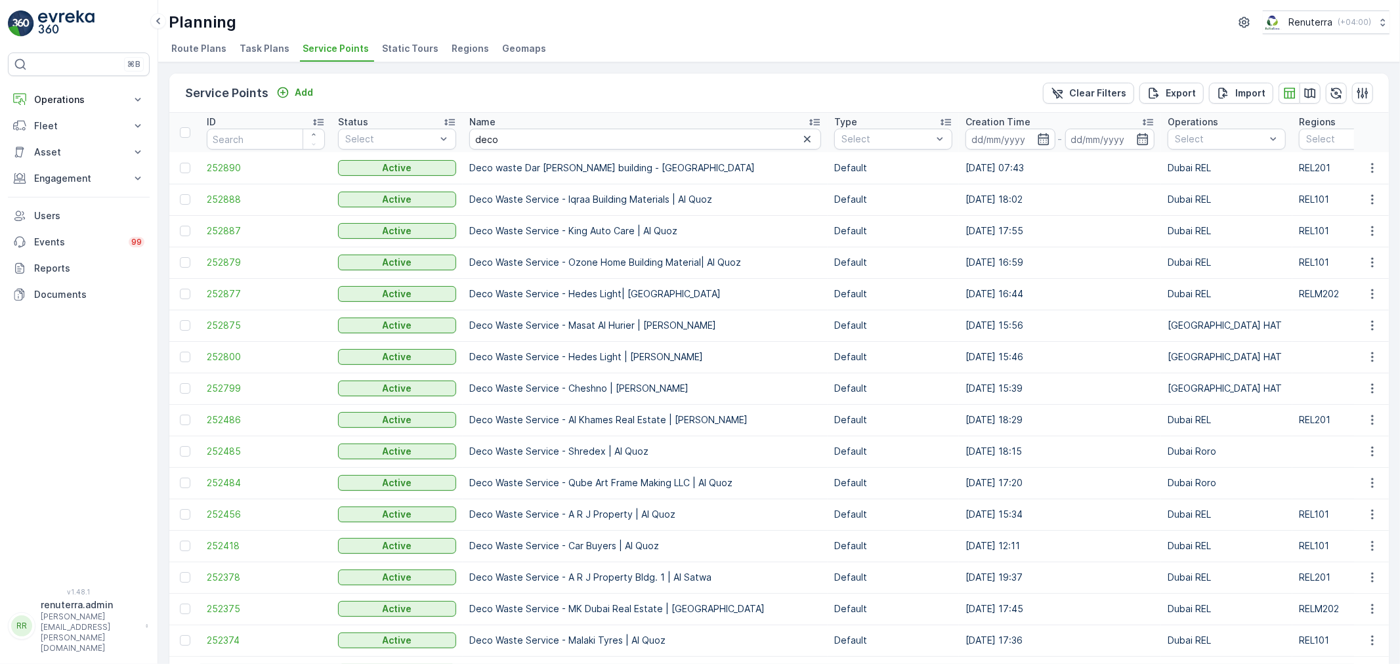
click at [200, 171] on td at bounding box center [184, 168] width 31 height 32
click at [212, 168] on span "252890" at bounding box center [266, 168] width 118 height 13
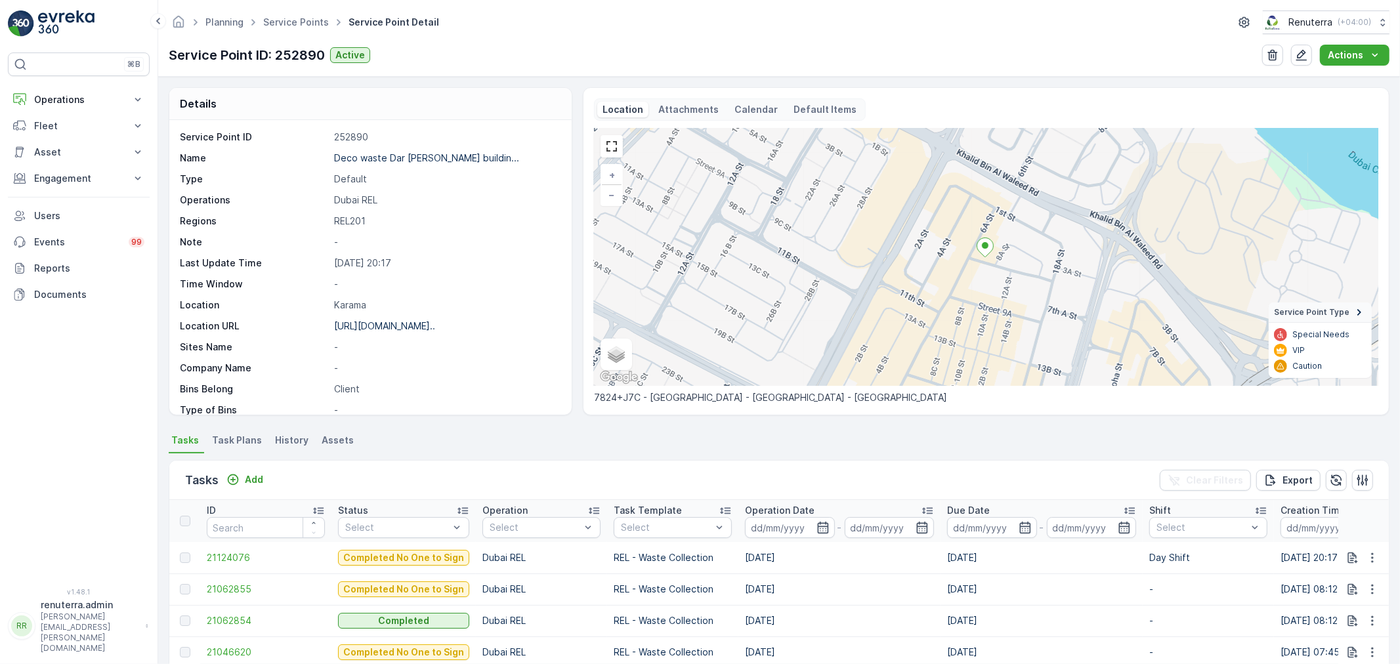
scroll to position [181, 0]
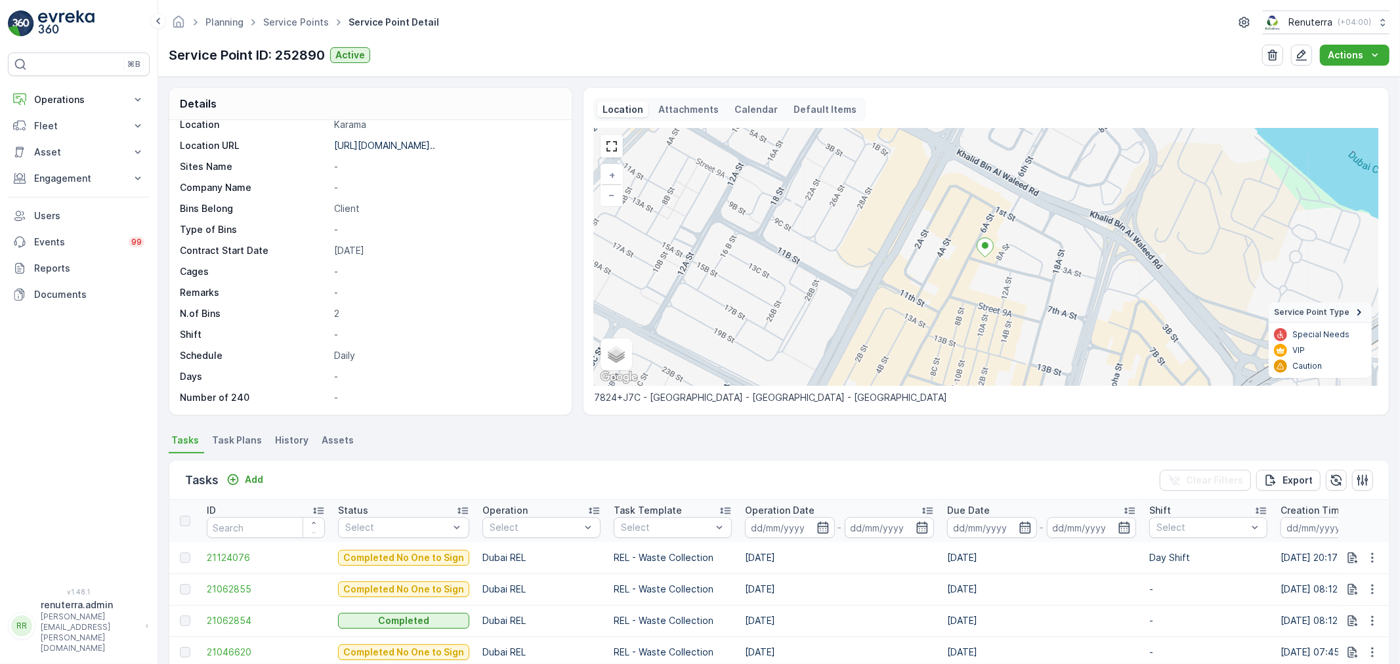
click at [240, 447] on span "Task Plans" at bounding box center [237, 440] width 50 height 13
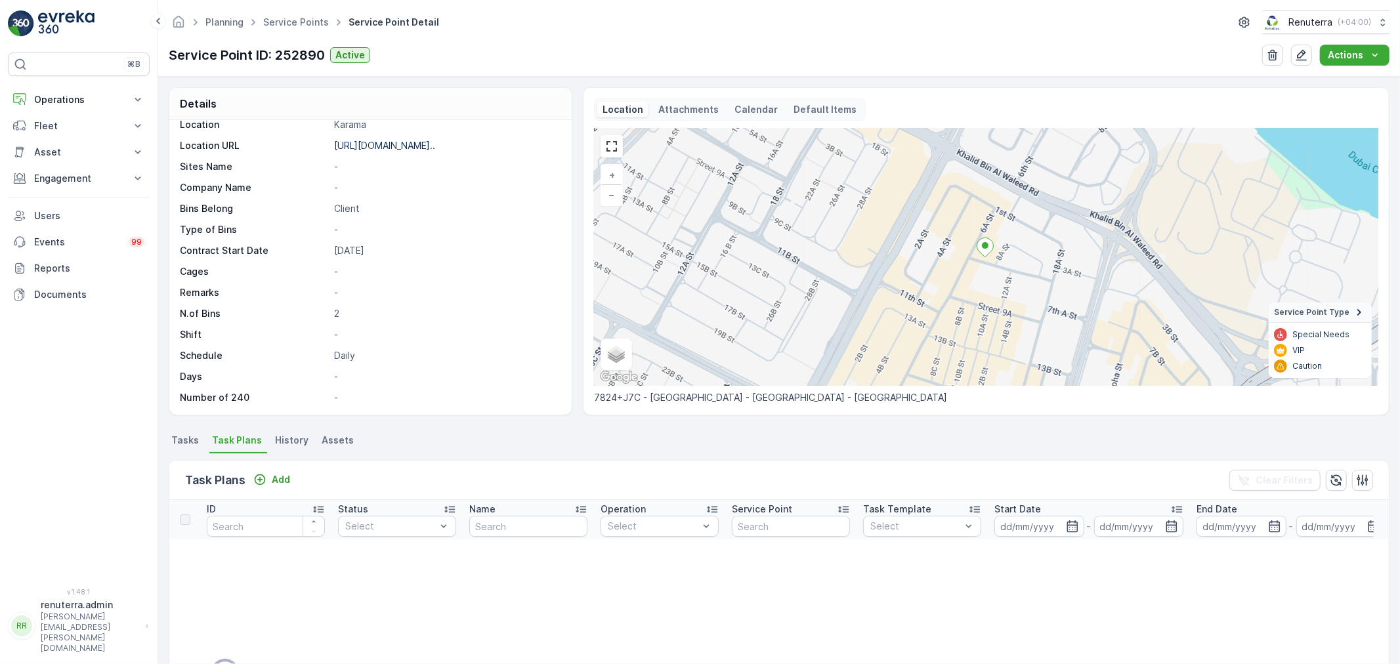
click at [188, 440] on span "Tasks" at bounding box center [185, 440] width 28 height 13
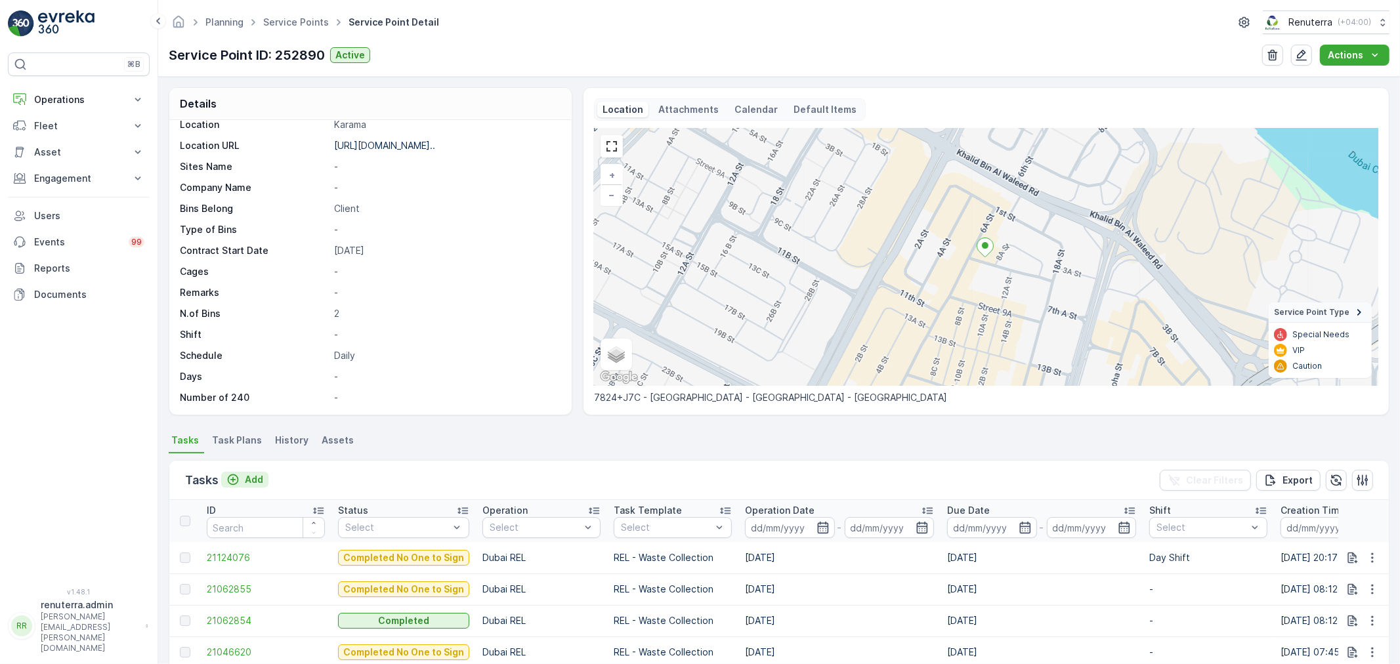
click at [246, 477] on p "Add" at bounding box center [254, 479] width 18 height 13
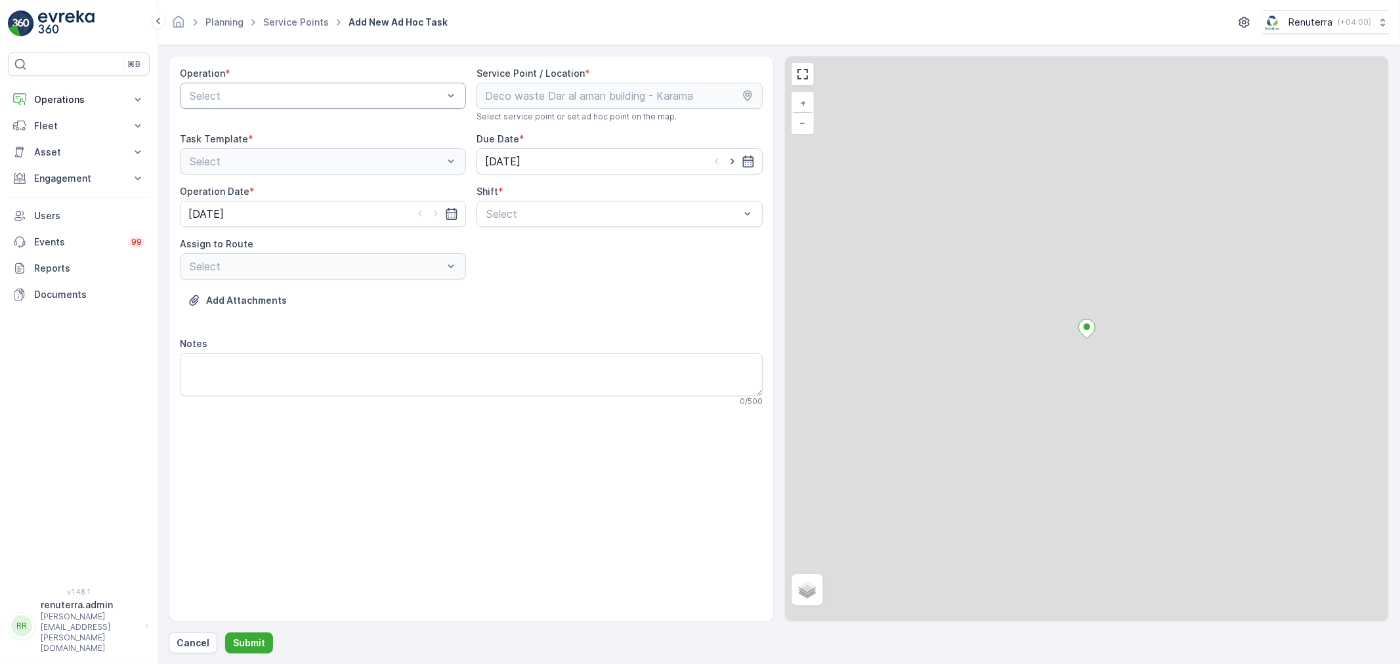
click at [315, 97] on div at bounding box center [316, 96] width 256 height 12
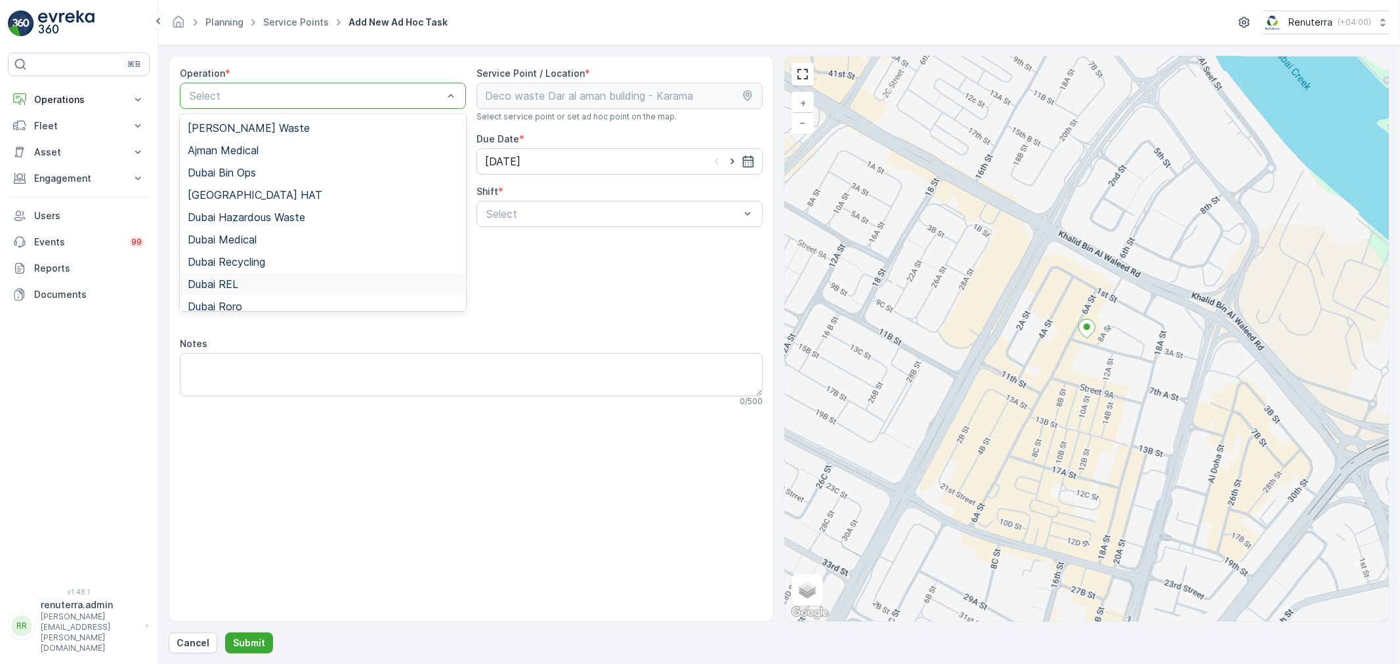
click at [232, 284] on span "Dubai REL" at bounding box center [213, 284] width 51 height 12
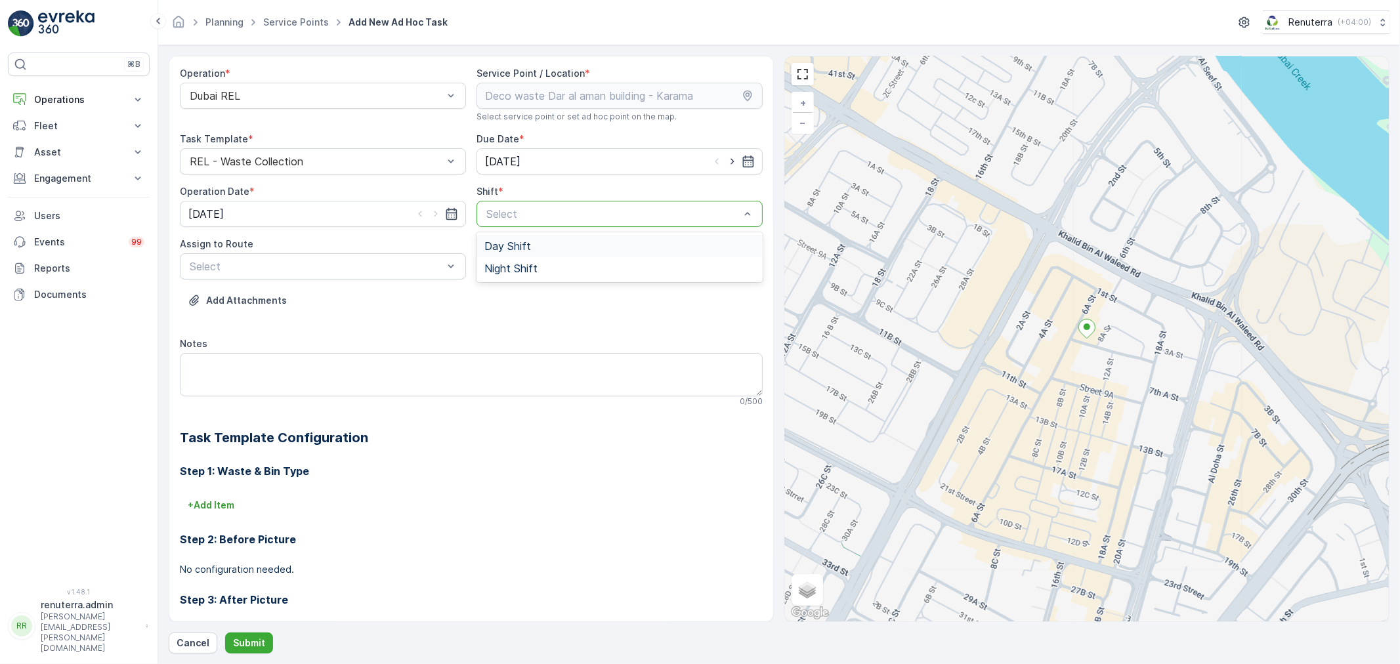
click at [611, 218] on div at bounding box center [613, 214] width 256 height 12
click at [504, 267] on span "Night Shift" at bounding box center [511, 269] width 53 height 12
click at [397, 270] on div at bounding box center [316, 267] width 256 height 12
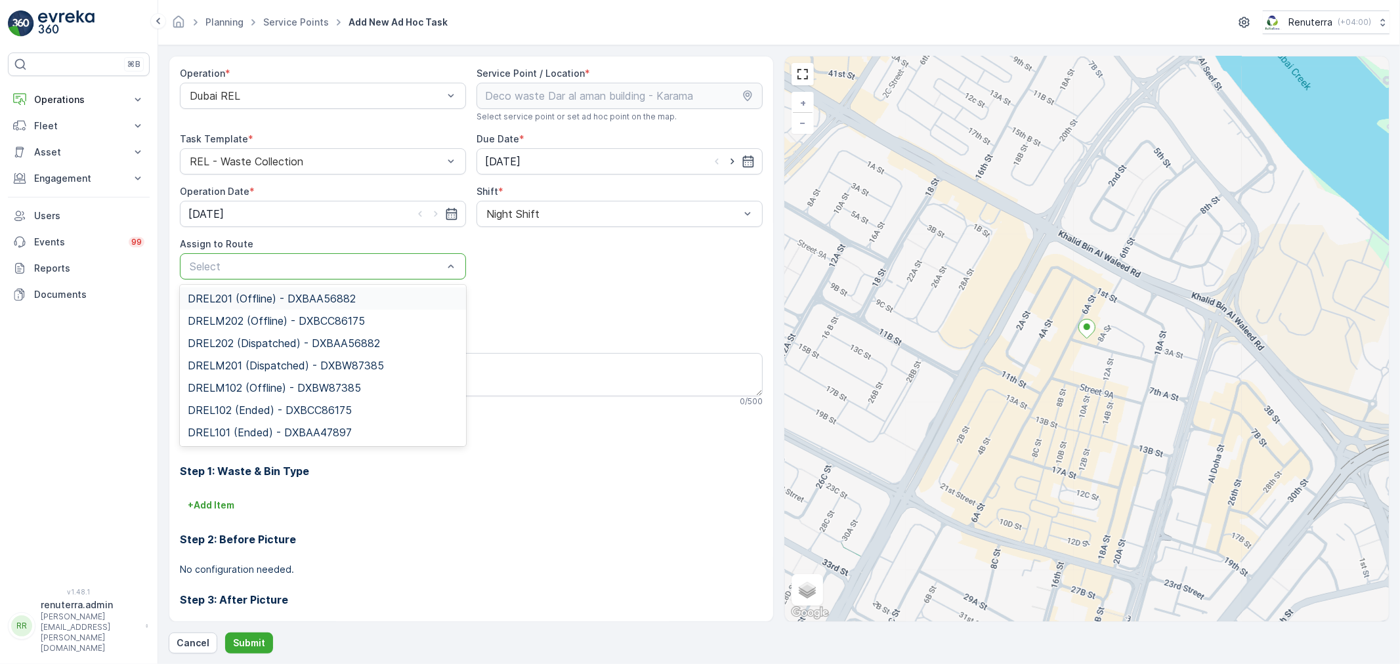
click at [257, 302] on span "DREL201 (Offline) - DXBAA56882" at bounding box center [272, 299] width 168 height 12
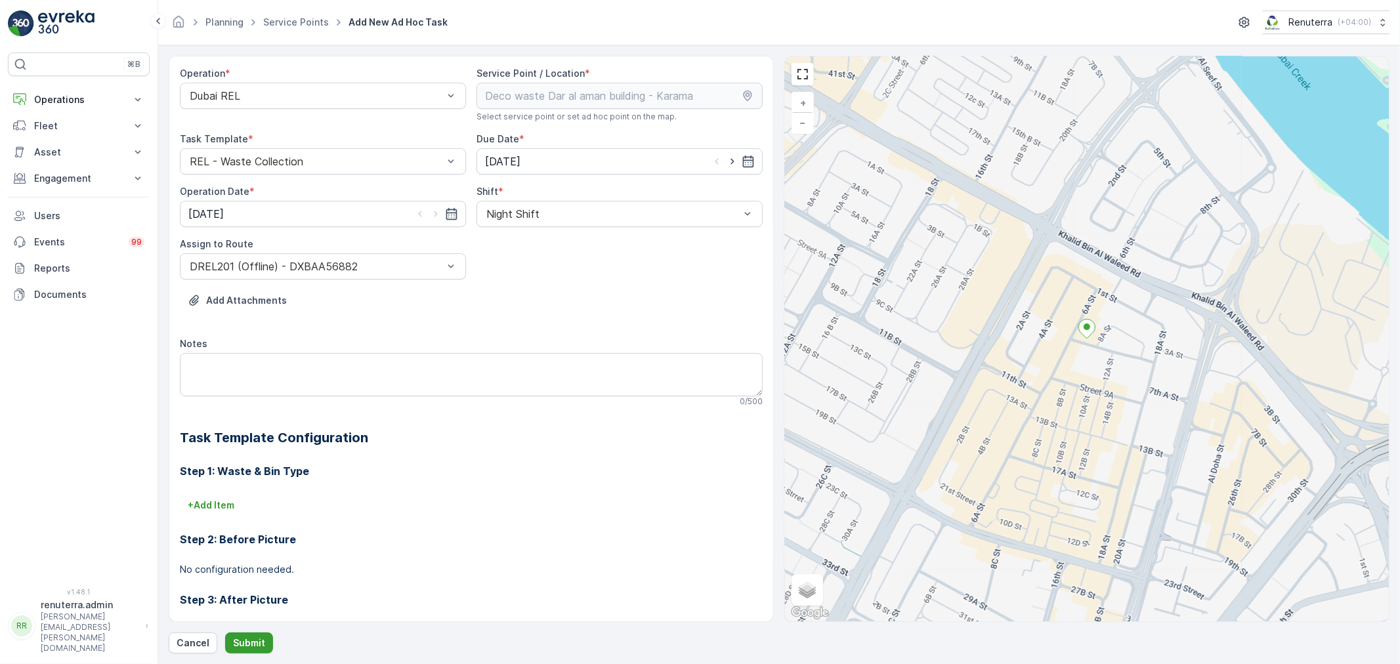
click at [240, 643] on p "Submit" at bounding box center [249, 643] width 32 height 13
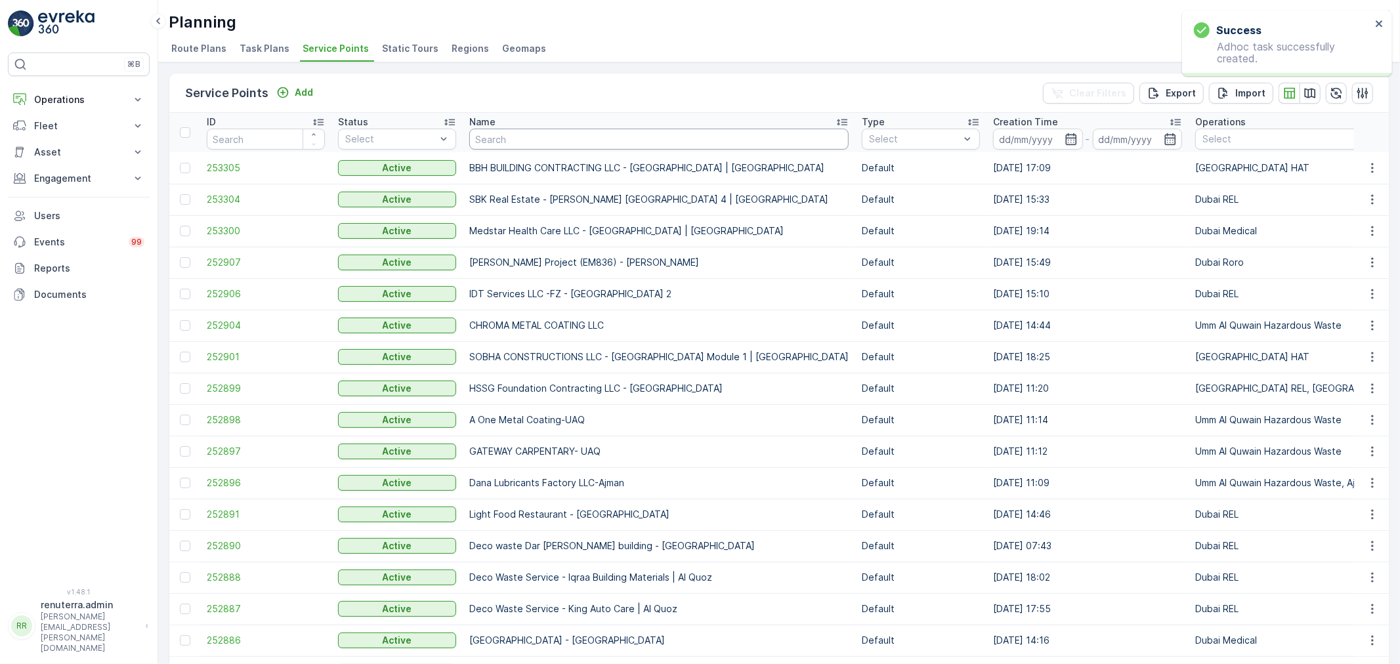
click at [535, 131] on input "text" at bounding box center [658, 139] width 379 height 21
type input "deco"
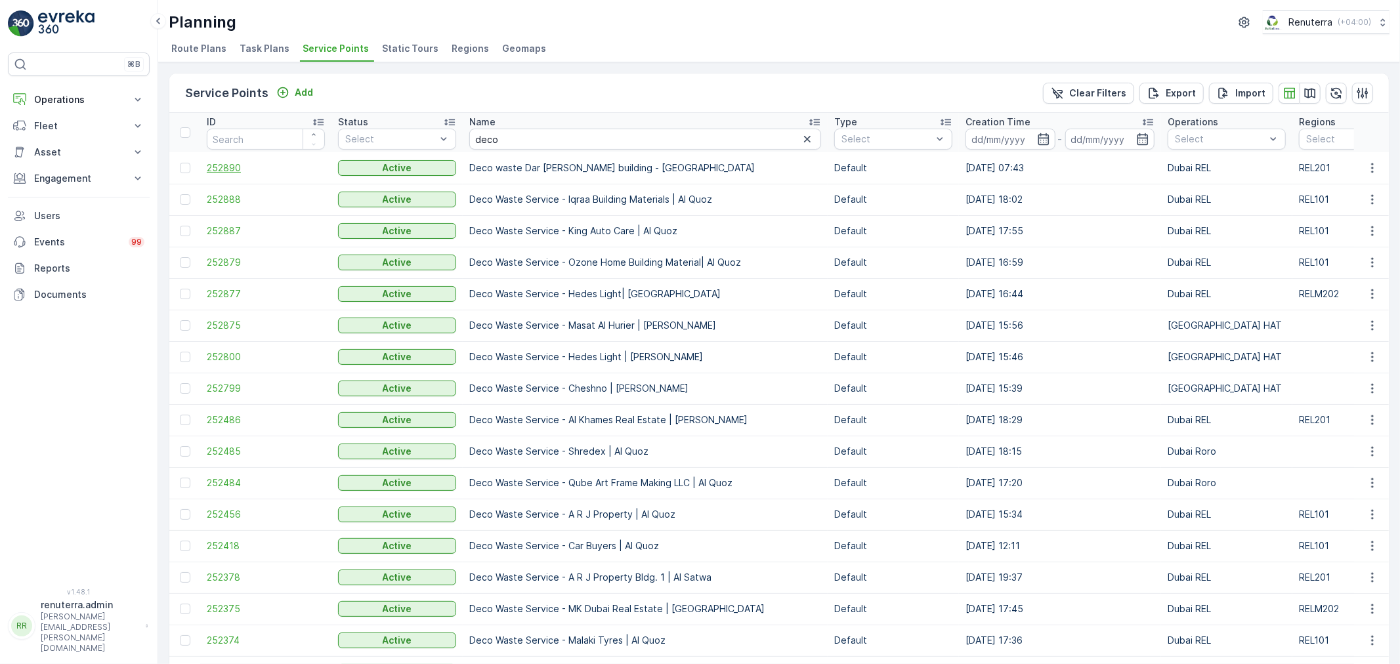
click at [221, 162] on span "252890" at bounding box center [266, 168] width 118 height 13
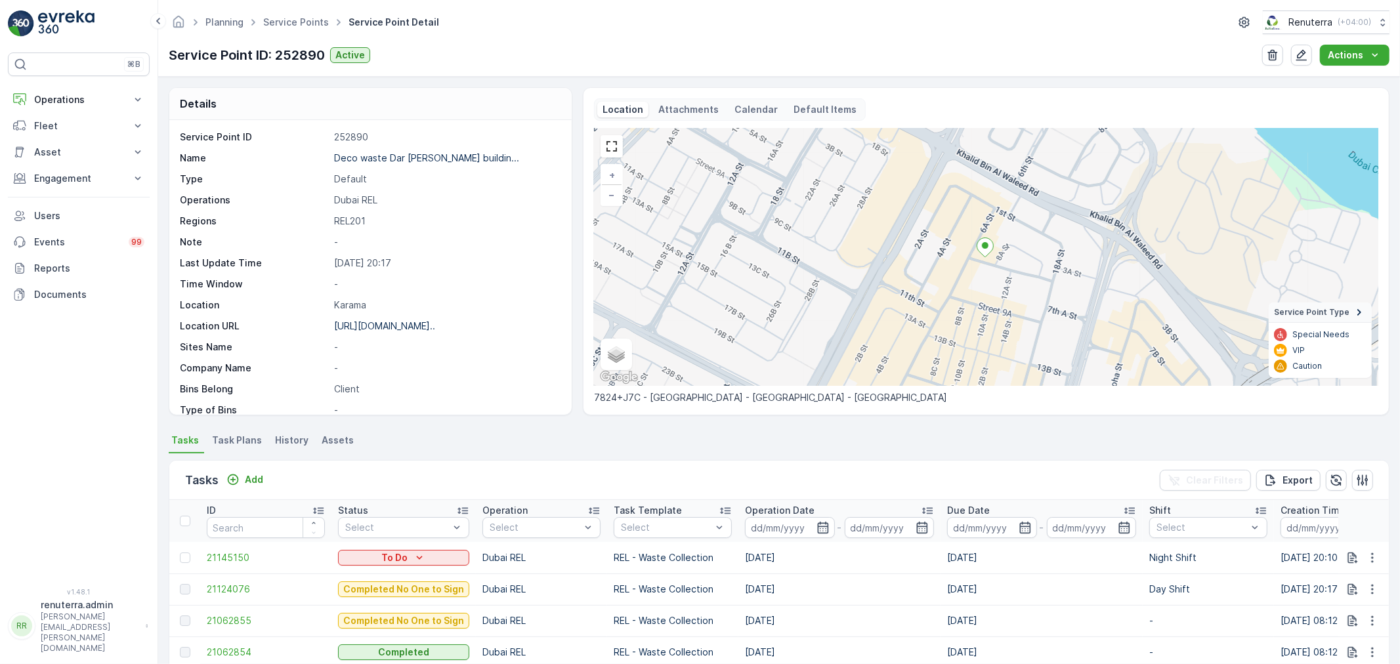
click at [246, 441] on span "Task Plans" at bounding box center [237, 440] width 50 height 13
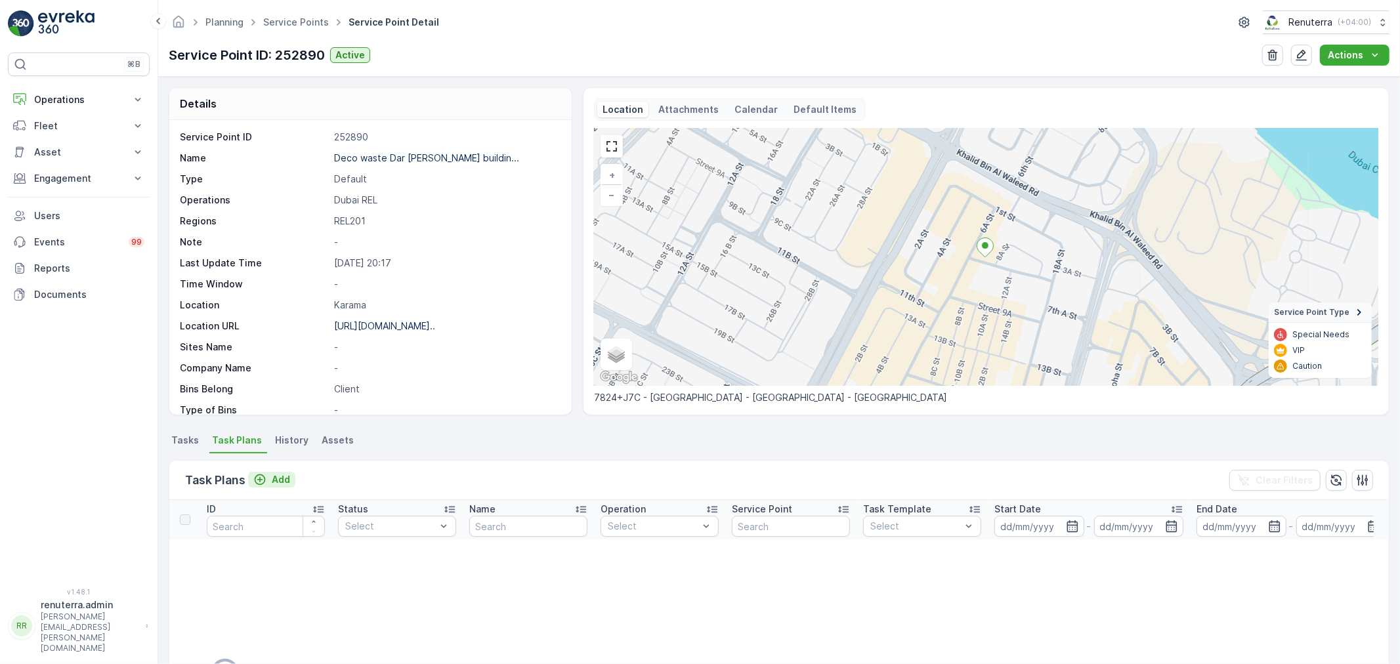
click at [271, 474] on div "Add" at bounding box center [271, 479] width 37 height 13
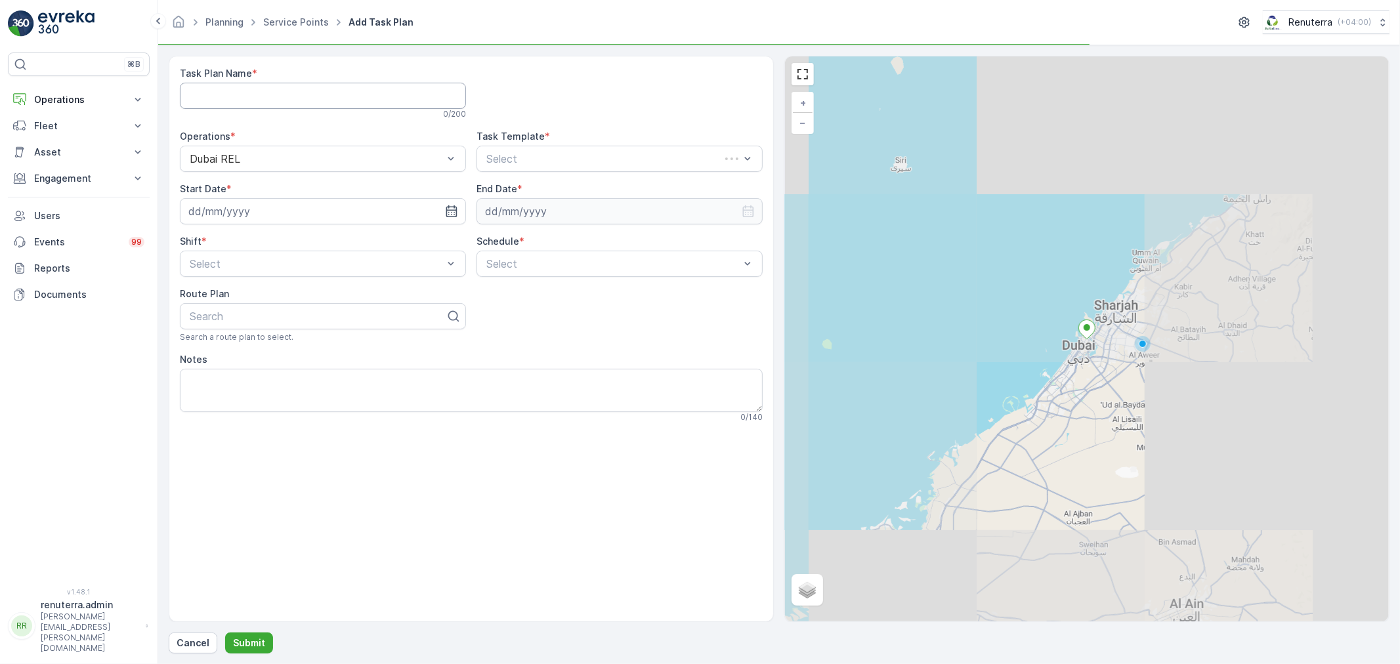
click at [303, 93] on Name "Task Plan Name" at bounding box center [323, 96] width 286 height 26
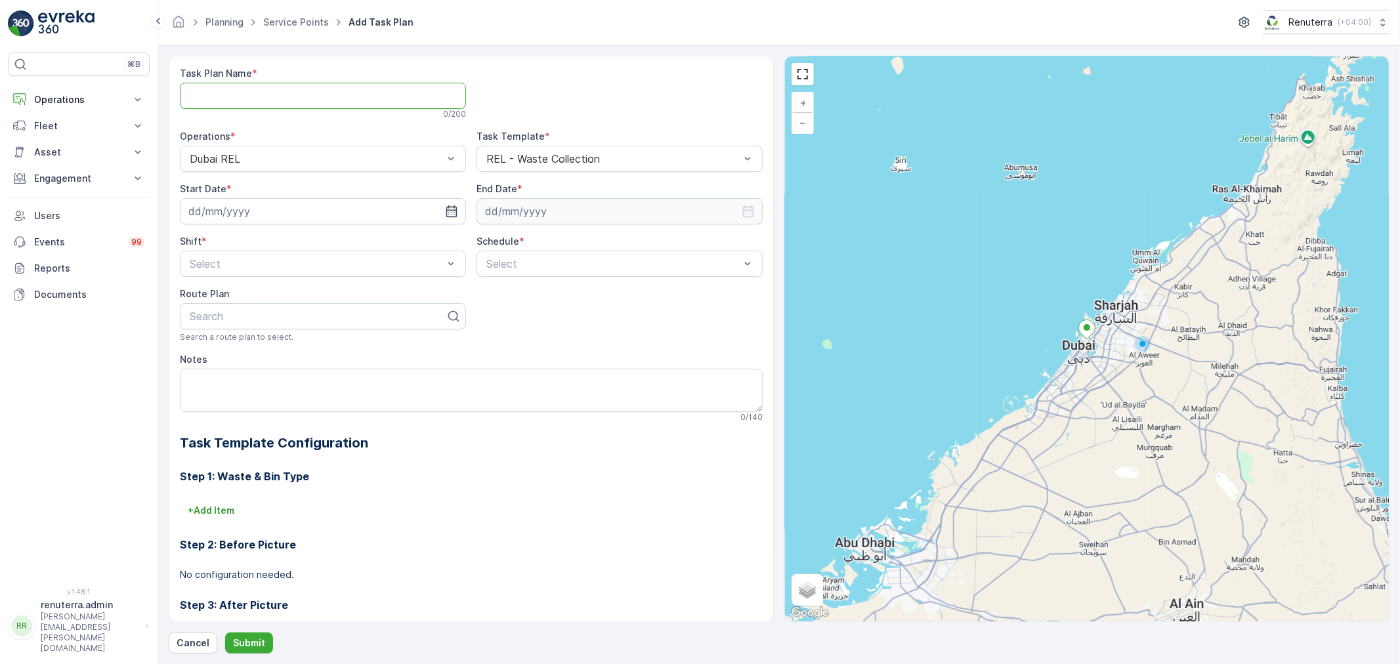
click at [450, 208] on icon "button" at bounding box center [451, 211] width 13 height 13
click at [317, 372] on div "22" at bounding box center [320, 373] width 21 height 21
type input "[DATE]"
click at [526, 209] on input at bounding box center [620, 211] width 286 height 26
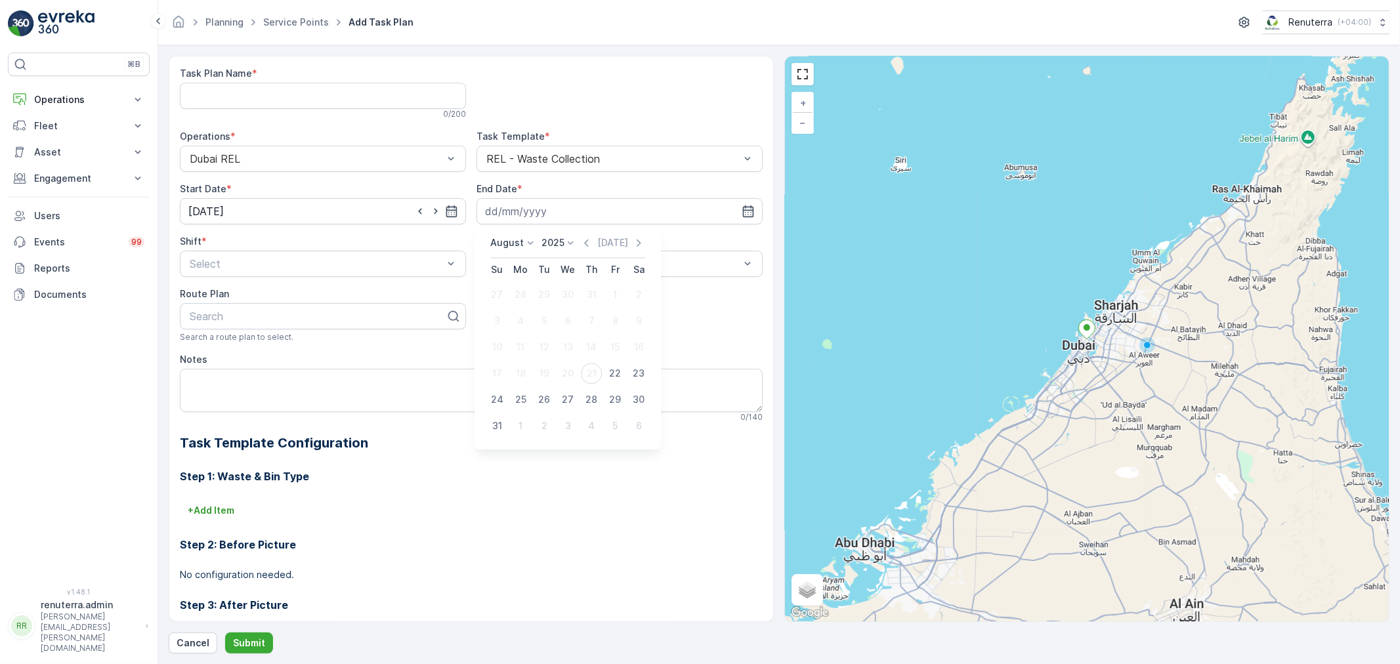
click at [515, 246] on p "August" at bounding box center [506, 242] width 33 height 13
click at [515, 362] on span "December" at bounding box center [521, 364] width 46 height 13
click at [566, 239] on p "2025" at bounding box center [566, 242] width 23 height 13
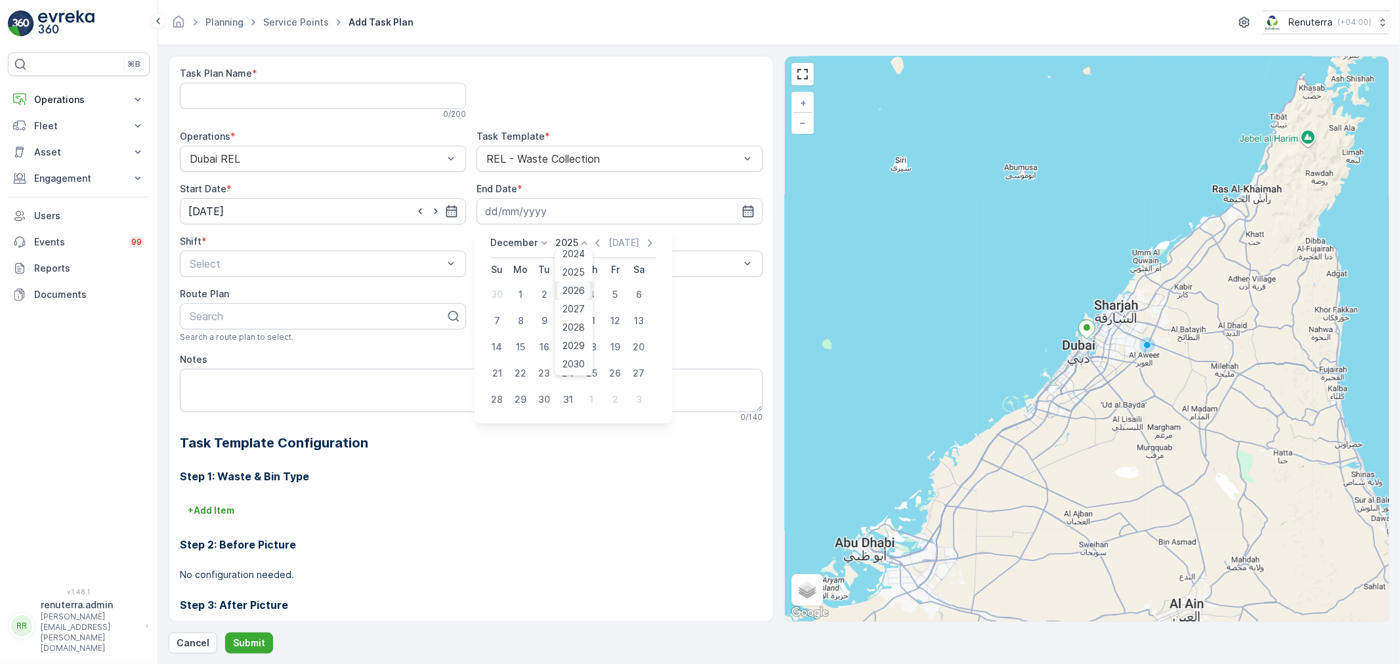
click at [576, 291] on span "2026" at bounding box center [574, 290] width 22 height 13
click at [598, 399] on div "31" at bounding box center [591, 399] width 21 height 21
type input "31.12.2026"
click at [303, 268] on div at bounding box center [316, 264] width 256 height 12
click at [248, 318] on div "Night Shift" at bounding box center [323, 319] width 271 height 12
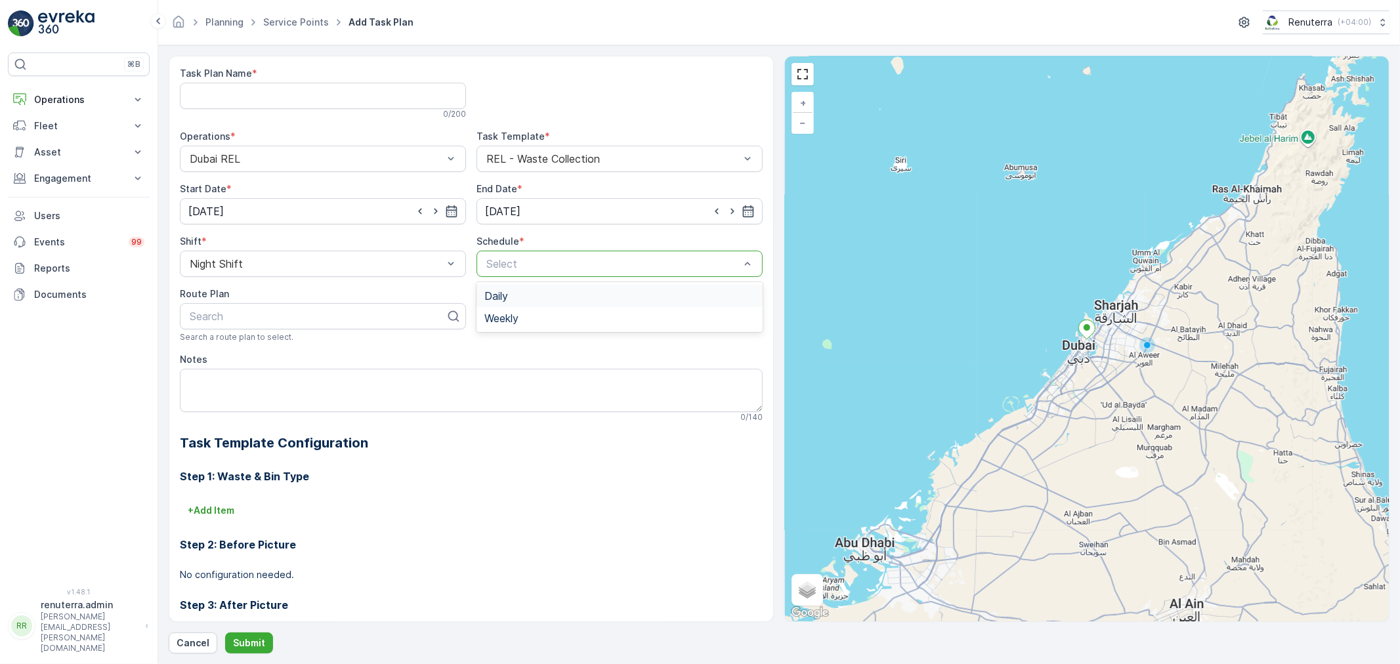
click at [516, 266] on div at bounding box center [613, 264] width 256 height 12
click at [498, 295] on span "Daily" at bounding box center [497, 296] width 24 height 12
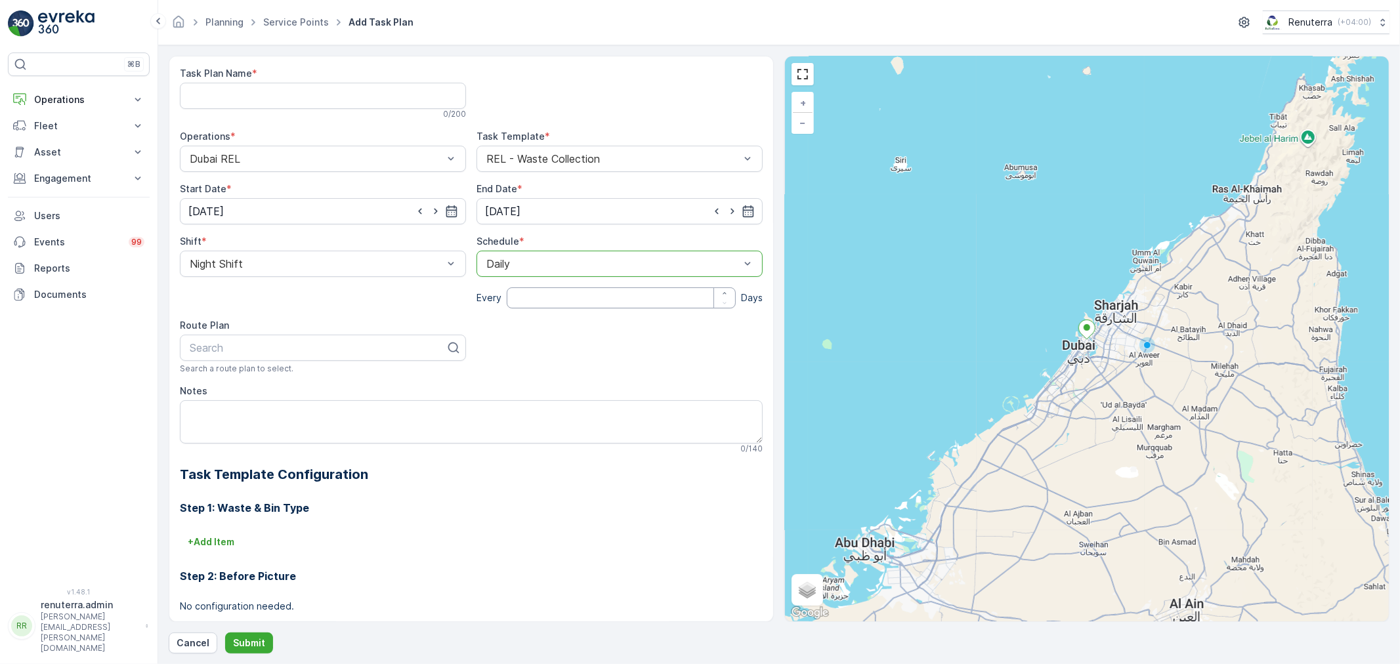
click at [523, 305] on input "number" at bounding box center [621, 298] width 229 height 21
type input "1"
click at [231, 353] on div at bounding box center [317, 348] width 259 height 12
type input "201"
click at [236, 441] on div "DREL201" at bounding box center [323, 447] width 271 height 12
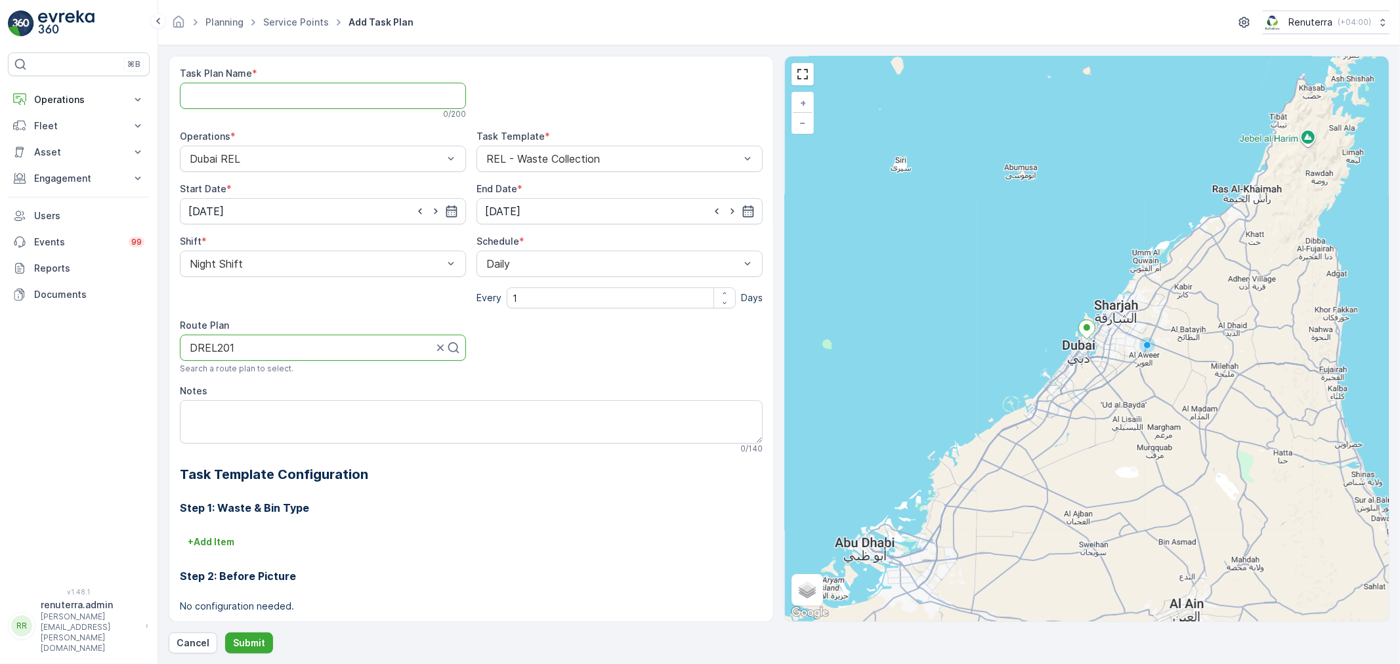
click at [361, 98] on Name "Task Plan Name" at bounding box center [323, 96] width 286 height 26
type Name "REL002"
click at [255, 640] on p "Submit" at bounding box center [249, 643] width 32 height 13
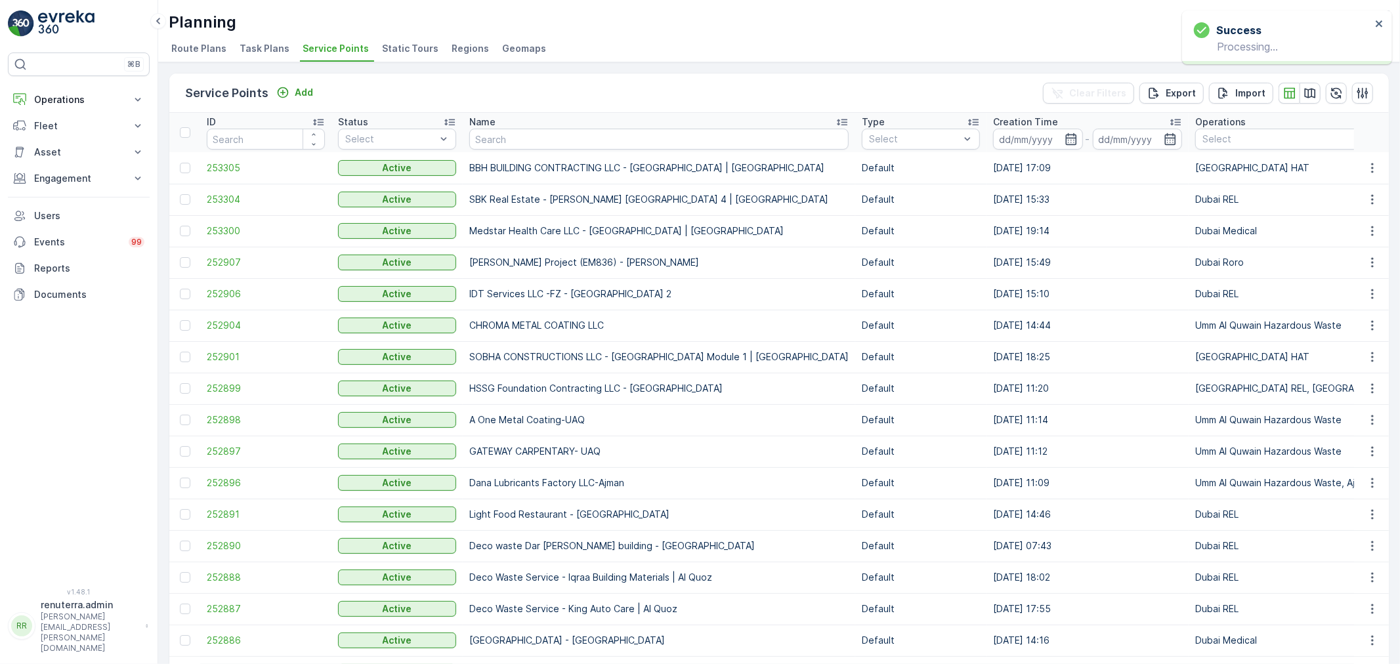
click at [534, 139] on input "text" at bounding box center [658, 139] width 379 height 21
type input "deco"
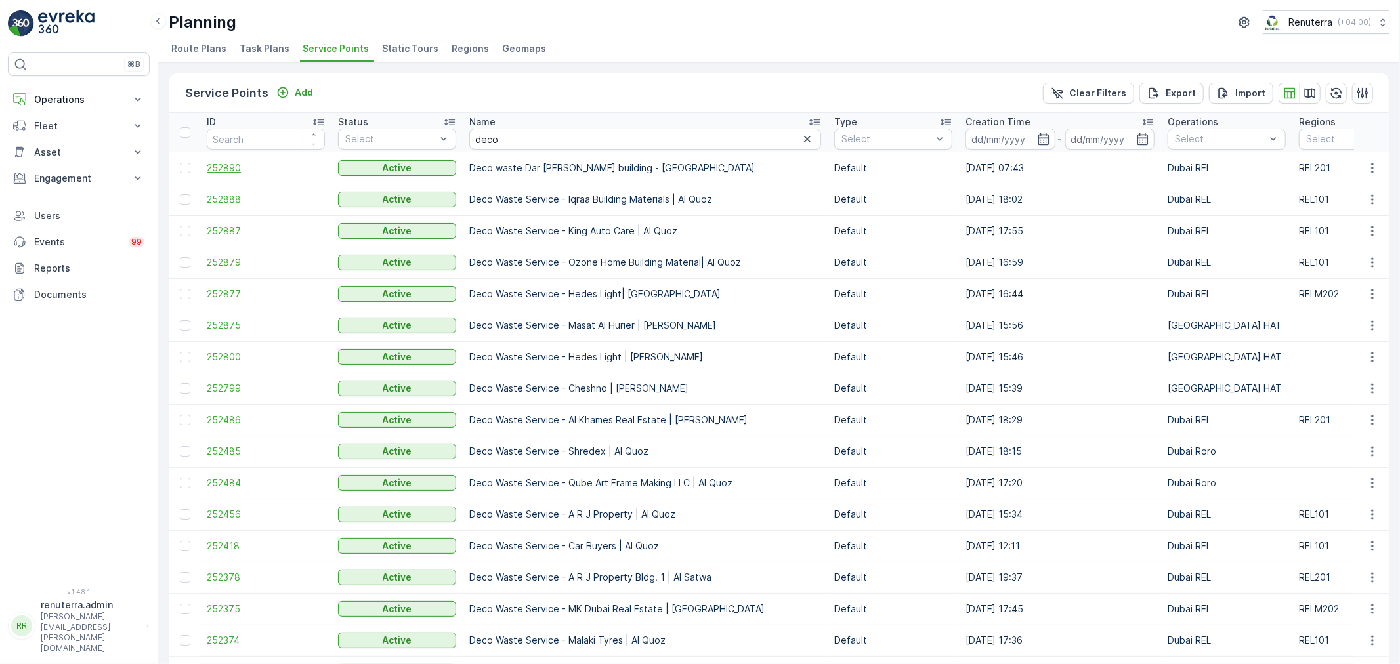
click at [209, 167] on span "252890" at bounding box center [266, 168] width 118 height 13
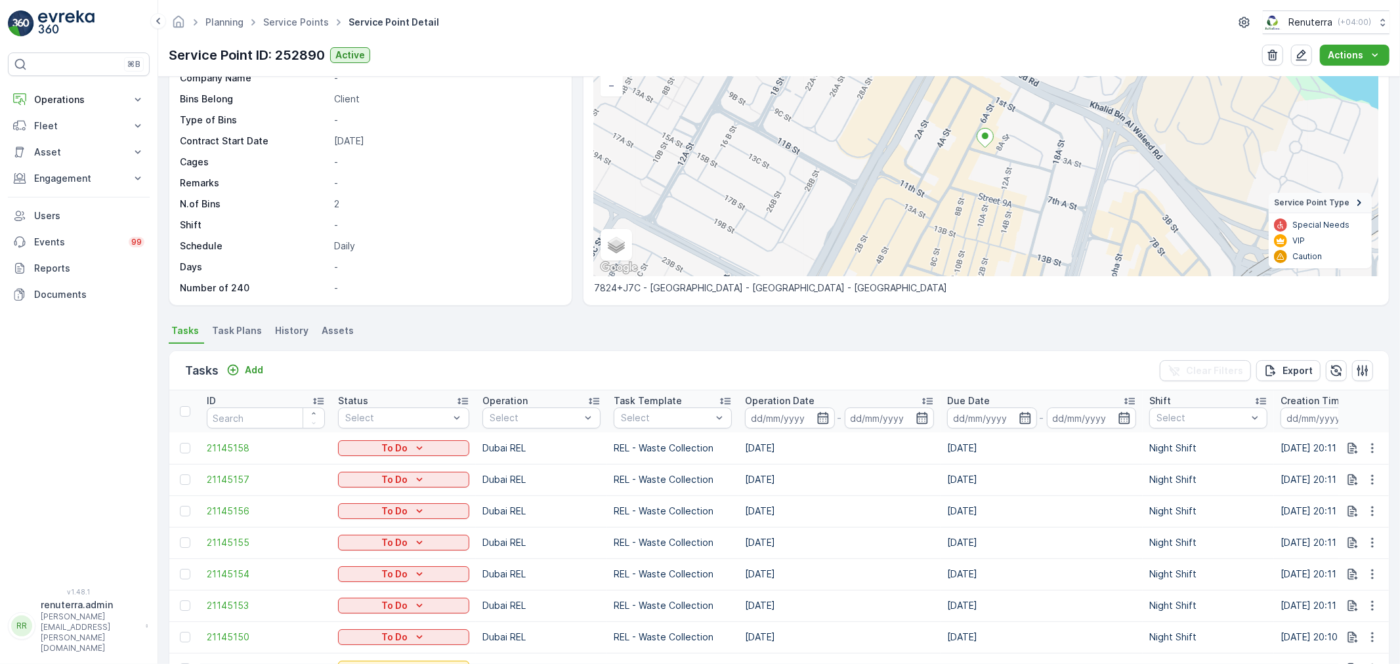
scroll to position [146, 0]
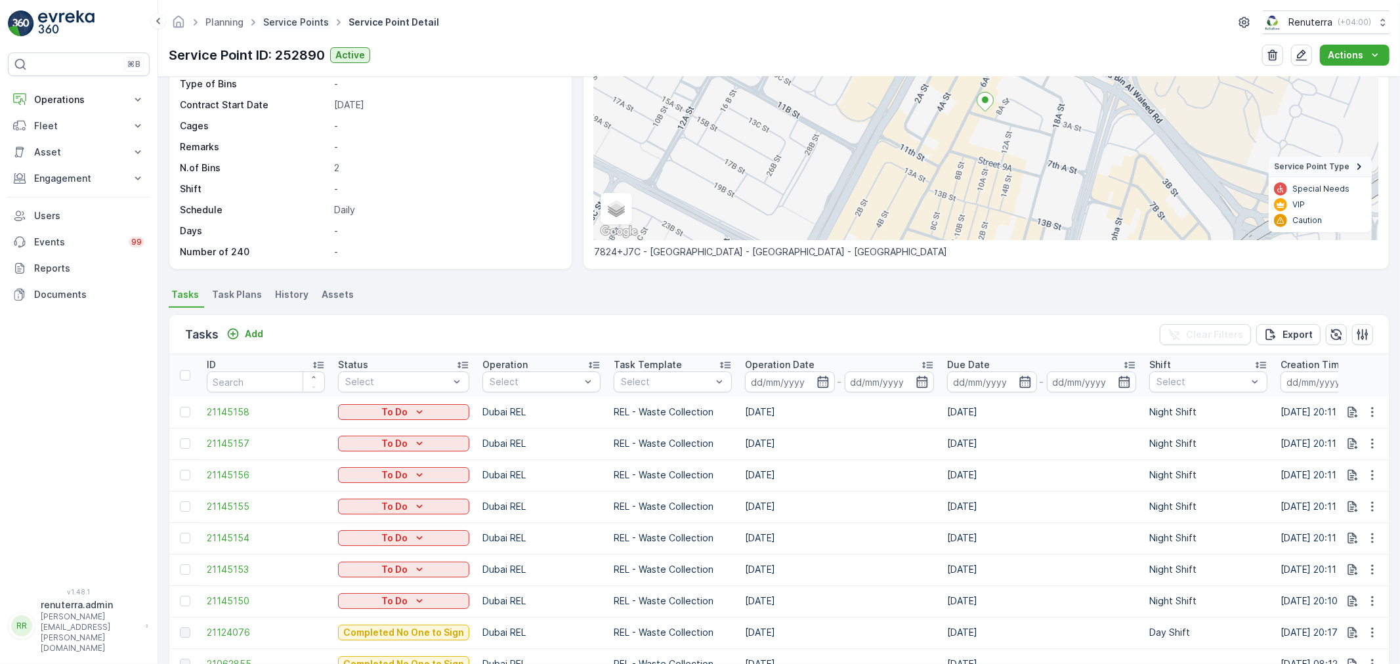
click at [291, 25] on link "Service Points" at bounding box center [296, 21] width 66 height 11
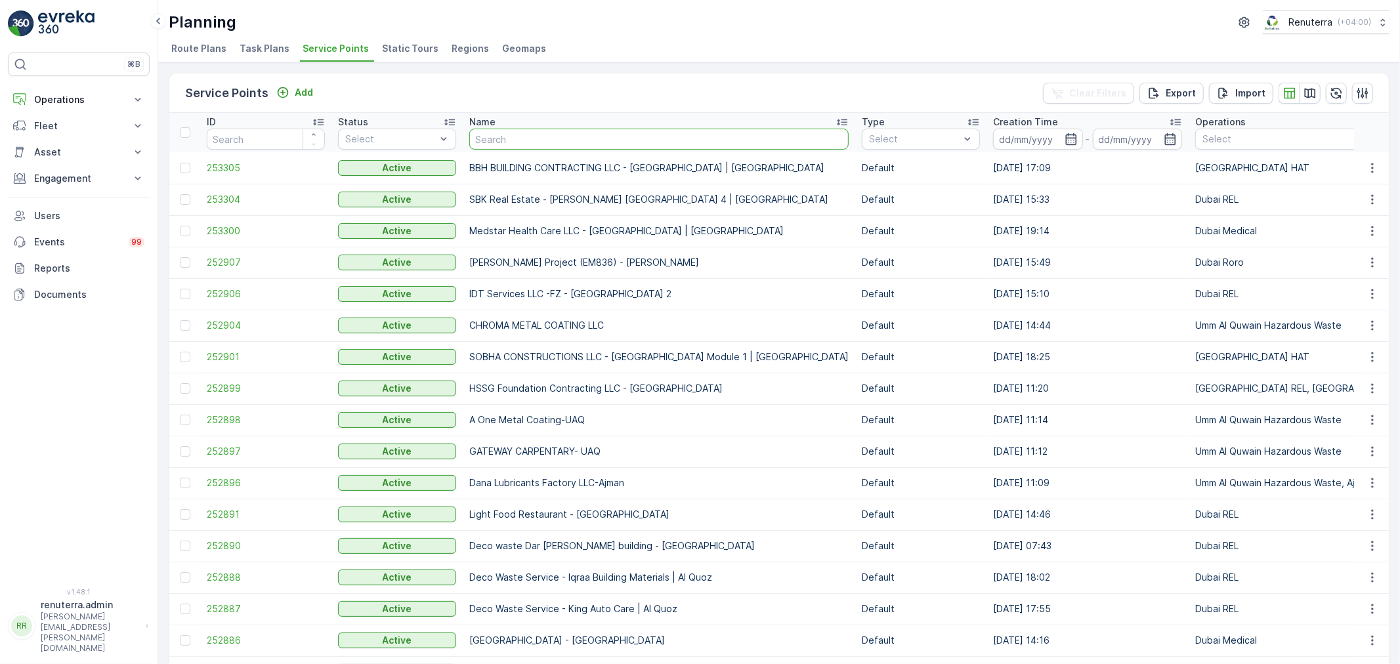
click at [507, 138] on input "text" at bounding box center [658, 139] width 379 height 21
paste input "Deco Waste Service - Shredex | Al Quoz"
type input "Deco Waste Service - Shredex | Al Quoz"
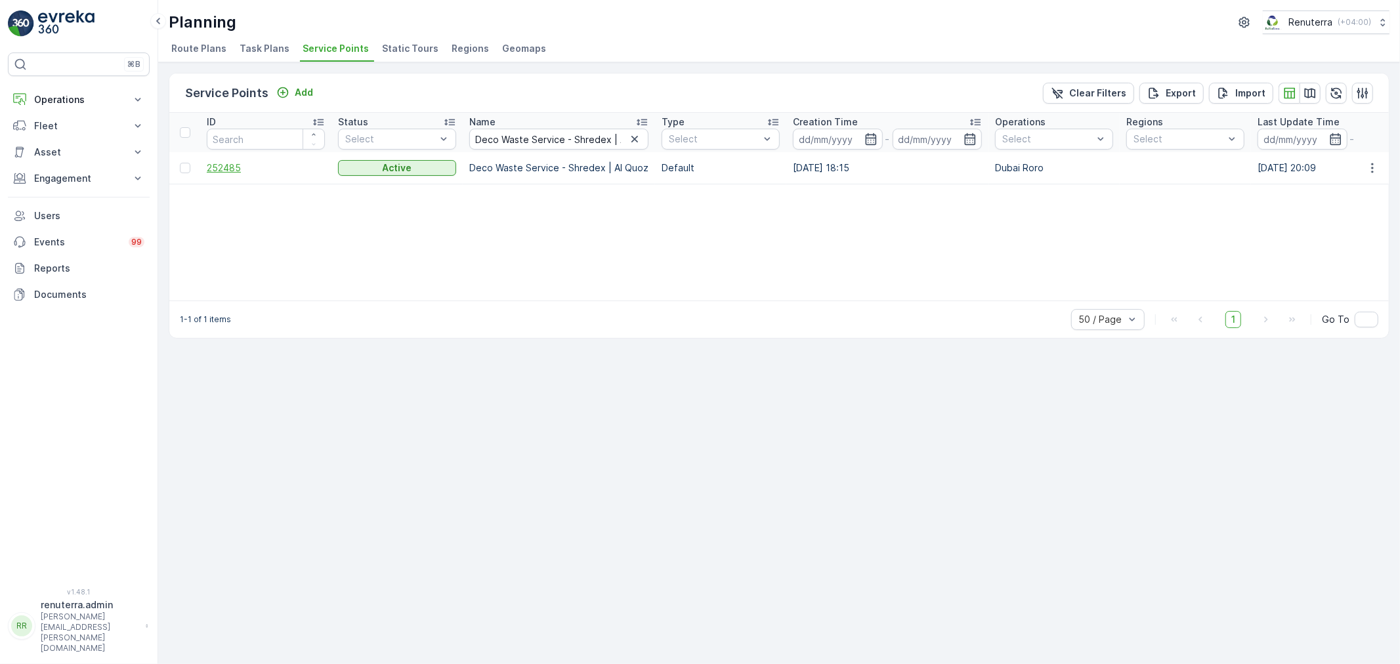
click at [233, 162] on span "252485" at bounding box center [266, 168] width 118 height 13
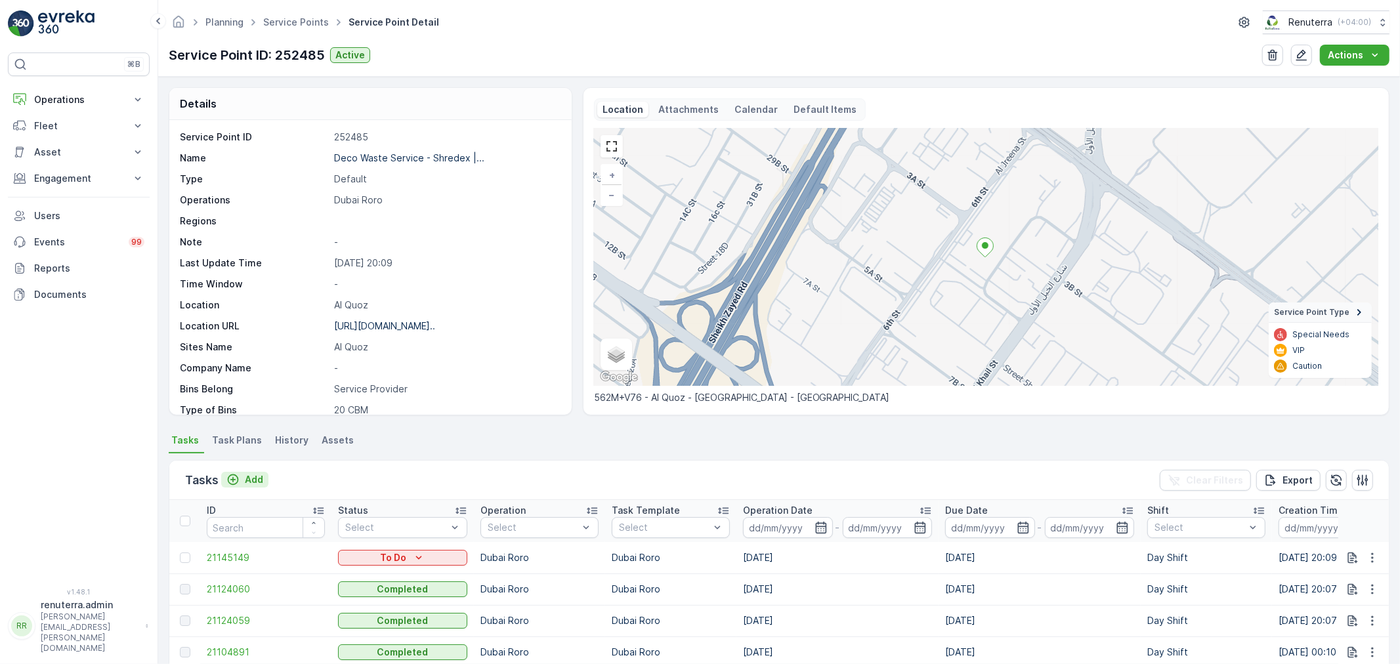
click at [249, 478] on p "Add" at bounding box center [254, 479] width 18 height 13
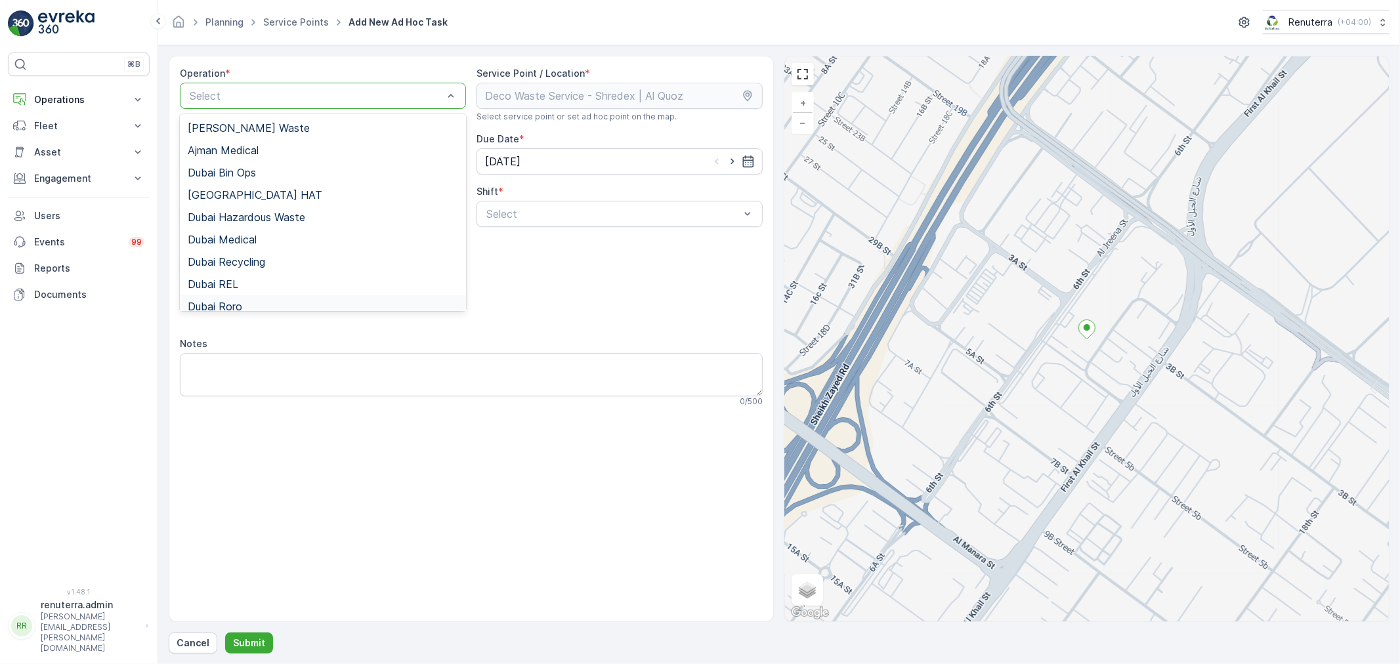
click at [236, 301] on span "Dubai Roro" at bounding box center [215, 307] width 54 height 12
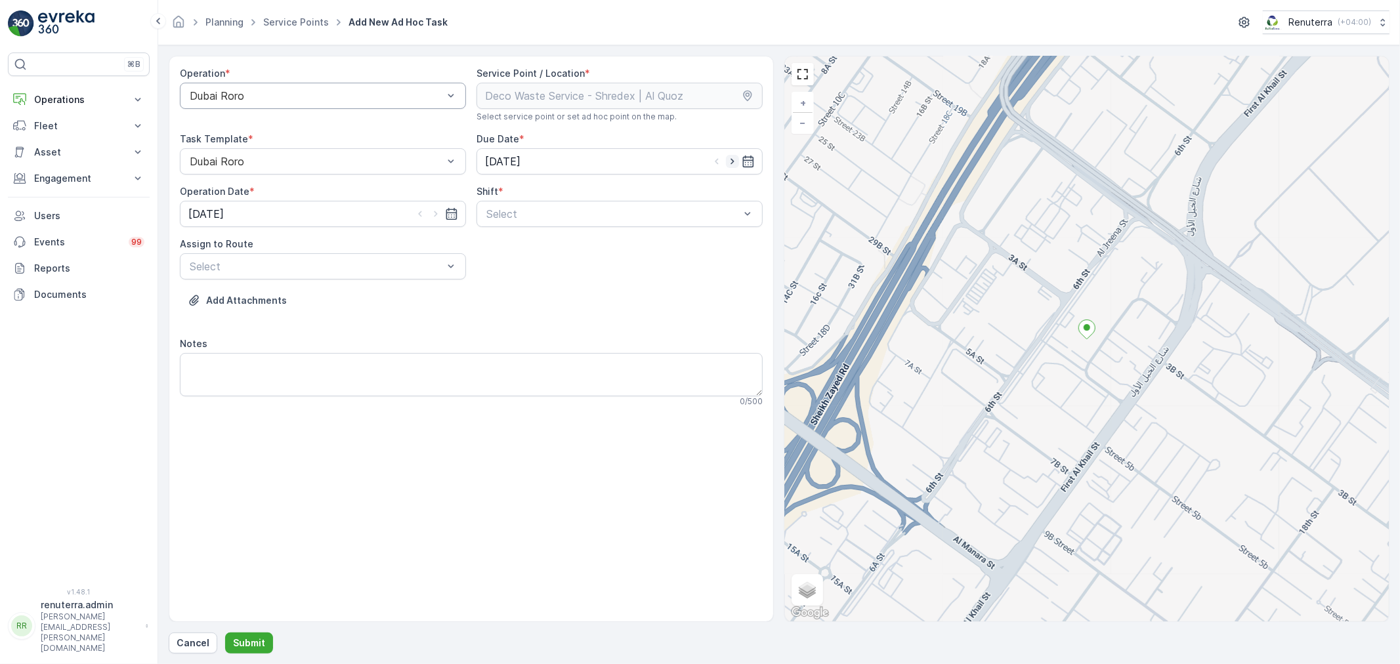
click at [733, 158] on icon "button" at bounding box center [732, 161] width 13 height 13
type input "[DATE]"
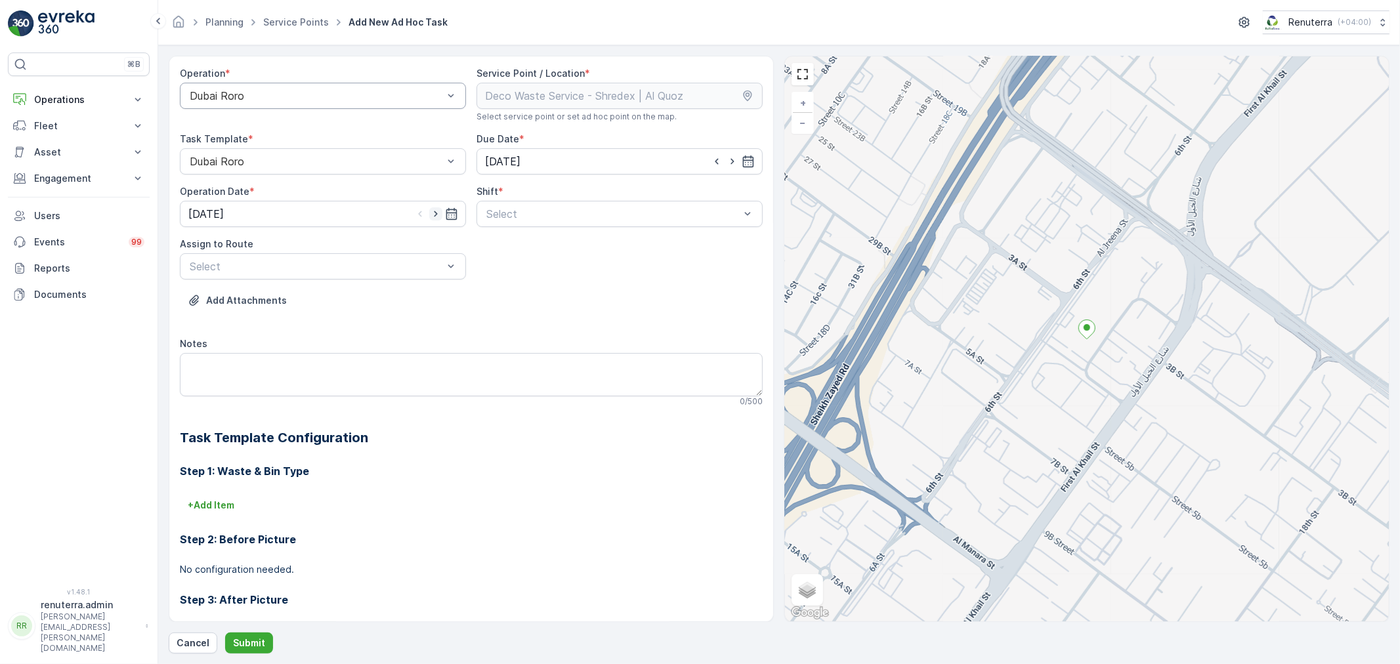
click at [432, 212] on icon "button" at bounding box center [435, 213] width 13 height 13
type input "[DATE]"
click at [544, 211] on div at bounding box center [613, 214] width 256 height 12
click at [506, 249] on span "Day Shift" at bounding box center [508, 246] width 47 height 12
click at [369, 271] on div at bounding box center [316, 267] width 256 height 12
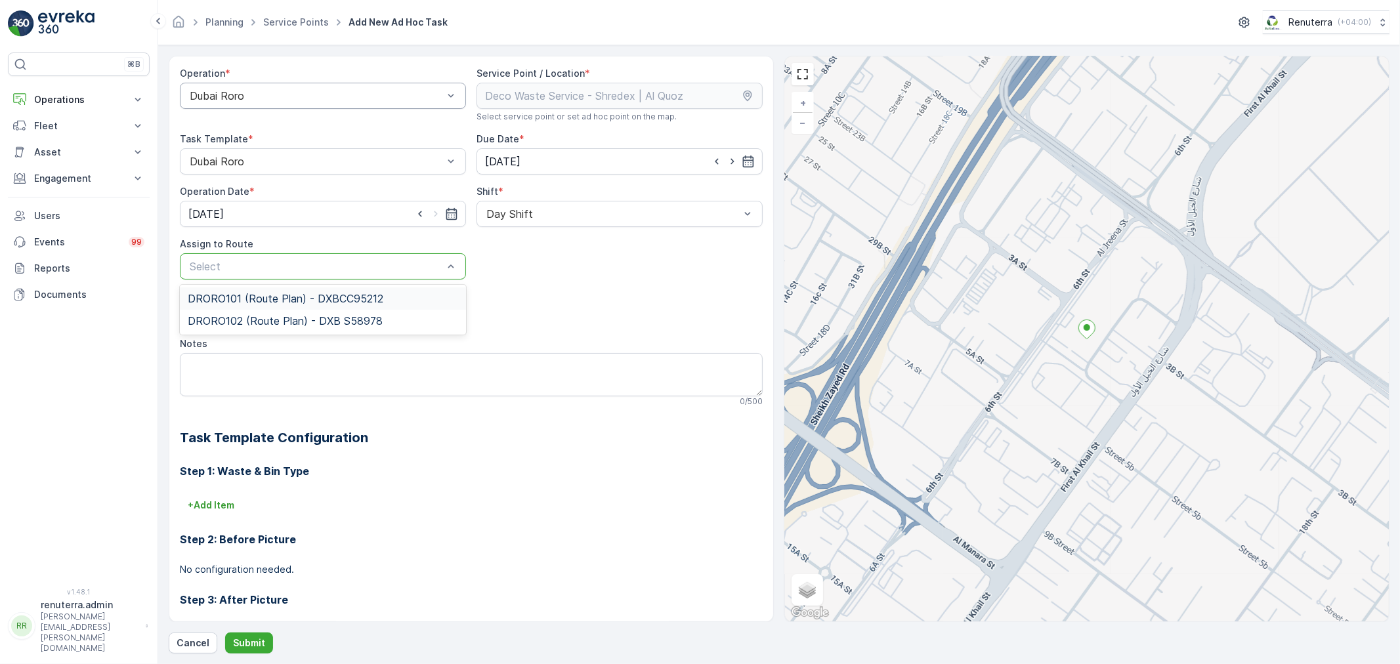
click at [218, 302] on span "DRORO101 (Route Plan) - DXBCC95212" at bounding box center [286, 299] width 196 height 12
click at [249, 647] on p "Submit" at bounding box center [249, 643] width 32 height 13
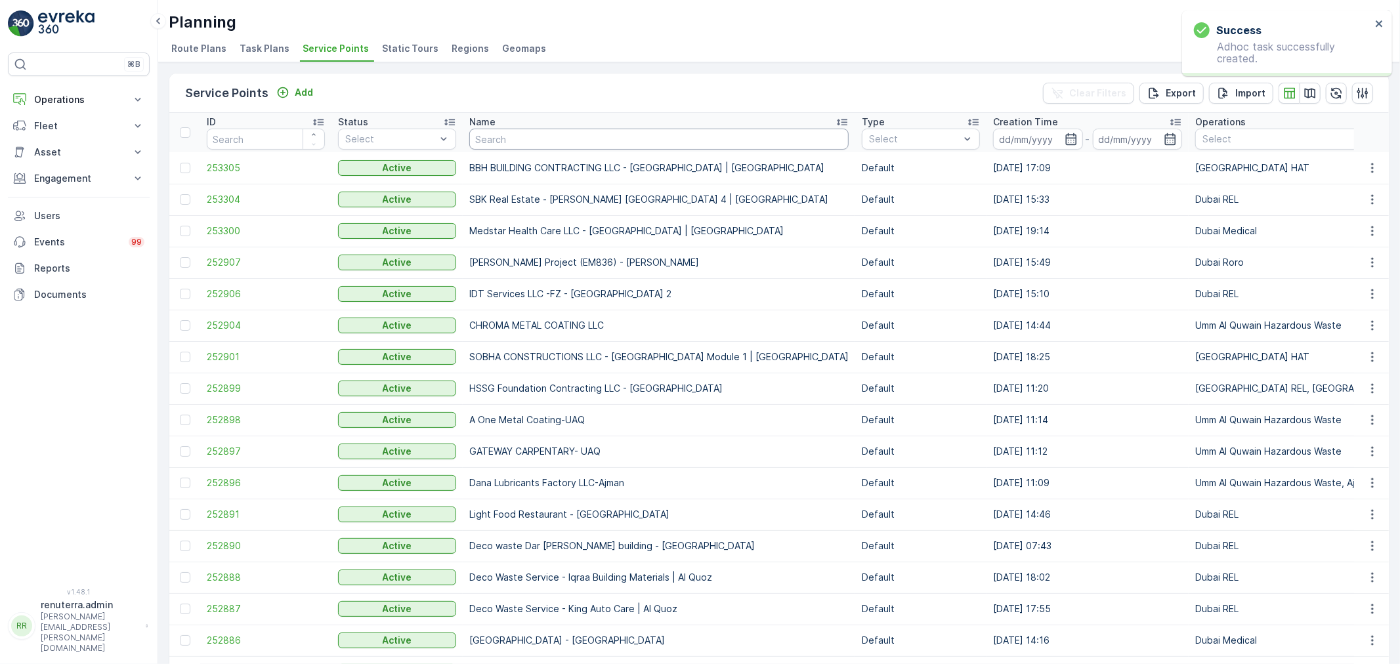
click at [534, 138] on input "text" at bounding box center [658, 139] width 379 height 21
paste input "Berkely Al marooj Furjan"
type input "Berkely Al marooj Furjan"
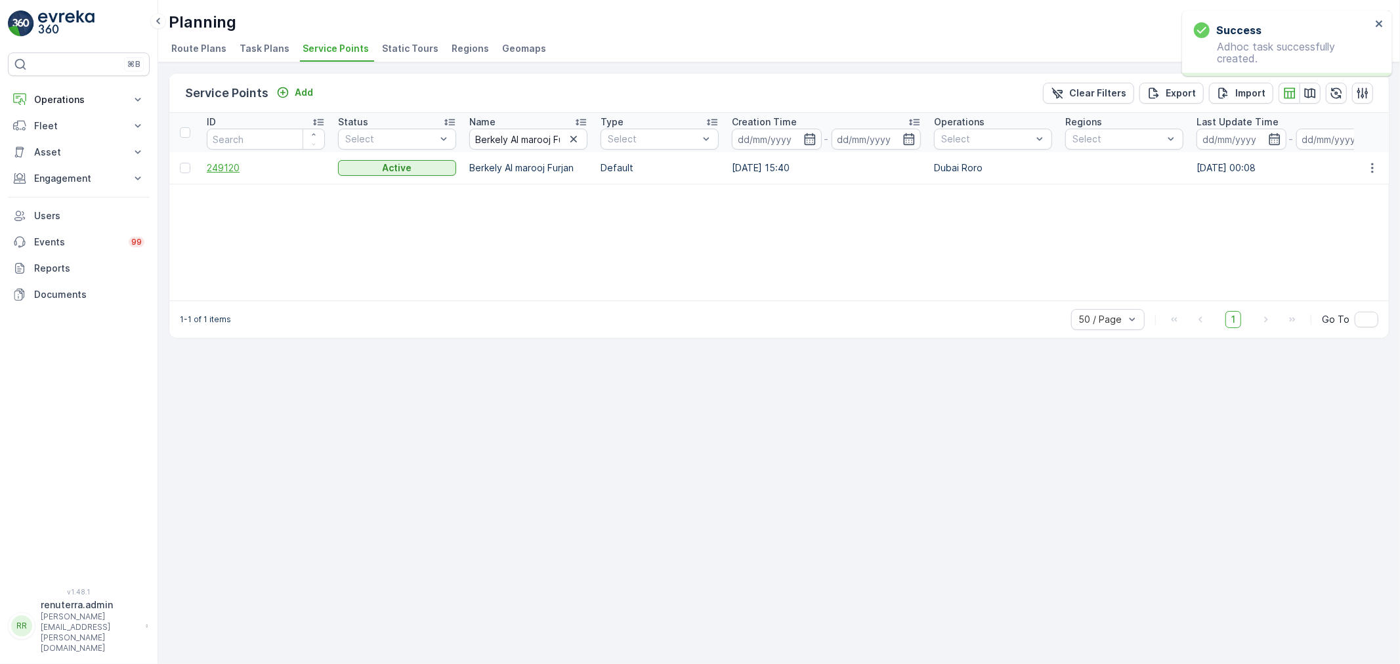
click at [230, 168] on span "249120" at bounding box center [266, 168] width 118 height 13
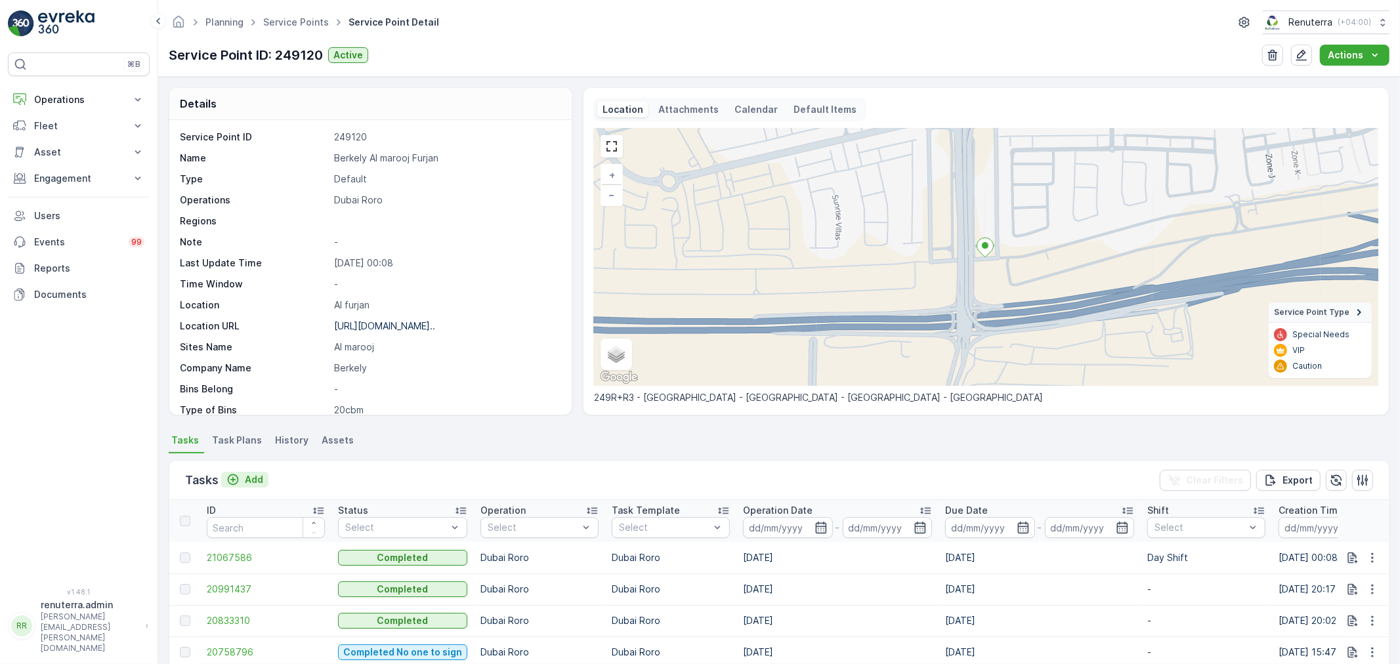
click at [251, 480] on p "Add" at bounding box center [254, 479] width 18 height 13
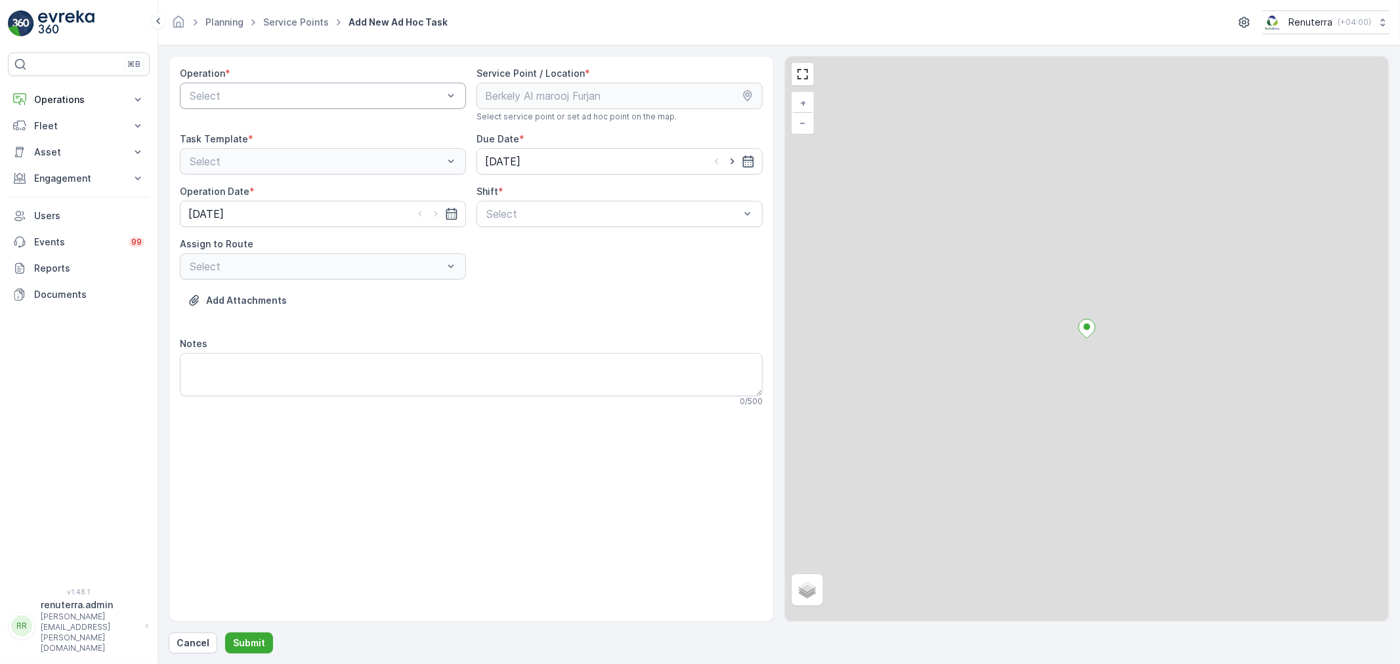
click at [306, 97] on div at bounding box center [316, 96] width 256 height 12
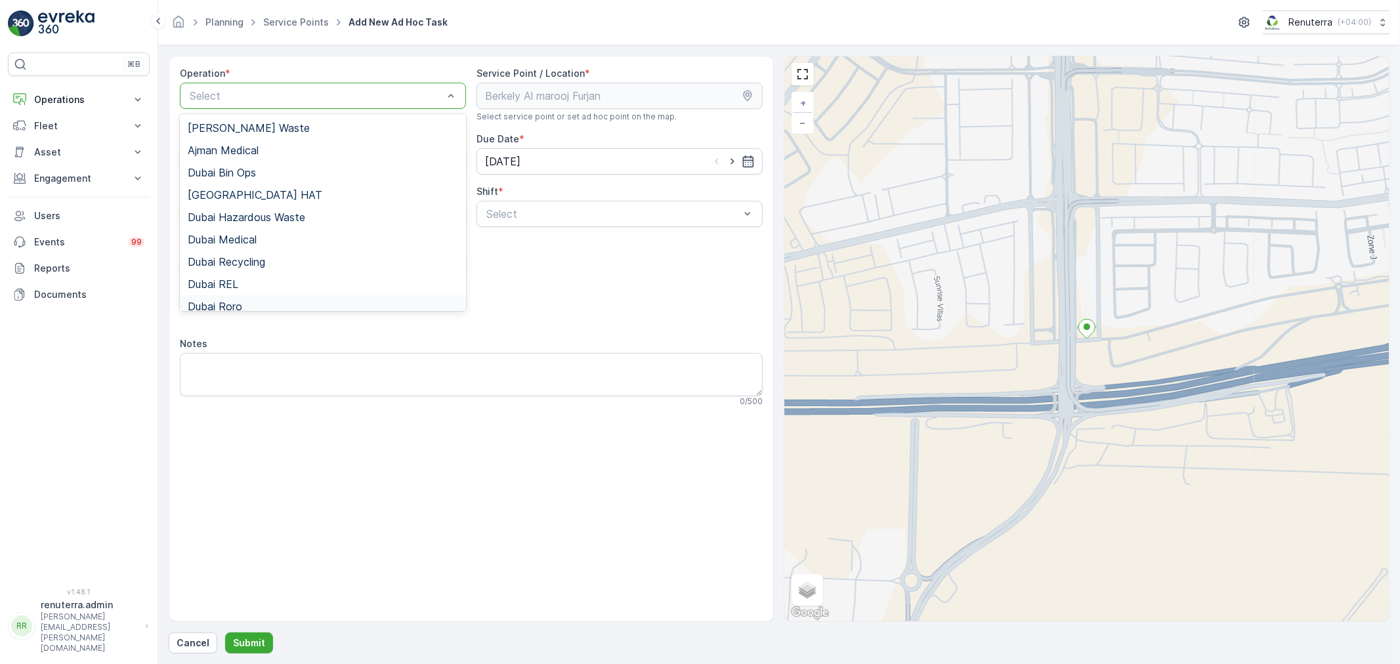
click at [236, 303] on span "Dubai Roro" at bounding box center [215, 307] width 54 height 12
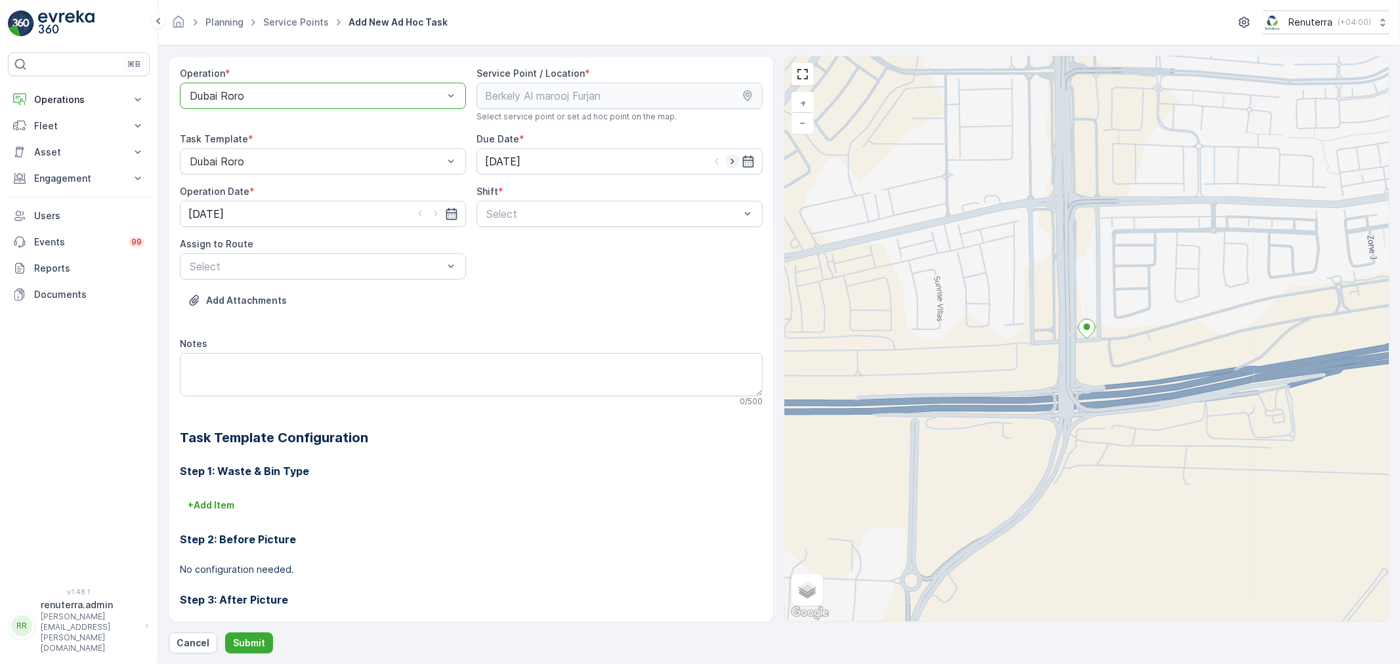
click at [730, 163] on icon "button" at bounding box center [732, 161] width 13 height 13
type input "[DATE]"
click at [431, 214] on icon "button" at bounding box center [435, 213] width 13 height 13
type input "[DATE]"
click at [543, 211] on div at bounding box center [613, 214] width 256 height 12
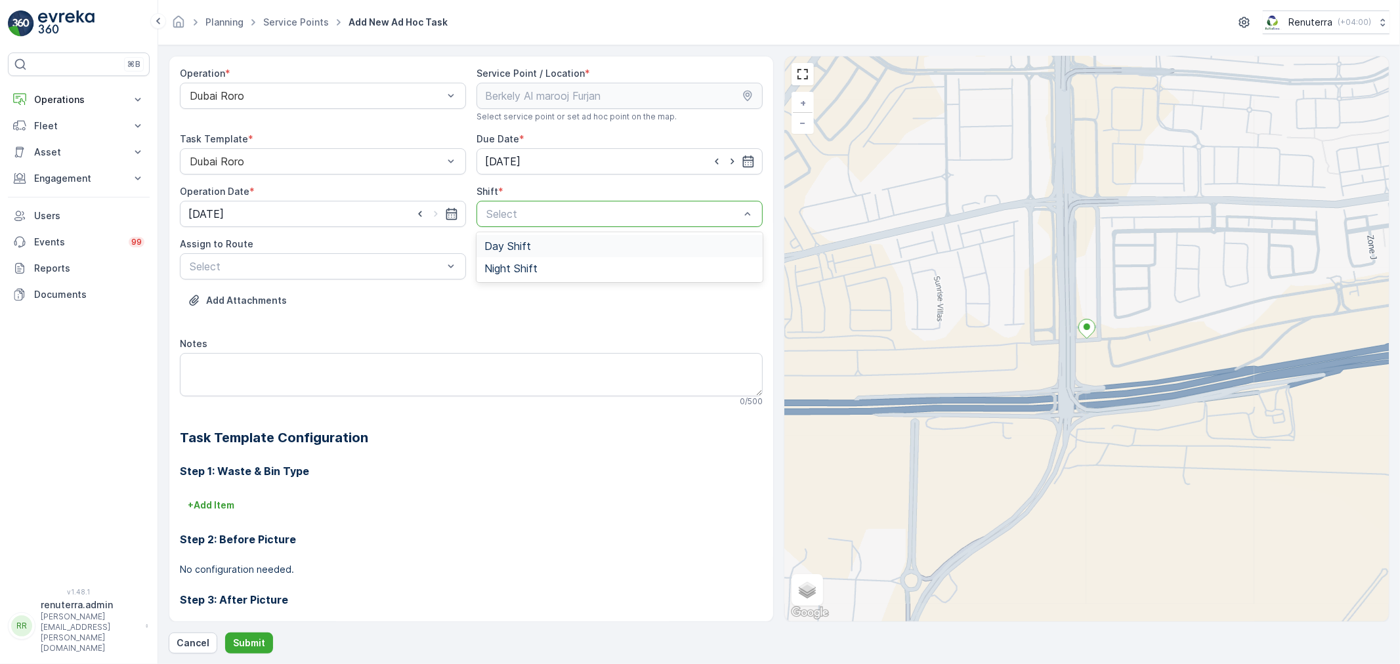
click at [506, 249] on span "Day Shift" at bounding box center [508, 246] width 47 height 12
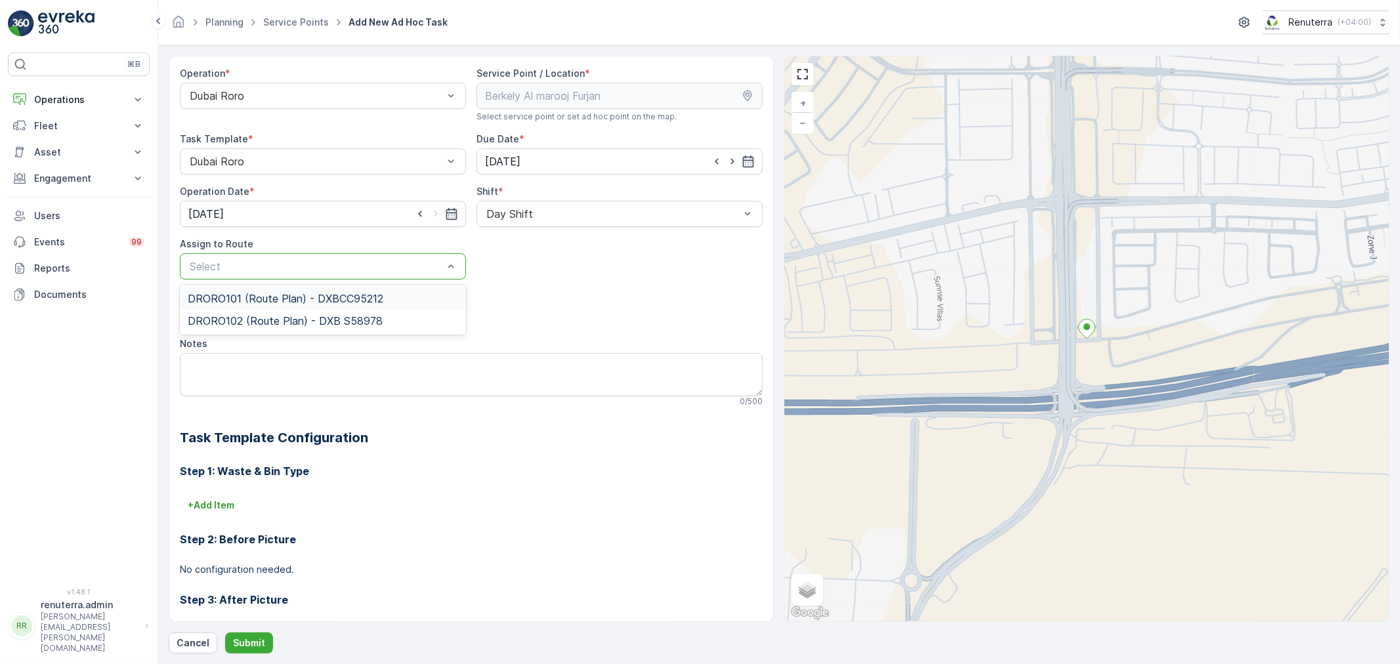
click at [359, 267] on div at bounding box center [316, 267] width 256 height 12
click at [249, 316] on span "DRORO102 (Route Plan) - DXB S58978" at bounding box center [285, 321] width 195 height 12
click at [251, 644] on p "Submit" at bounding box center [249, 643] width 32 height 13
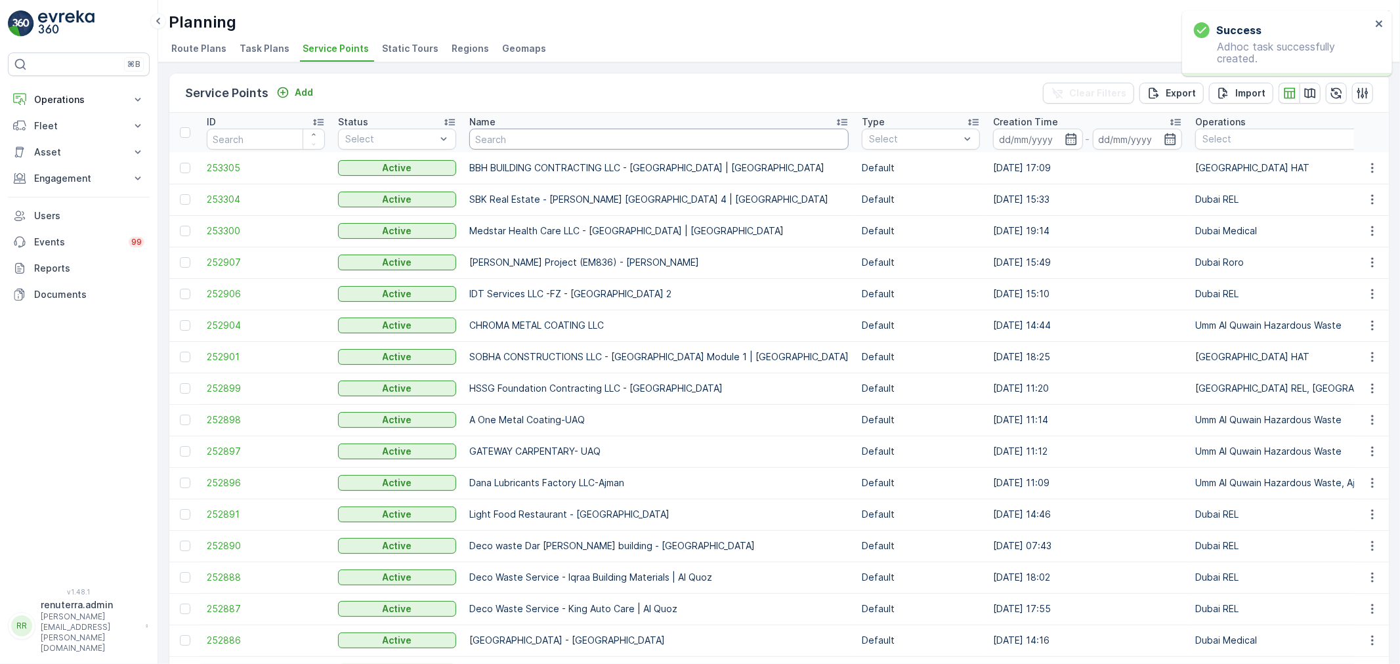
click at [542, 135] on input "text" at bounding box center [658, 139] width 379 height 21
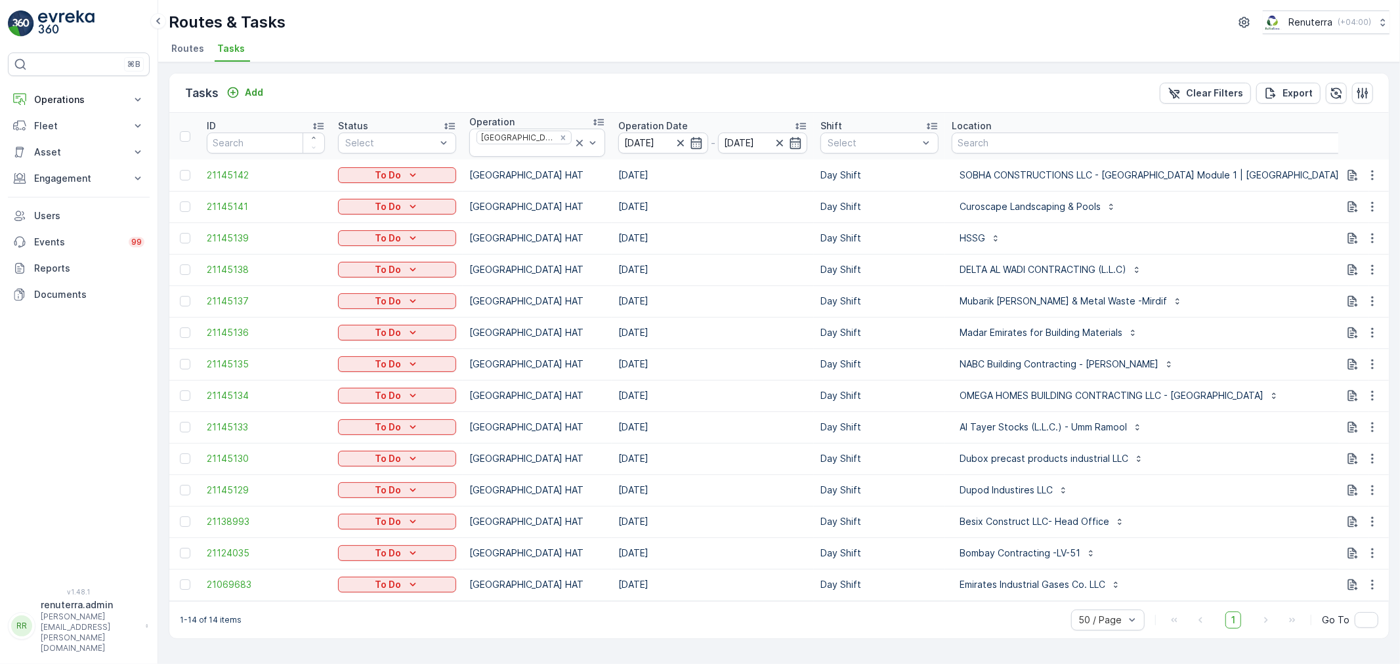
type input "101"
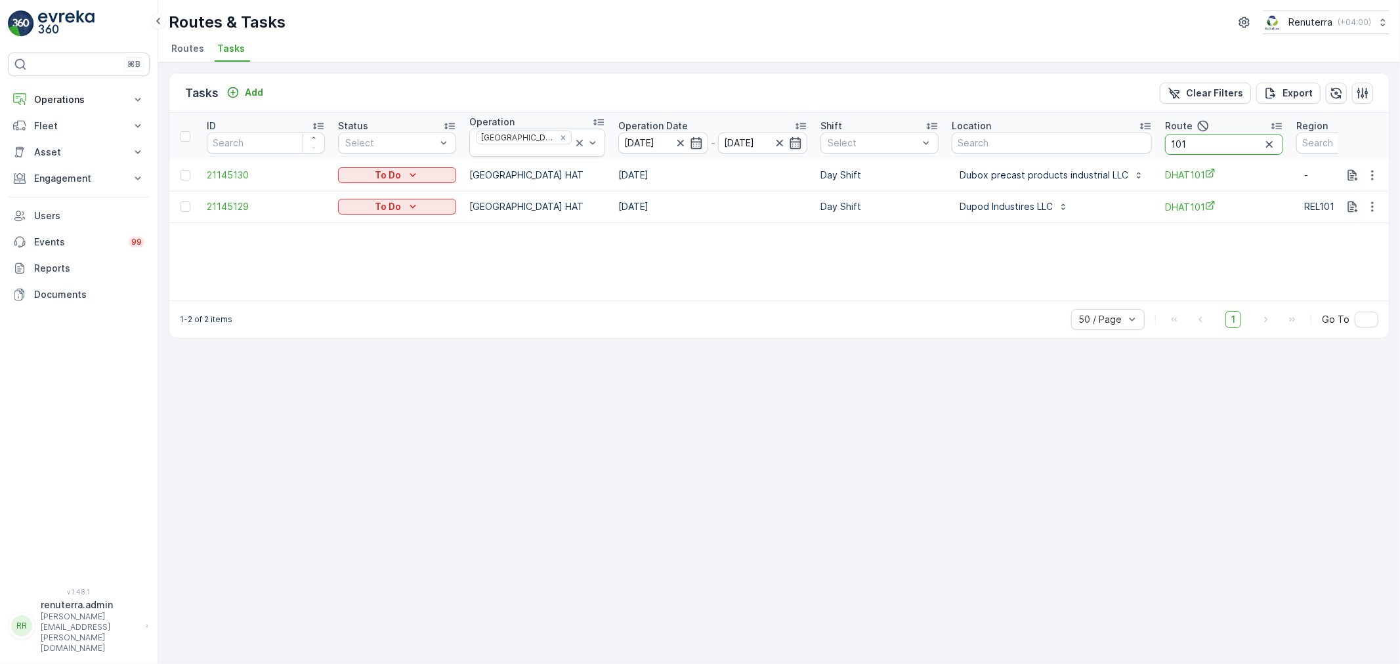
click at [1180, 134] on input "101" at bounding box center [1224, 144] width 118 height 21
type input "102"
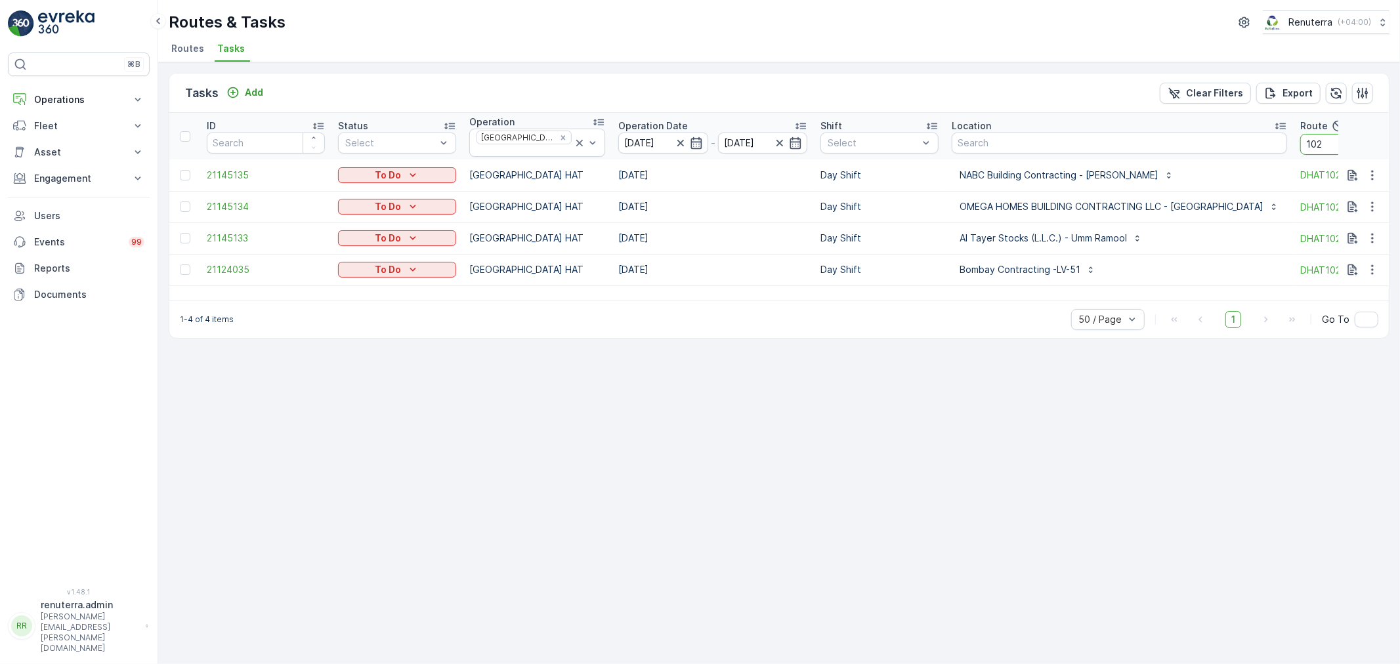
click at [1301, 134] on input "102" at bounding box center [1360, 144] width 118 height 21
type input "103"
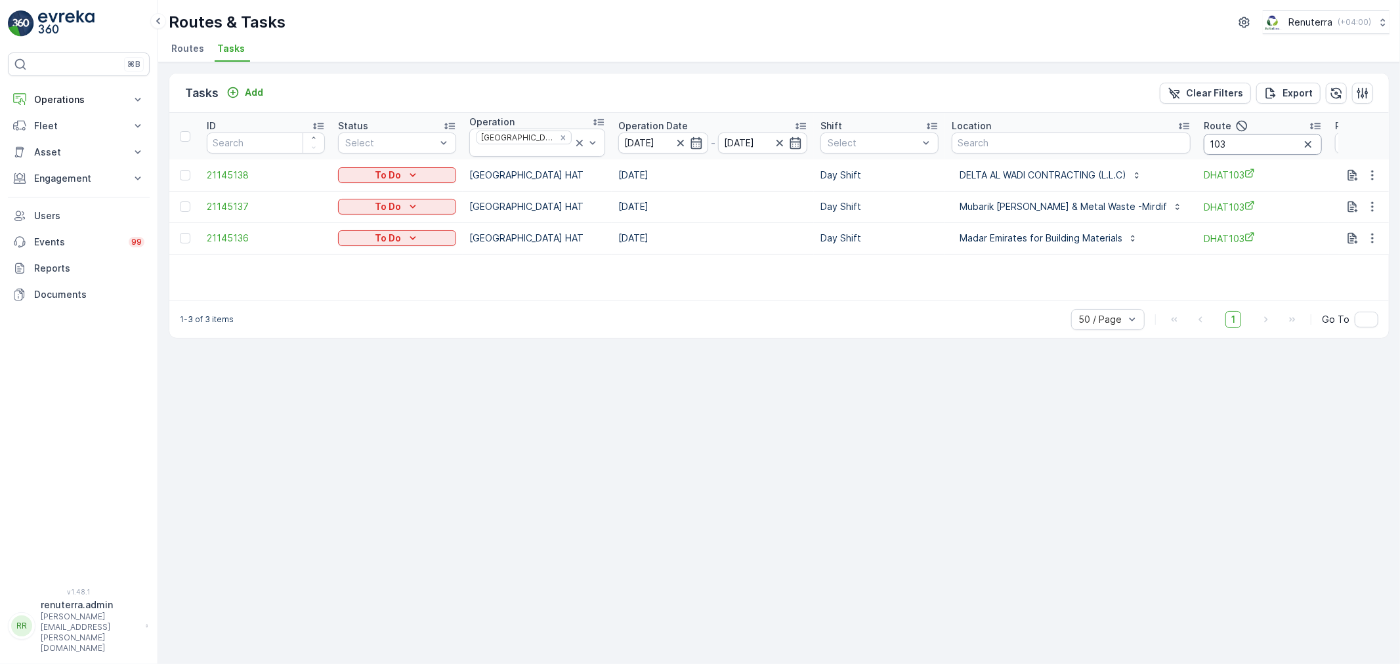
click at [1246, 143] on input "103" at bounding box center [1263, 144] width 118 height 21
type input "104"
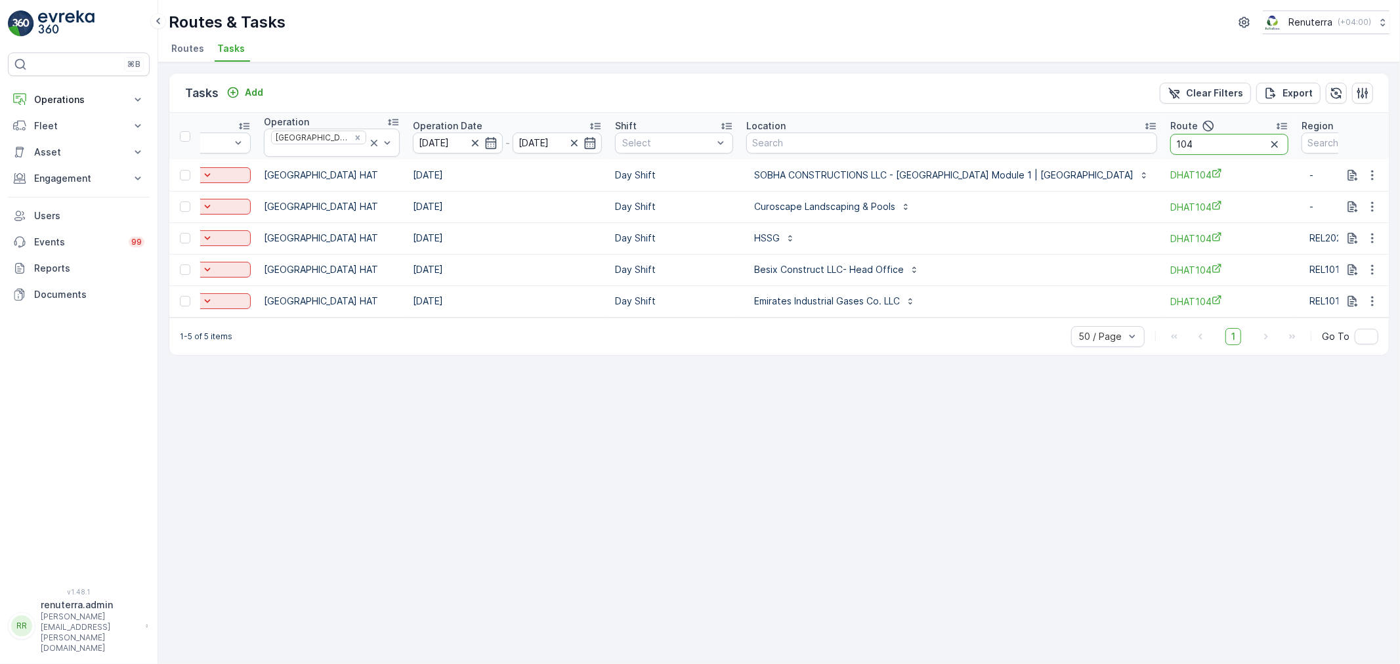
scroll to position [0, 237]
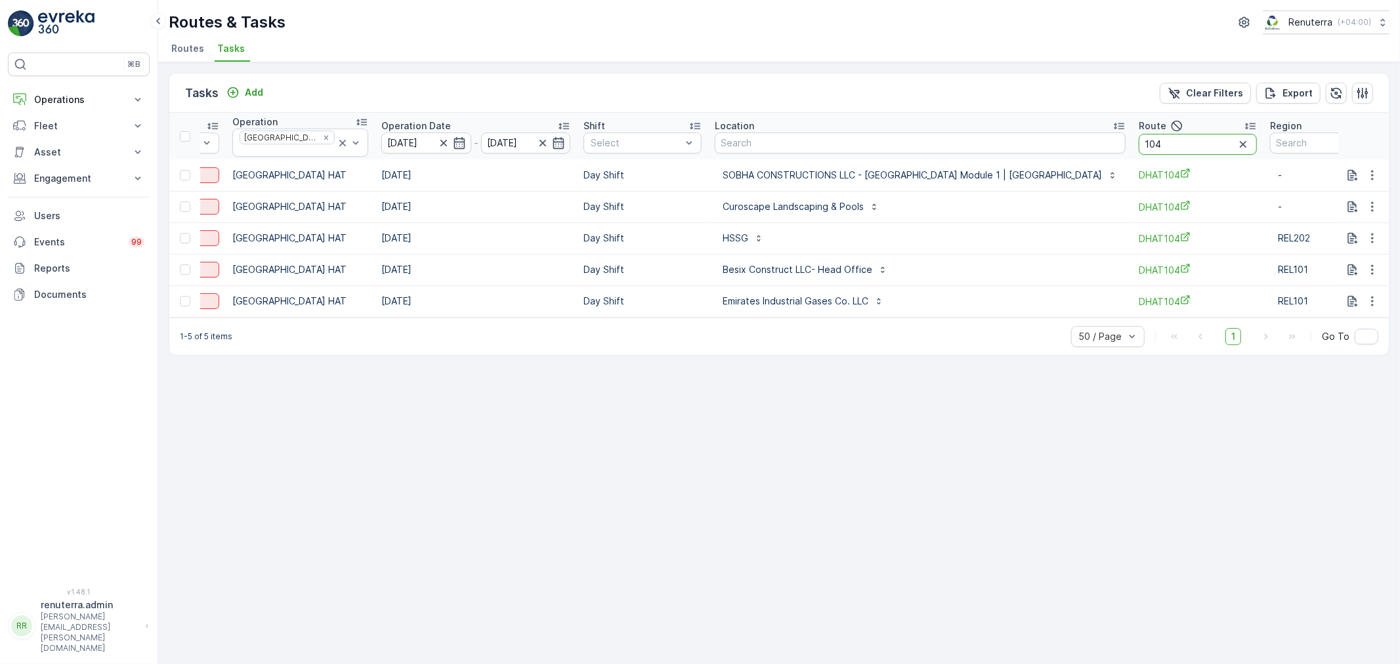
drag, startPoint x: 1326, startPoint y: 143, endPoint x: 1400, endPoint y: 143, distance: 73.5
click at [1400, 143] on div "Tasks Add Clear Filters Export ID Status Select Operation Dubai HAT Operation D…" at bounding box center [779, 363] width 1242 height 602
type input "101"
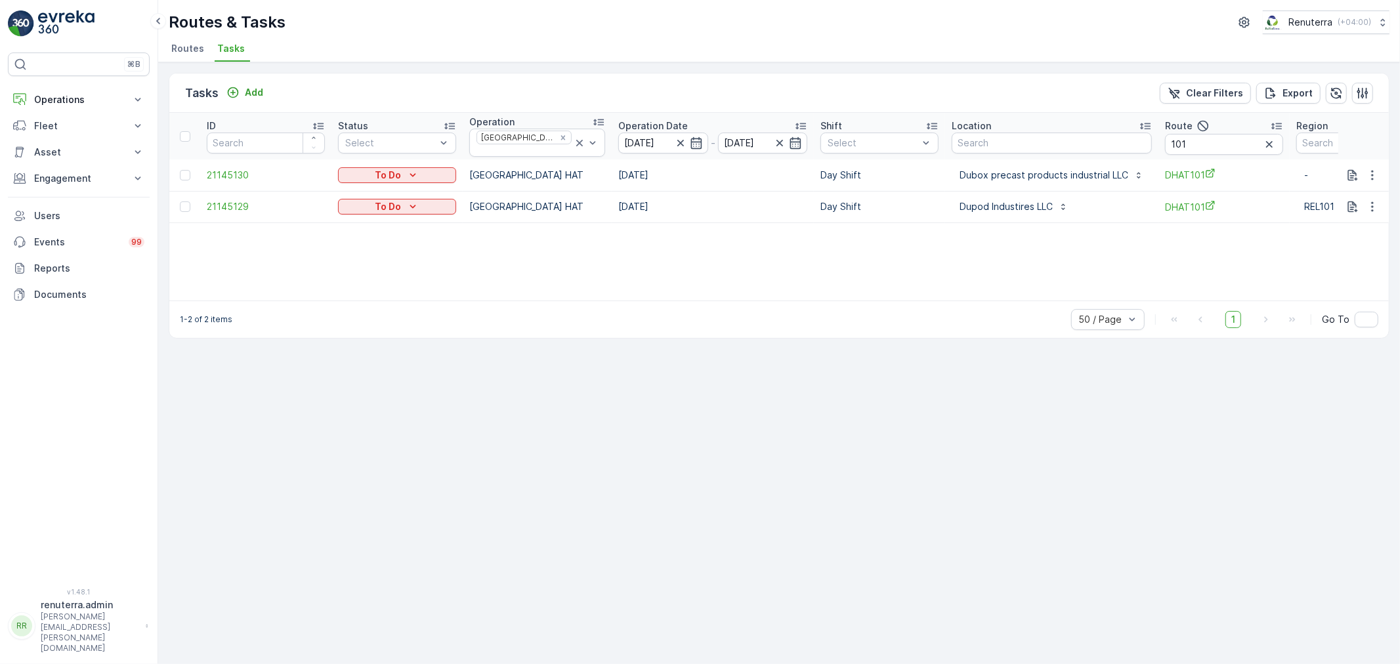
click at [682, 433] on div "Tasks Add Clear Filters Export ID Status Select Operation Dubai HAT Operation D…" at bounding box center [779, 363] width 1242 height 602
click at [1189, 142] on input "101" at bounding box center [1224, 144] width 118 height 21
type input "10"
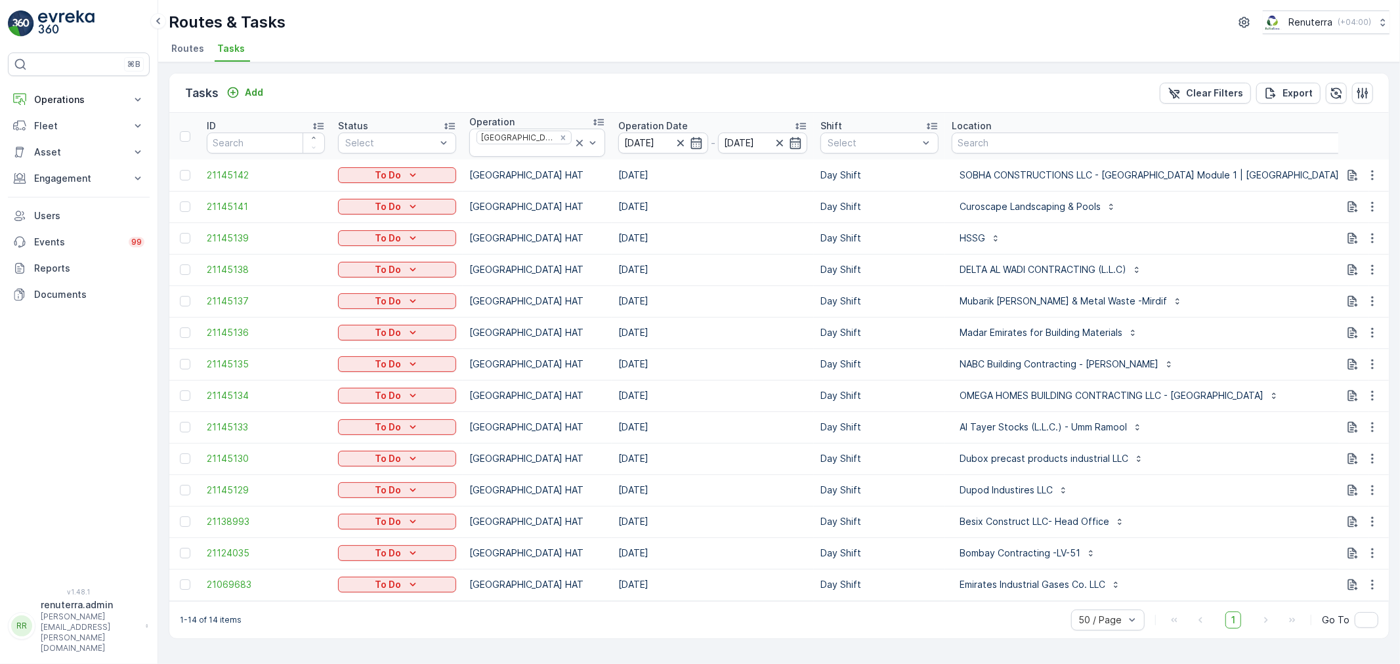
type input "102"
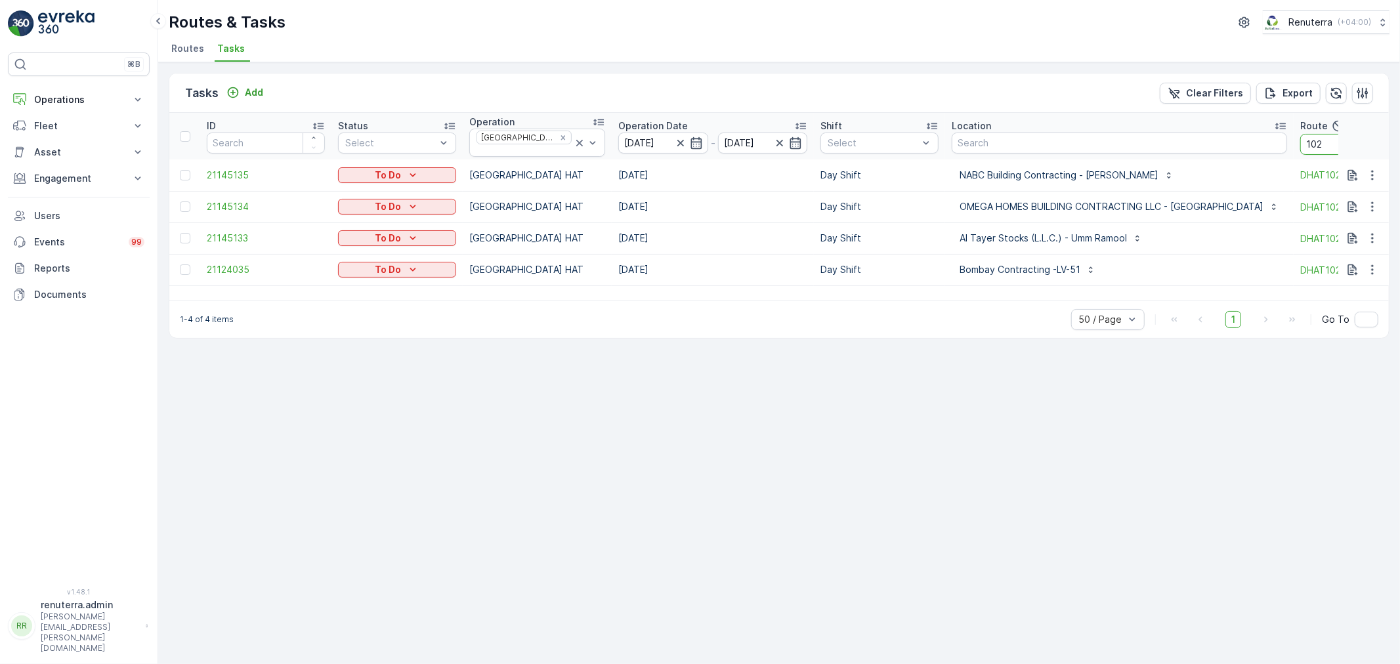
click at [1301, 148] on input "102" at bounding box center [1360, 144] width 118 height 21
type input "103"
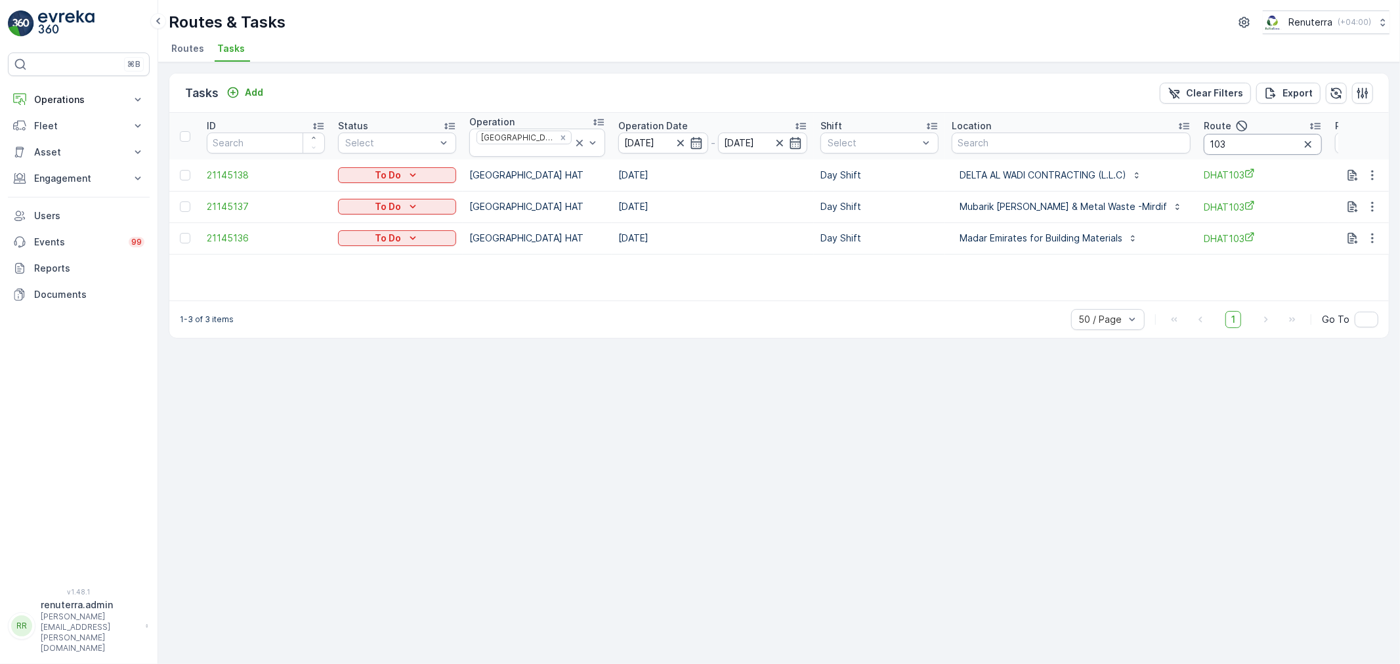
click at [1234, 152] on input "103" at bounding box center [1263, 144] width 118 height 21
type input "104"
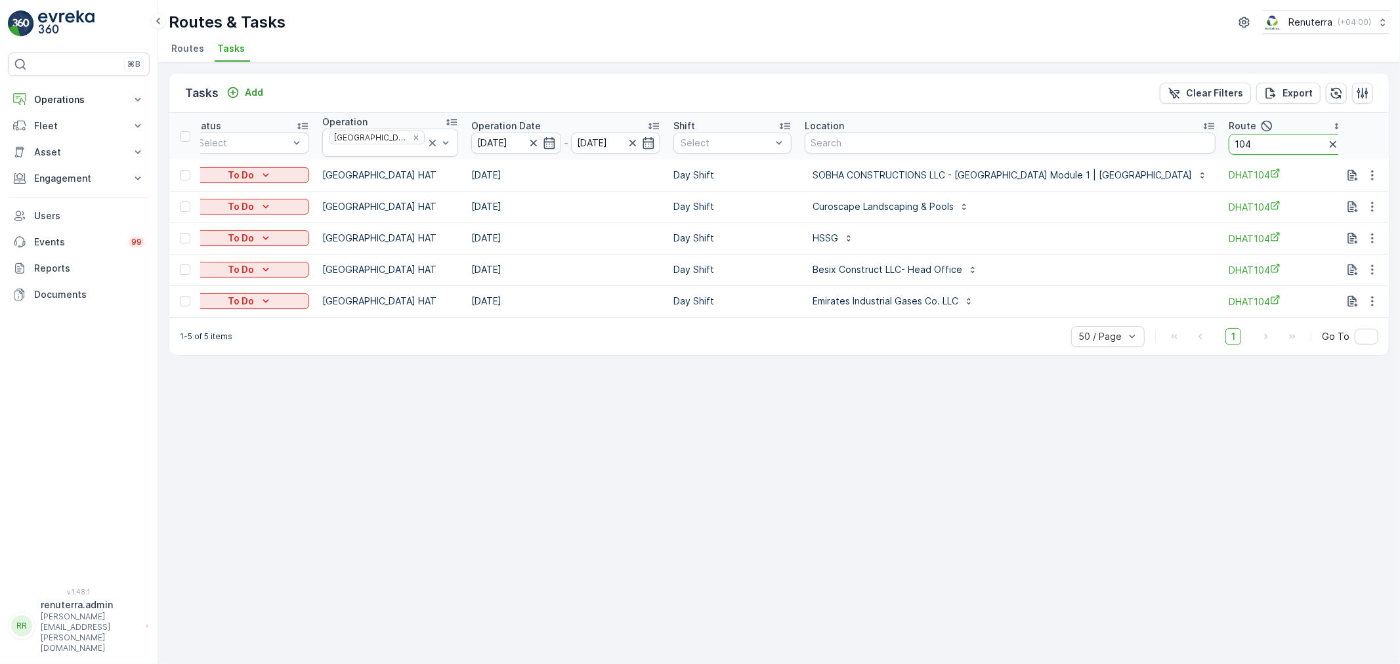
drag, startPoint x: 1325, startPoint y: 145, endPoint x: 1383, endPoint y: 148, distance: 57.9
click at [1383, 148] on tr "ID Status Select Operation Dubai HAT Operation Date 22.08.2025 - 22.08.2025 Shi…" at bounding box center [779, 136] width 1514 height 47
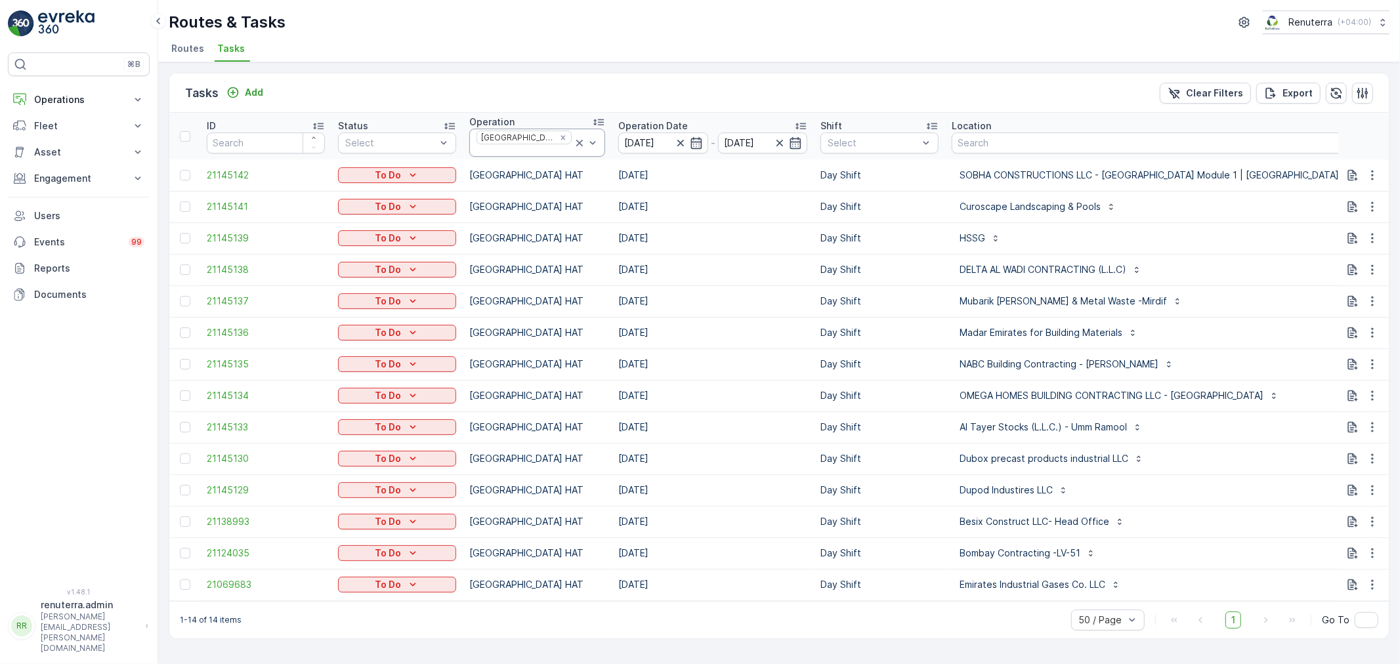
click at [573, 137] on icon at bounding box center [579, 143] width 13 height 13
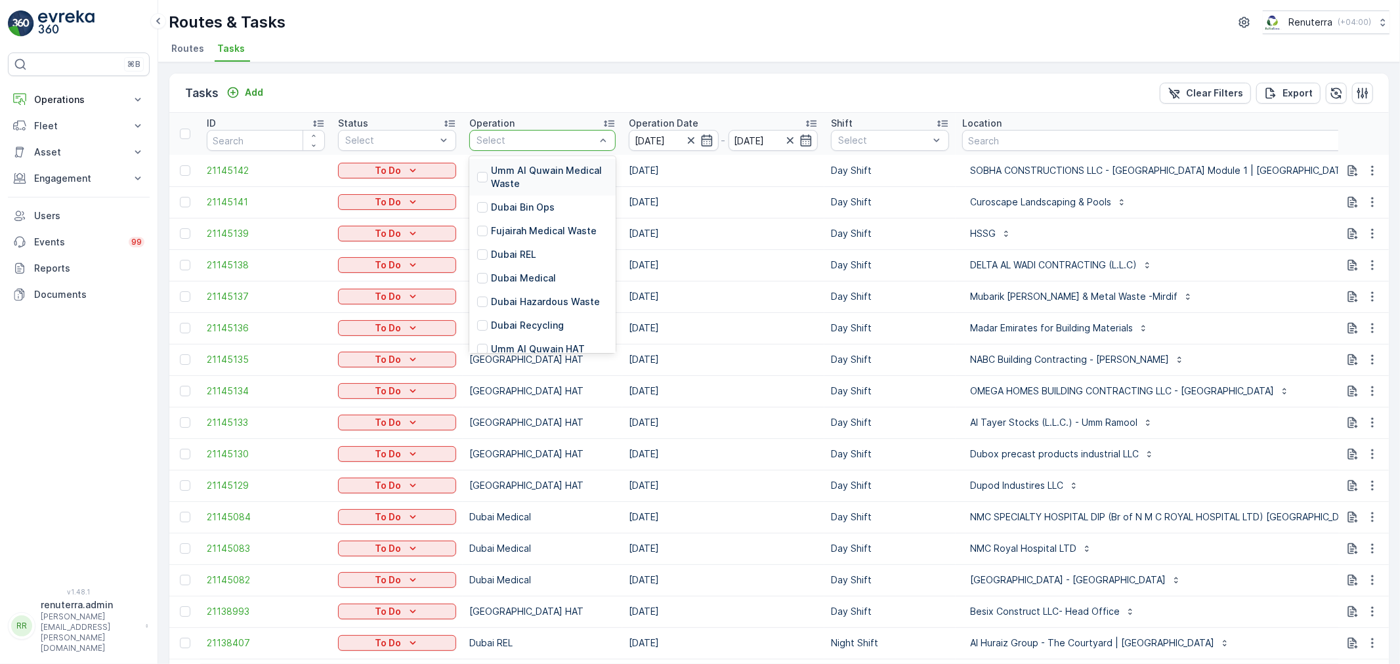
click at [565, 135] on div at bounding box center [535, 140] width 121 height 11
click at [523, 289] on div "Dubai Roro" at bounding box center [542, 301] width 146 height 24
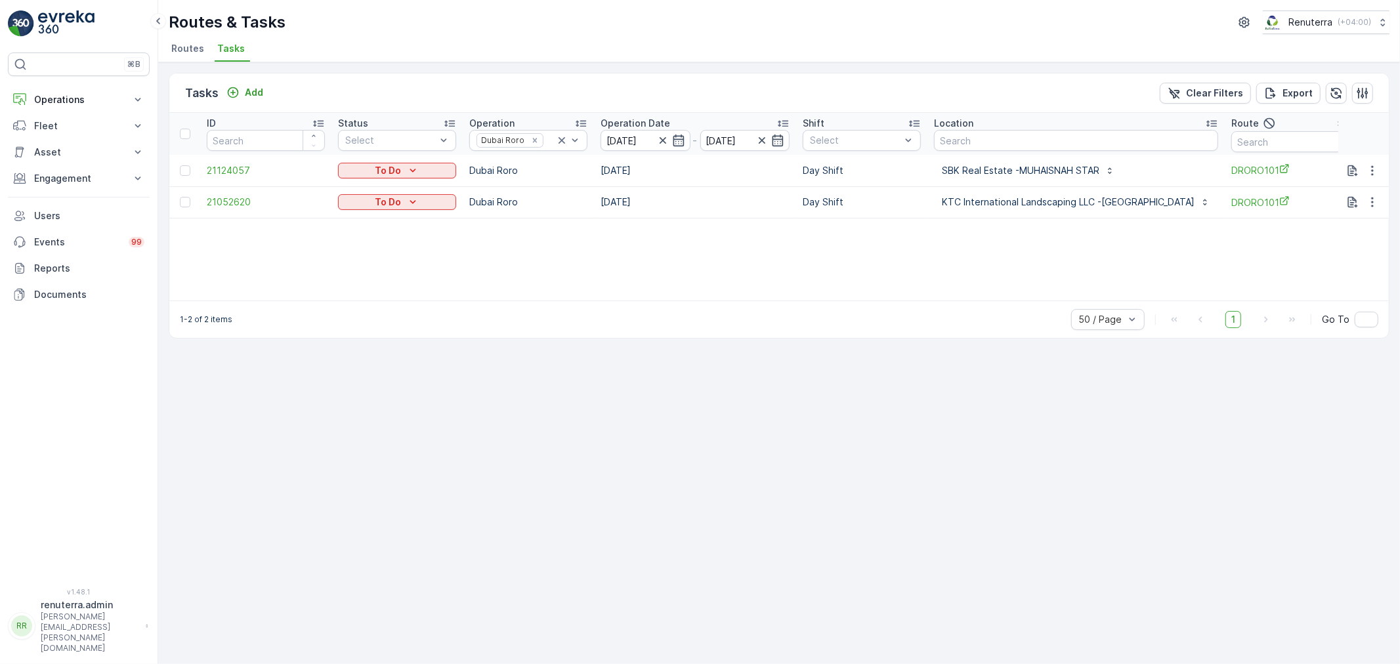
click at [1374, 213] on td at bounding box center [1364, 202] width 51 height 32
click at [1375, 204] on icon "button" at bounding box center [1372, 202] width 13 height 13
click at [1336, 274] on span "Remove from Route" at bounding box center [1351, 276] width 89 height 13
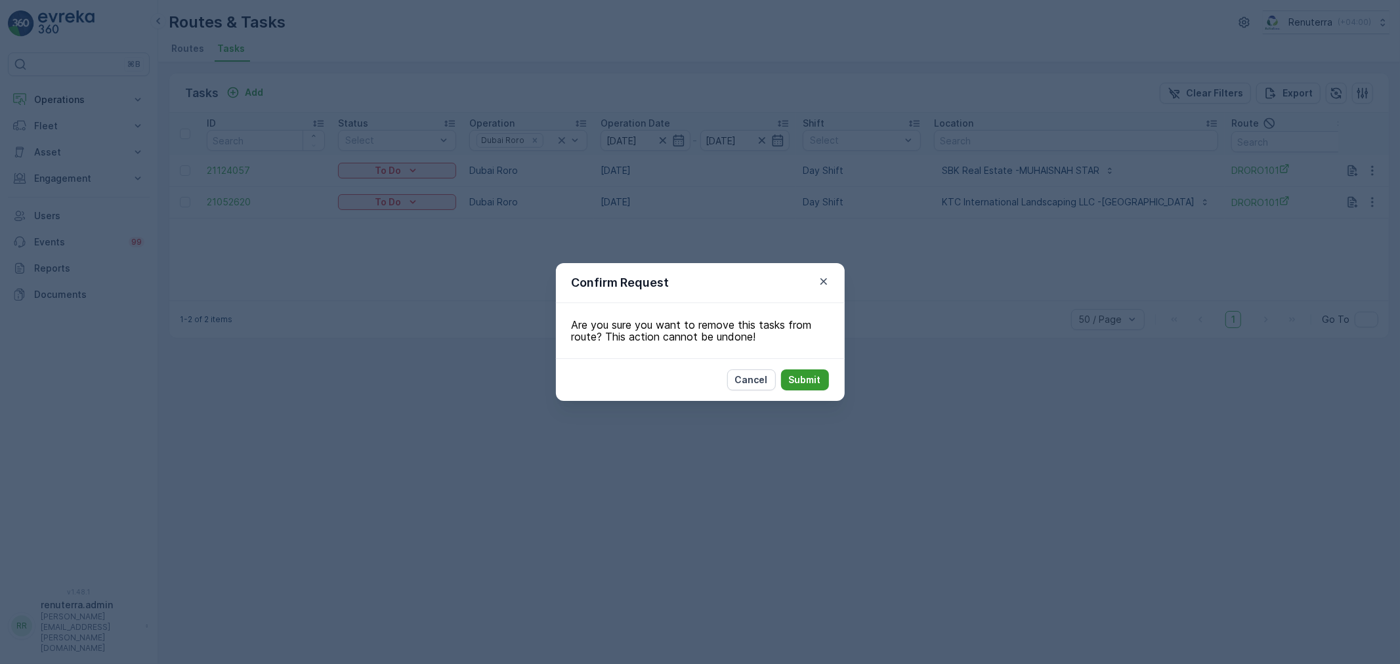
click at [801, 378] on p "Submit" at bounding box center [805, 380] width 32 height 13
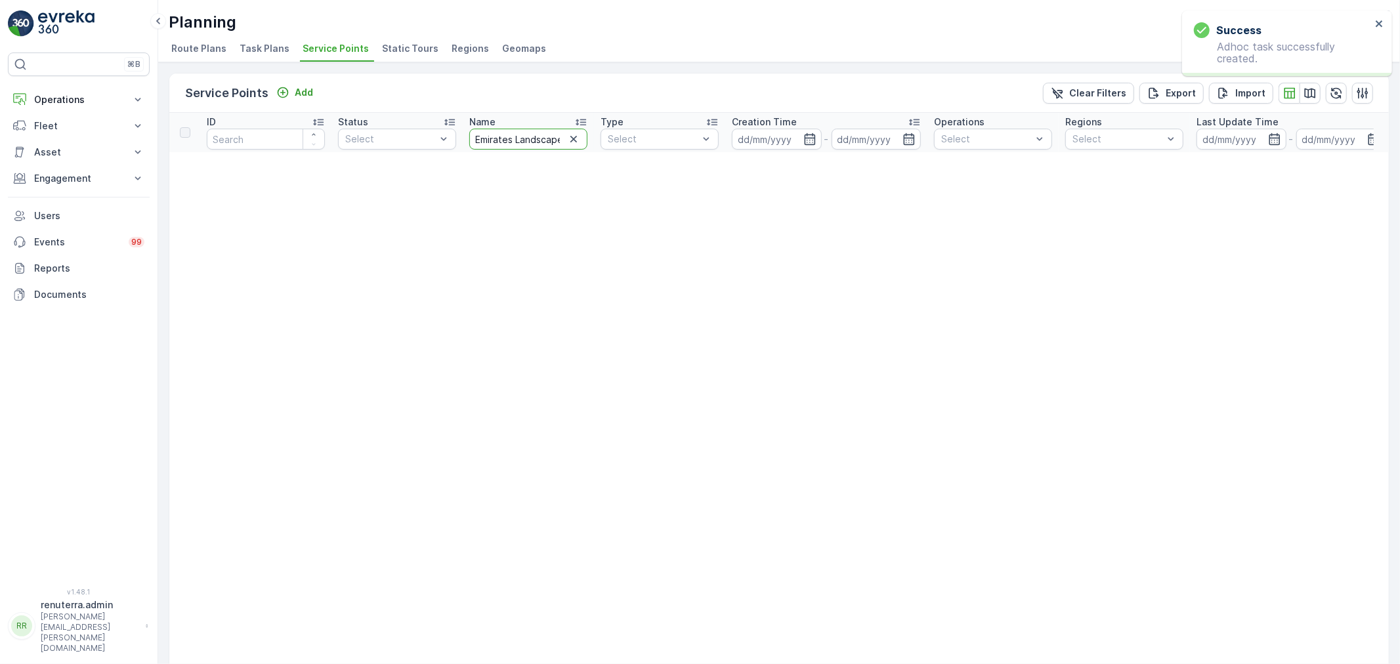
scroll to position [0, 3]
drag, startPoint x: 515, startPoint y: 140, endPoint x: 798, endPoint y: 173, distance: 285.5
type input "Emirates"
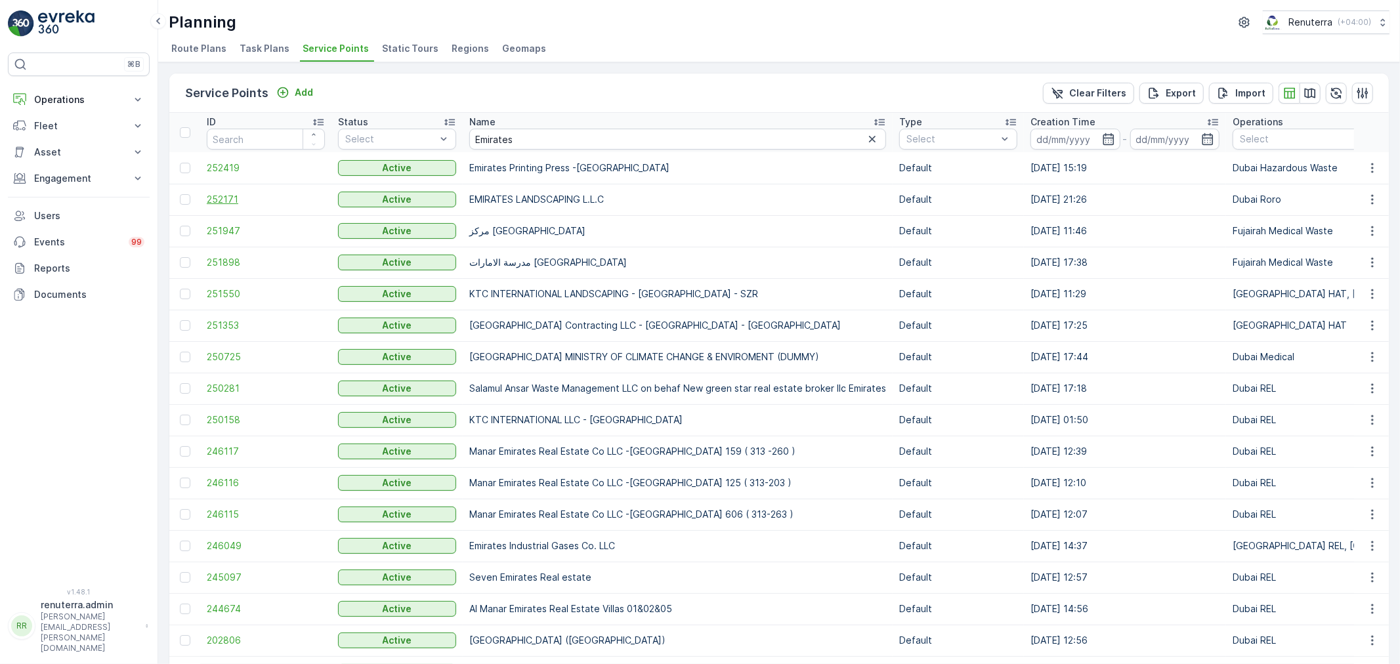
click at [221, 200] on span "252171" at bounding box center [266, 199] width 118 height 13
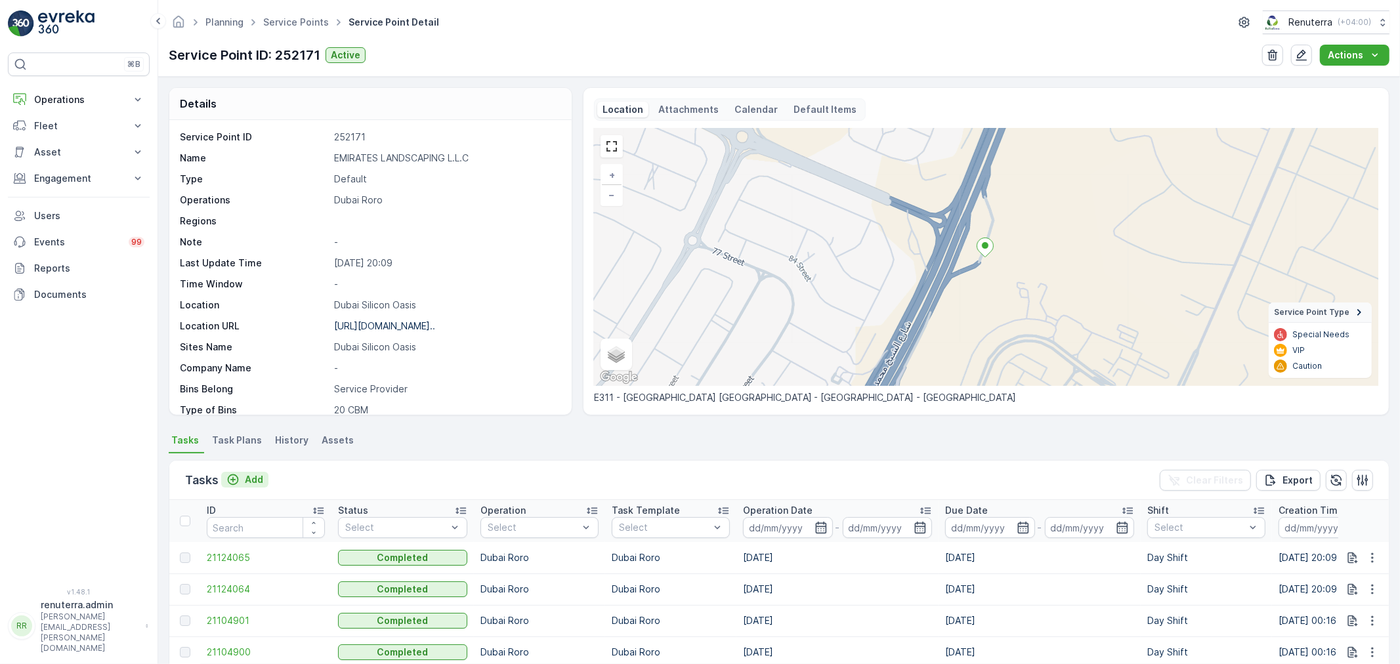
click at [246, 481] on p "Add" at bounding box center [254, 479] width 18 height 13
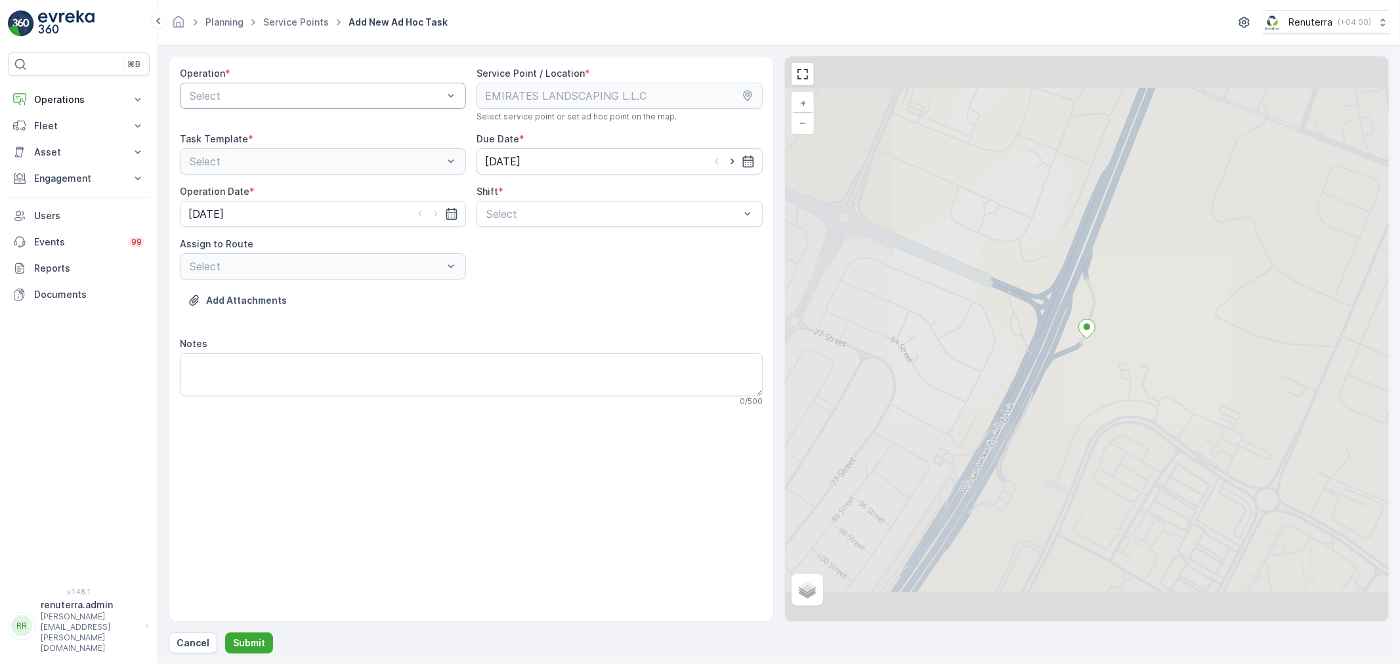
click at [340, 93] on div at bounding box center [316, 96] width 256 height 12
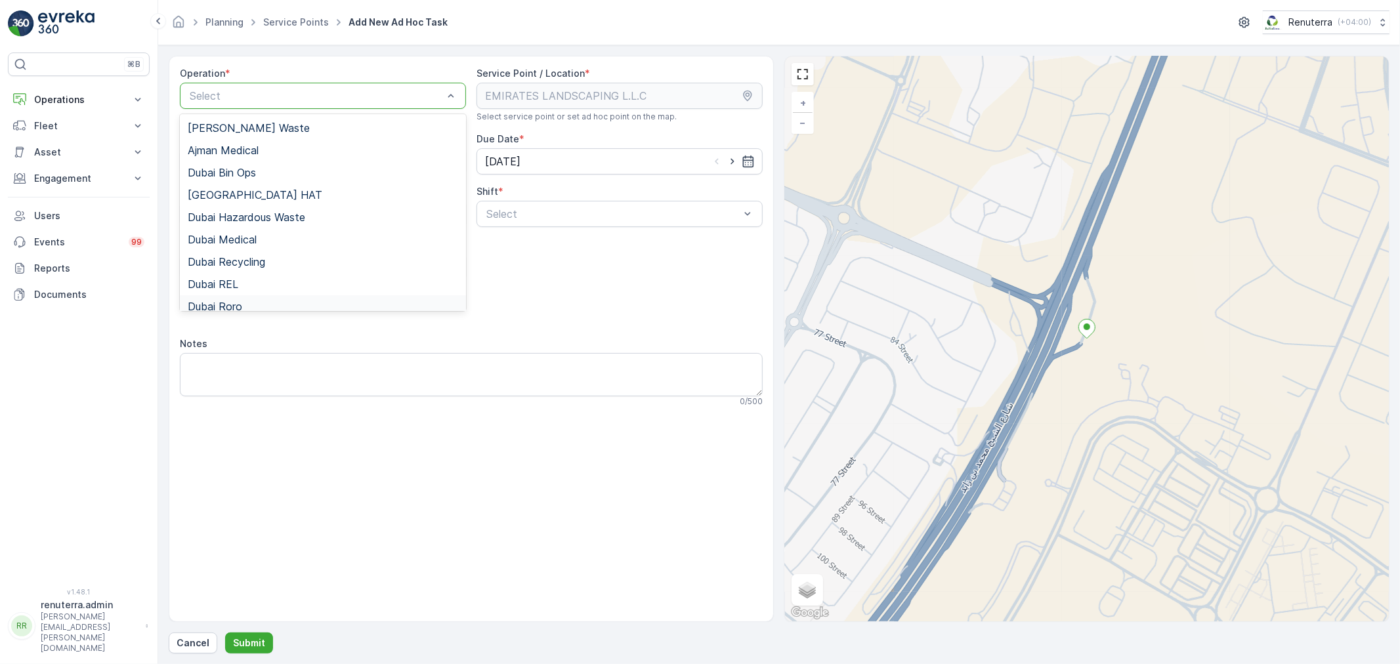
click at [247, 304] on div "Dubai Roro" at bounding box center [323, 307] width 271 height 12
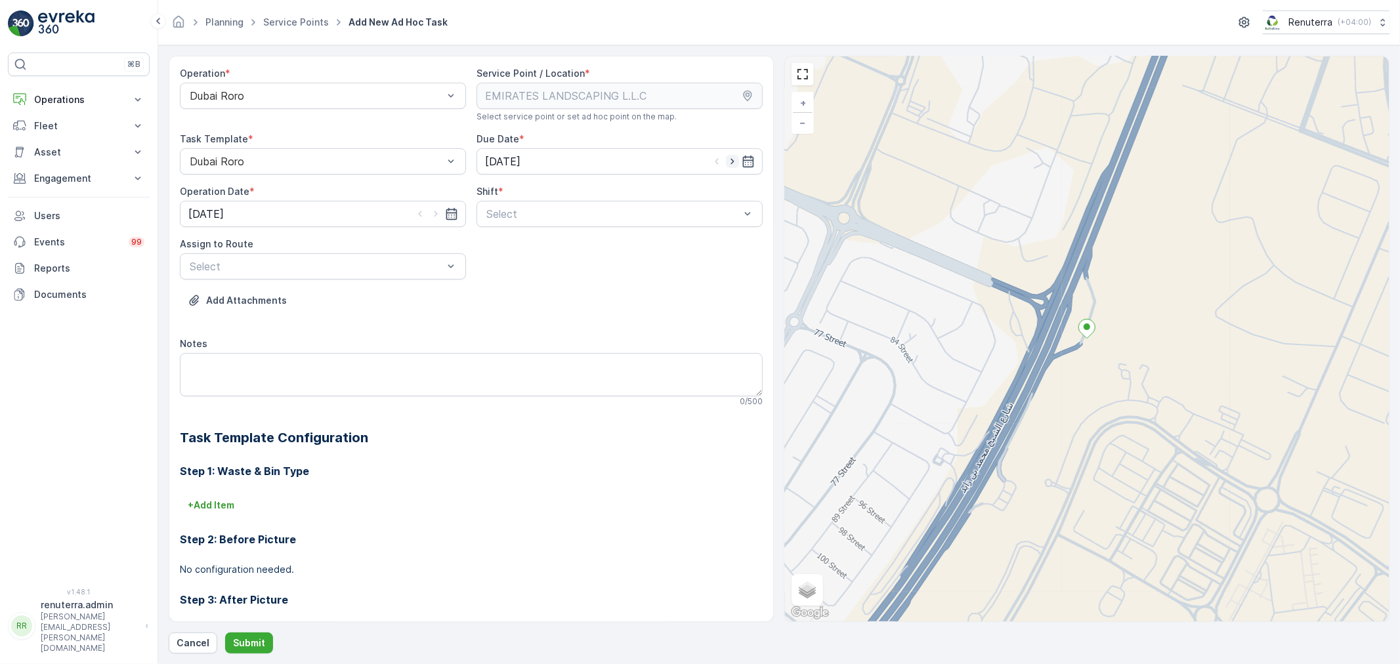
click at [726, 158] on icon "button" at bounding box center [732, 161] width 13 height 13
type input "[DATE]"
click at [431, 214] on icon "button" at bounding box center [435, 213] width 13 height 13
type input "[DATE]"
click at [525, 214] on div at bounding box center [613, 214] width 256 height 12
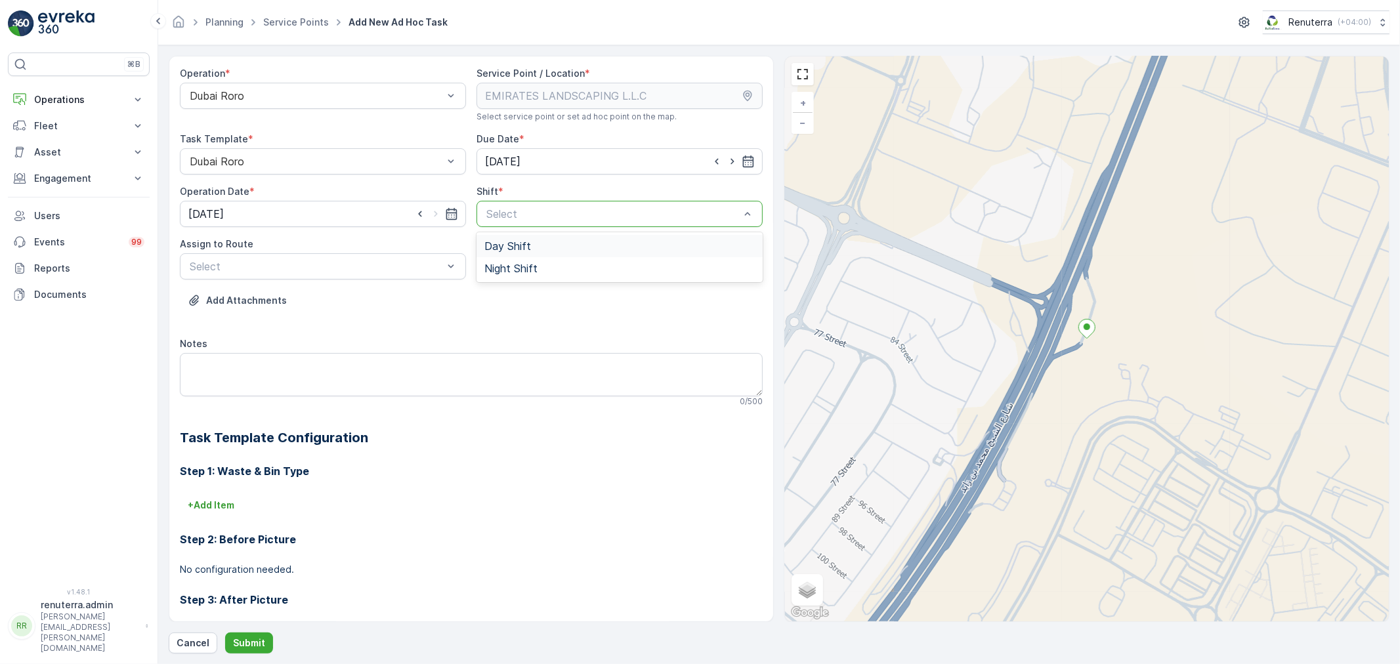
click at [497, 248] on span "Day Shift" at bounding box center [508, 246] width 47 height 12
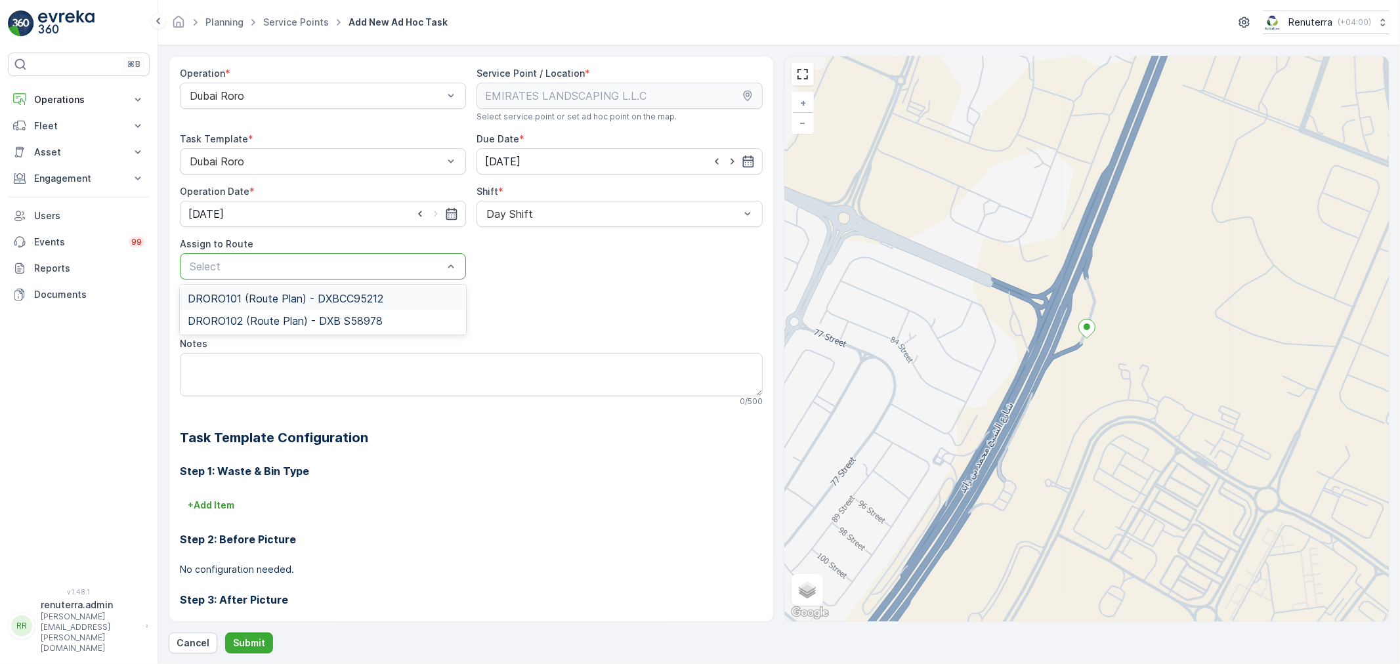
drag, startPoint x: 286, startPoint y: 267, endPoint x: 273, endPoint y: 274, distance: 14.1
click at [286, 267] on div at bounding box center [316, 267] width 256 height 12
click at [241, 322] on span "DRORO102 (Route Plan) - DXB S58978" at bounding box center [285, 321] width 195 height 12
click at [258, 636] on button "Submit" at bounding box center [249, 643] width 48 height 21
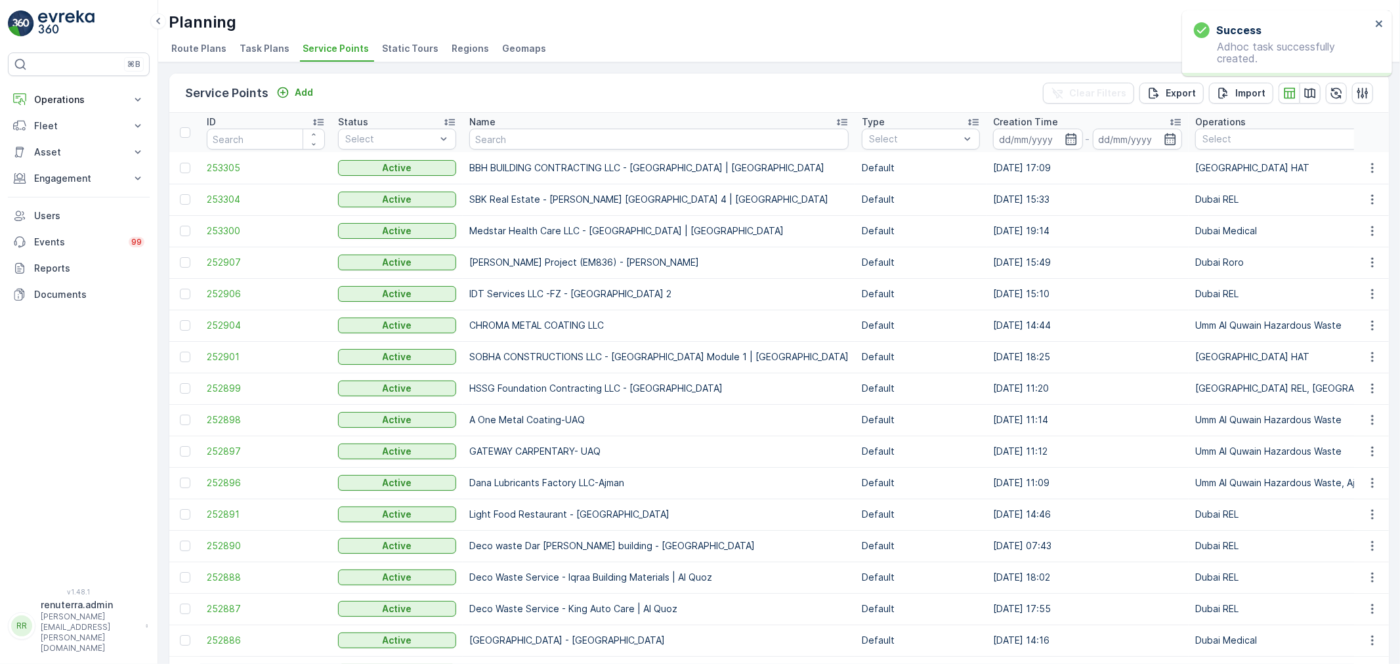
click at [531, 132] on input "text" at bounding box center [658, 139] width 379 height 21
paste input "[GEOGRAPHIC_DATA] - [GEOGRAPHIC_DATA]"
type input "[GEOGRAPHIC_DATA] - [GEOGRAPHIC_DATA]"
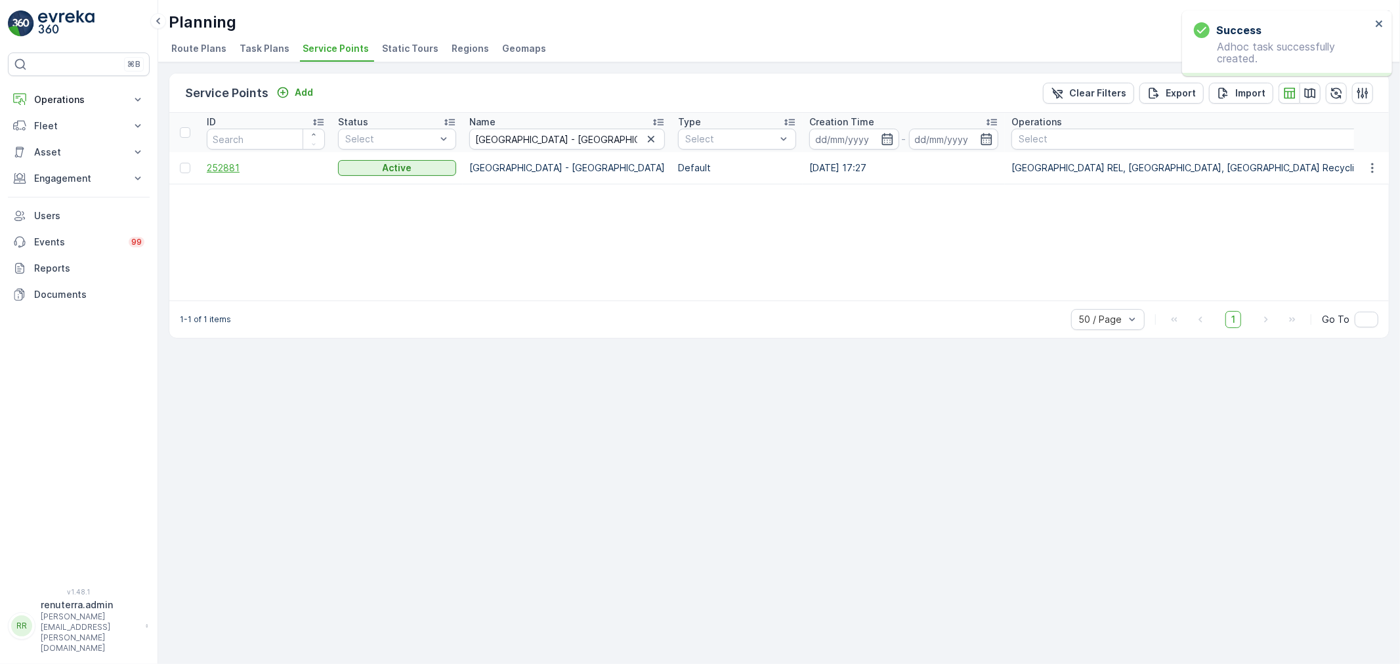
click at [235, 166] on span "252881" at bounding box center [266, 168] width 118 height 13
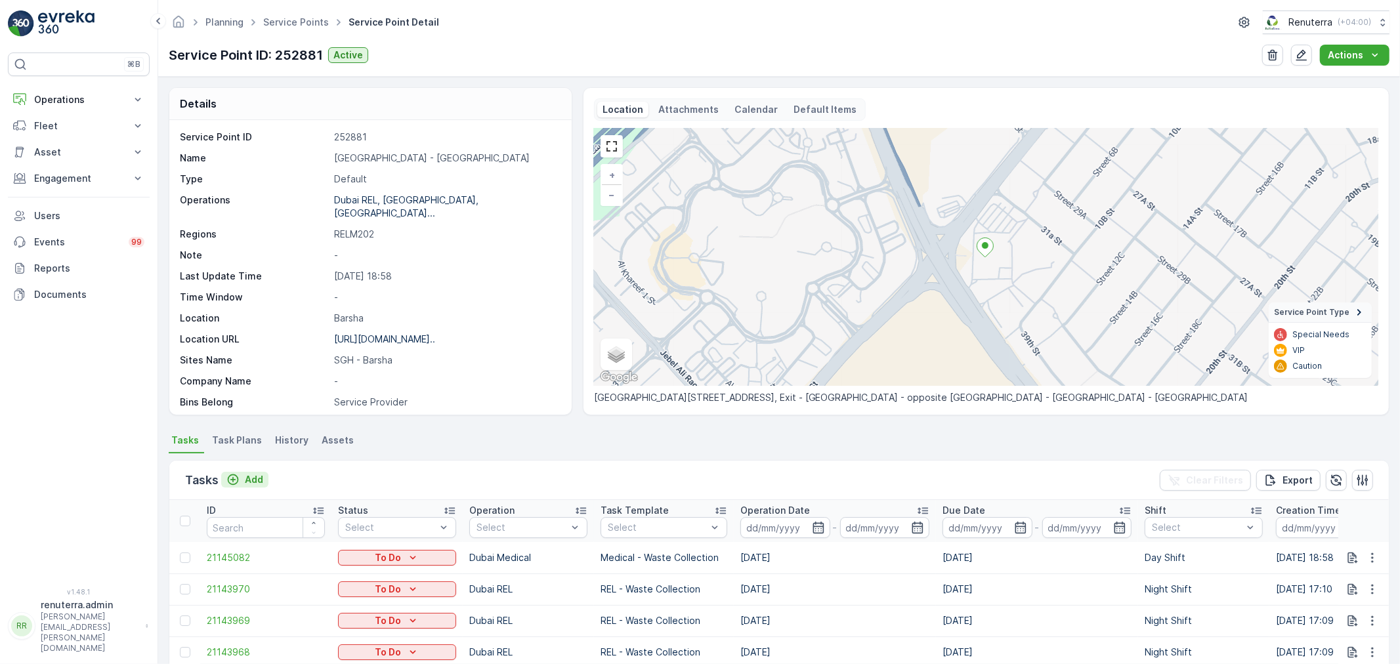
click at [253, 479] on p "Add" at bounding box center [254, 479] width 18 height 13
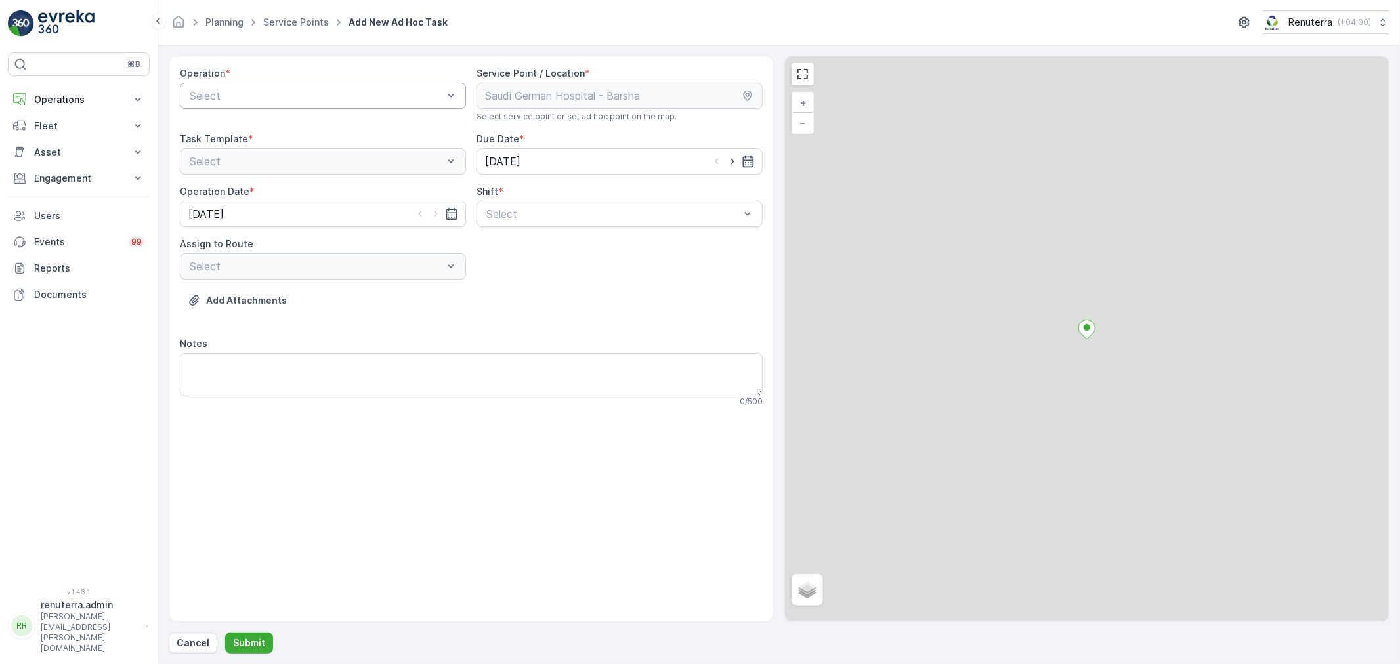
click at [292, 98] on div at bounding box center [316, 96] width 256 height 12
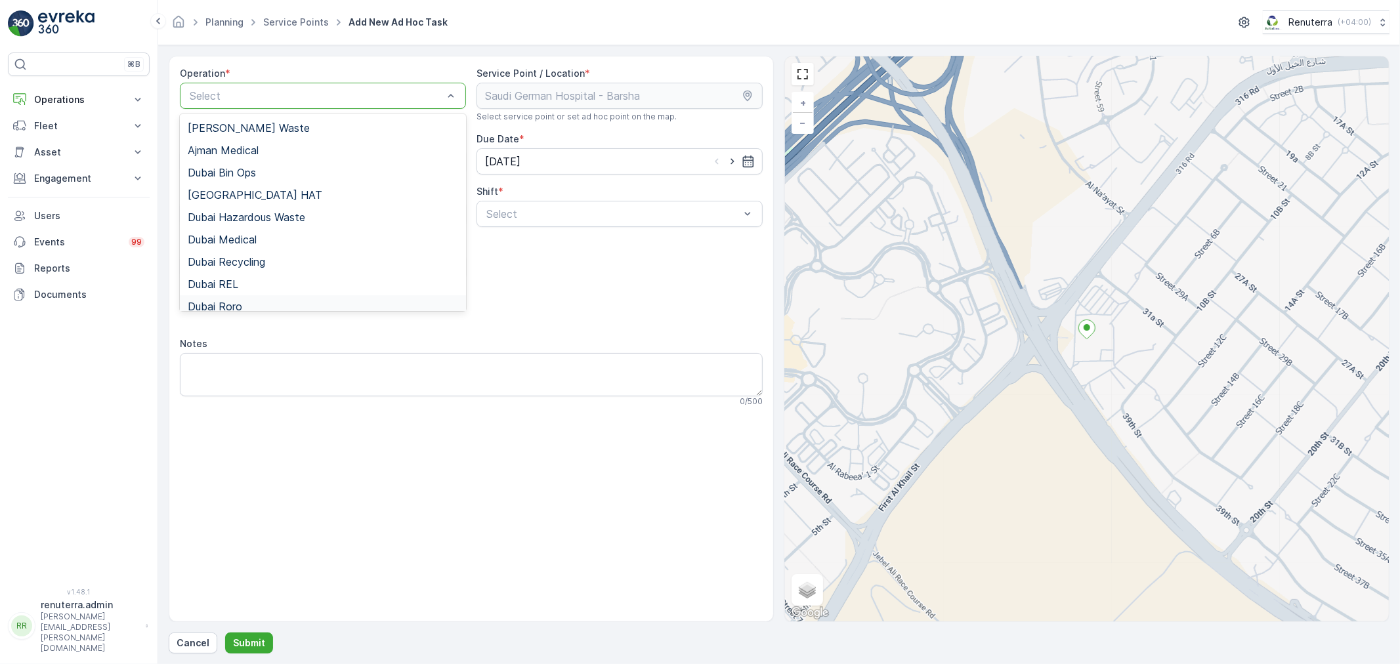
click at [234, 298] on div "Dubai Roro" at bounding box center [323, 306] width 286 height 22
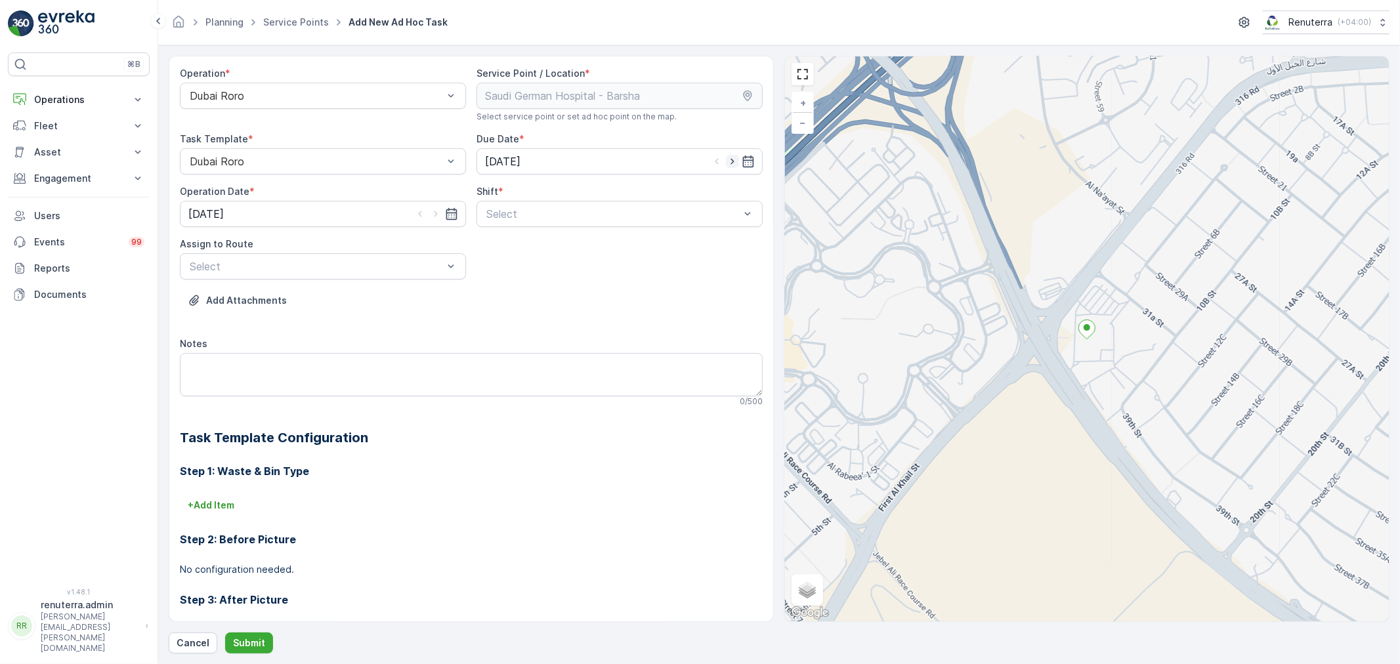
click at [727, 162] on icon "button" at bounding box center [732, 161] width 13 height 13
type input "[DATE]"
click at [437, 214] on icon "button" at bounding box center [435, 213] width 13 height 13
type input "[DATE]"
click at [526, 213] on div at bounding box center [613, 214] width 256 height 12
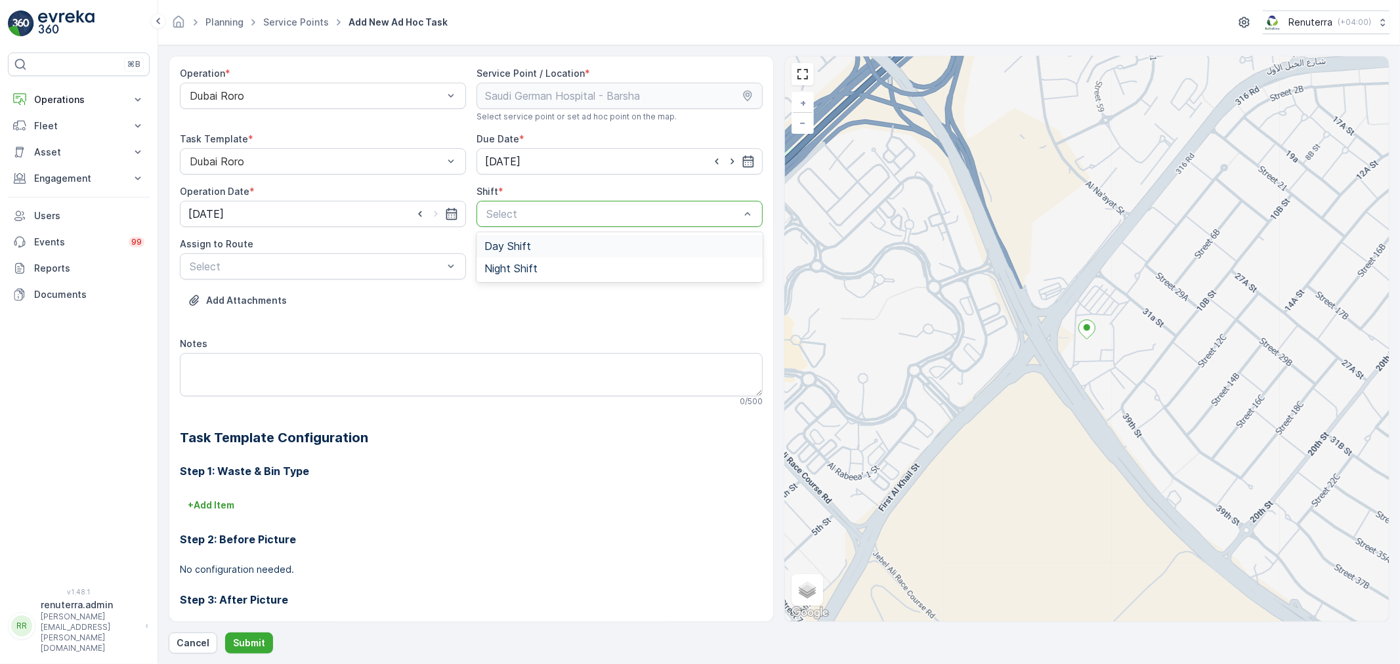
click at [495, 250] on span "Day Shift" at bounding box center [508, 246] width 47 height 12
click at [328, 267] on div at bounding box center [316, 267] width 256 height 12
click at [230, 319] on span "DRORO102 (Route Plan) - DXB S58978" at bounding box center [285, 321] width 195 height 12
click at [248, 640] on p "Submit" at bounding box center [249, 643] width 32 height 13
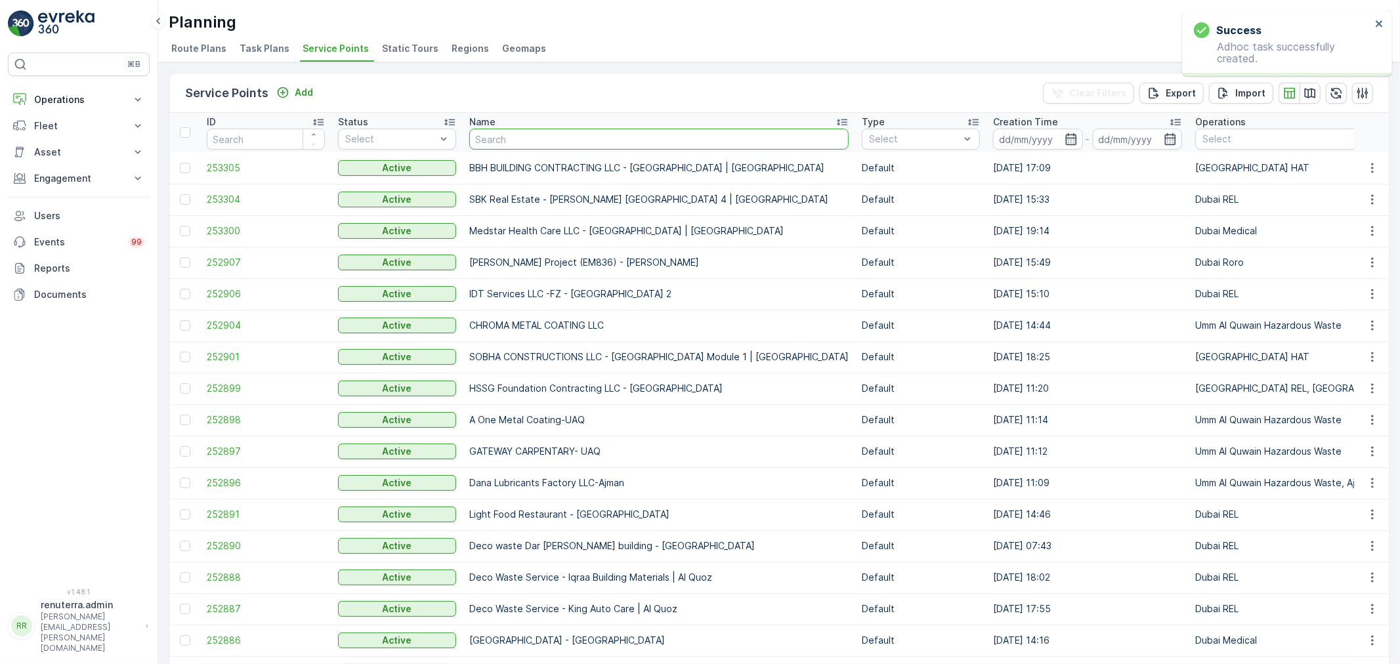
click at [522, 130] on input "text" at bounding box center [658, 139] width 379 height 21
type input "emirates"
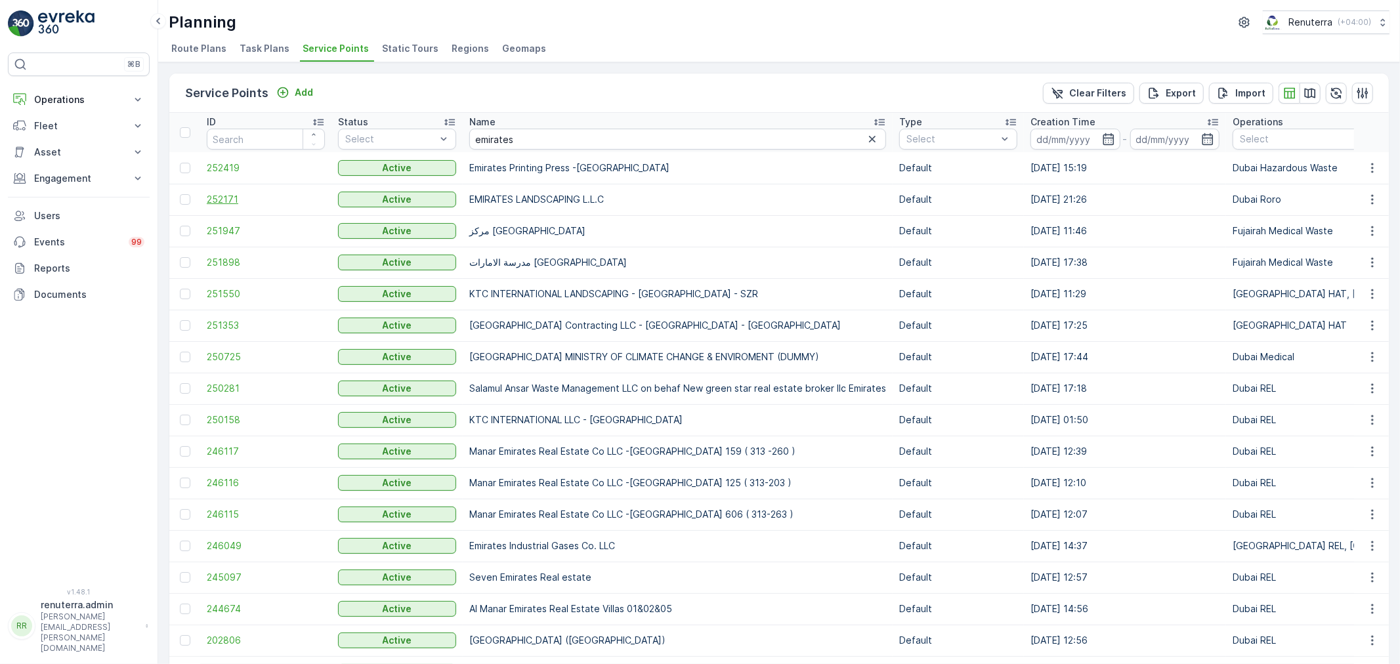
click at [219, 194] on span "252171" at bounding box center [266, 199] width 118 height 13
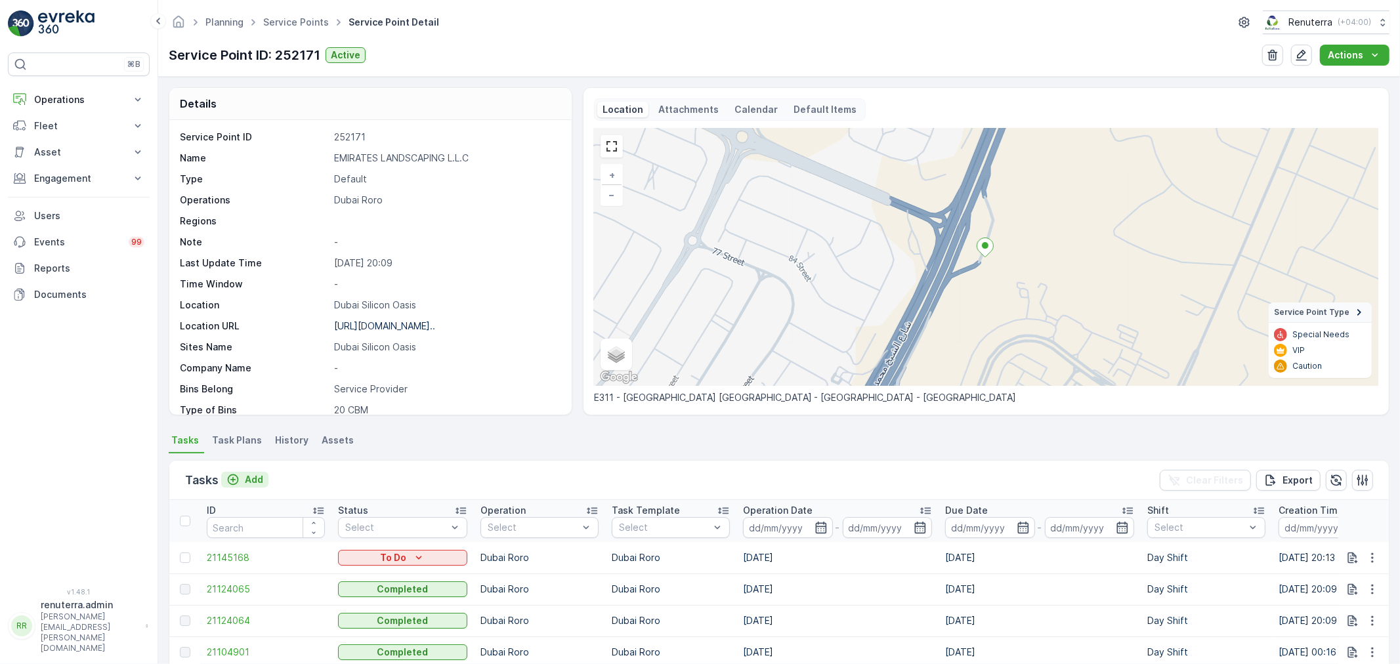
click at [248, 477] on p "Add" at bounding box center [254, 479] width 18 height 13
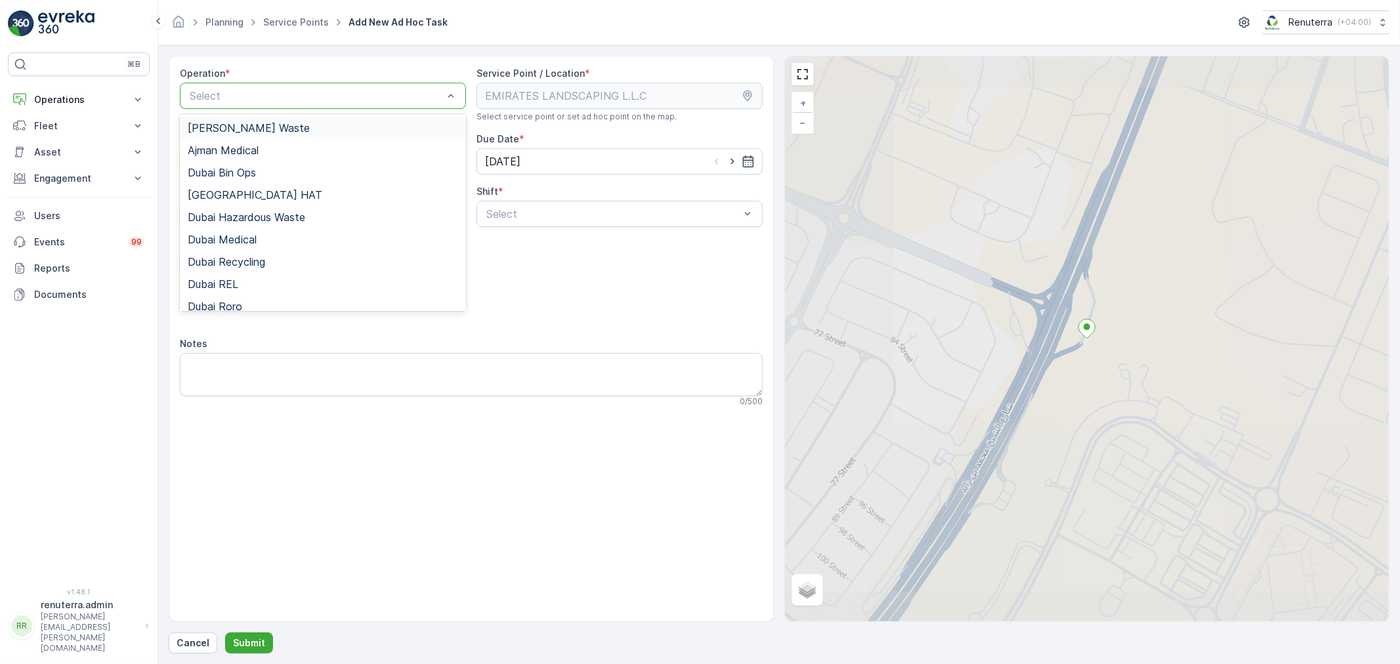
click at [288, 97] on div at bounding box center [316, 96] width 256 height 12
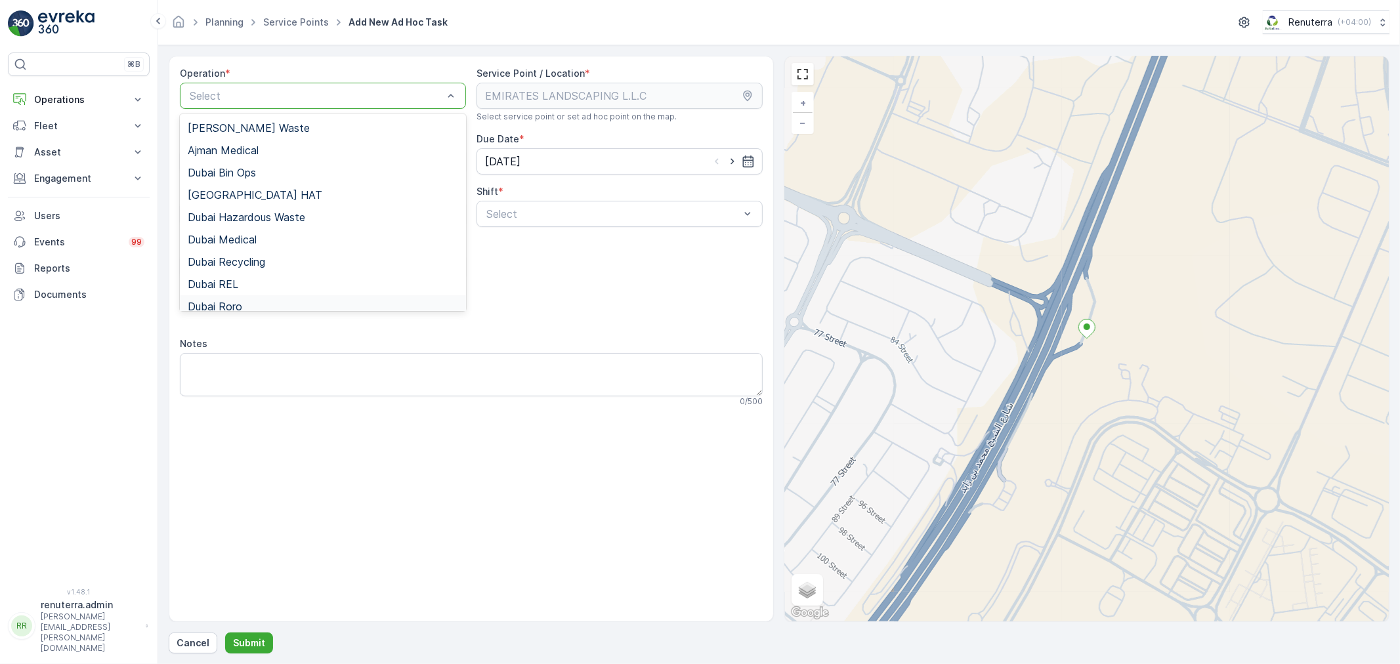
click at [239, 305] on span "Dubai Roro" at bounding box center [215, 307] width 54 height 12
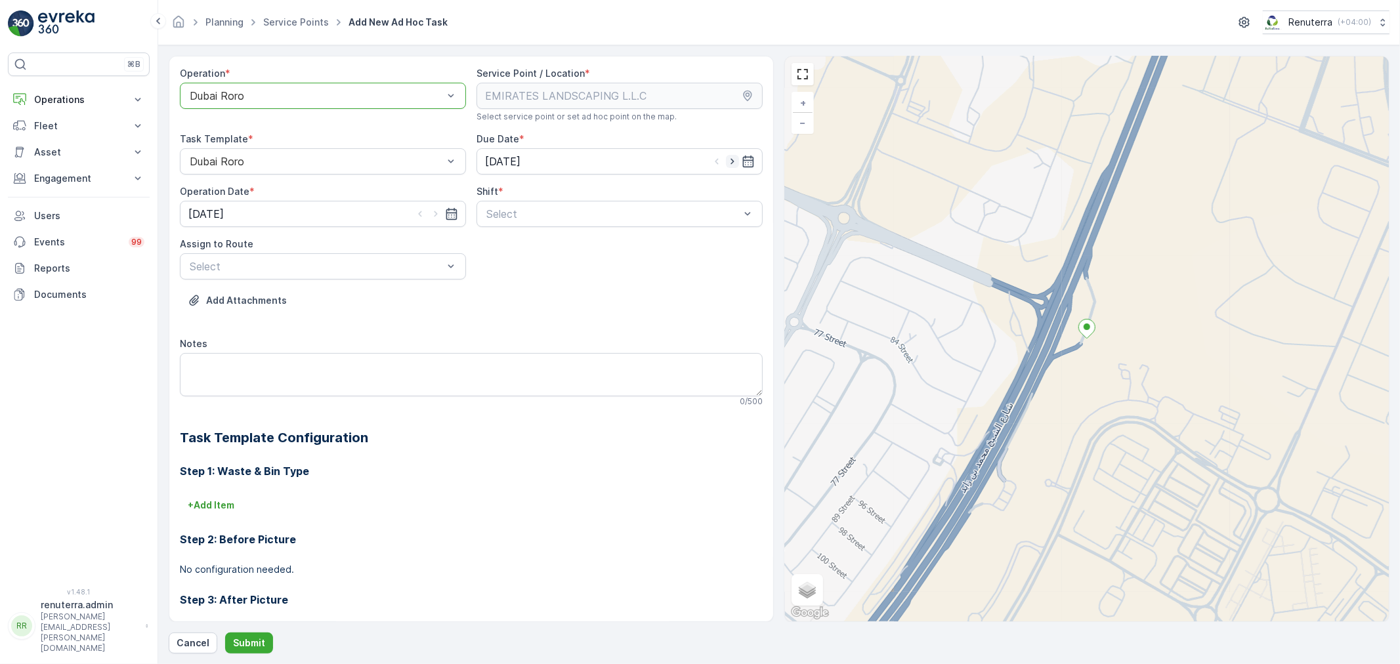
click at [733, 160] on icon "button" at bounding box center [732, 161] width 13 height 13
type input "[DATE]"
click at [435, 214] on icon "button" at bounding box center [435, 214] width 3 height 6
type input "[DATE]"
click at [528, 211] on div at bounding box center [613, 214] width 256 height 12
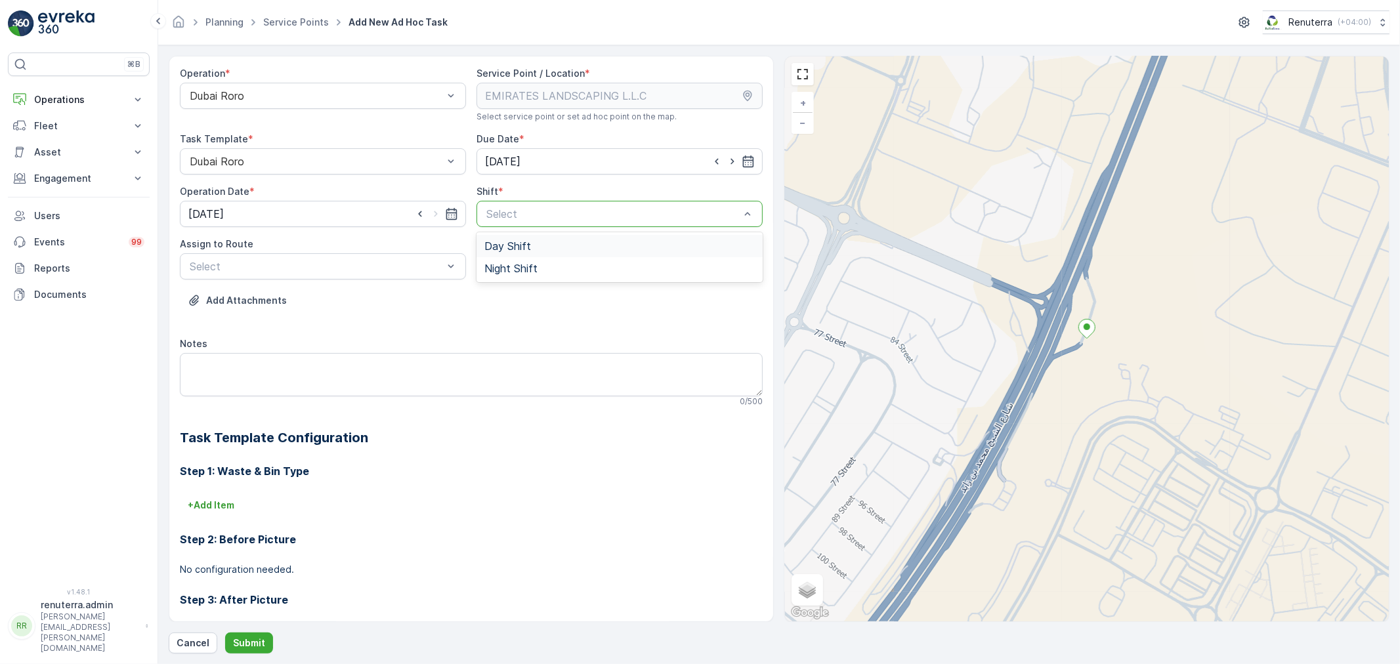
click at [500, 243] on span "Day Shift" at bounding box center [508, 246] width 47 height 12
click at [312, 268] on div at bounding box center [316, 267] width 256 height 12
click at [287, 319] on span "DRORO102 (Route Plan) - DXB S58978" at bounding box center [285, 321] width 195 height 12
click at [244, 642] on p "Submit" at bounding box center [249, 643] width 32 height 13
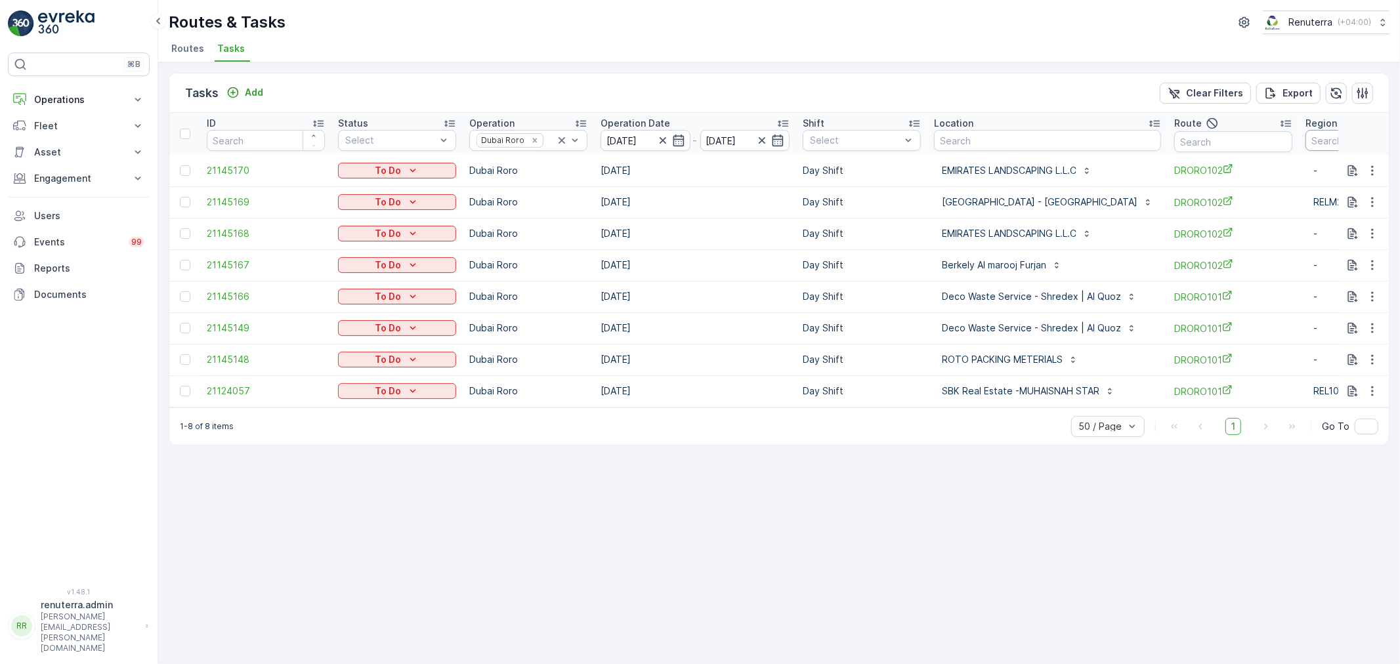
click at [1307, 142] on input "text" at bounding box center [1365, 140] width 118 height 21
type input "102"
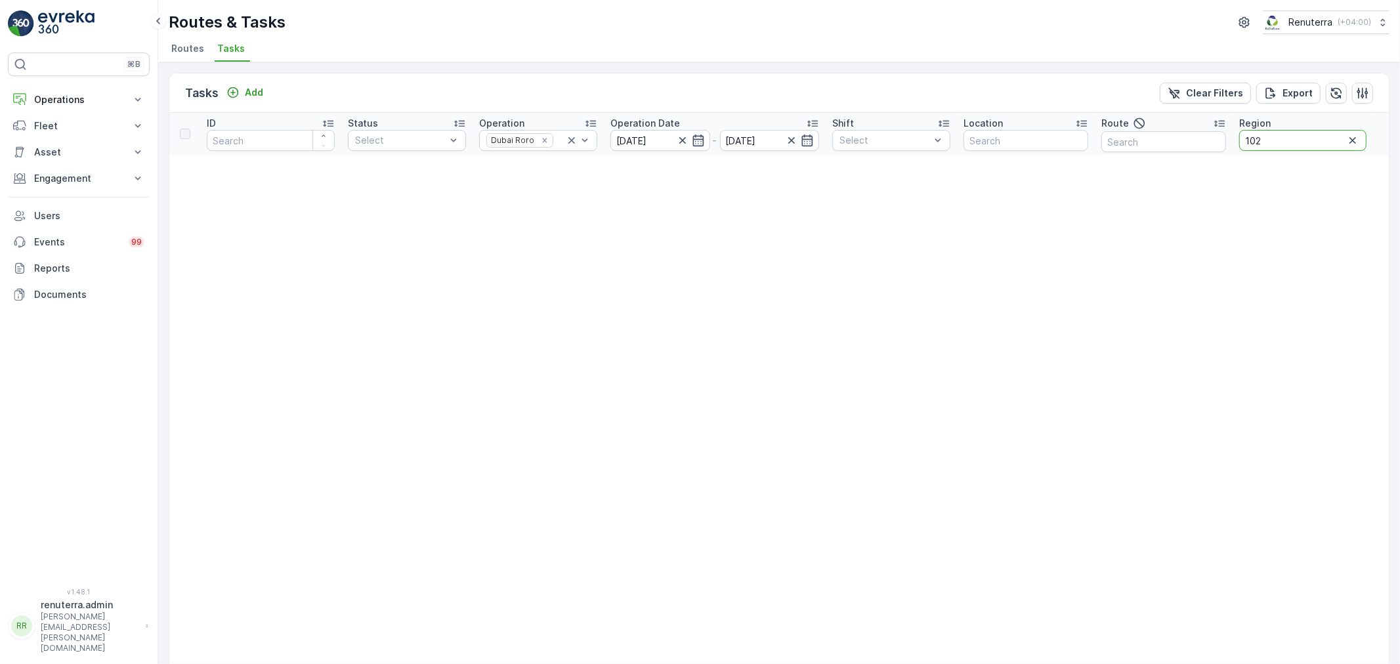
drag, startPoint x: 1313, startPoint y: 140, endPoint x: 1094, endPoint y: 156, distance: 219.9
type input "101"
click at [1173, 135] on tr "ID Status Select Operation Dubai Roro Operation Date [DATE] - [DATE] Shift Sele…" at bounding box center [779, 134] width 1220 height 42
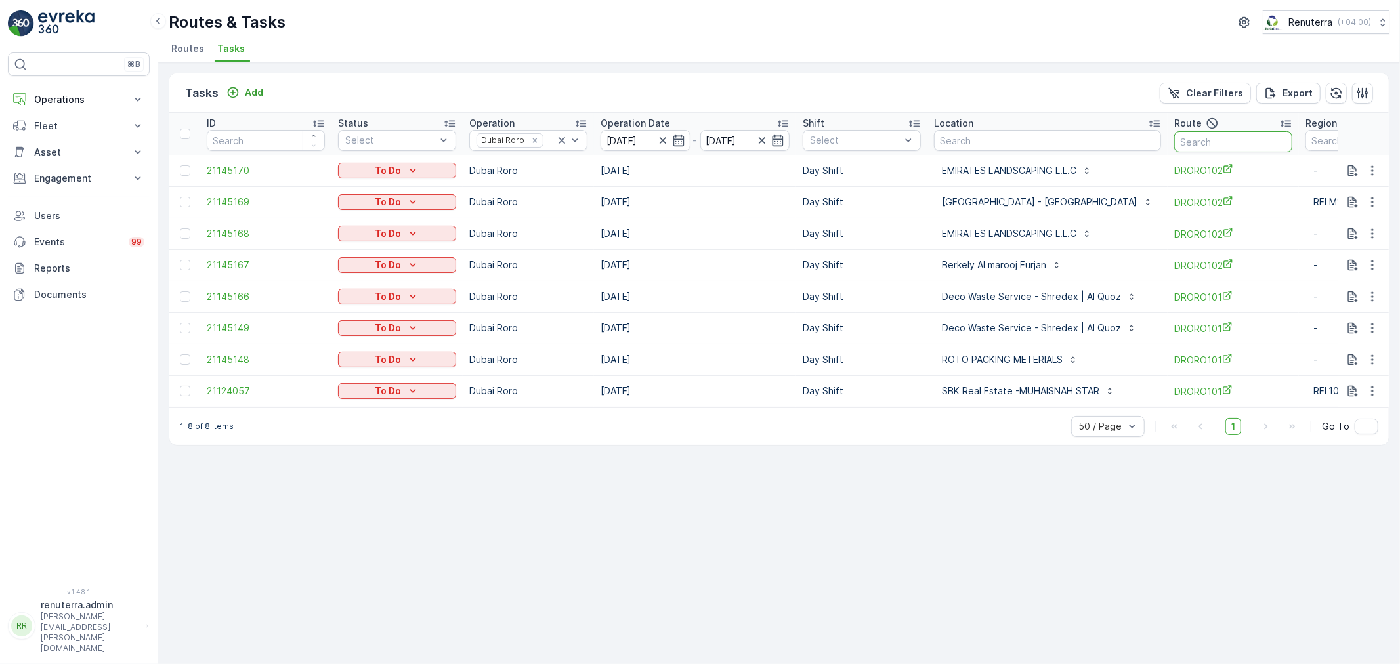
click at [1217, 147] on input "text" at bounding box center [1234, 141] width 118 height 21
type input "101"
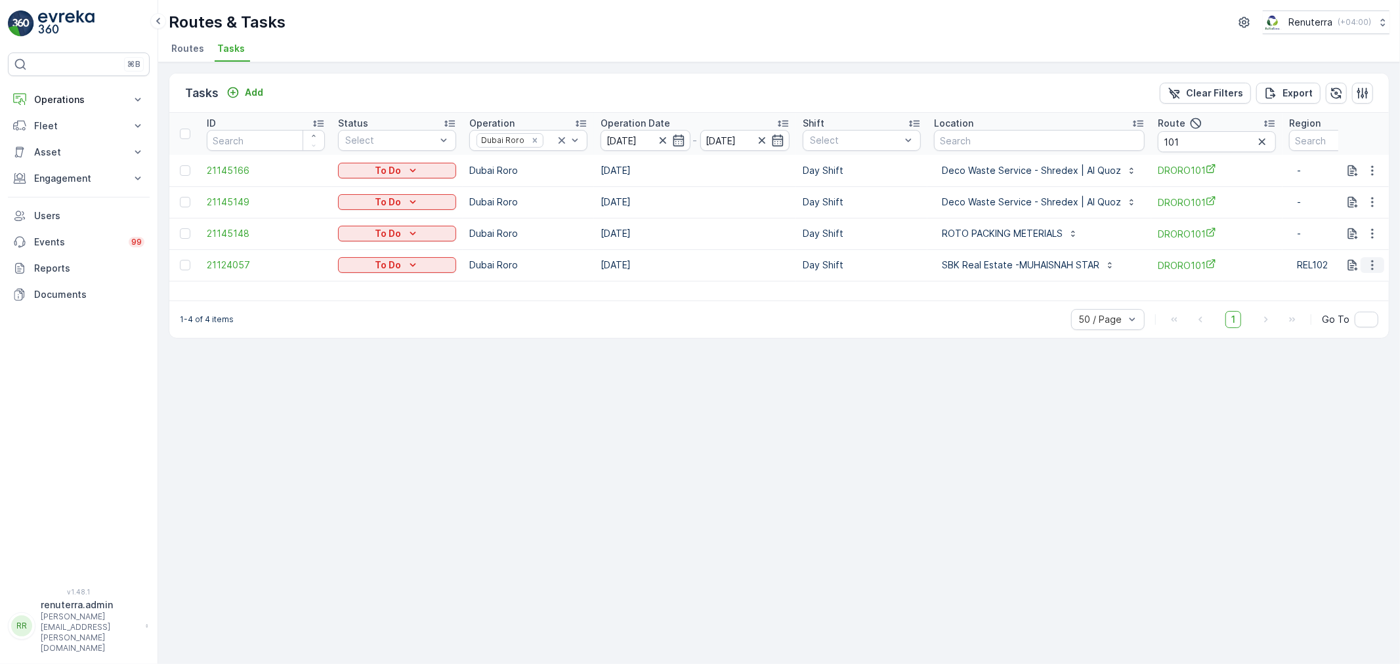
click at [1375, 265] on icon "button" at bounding box center [1372, 265] width 13 height 13
click at [1344, 333] on span "Remove from Route" at bounding box center [1351, 339] width 89 height 13
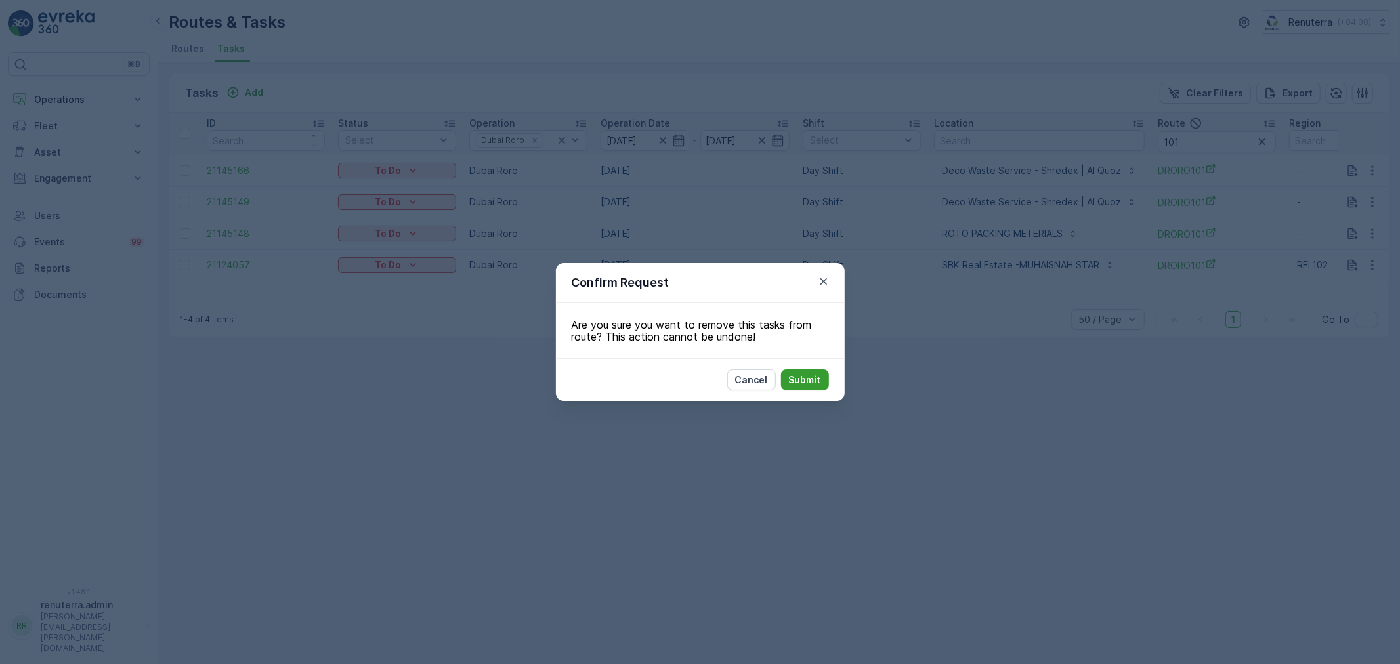
click at [799, 384] on p "Submit" at bounding box center [805, 380] width 32 height 13
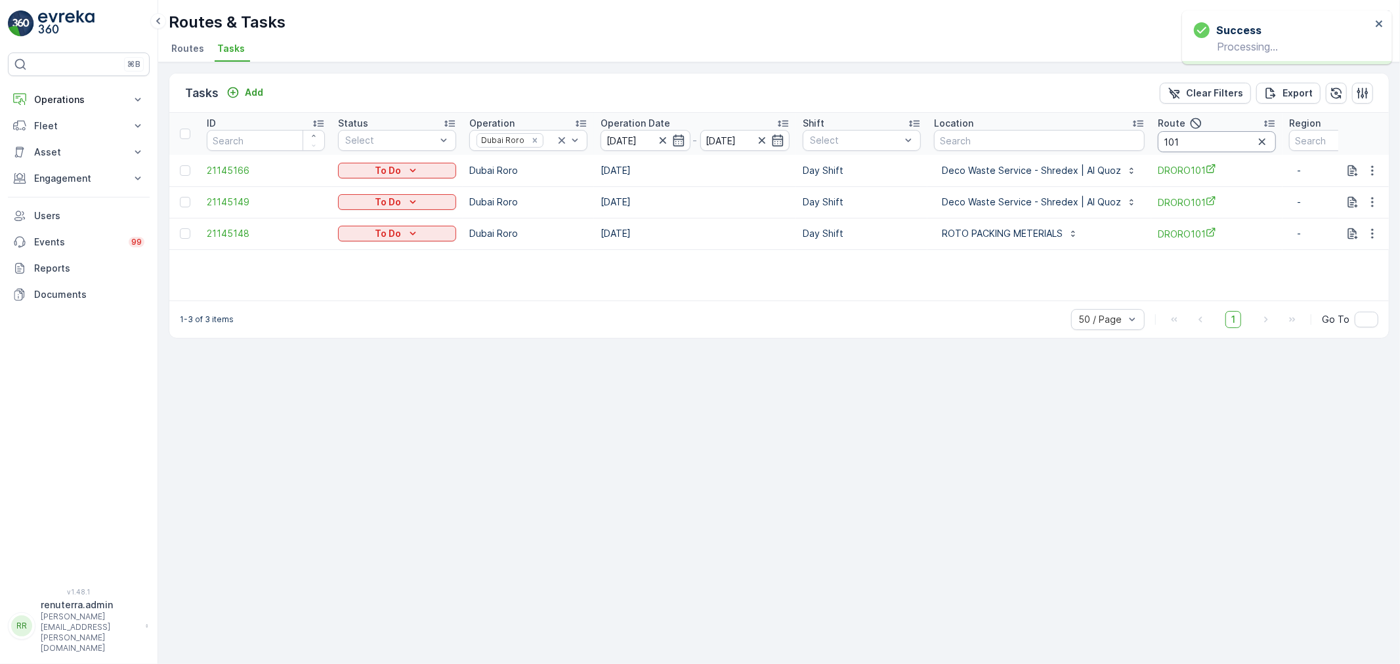
click at [1215, 141] on input "101" at bounding box center [1217, 141] width 118 height 21
type input "102"
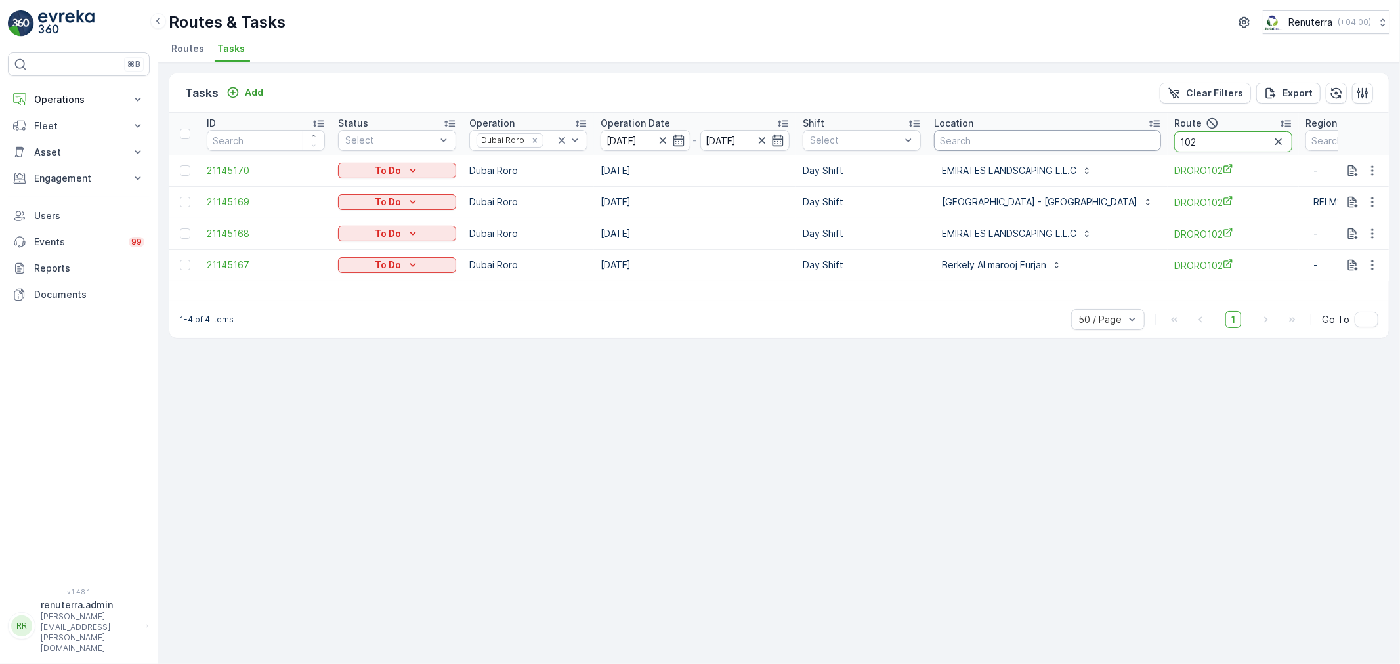
drag, startPoint x: 1169, startPoint y: 139, endPoint x: 1081, endPoint y: 135, distance: 87.4
click at [1081, 135] on tr "ID Status Select Operation Dubai Roro Operation Date [DATE] - [DATE] Shift Sele…" at bounding box center [825, 134] width 1312 height 42
